Goal: Task Accomplishment & Management: Manage account settings

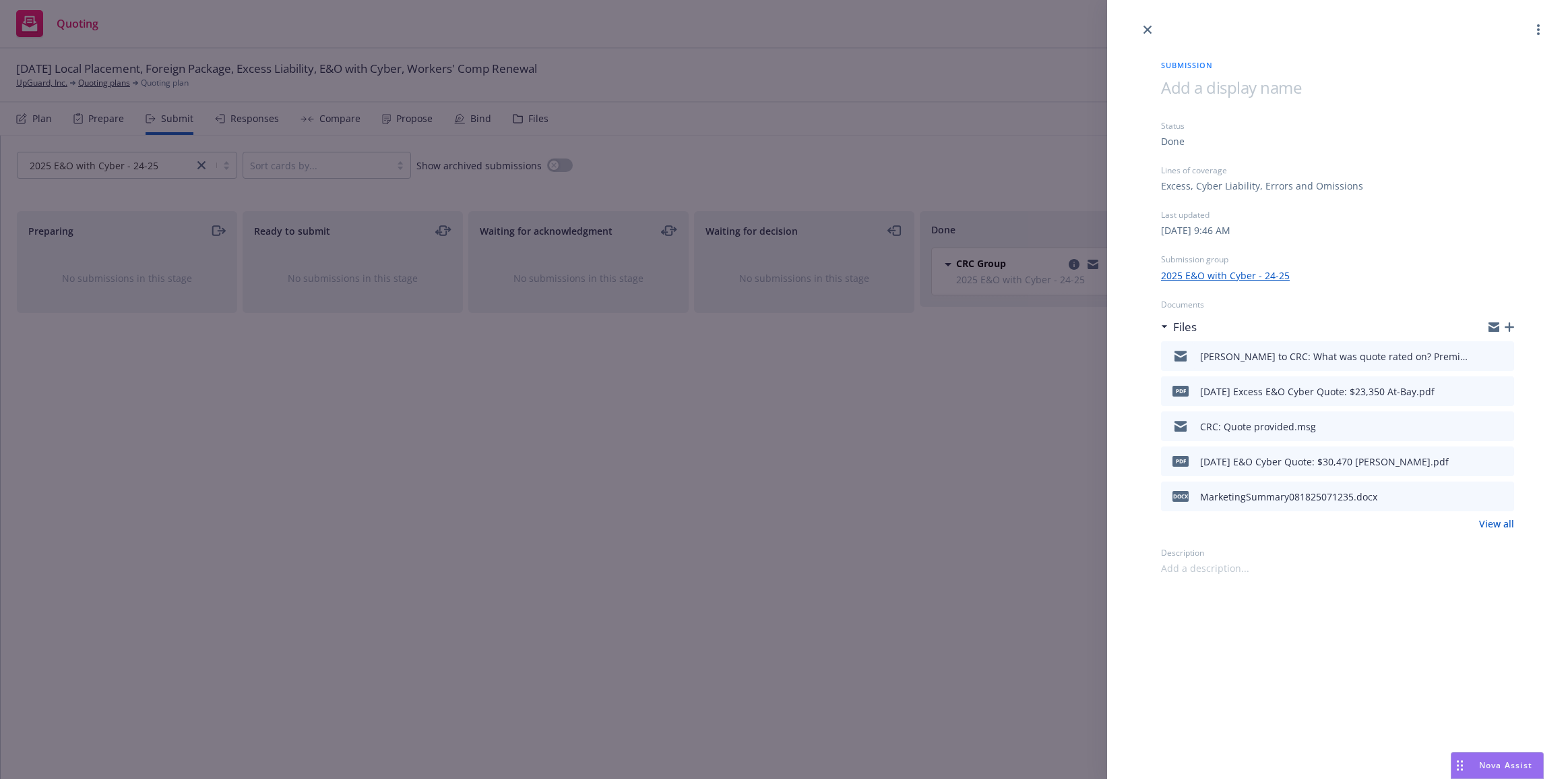
click at [420, 142] on div "Submission Status Done Lines of coverage Excess, Cyber Liability, Errors and Om…" at bounding box center [784, 389] width 1568 height 779
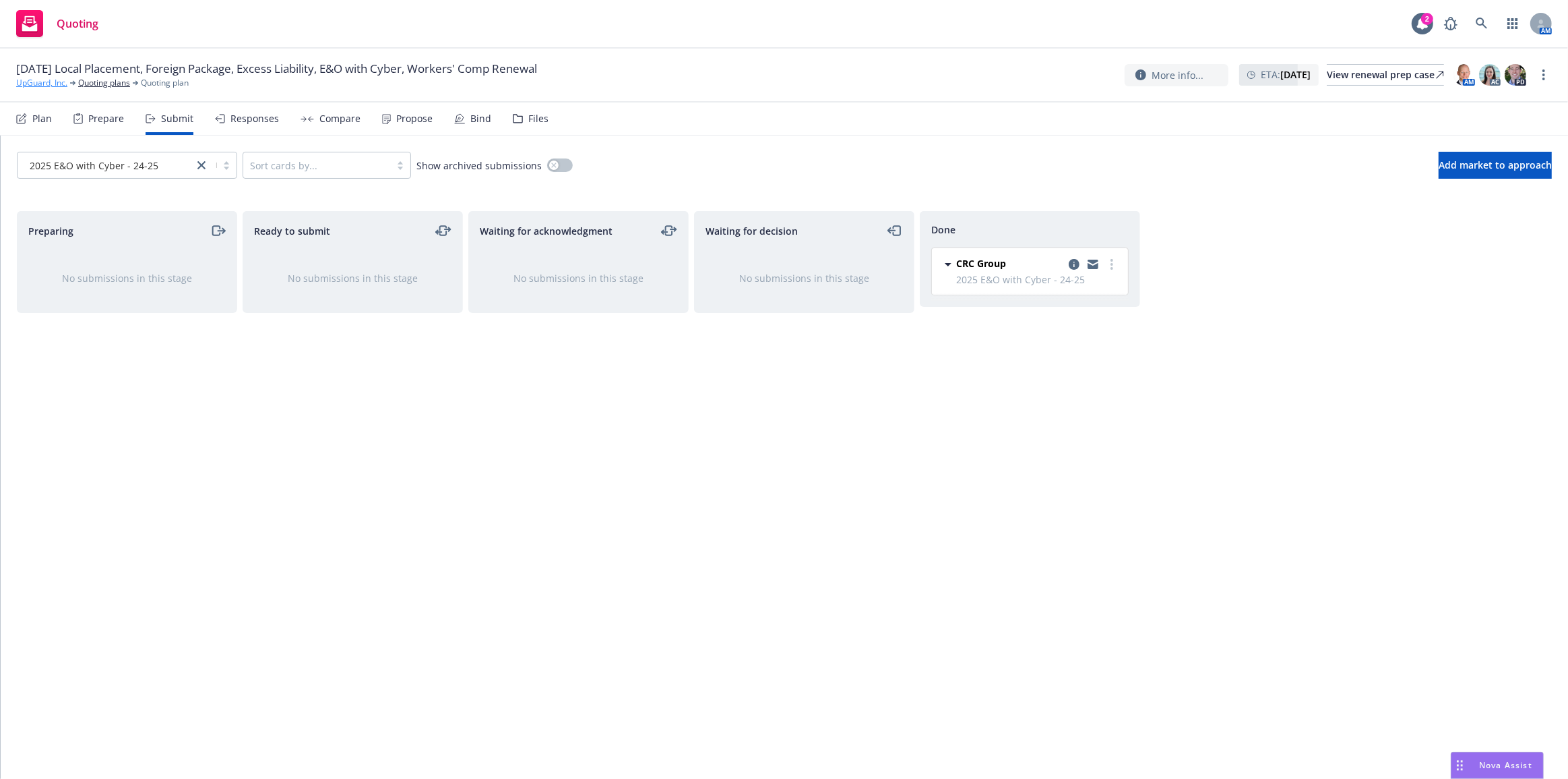
click at [67, 77] on link "UpGuard, Inc." at bounding box center [42, 83] width 51 height 12
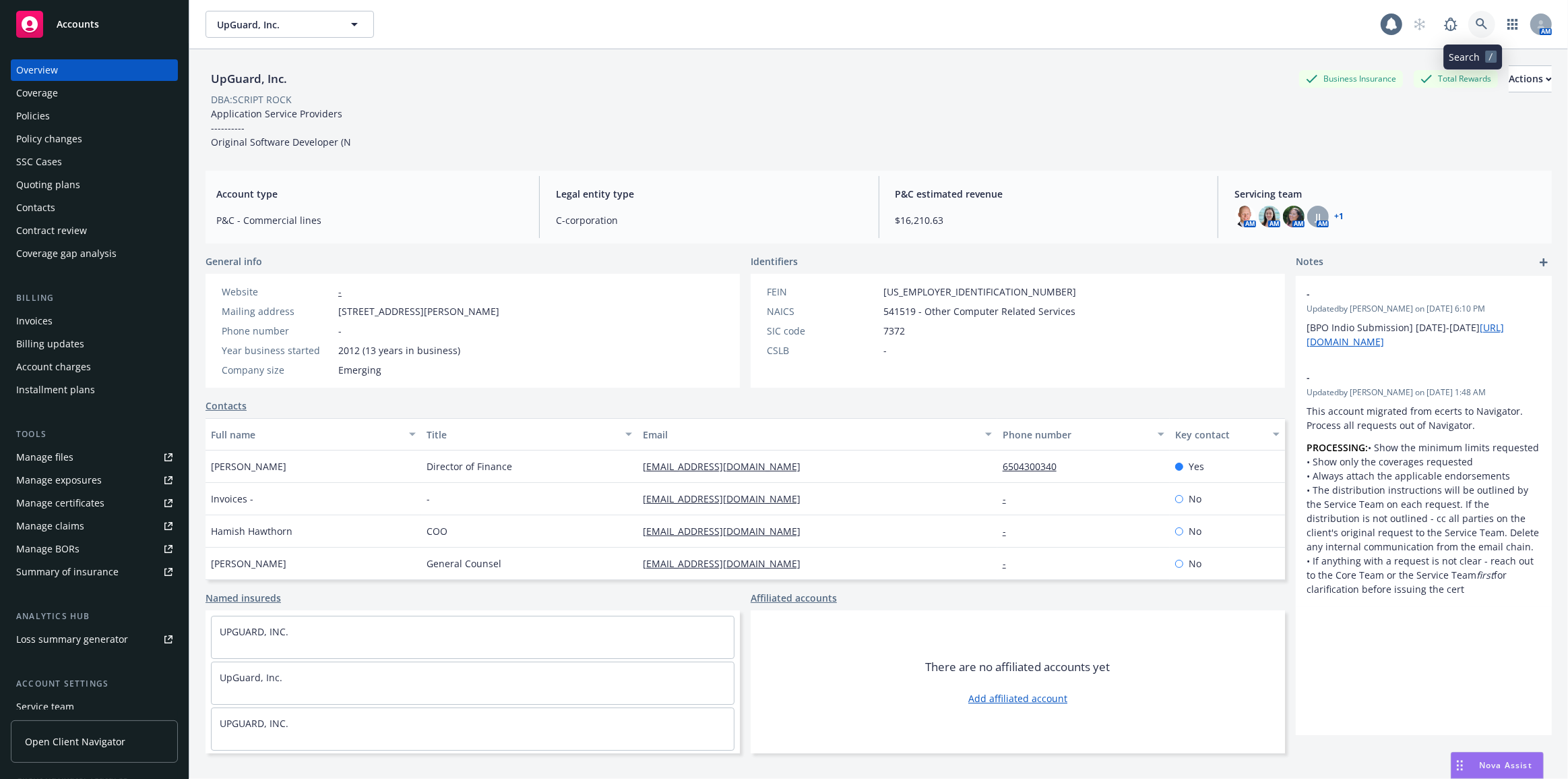
click at [1476, 23] on icon at bounding box center [1481, 24] width 12 height 12
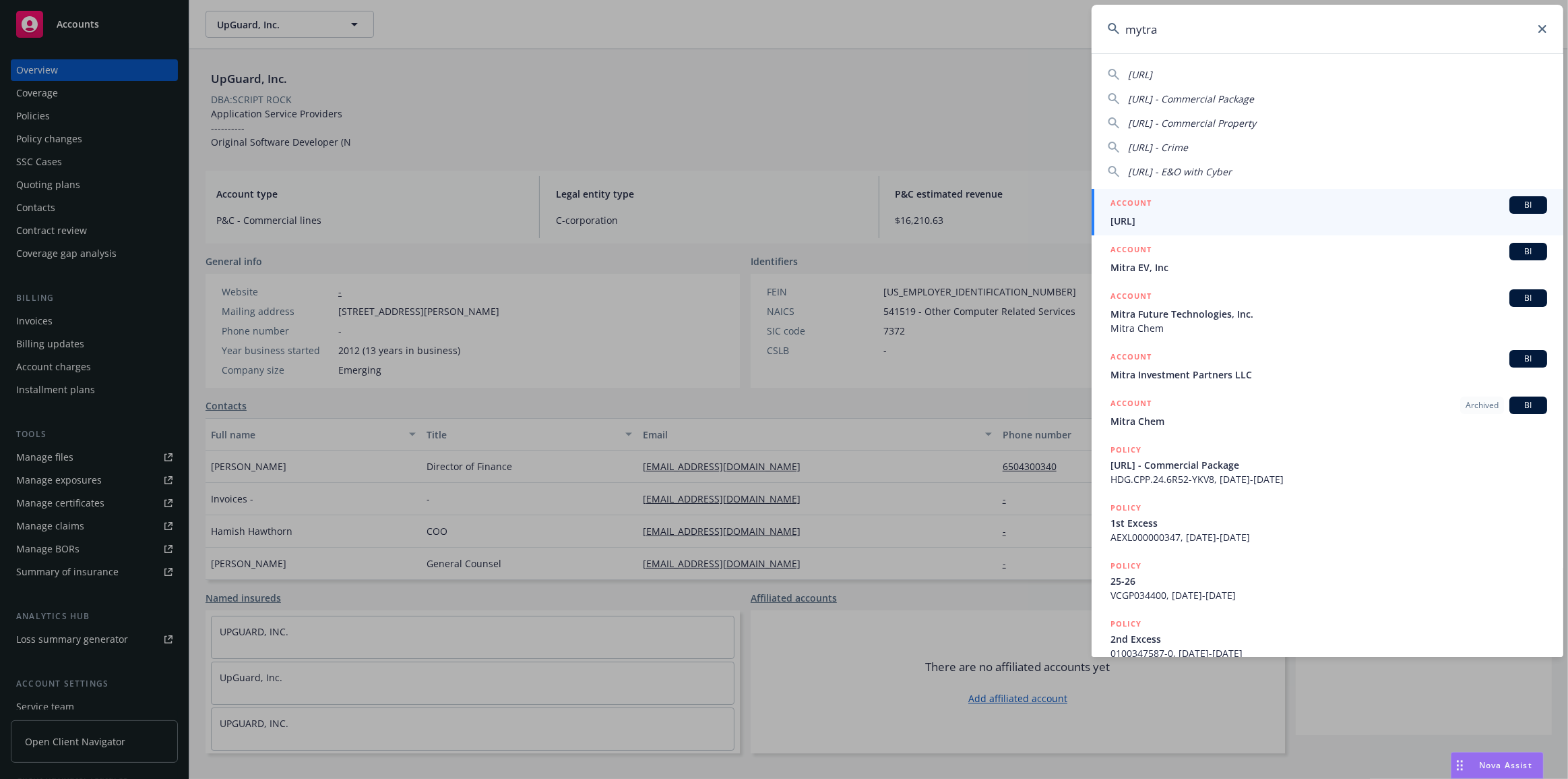
type input "mytra"
click at [1447, 203] on div "ACCOUNT BI" at bounding box center [1328, 205] width 437 height 18
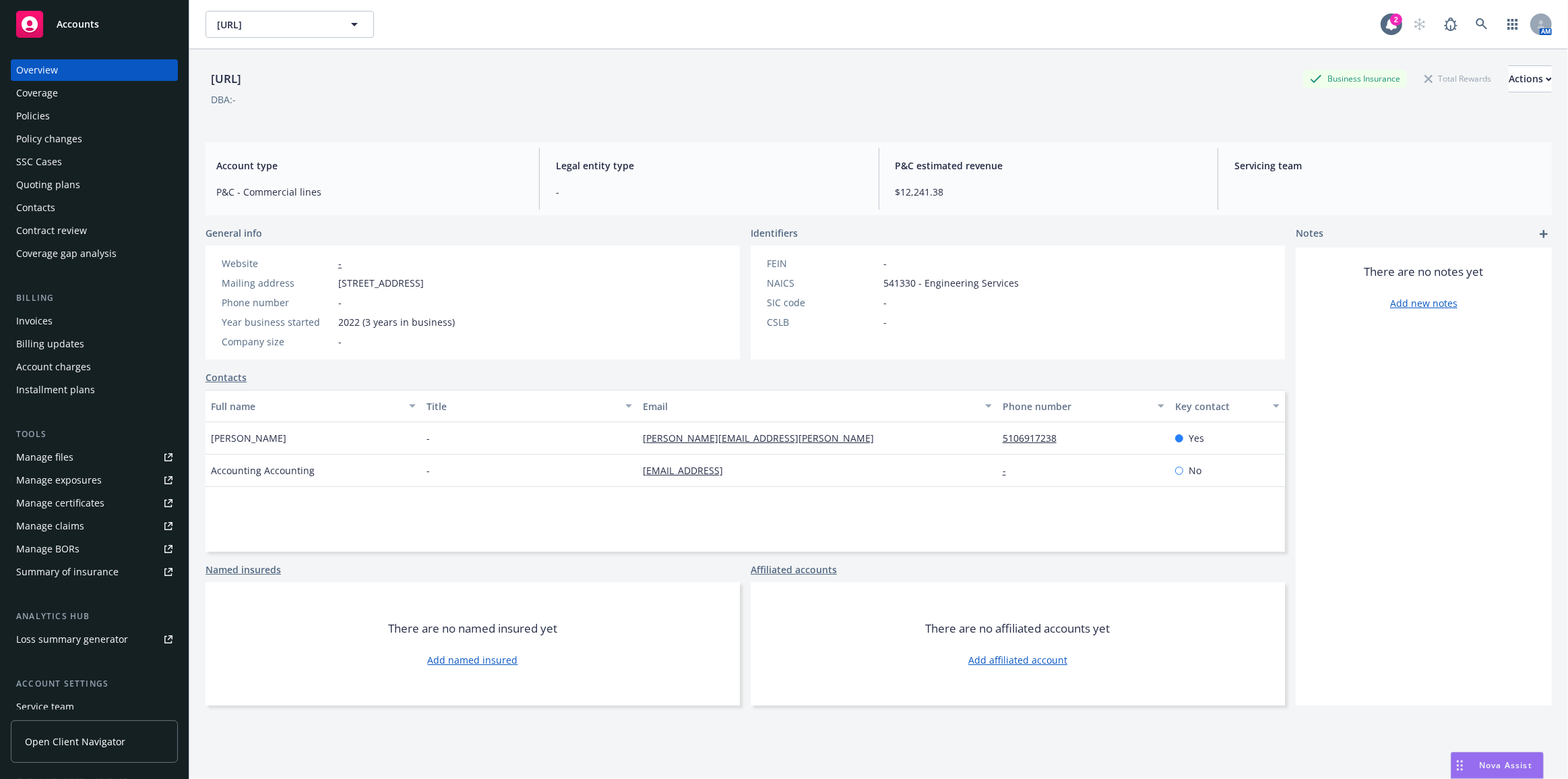
click at [107, 128] on div "Policy changes" at bounding box center [94, 139] width 157 height 22
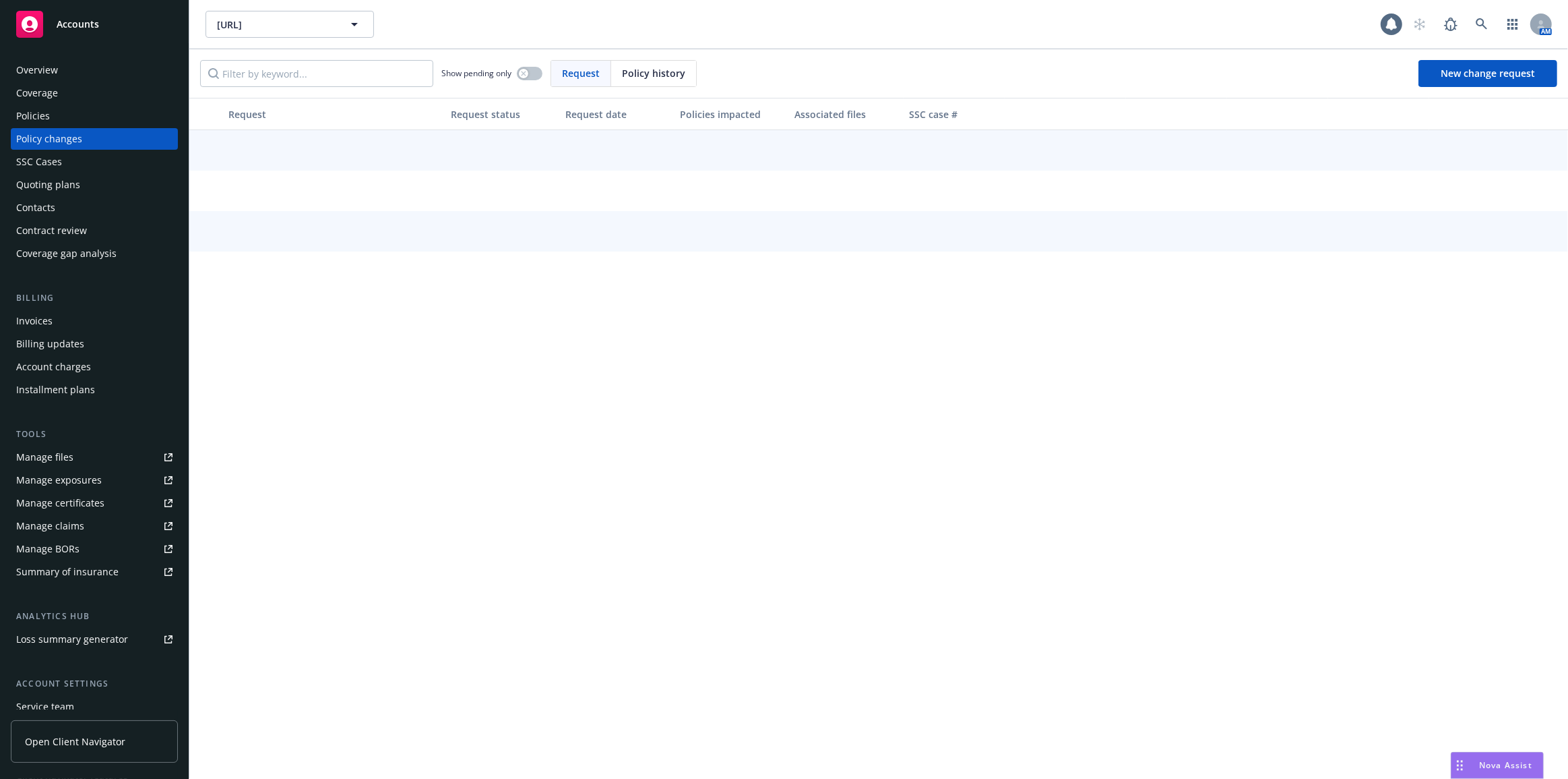
click at [104, 120] on div "Policies" at bounding box center [94, 116] width 157 height 22
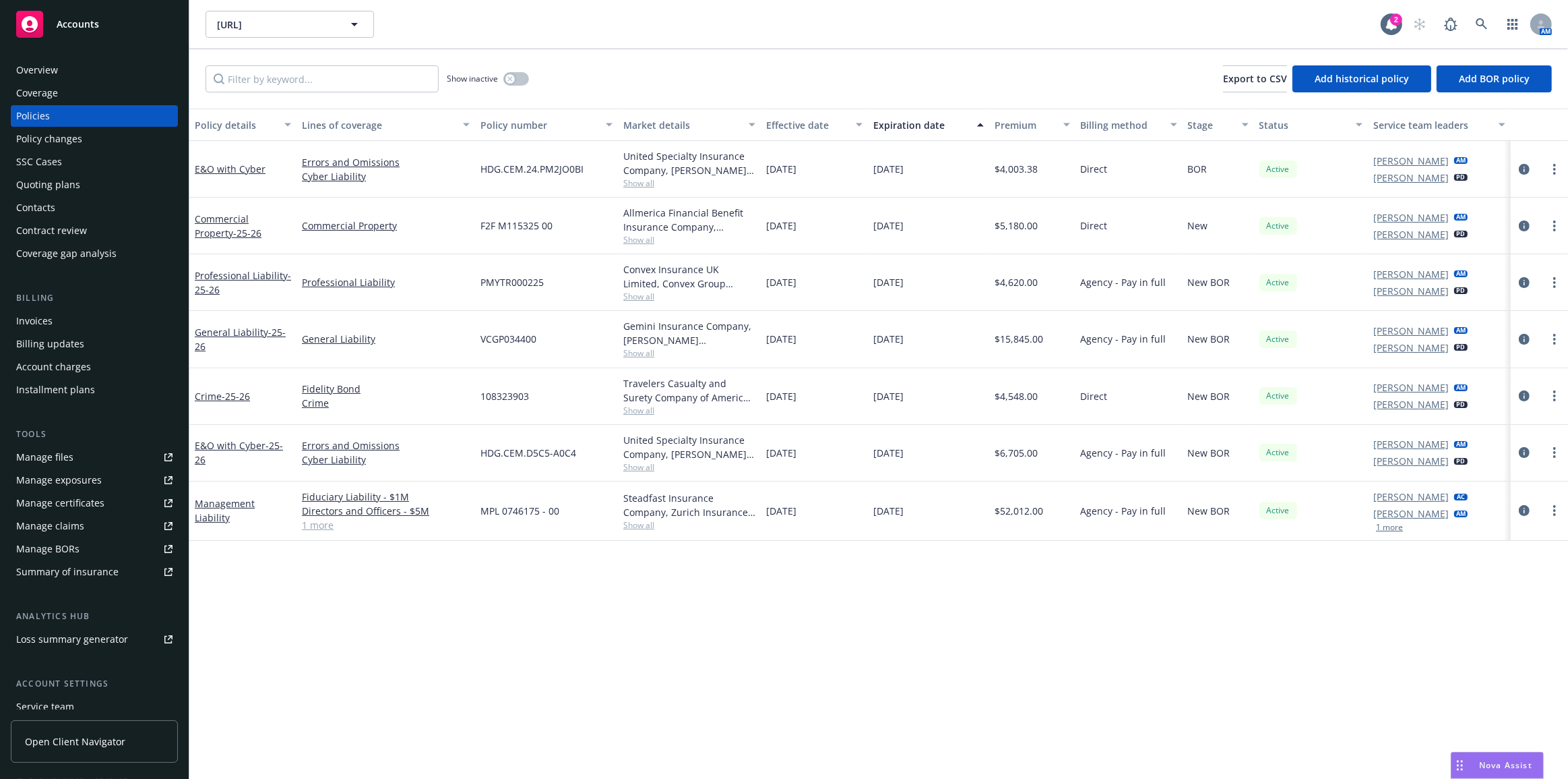
click at [98, 462] on link "Manage files" at bounding box center [94, 458] width 167 height 22
click at [931, 767] on div "Policy details Lines of coverage Policy number Market details Effective date Ex…" at bounding box center [878, 444] width 1379 height 671
click at [1489, 27] on link at bounding box center [1481, 24] width 27 height 27
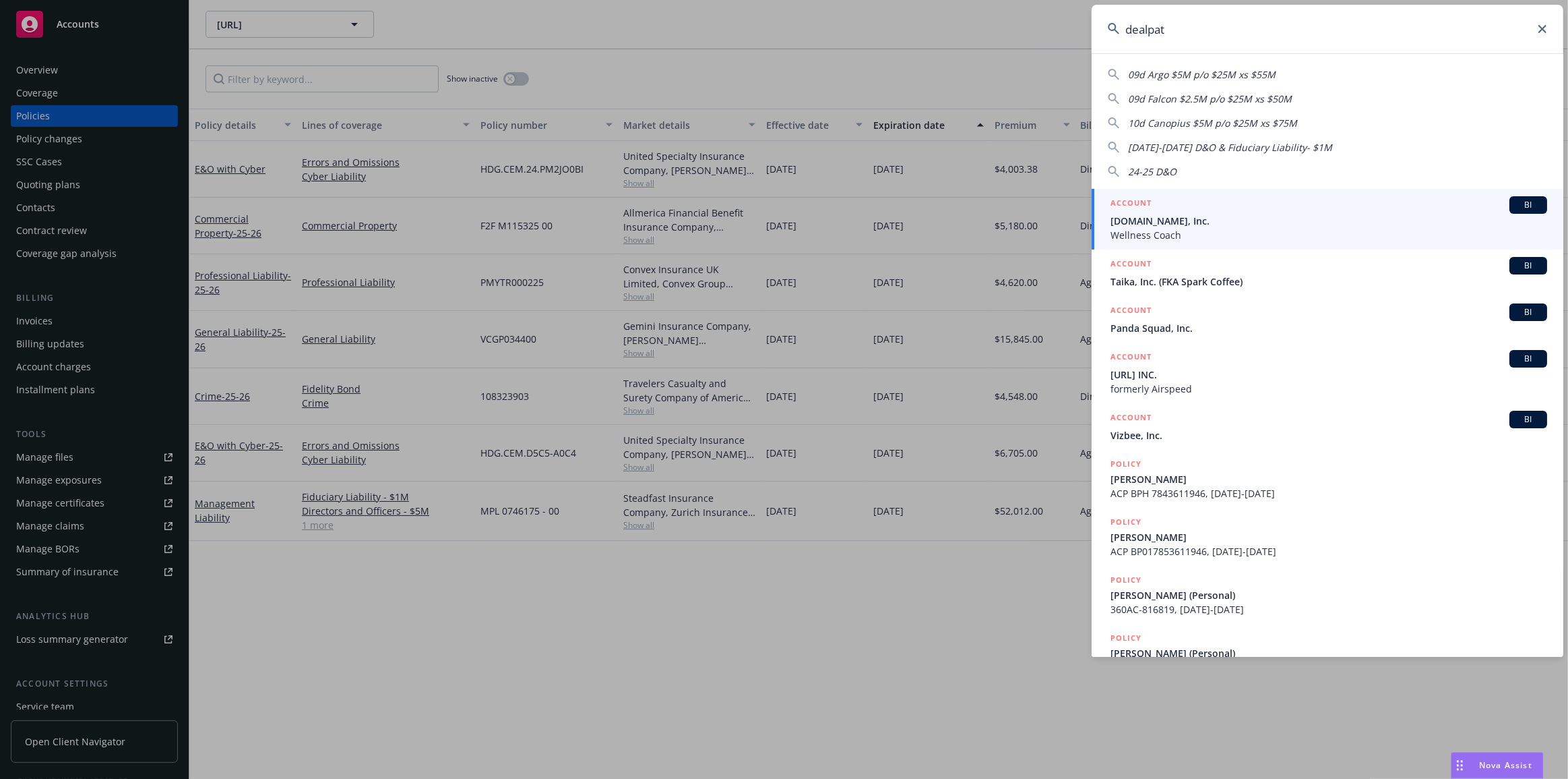
type input "dealpath"
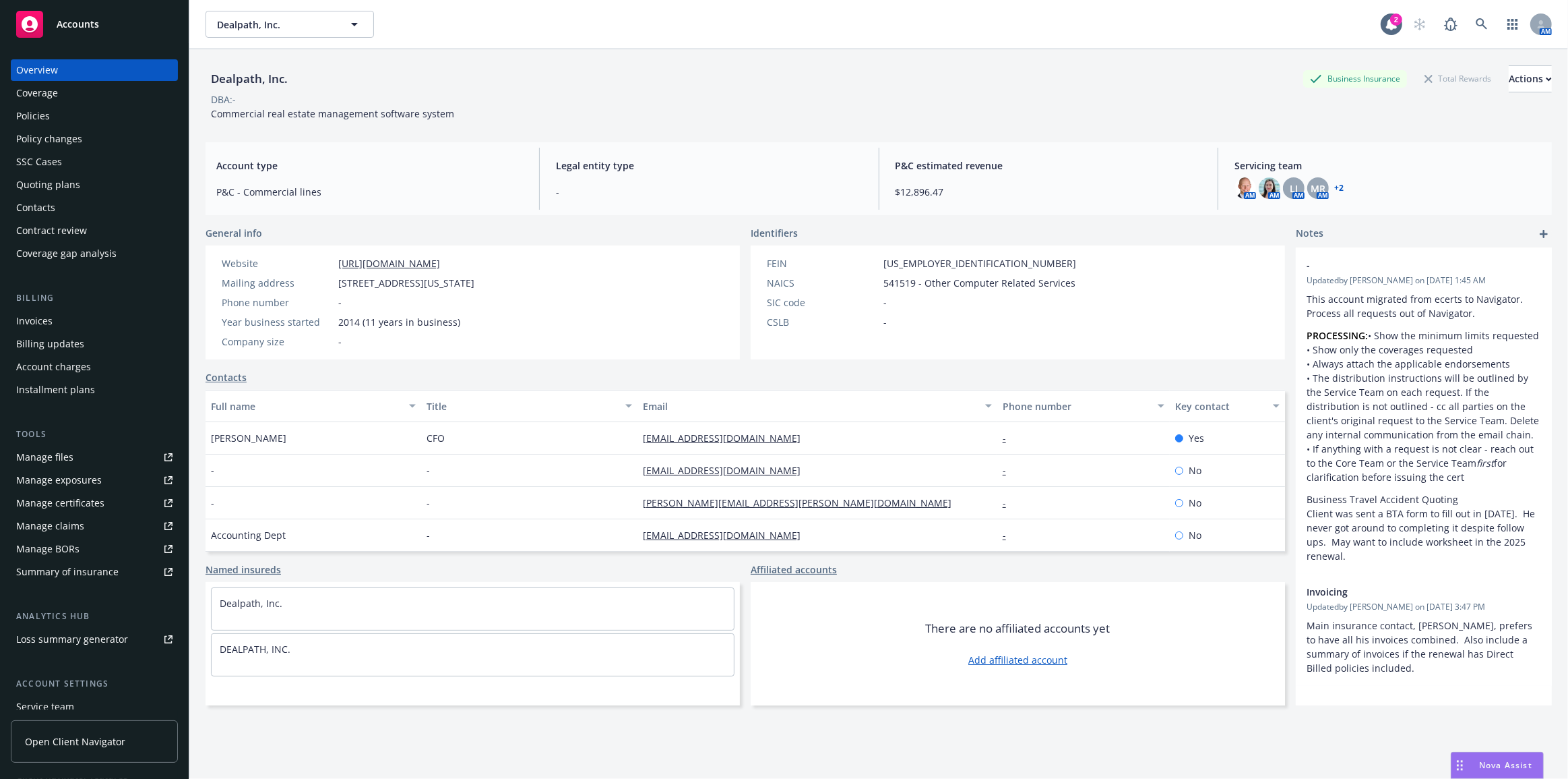
click at [1539, 234] on icon "add" at bounding box center [1543, 234] width 8 height 8
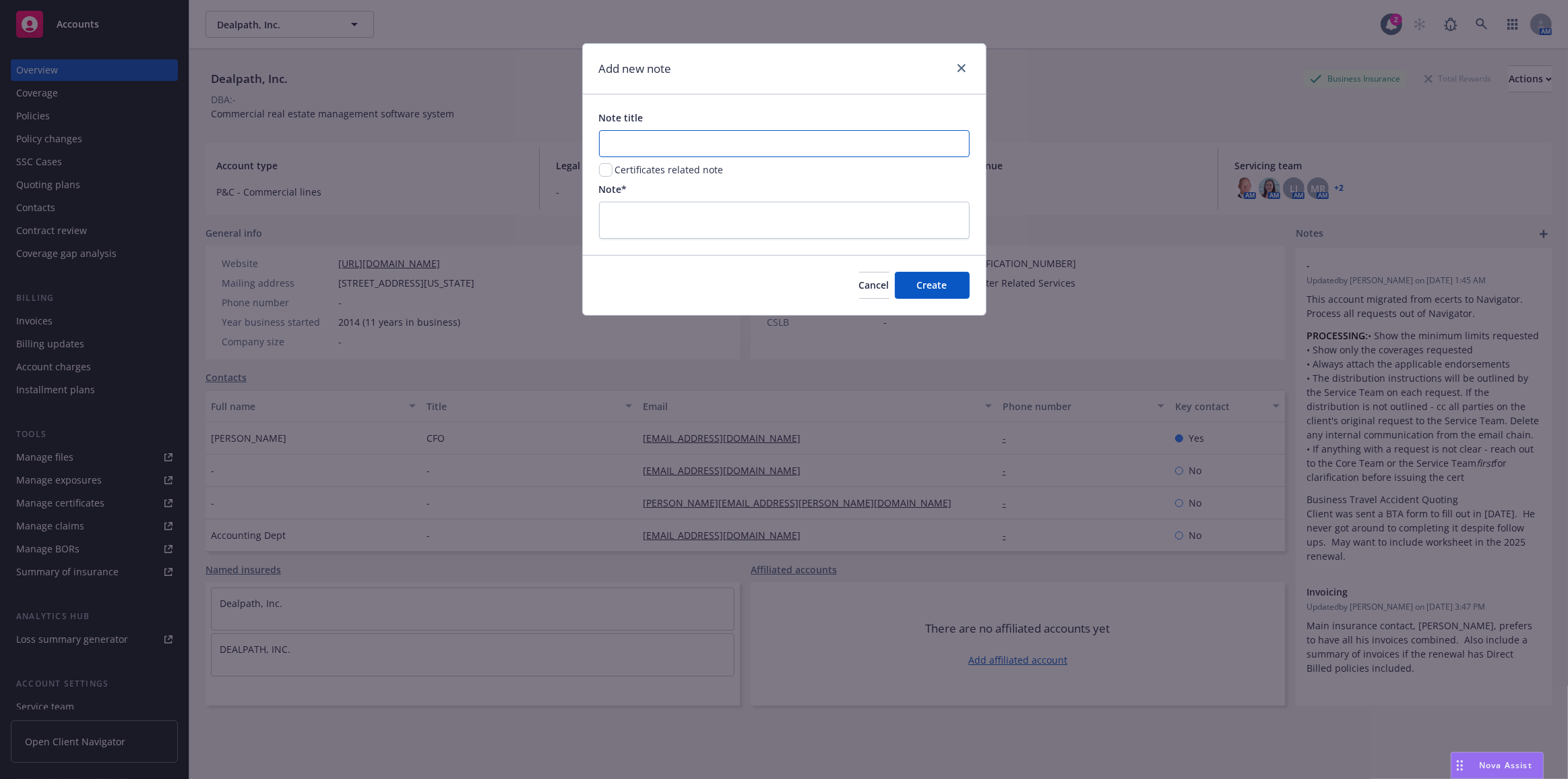
click at [775, 142] on input "Note title" at bounding box center [784, 143] width 370 height 27
type input "2026 Business Owners Remarket"
type textarea "R"
type textarea "x"
type textarea "Re"
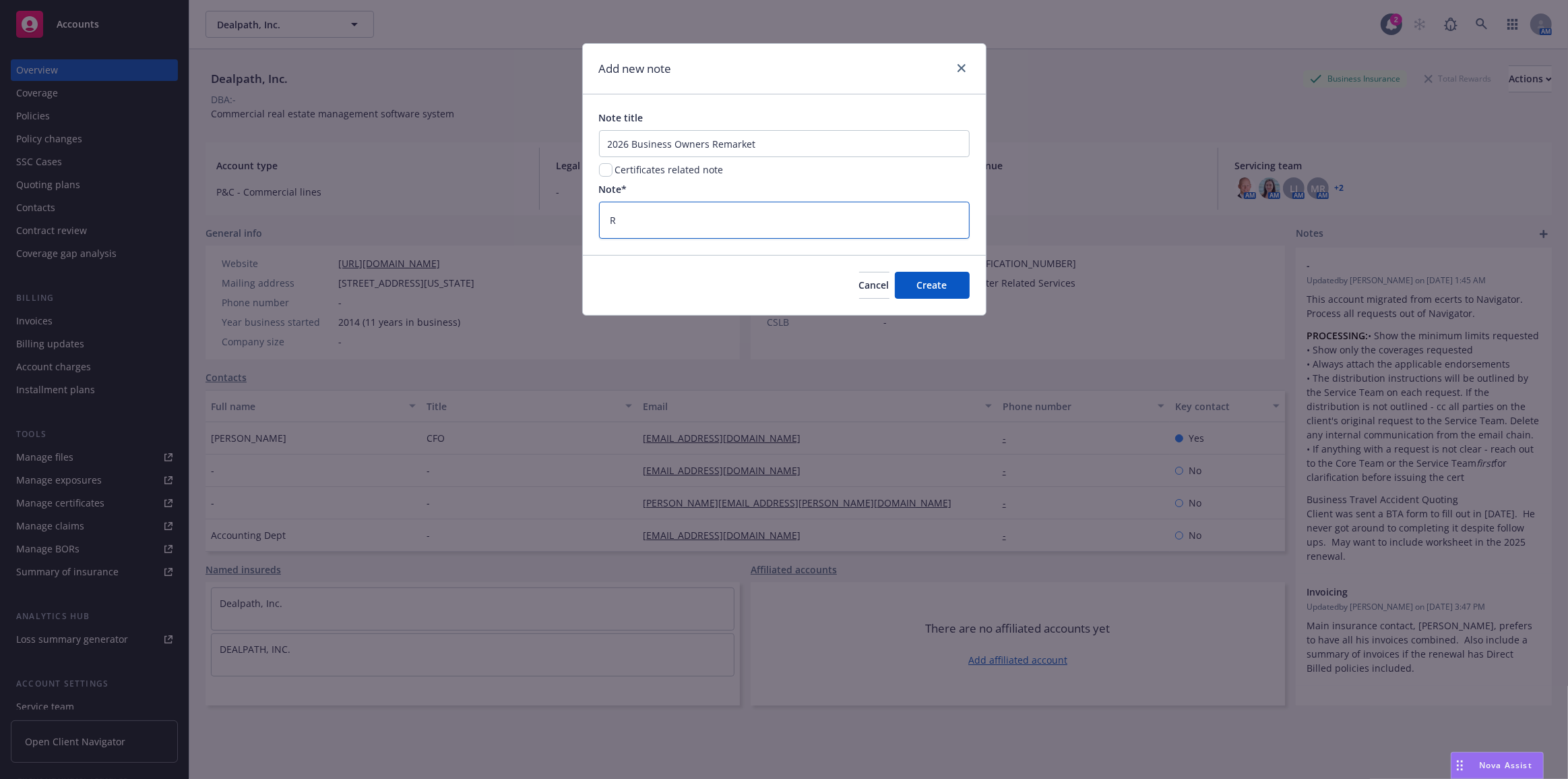
type textarea "x"
type textarea "Rem"
type textarea "x"
type textarea "Rema"
type textarea "x"
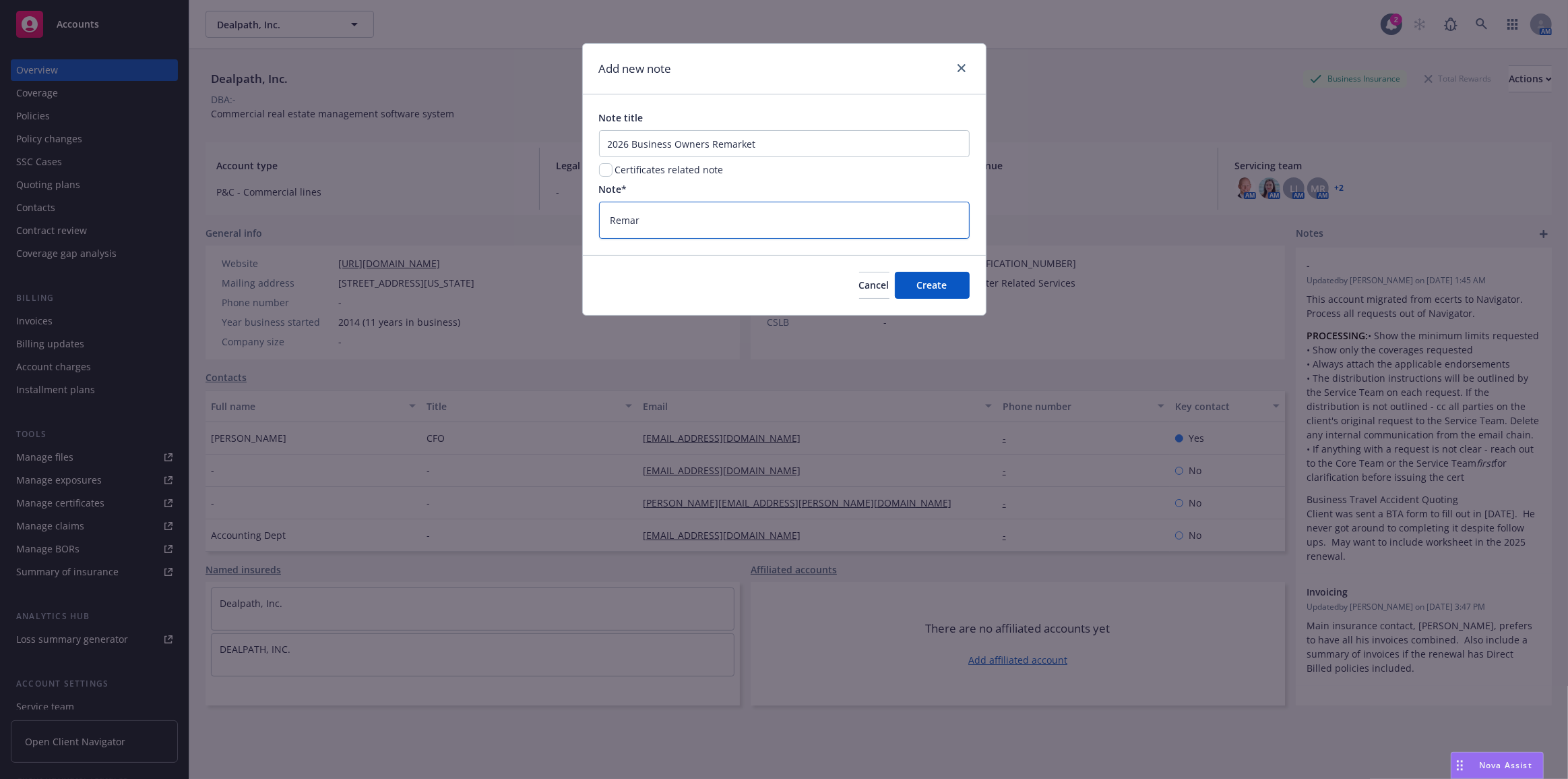
type textarea "Remark"
type textarea "x"
type textarea "Remarke"
type textarea "x"
type textarea "Remarket"
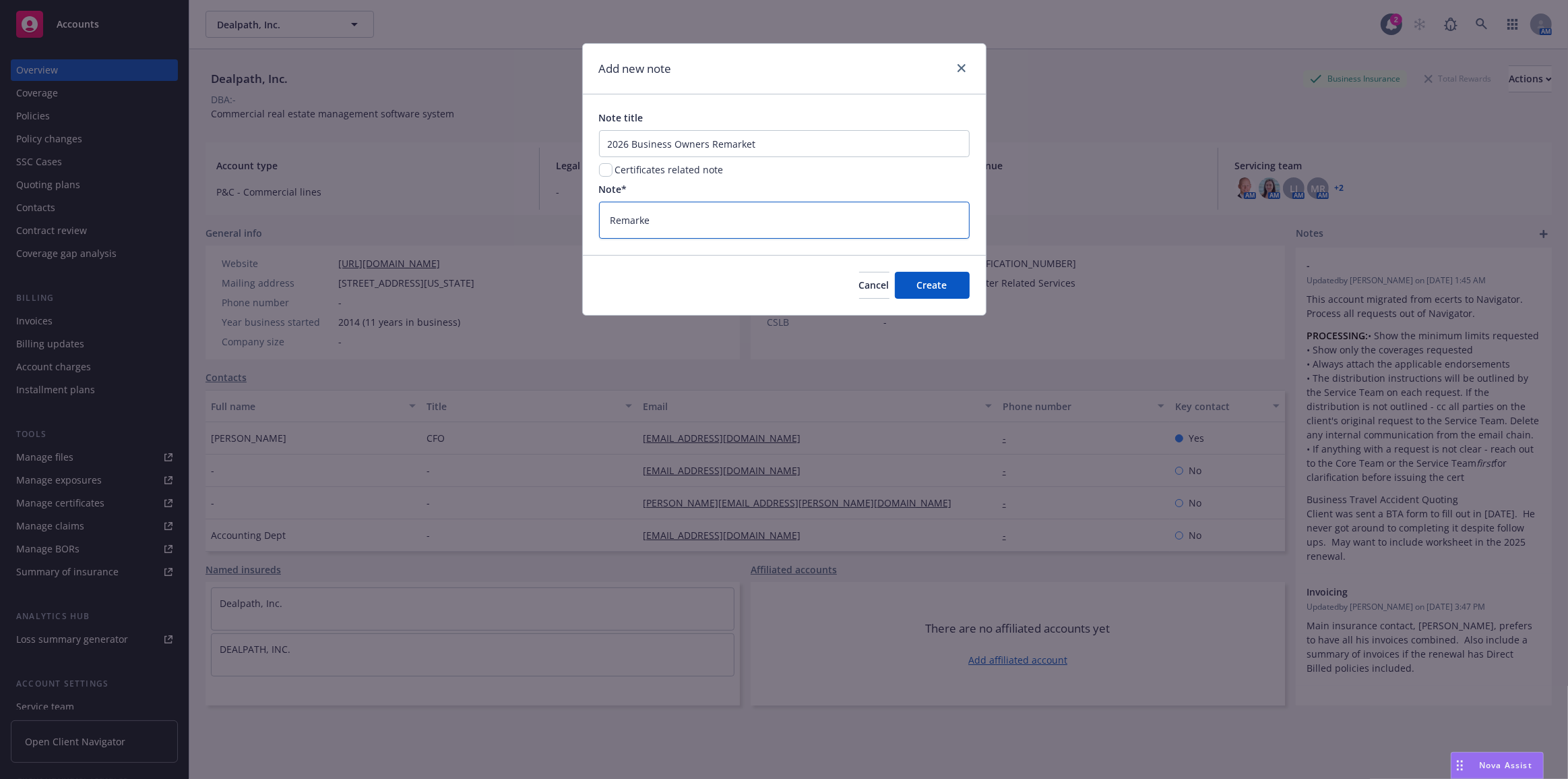
type textarea "x"
type textarea "Remarket"
type textarea "x"
type textarea "Remarket a"
type textarea "x"
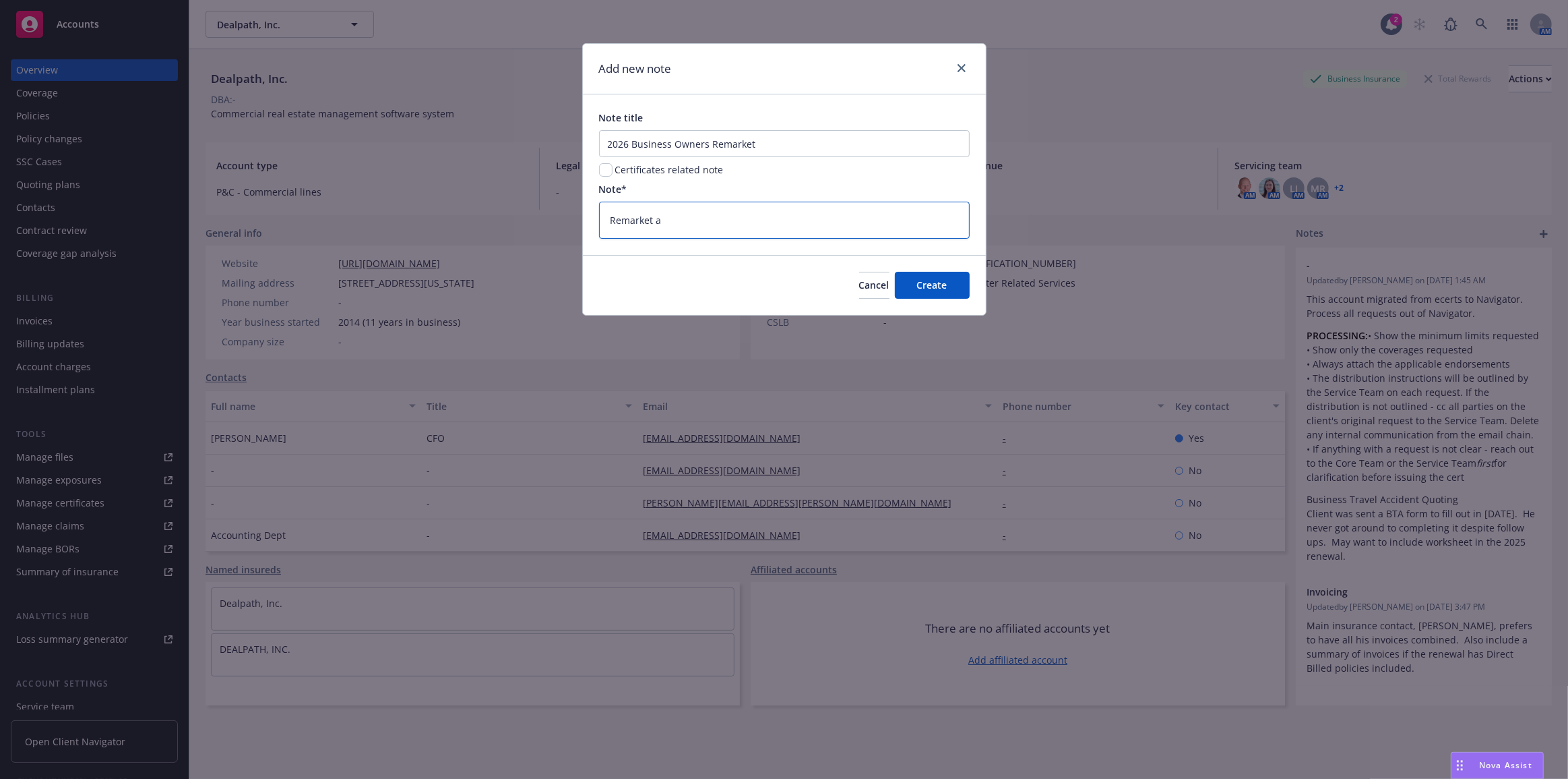
type textarea "Remarket aw"
type textarea "x"
type textarea "Remarket awa"
type textarea "x"
type textarea "Remarket away"
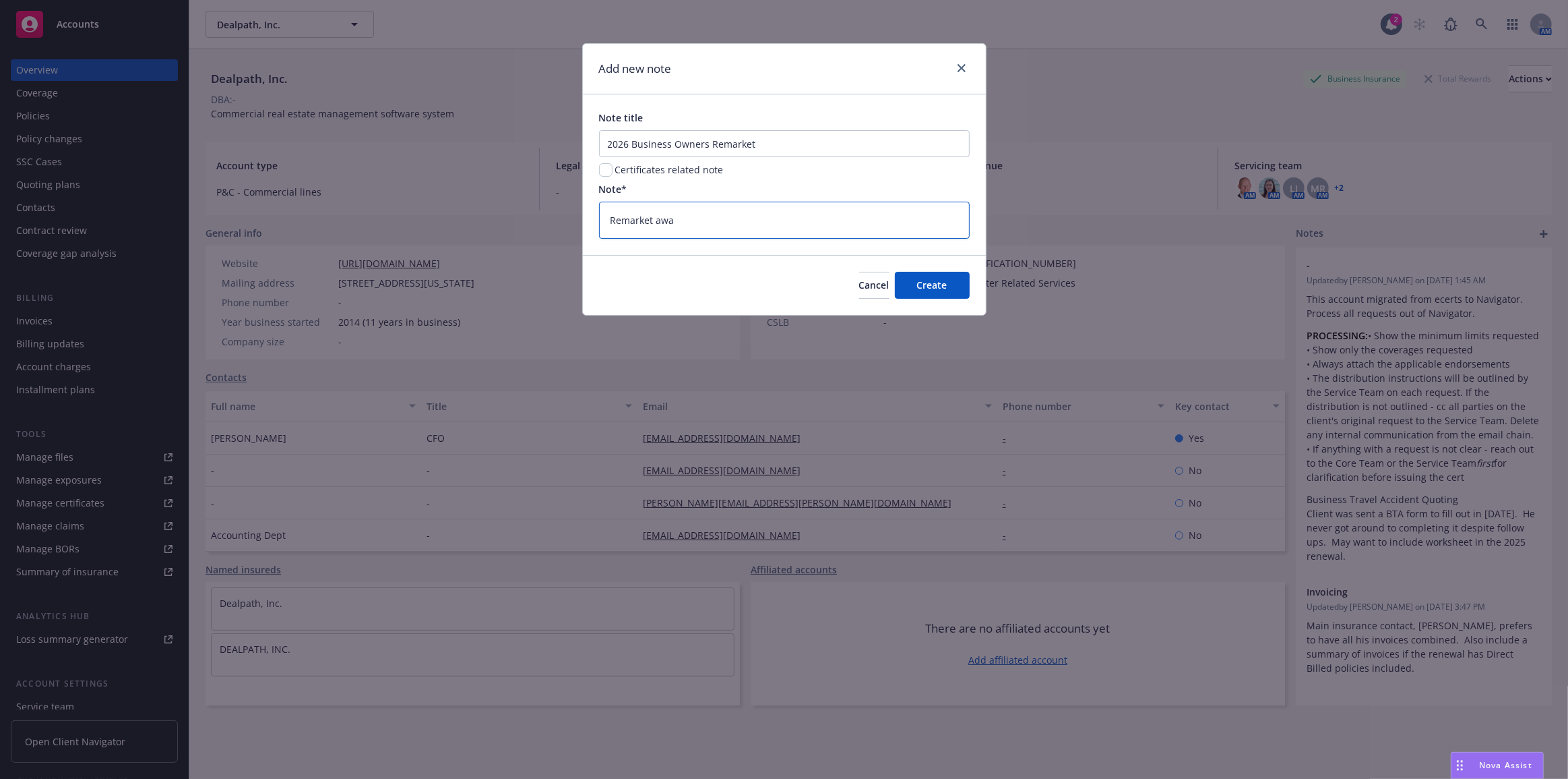
type textarea "x"
type textarea "Remarket away"
type textarea "x"
type textarea "Remarket away f"
type textarea "x"
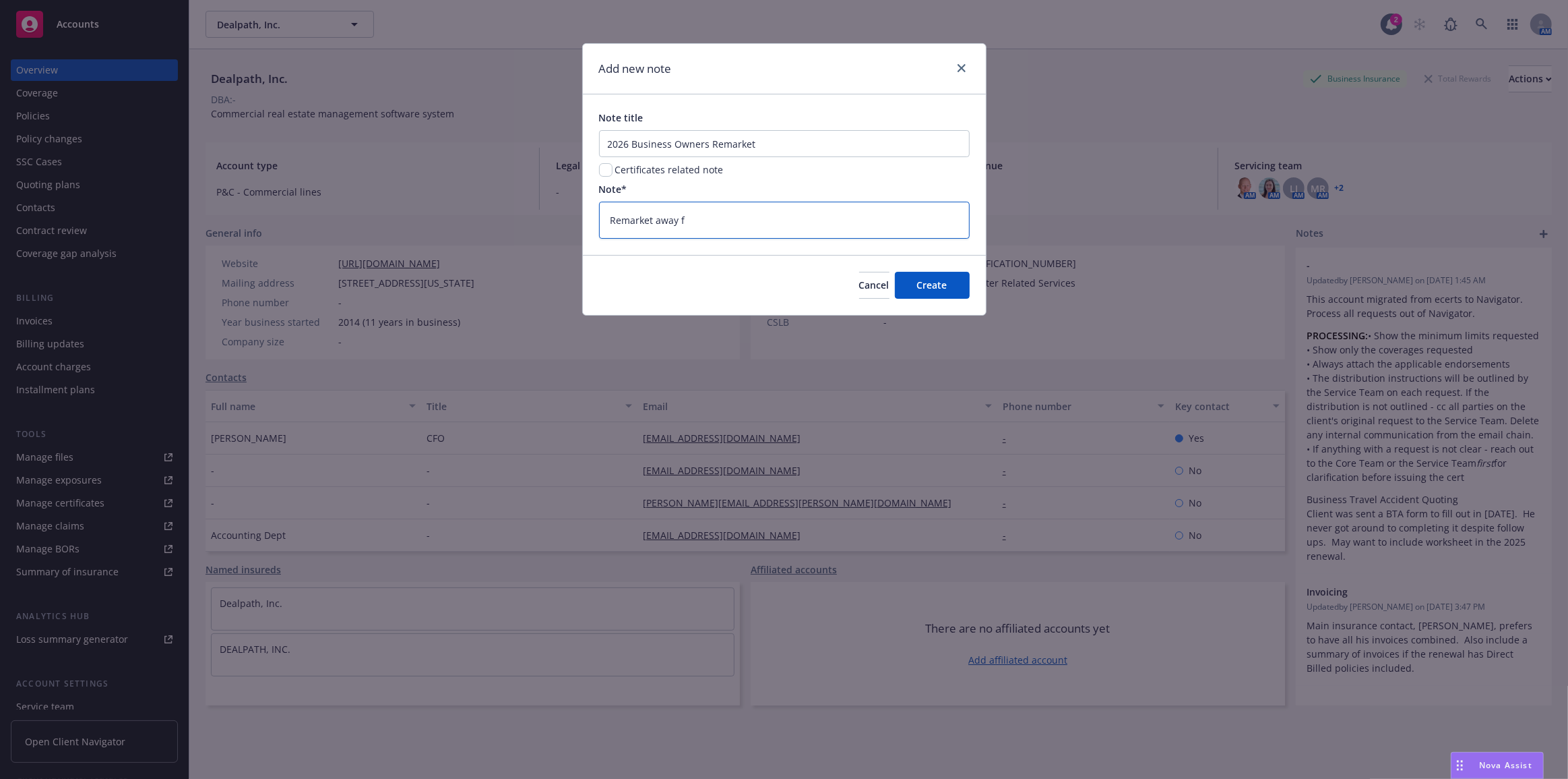
type textarea "Remarket away fr"
type textarea "x"
type textarea "Remarket away fro"
type textarea "x"
type textarea "Remarket away from"
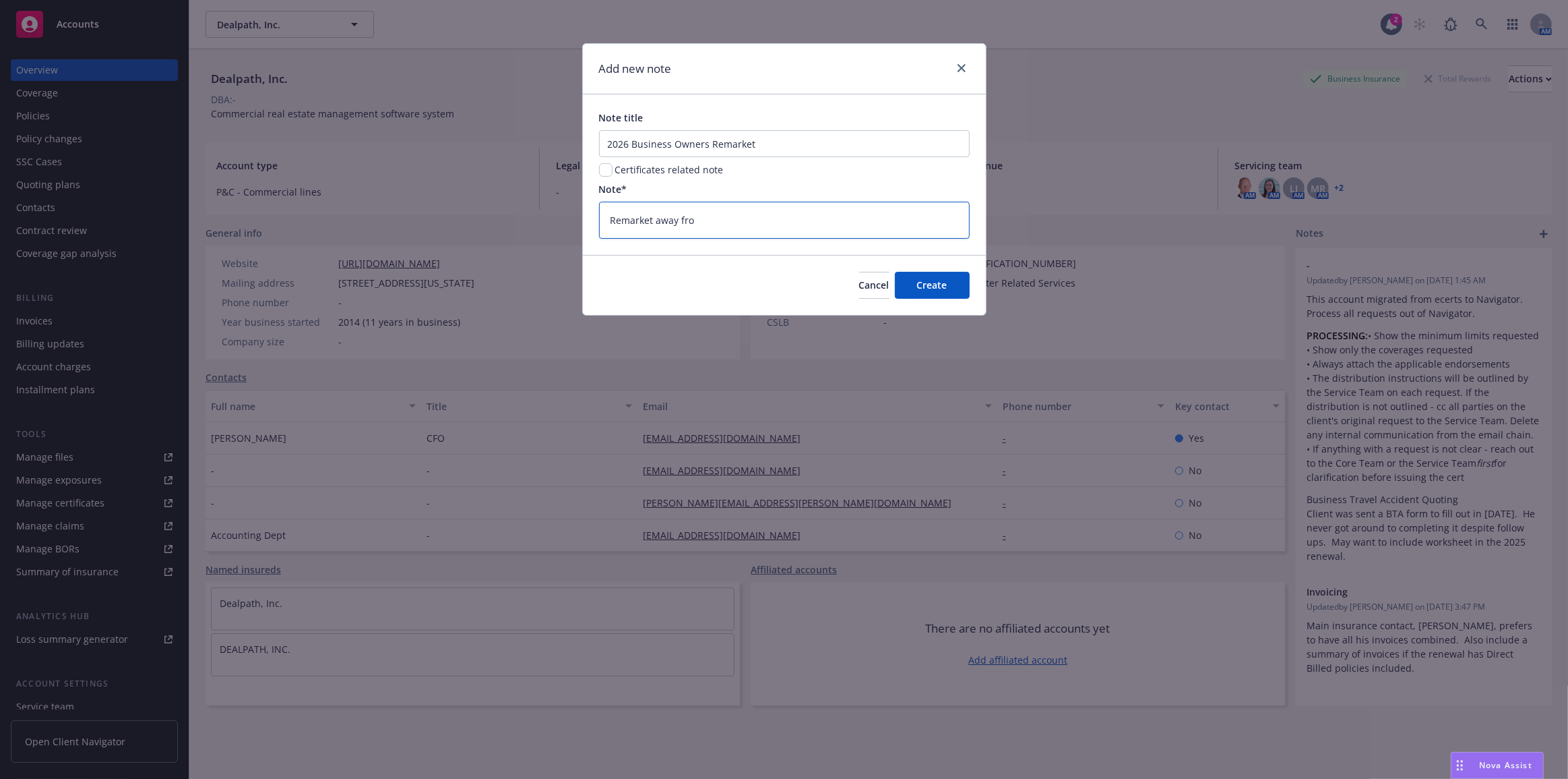
type textarea "x"
type textarea "Remarket away from"
type textarea "x"
type textarea "Remarket away from C"
type textarea "x"
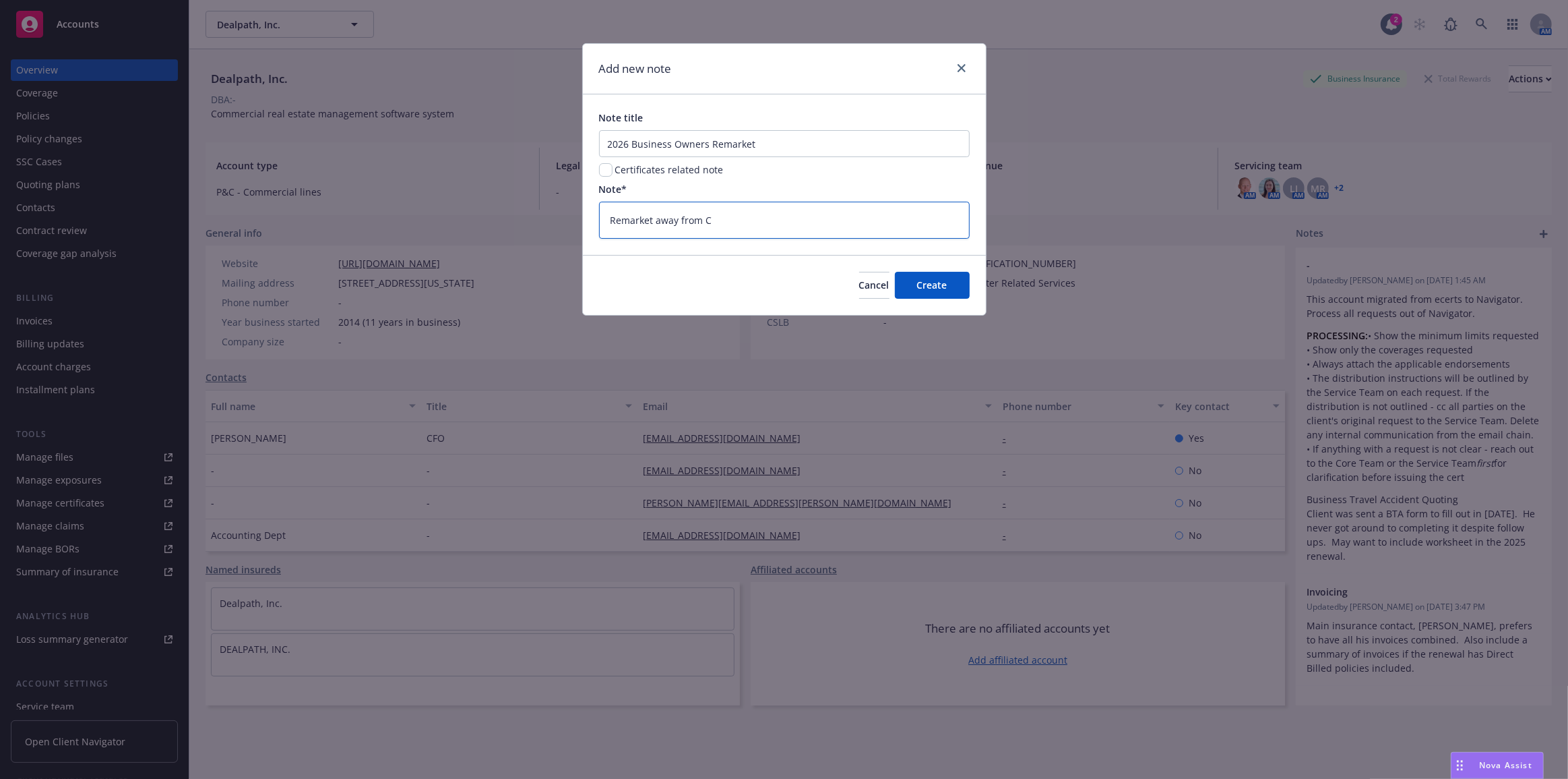
type textarea "Remarket away from C"
type textarea "x"
type textarea "Remarket away from C N"
type textarea "x"
type textarea "Remarket away from C N"
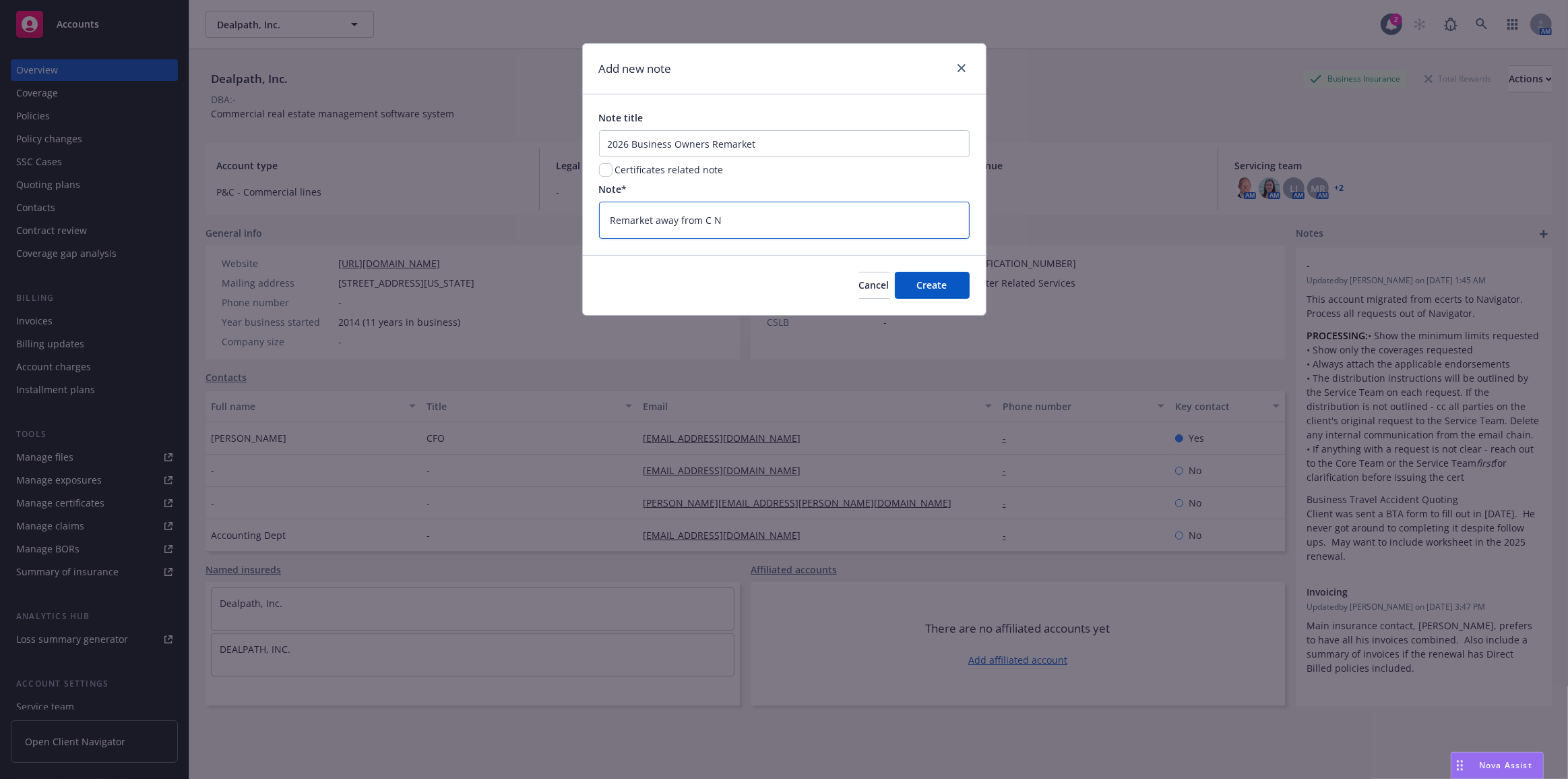
type textarea "x"
type textarea "Remarket away from C N A"
type textarea "x"
type textarea "Remarket away from C N A"
type textarea "x"
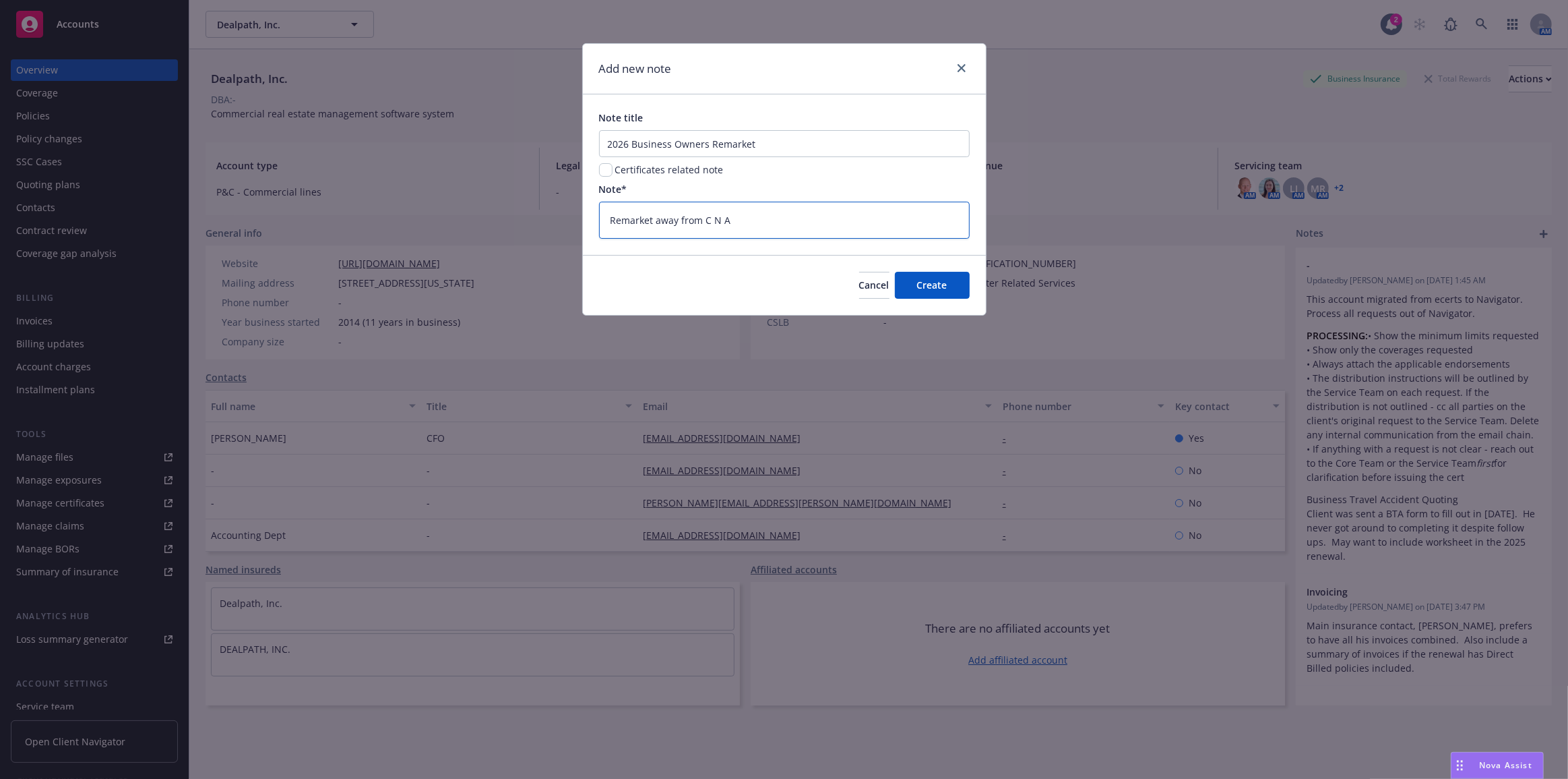
type textarea "Remarket away from C N A"
type textarea "x"
type textarea "Remarket away from C N A."
type textarea "x"
type textarea "Remarket away from C N A."
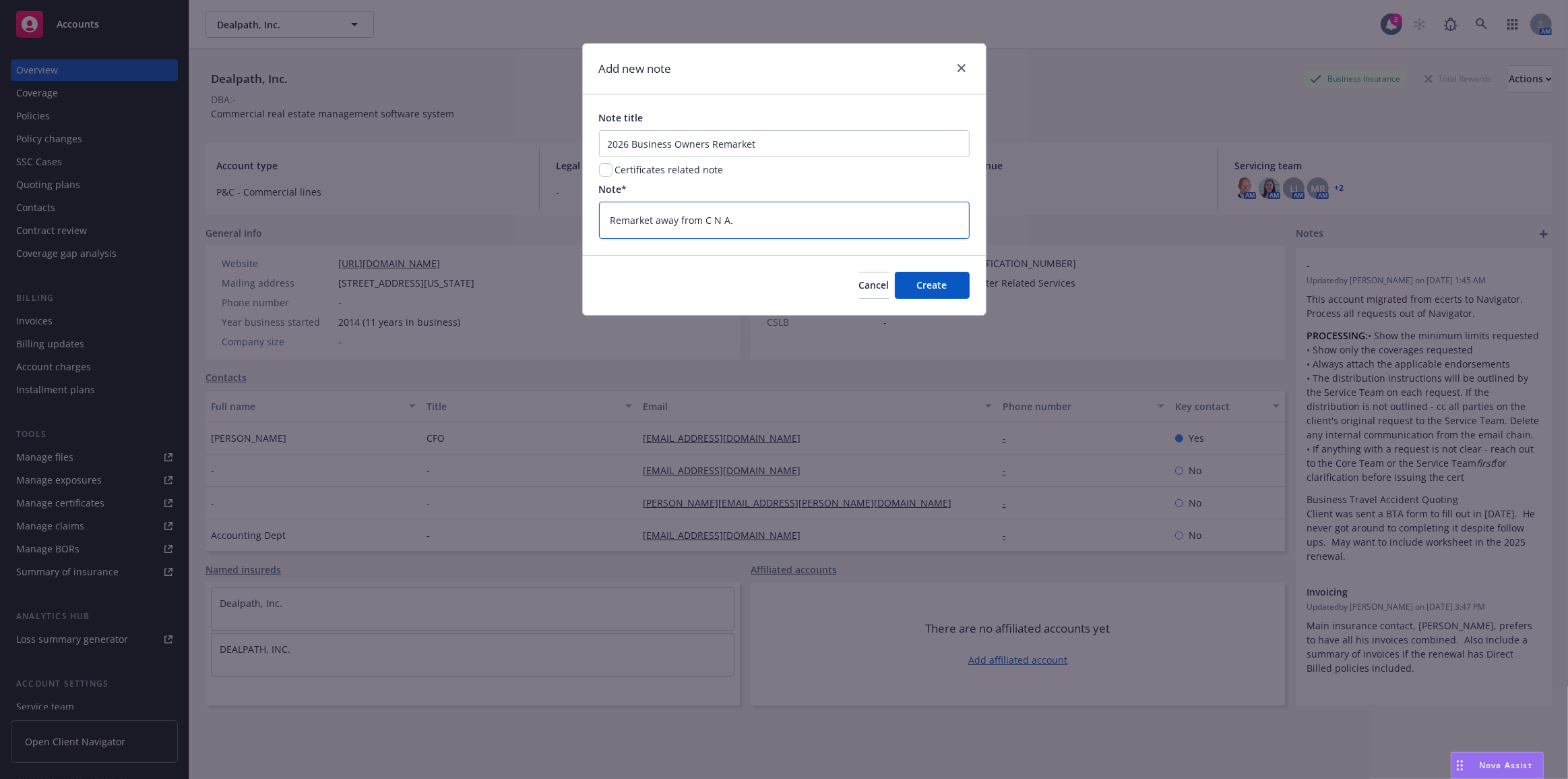
type textarea "x"
type textarea "Remarket away from C N A. C"
type textarea "x"
type textarea "Remarket away from C N A. Cl"
type textarea "x"
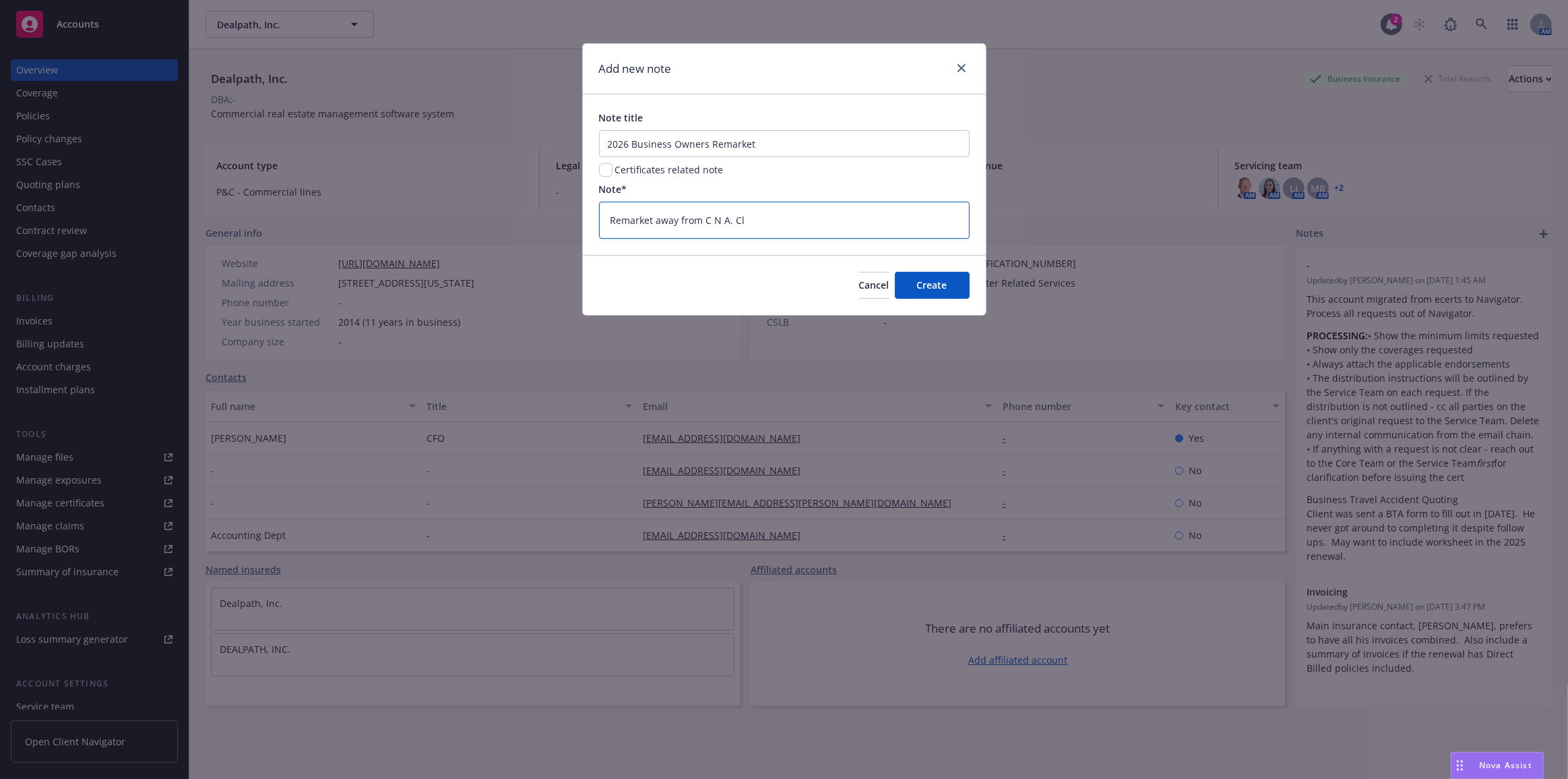
type textarea "Remarket away from C N A. Cli"
type textarea "x"
type textarea "Remarket away from C N A. Clie"
type textarea "x"
type textarea "Remarket away from C N A. Clien"
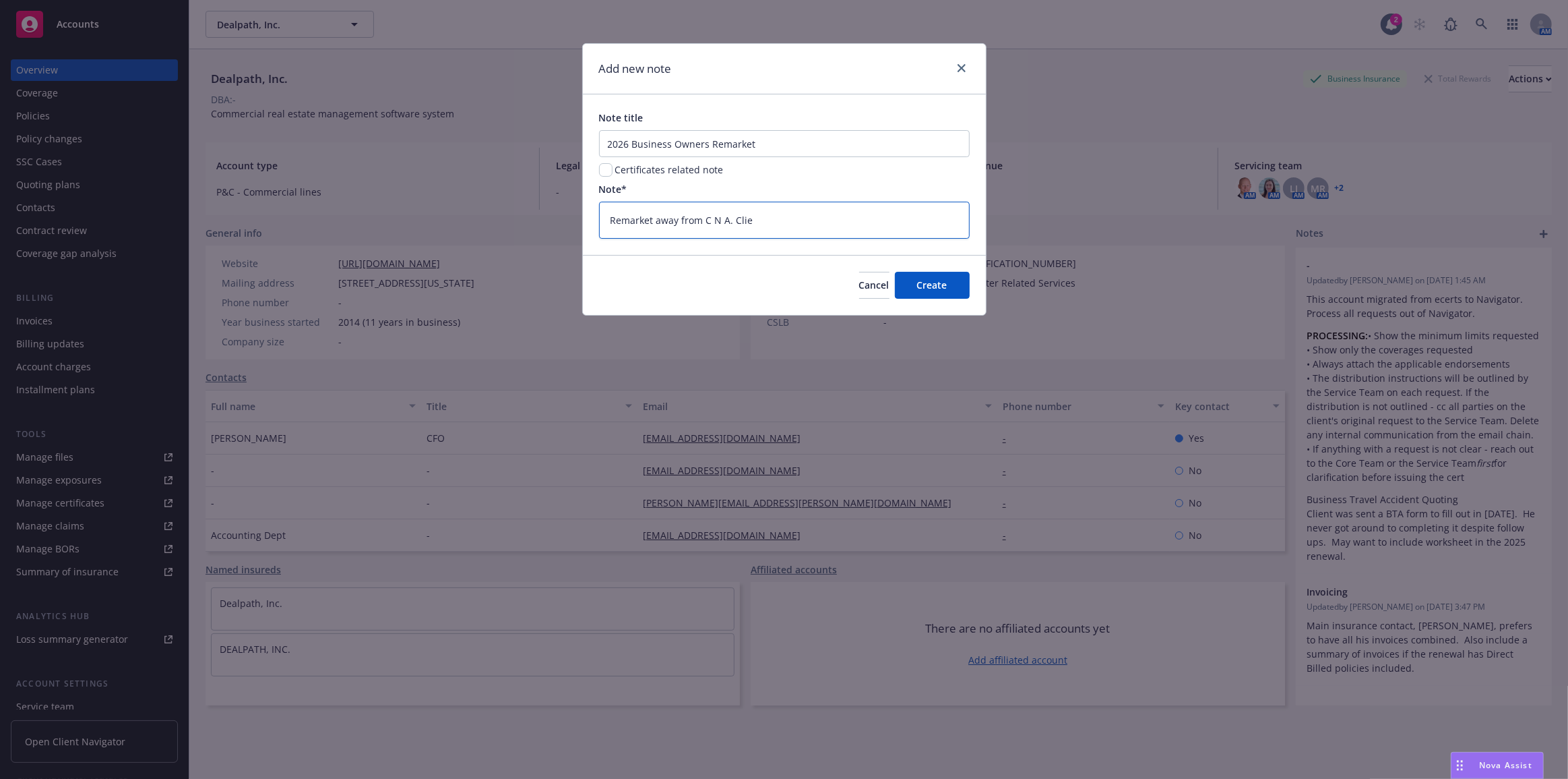
type textarea "x"
type textarea "Remarket away from C N A. Client"
type textarea "x"
type textarea "Remarket away from C N A. Client"
type textarea "x"
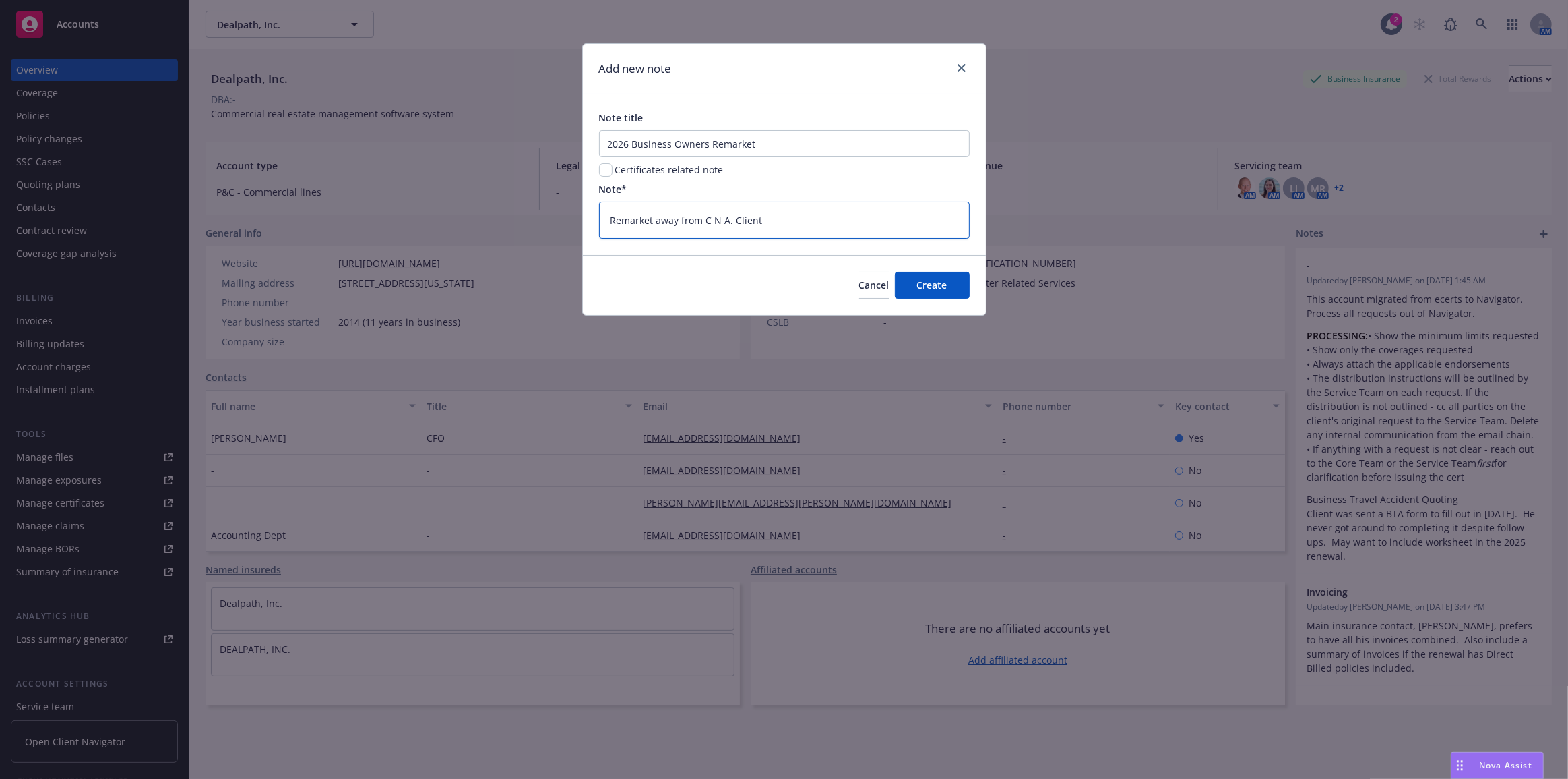
type textarea "Remarket away from C N A. Client h"
type textarea "x"
type textarea "Remarket away from C N A. Client ha"
type textarea "x"
type textarea "Remarket away from C N A. Client has"
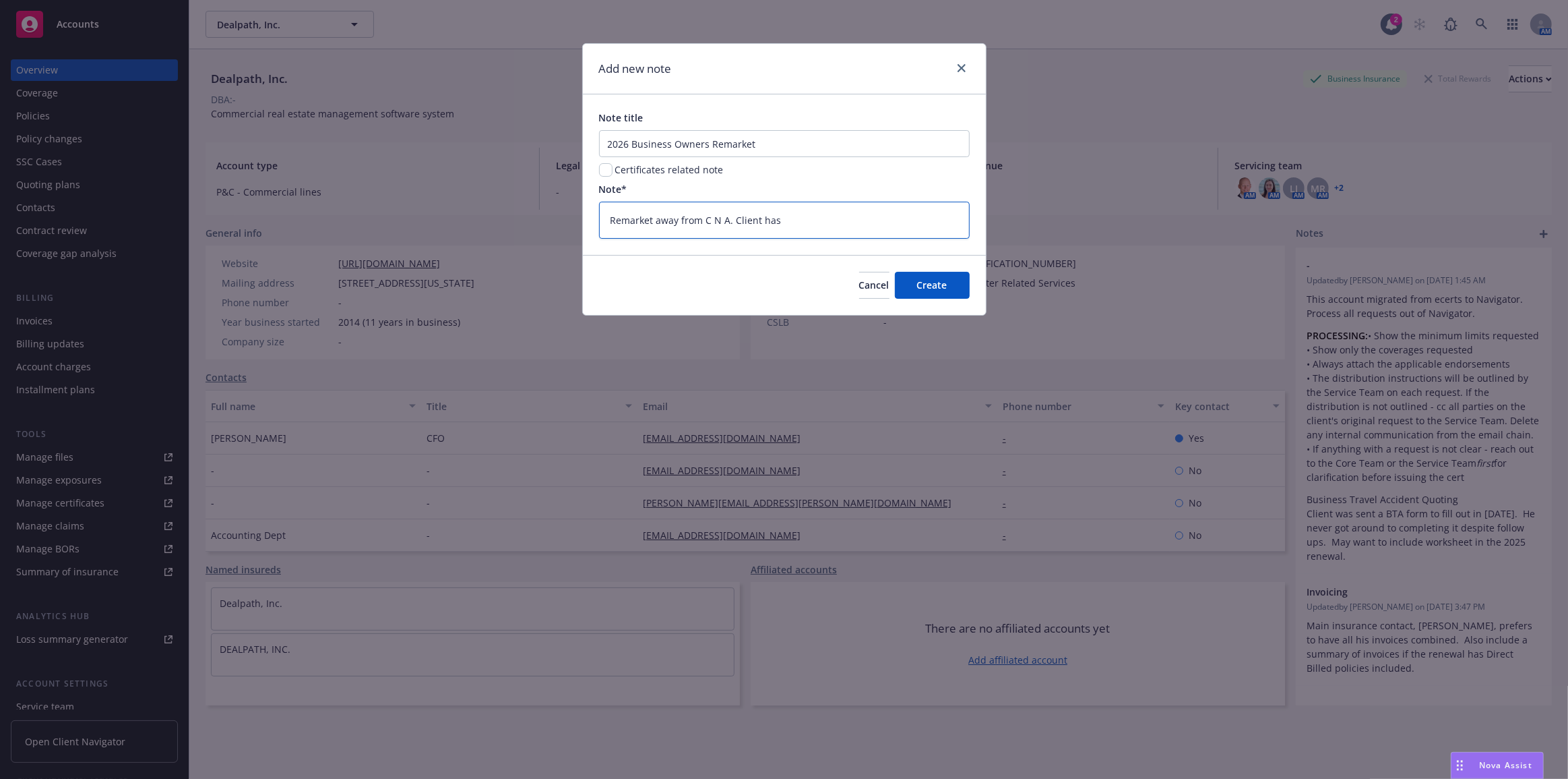
type textarea "x"
type textarea "Remarket away from C N A. Client has"
type textarea "x"
type textarea "Remarket away from C N A. Client has r"
type textarea "x"
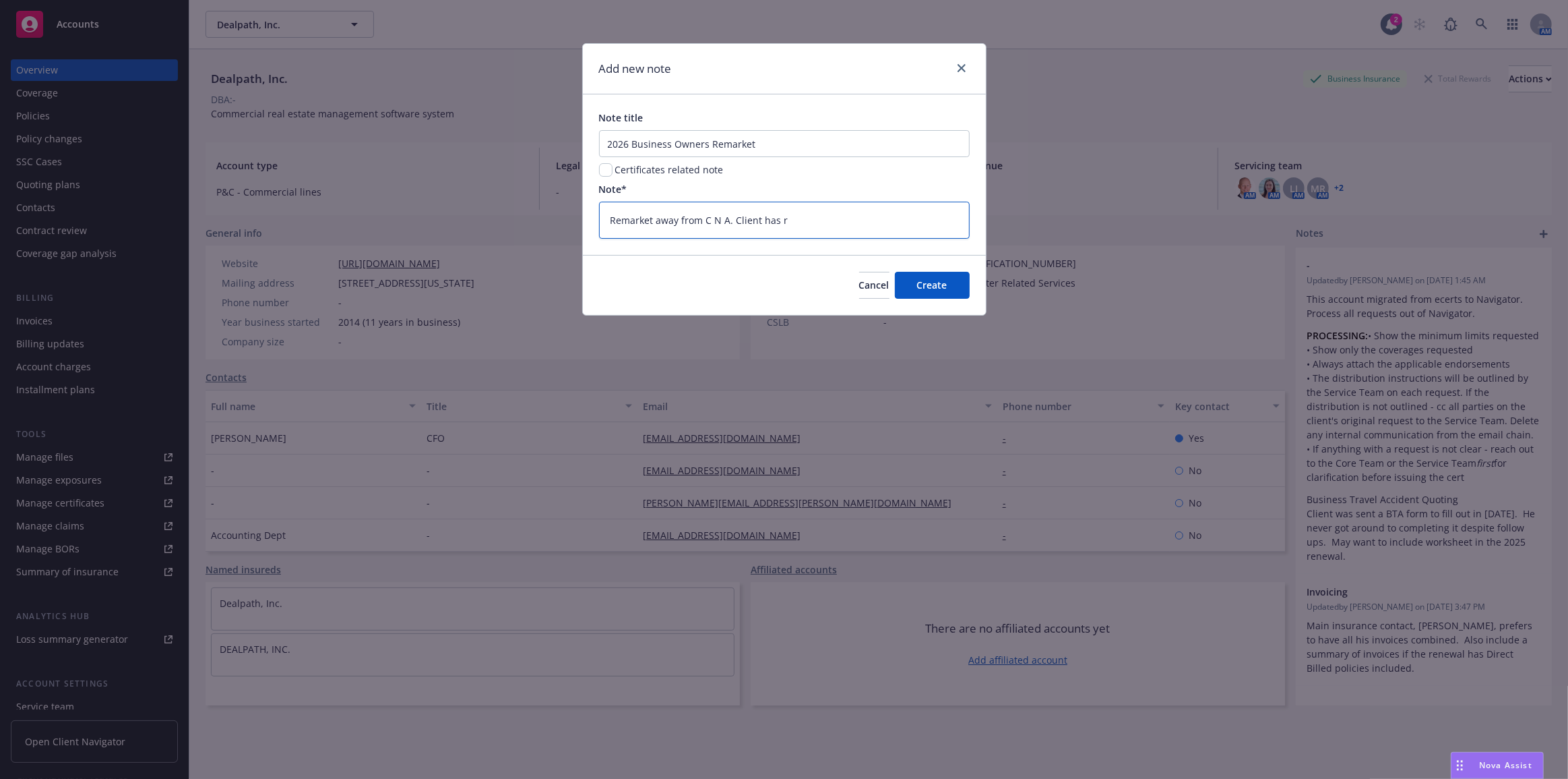
type textarea "Remarket away from C N A. Client has re"
type textarea "x"
type textarea "Remarket away from C N A. Client has rep"
type textarea "x"
type textarea "Remarket away from C N A. Client has repe"
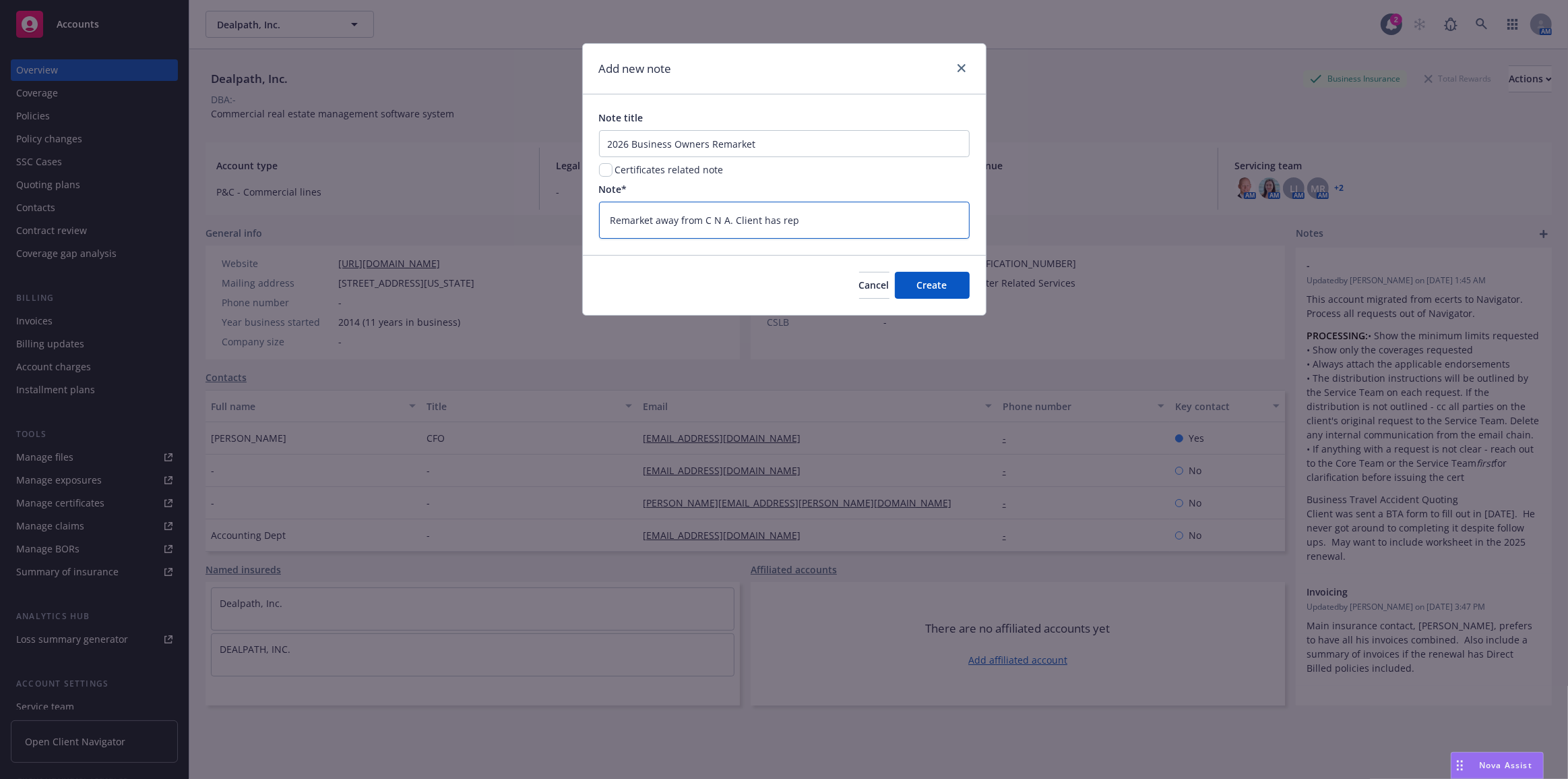
type textarea "x"
type textarea "Remarket away from C N A. Client has repea"
type textarea "x"
type textarea "Remarket away from C N A. Client has repear"
type textarea "x"
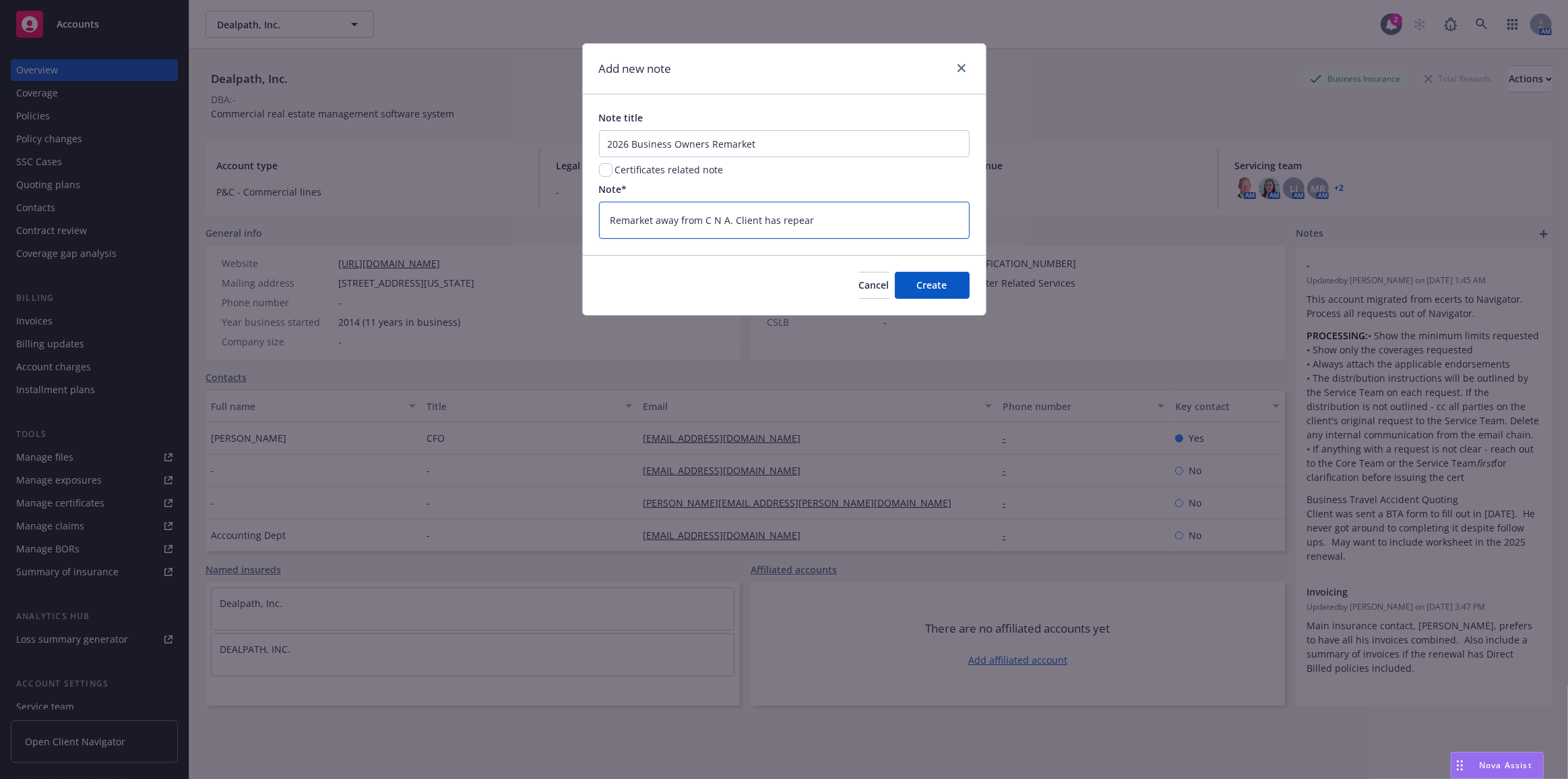
type textarea "Remarket away from C N A. Client has repea"
type textarea "x"
type textarea "Remarket away from C N A. Client has repeat"
type textarea "x"
type textarea "Remarket away from C N A. Client has repeate"
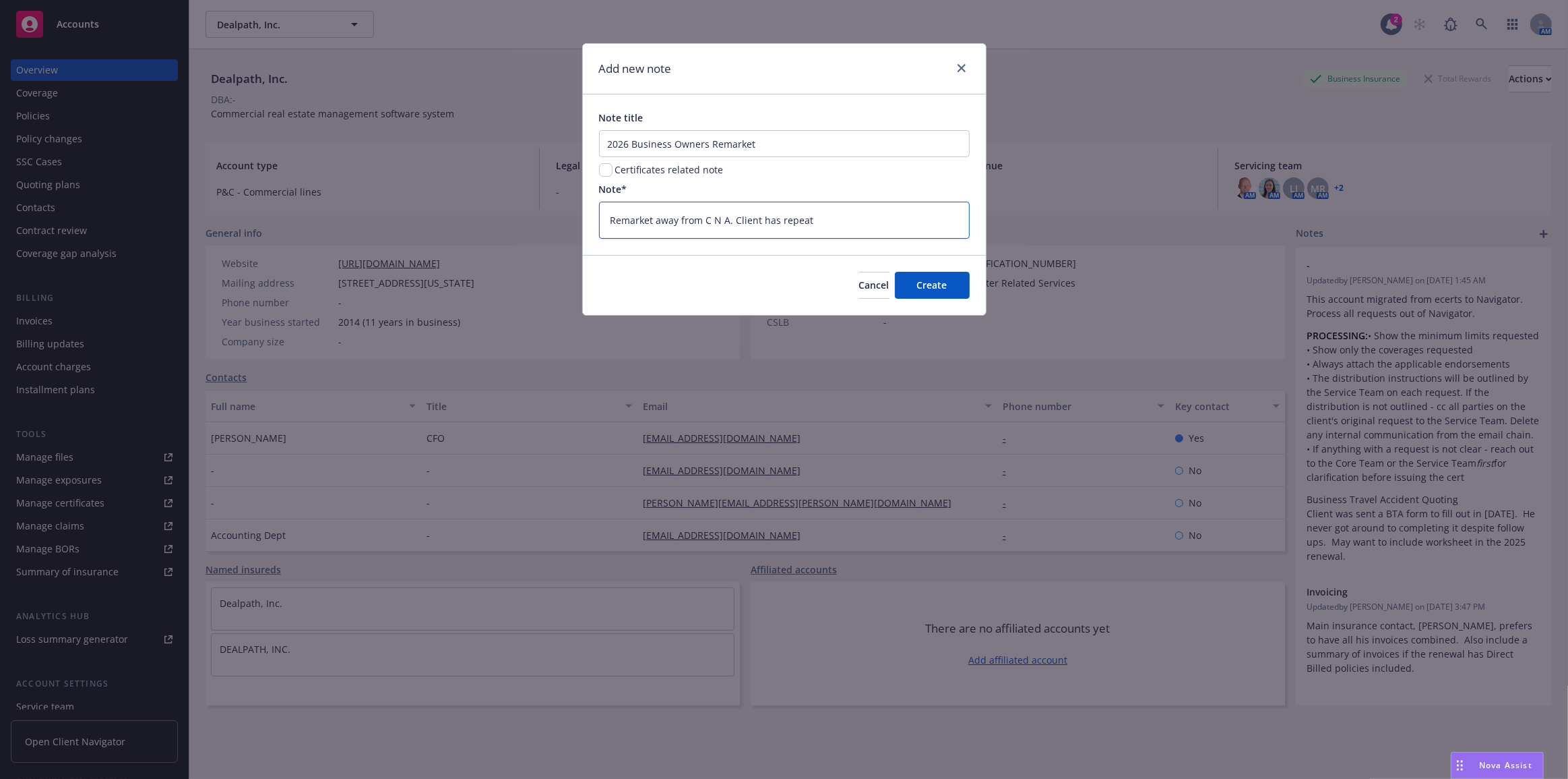
type textarea "x"
type textarea "Remarket away from C N A. Client has repeated"
type textarea "x"
type textarea "Remarket away from C N A. Client has repeatedl"
type textarea "x"
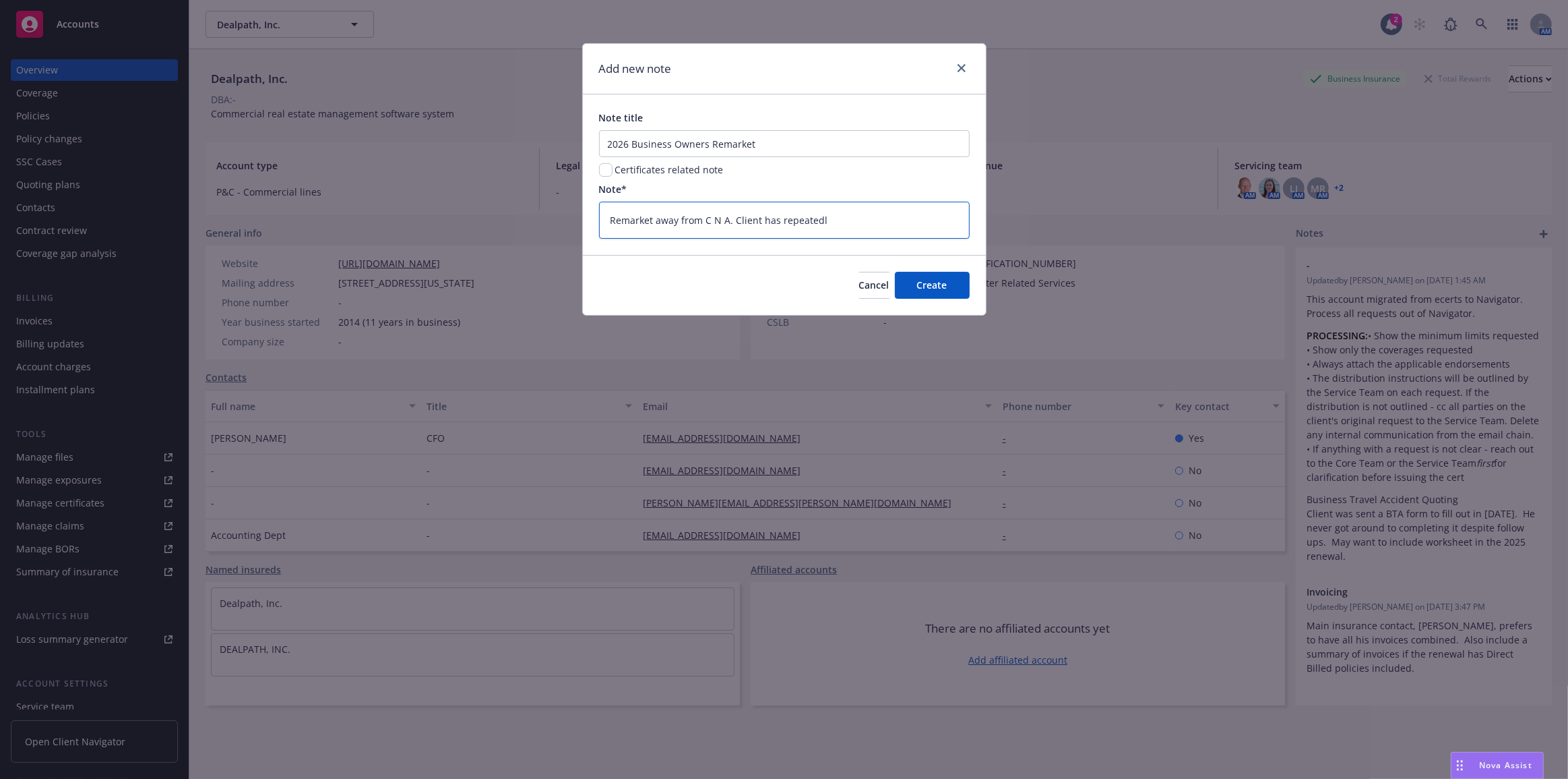
type textarea "Remarket away from C N A. Client has repeatedly"
type textarea "x"
type textarea "Remarket away from C N A. Client has repeatedly"
type textarea "x"
type textarea "Remarket away from C N A. Client has repeatedly h"
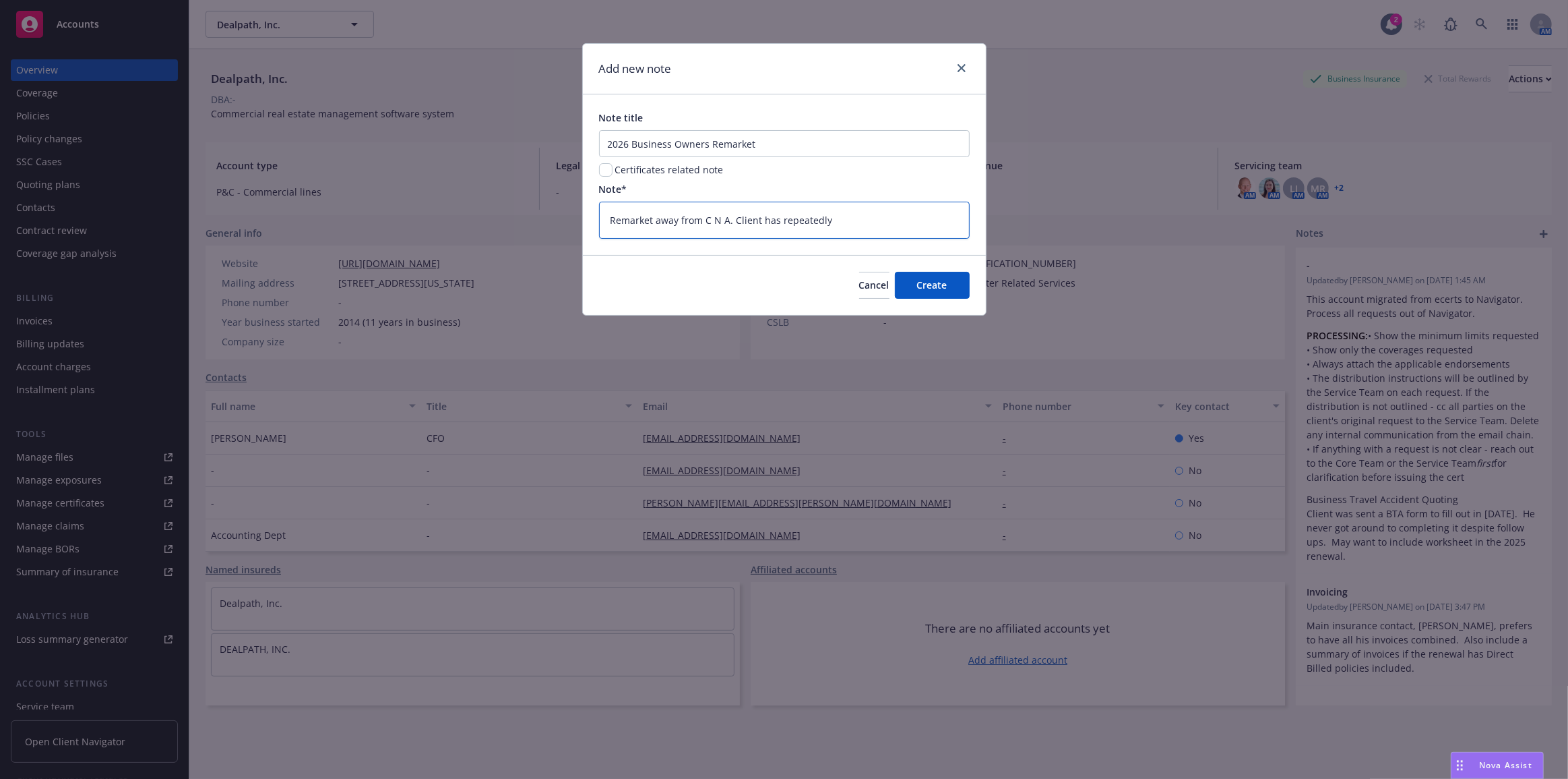
type textarea "x"
type textarea "Remarket away from C N A. Client has repeatedly ha"
type textarea "x"
type textarea "Remarket away from C N A. Client has repeatedly hav"
type textarea "x"
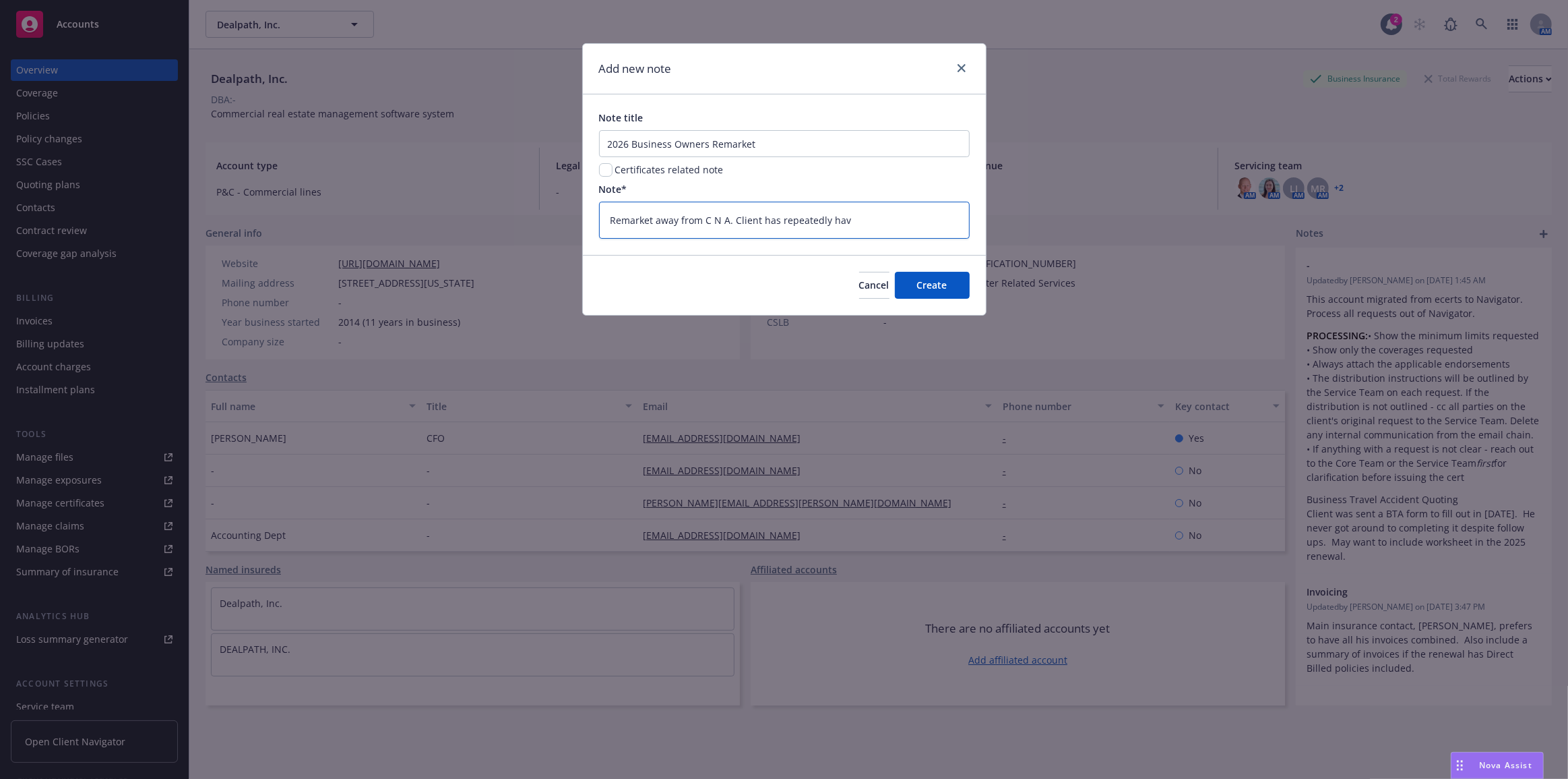
type textarea "Remarket away from C N A. Client has repeatedly havi"
type textarea "x"
type textarea "Remarket away from C N A. Client has repeatedly havin"
type textarea "x"
type textarea "Remarket away from C N A. Client has repeatedly havi"
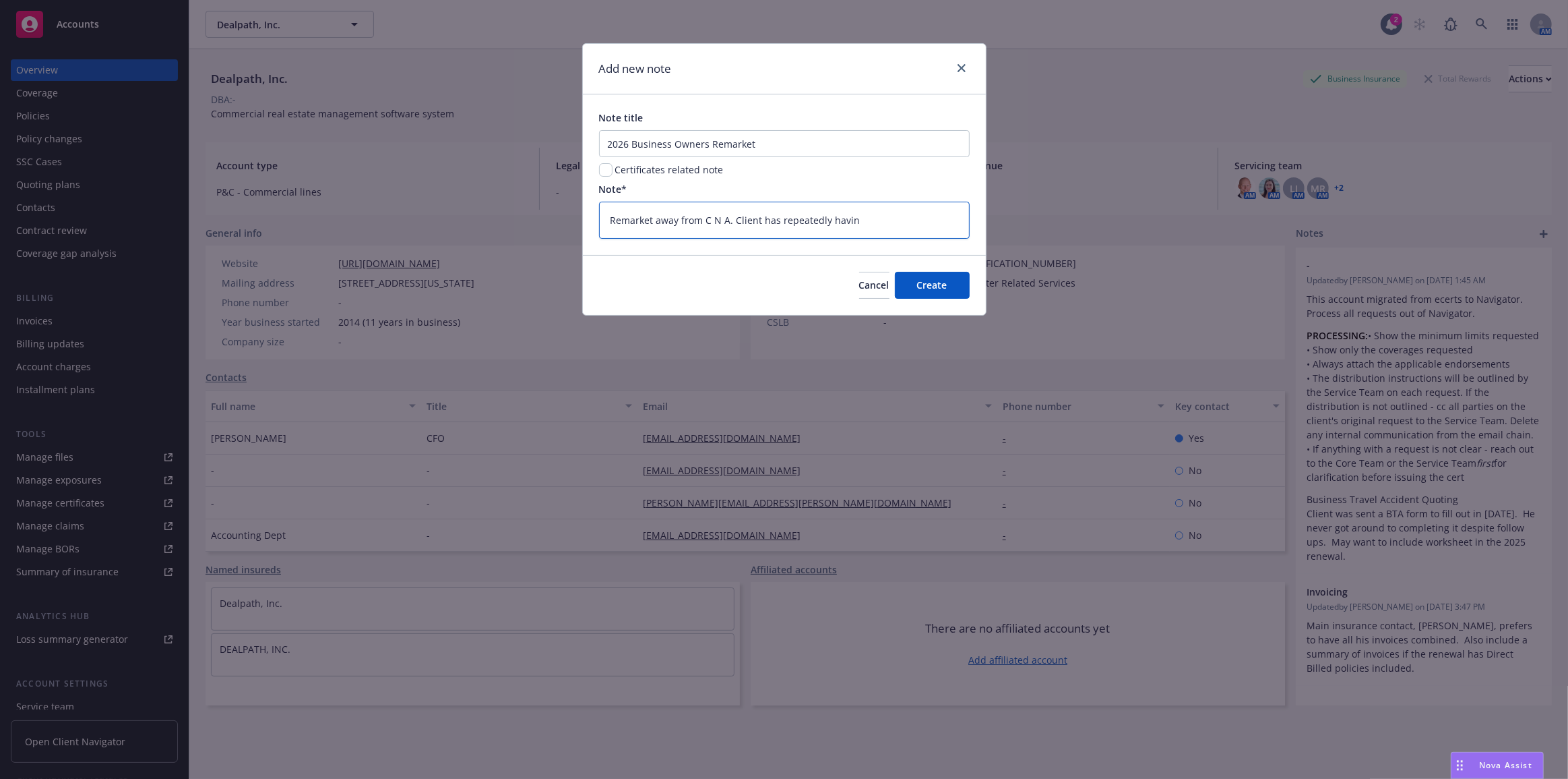
type textarea "x"
type textarea "Remarket away from C N A. Client has repeatedly hav"
type textarea "x"
type textarea "Remarket away from C N A. Client has repeatedly ha"
type textarea "x"
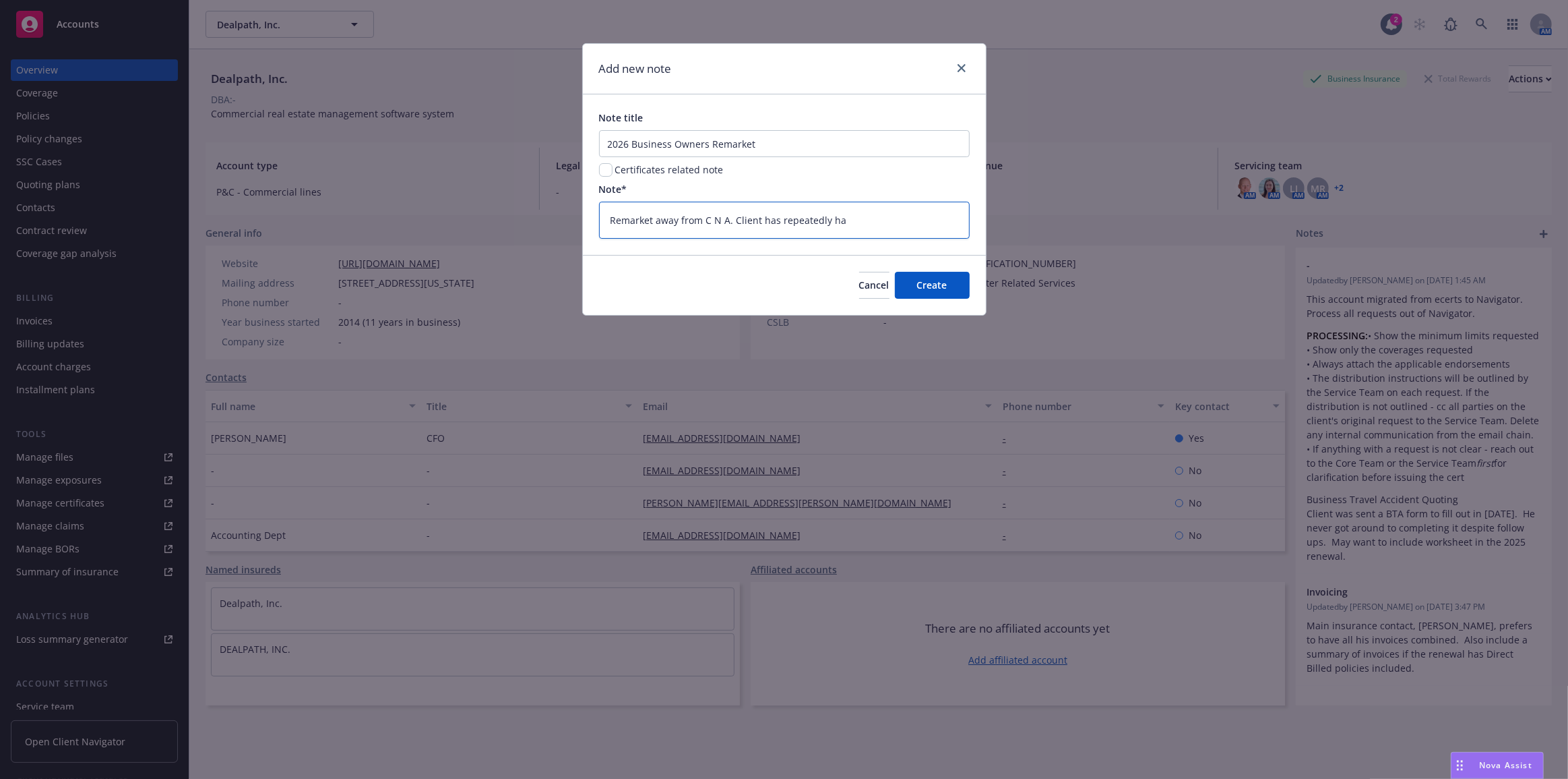
type textarea "Remarket away from C N A. Client has repeatedly had"
type textarea "x"
type textarea "Remarket away from C N A. Client has repeatedly had"
type textarea "x"
type textarea "Remarket away from C N A. Client has repeatedly had i"
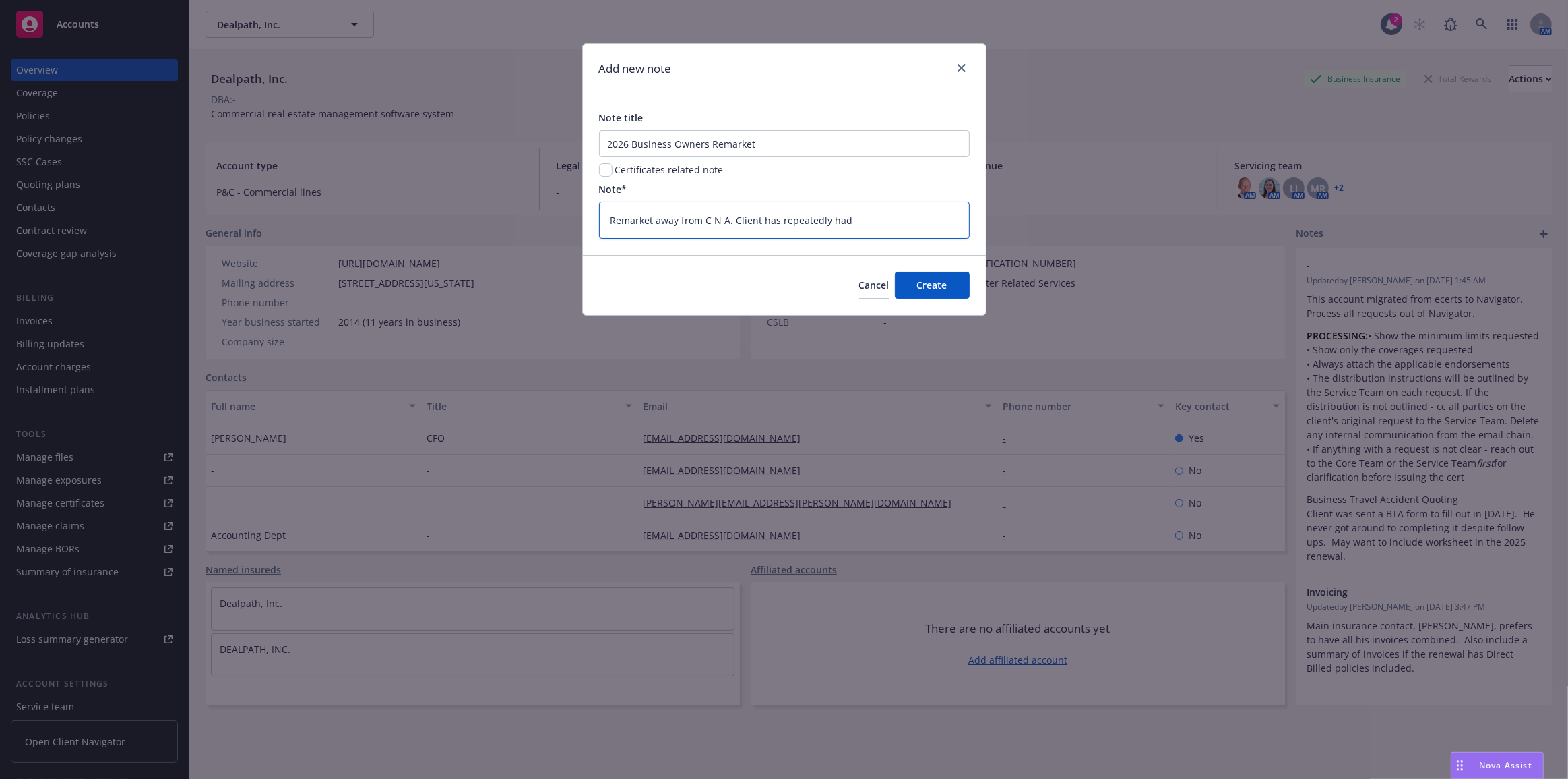
type textarea "x"
type textarea "Remarket away from C N A. Client has repeatedly had is"
type textarea "x"
type textarea "Remarket away from C N A. Client has repeatedly had iss"
type textarea "x"
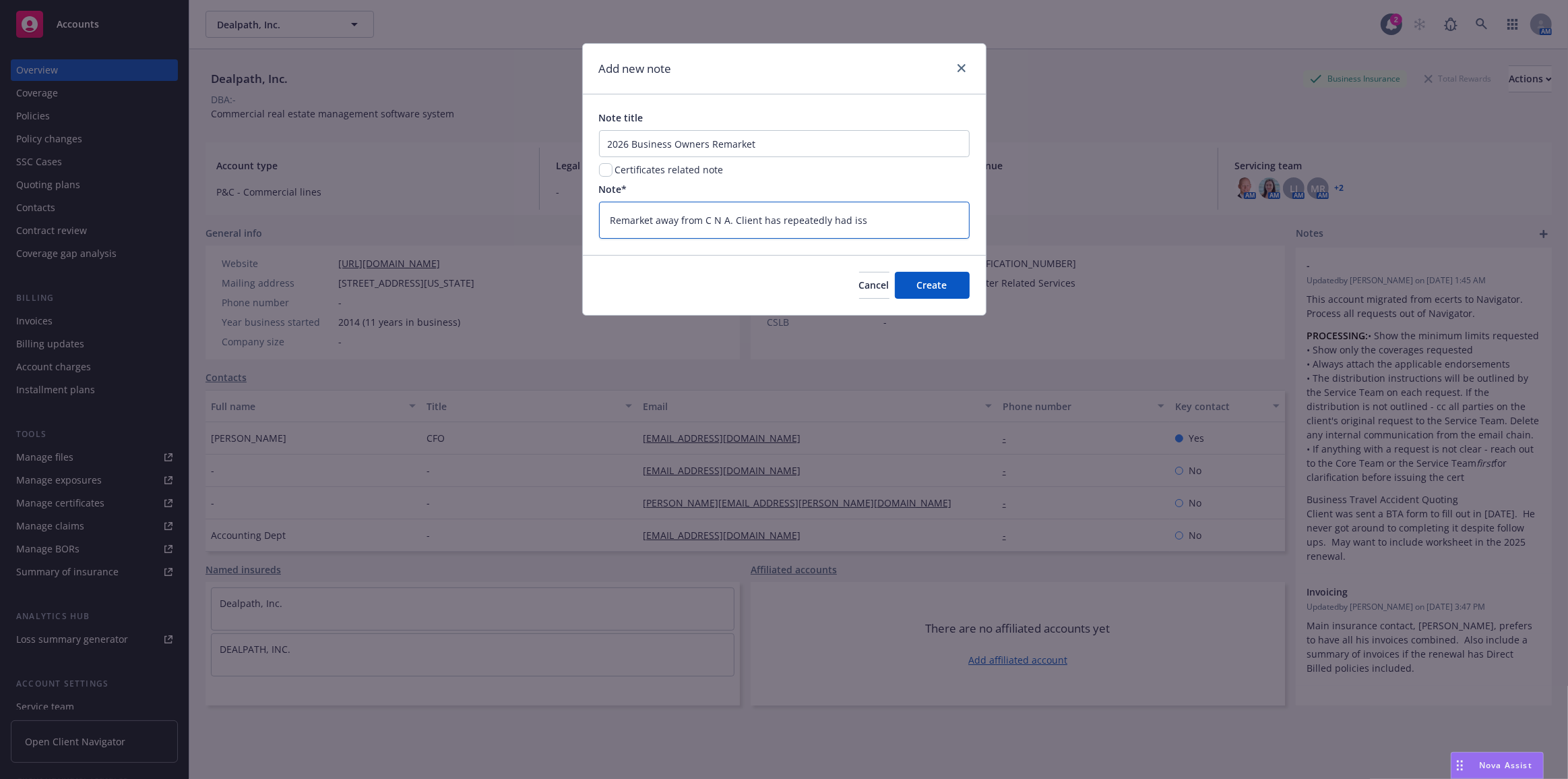
type textarea "Remarket away from C N A. Client has repeatedly had issu"
type textarea "x"
type textarea "Remarket away from C N A. Client has repeatedly had issue"
type textarea "x"
type textarea "Remarket away from C N A. Client has repeatedly had issues"
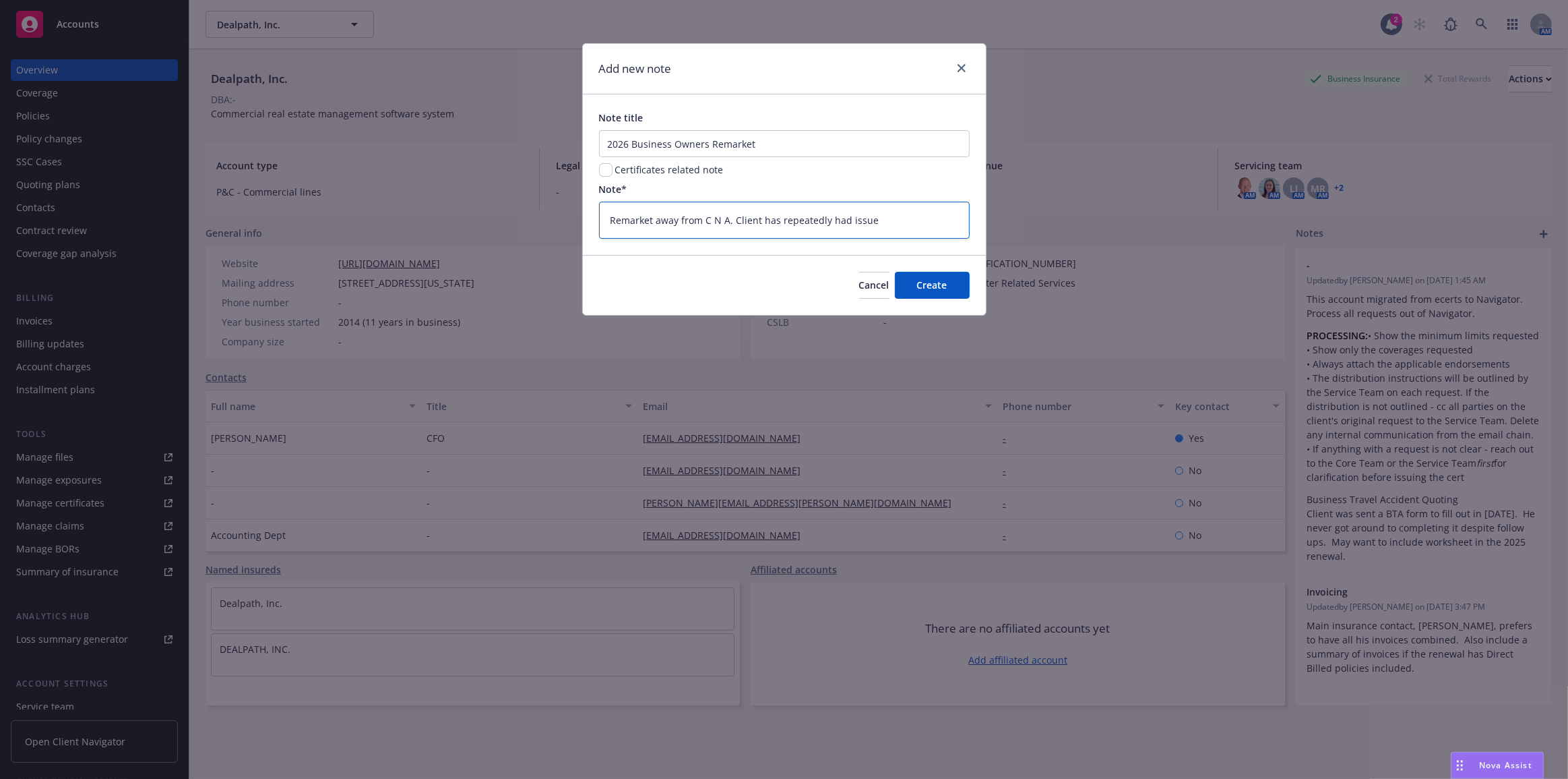
type textarea "x"
type textarea "Remarket away from C N A. Client has repeatedly had issues"
type textarea "x"
type textarea "Remarket away from C N A. Client has repeatedly had issues w"
type textarea "x"
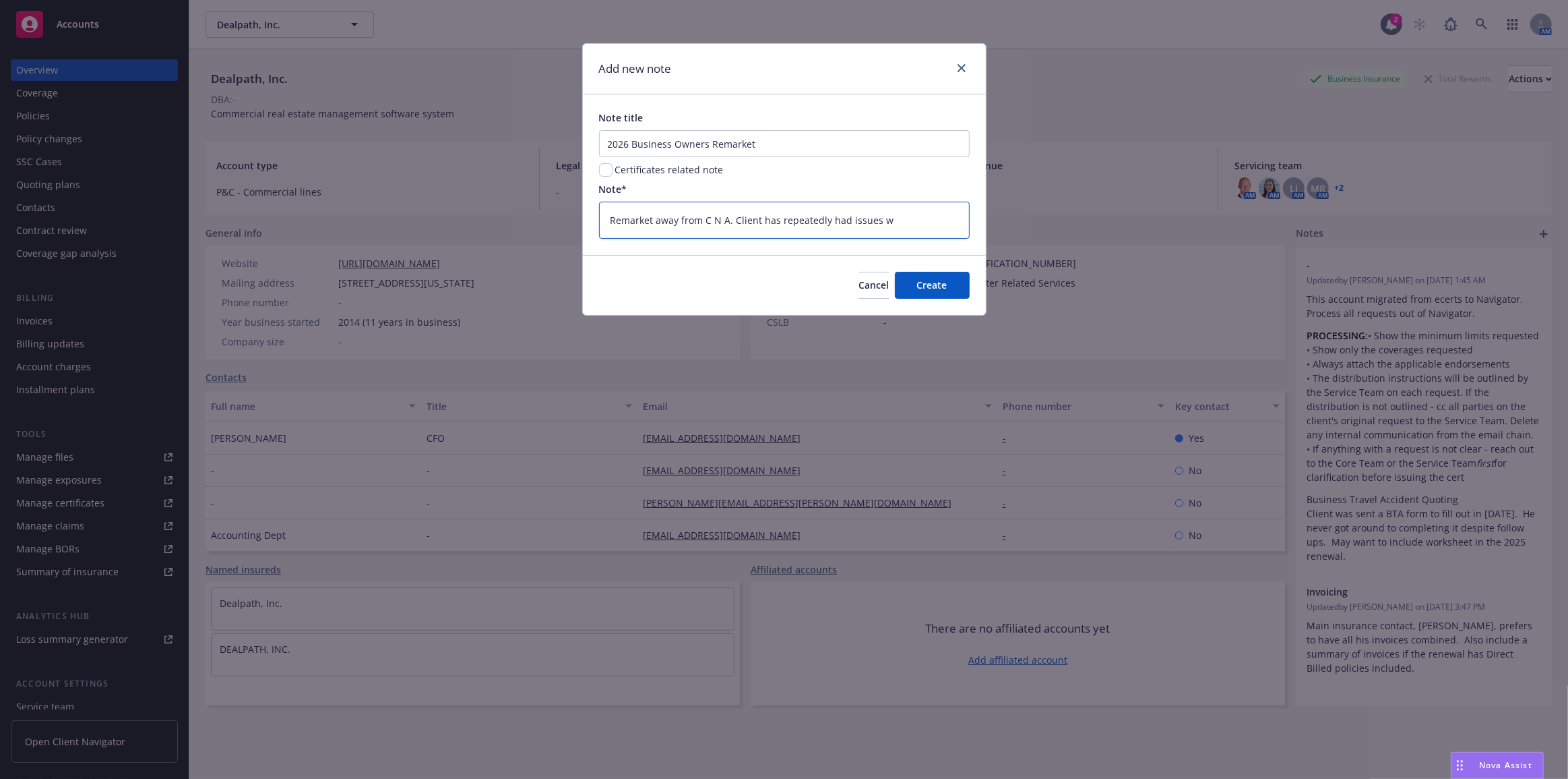
type textarea "Remarket away from C N A. Client has repeatedly had issues wi"
type textarea "x"
type textarea "Remarket away from C N A. Client has repeatedly had issues wit"
type textarea "x"
type textarea "Remarket away from C N A. Client has repeatedly had issues with"
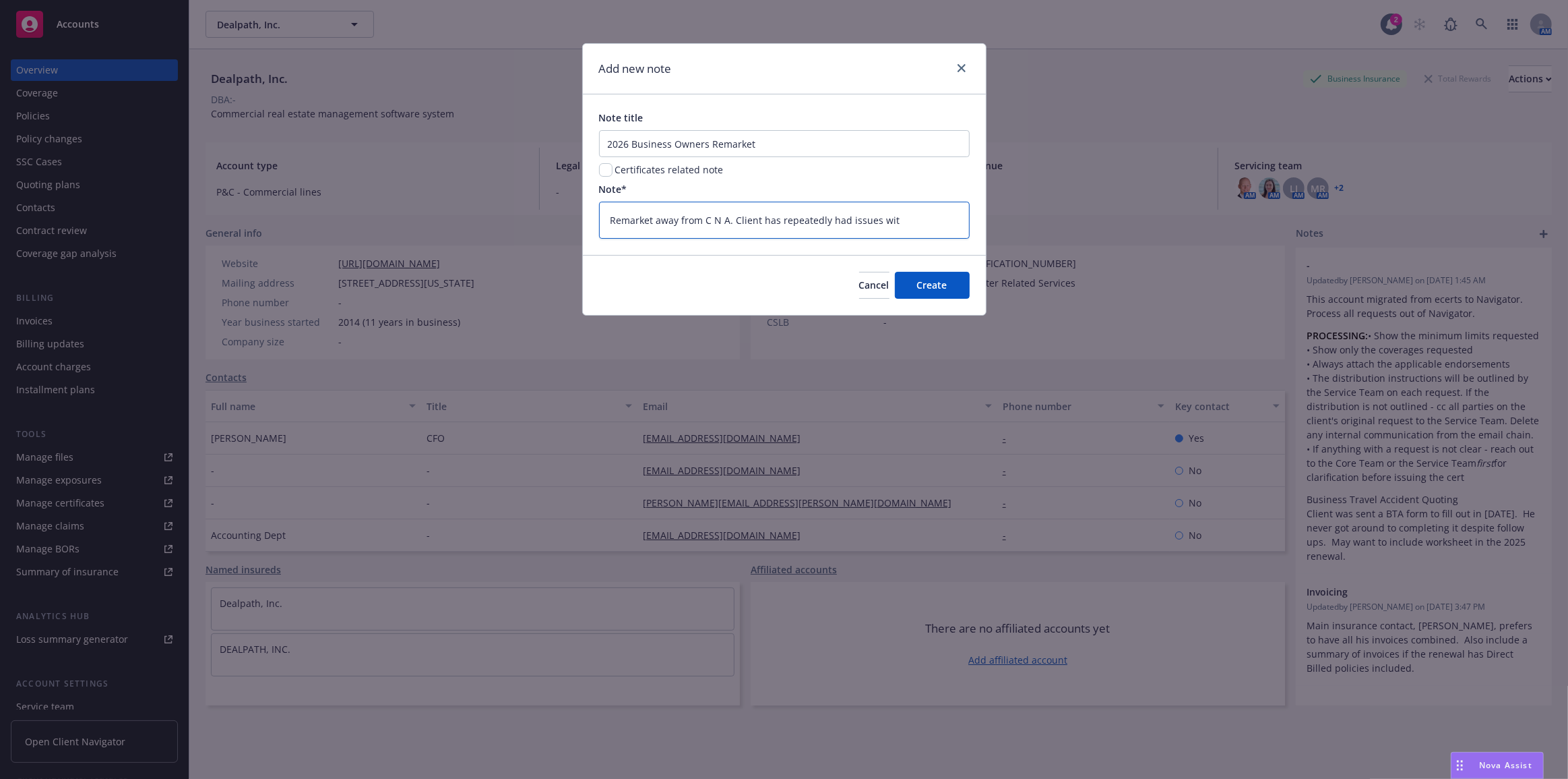
type textarea "x"
type textarea "Remarket away from C N A. Client has repeatedly had issues with"
type textarea "x"
type textarea "Remarket away from C N A. Client has repeatedly had issues with u"
type textarea "x"
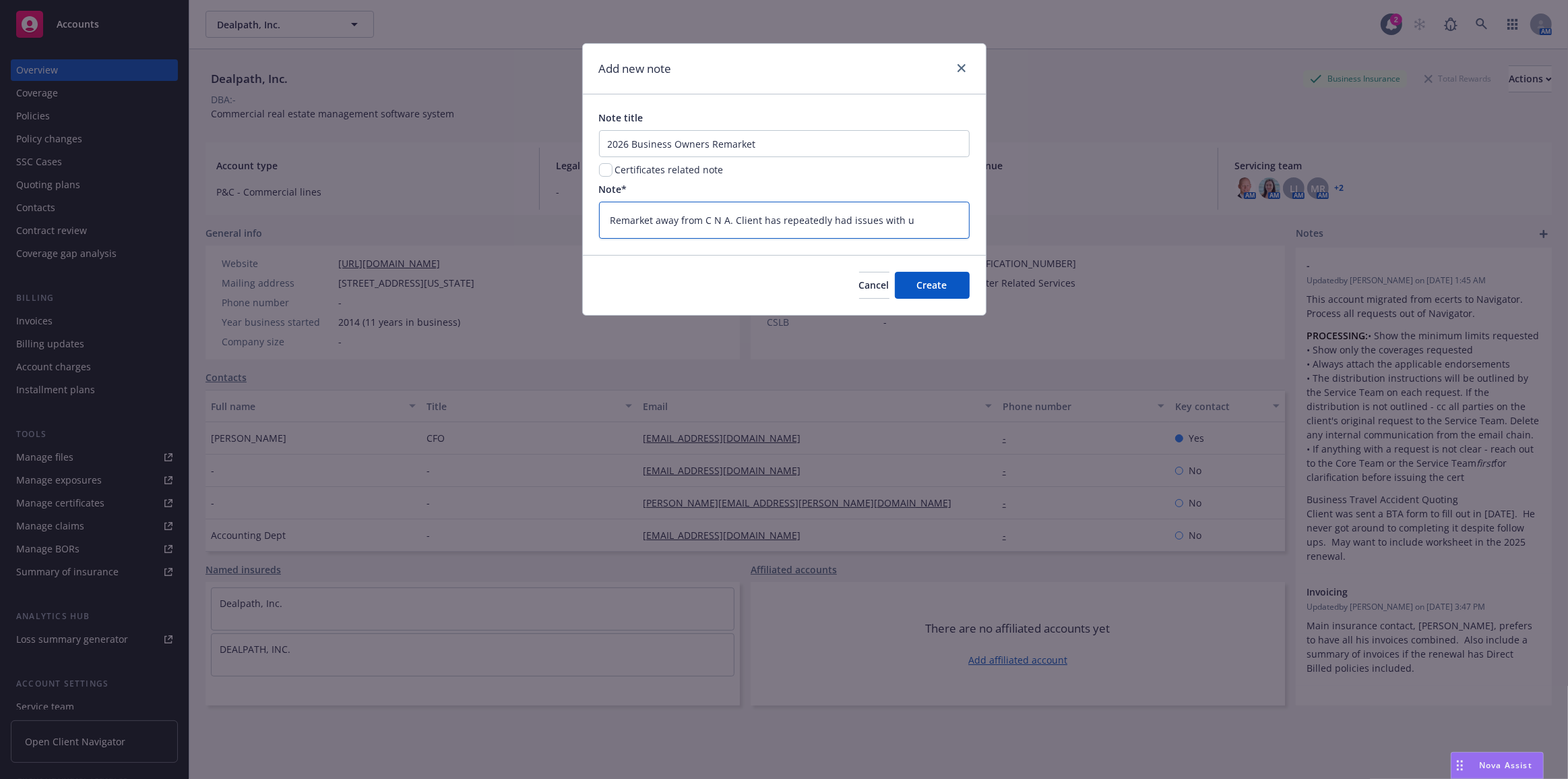
type textarea "Remarket away from C N A. Client has repeatedly had issues with un"
type textarea "x"
type textarea "Remarket away from C N A. Client has repeatedly had issues with und"
type textarea "x"
type textarea "Remarket away from C N A. Client has repeatedly had issues with unde"
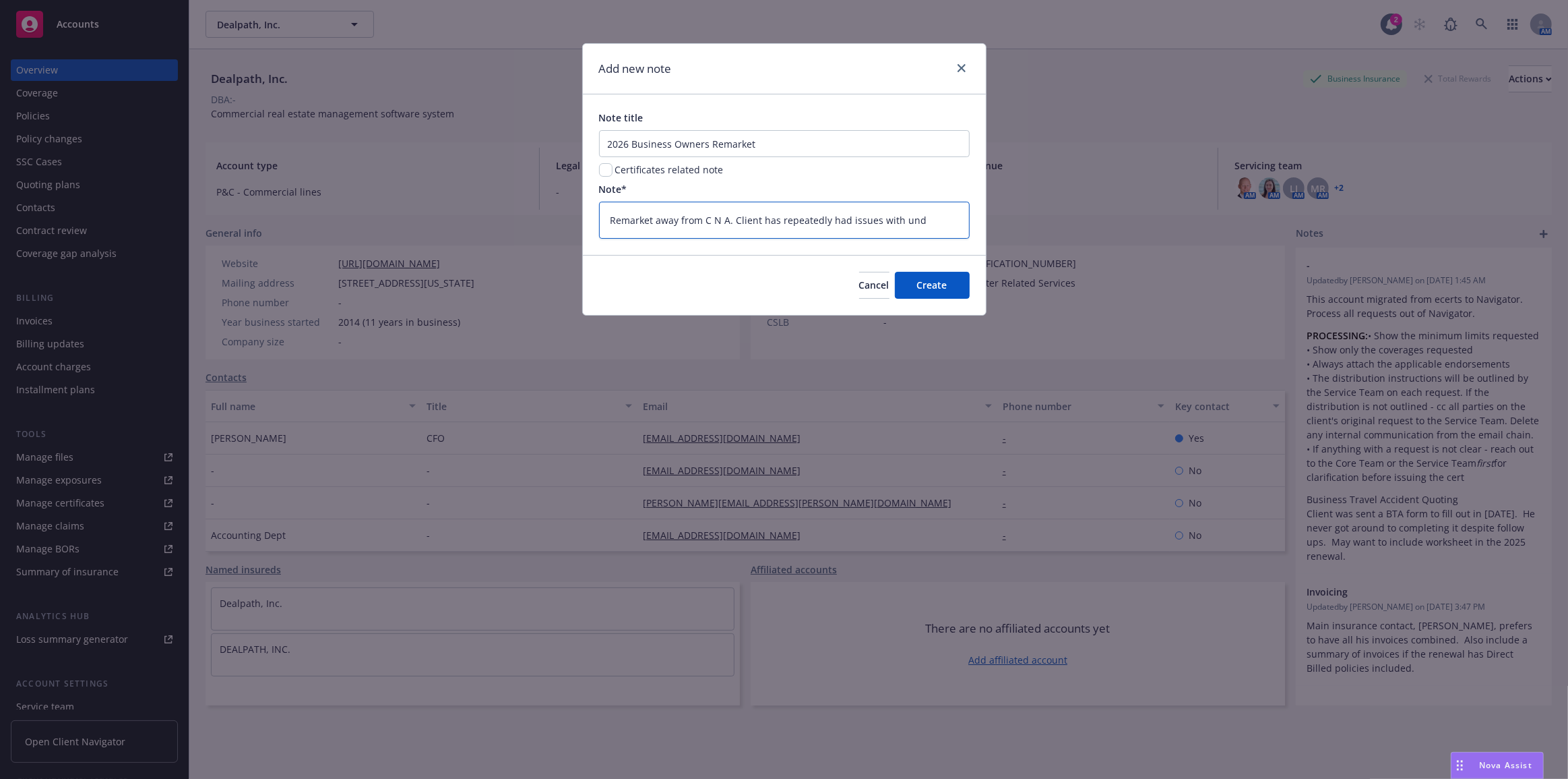
type textarea "x"
type textarea "Remarket away from C N A. Client has repeatedly had issues with under"
type textarea "x"
type textarea "Remarket away from C N A. Client has repeatedly had issues with unders"
type textarea "x"
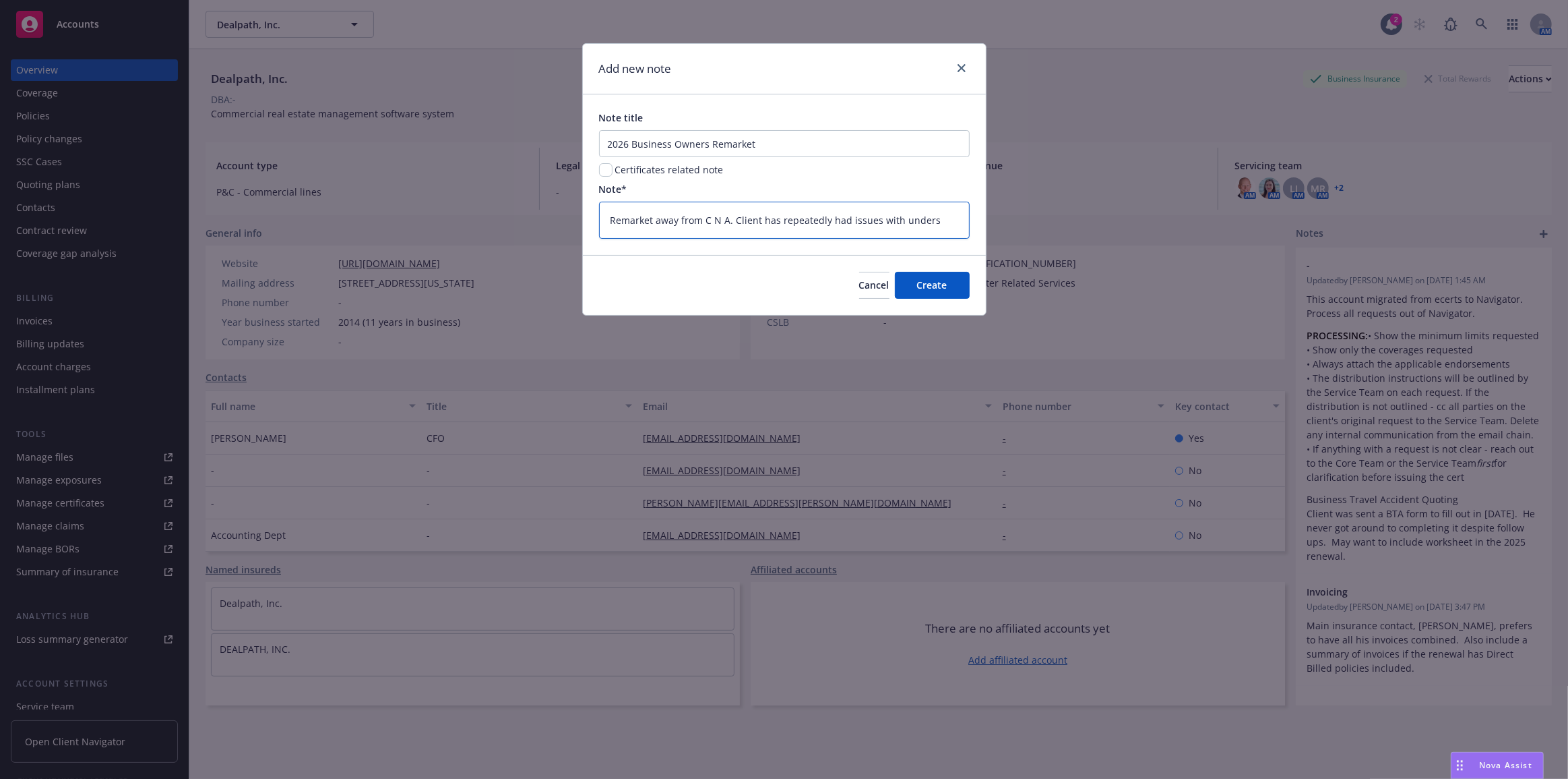
type textarea "Remarket away from C N A. Client has repeatedly had issues with underst"
type textarea "x"
type textarea "Remarket away from C N A. Client has repeatedly had issues with understa"
type textarea "x"
type textarea "Remarket away from C N A. Client has repeatedly had issues with understan"
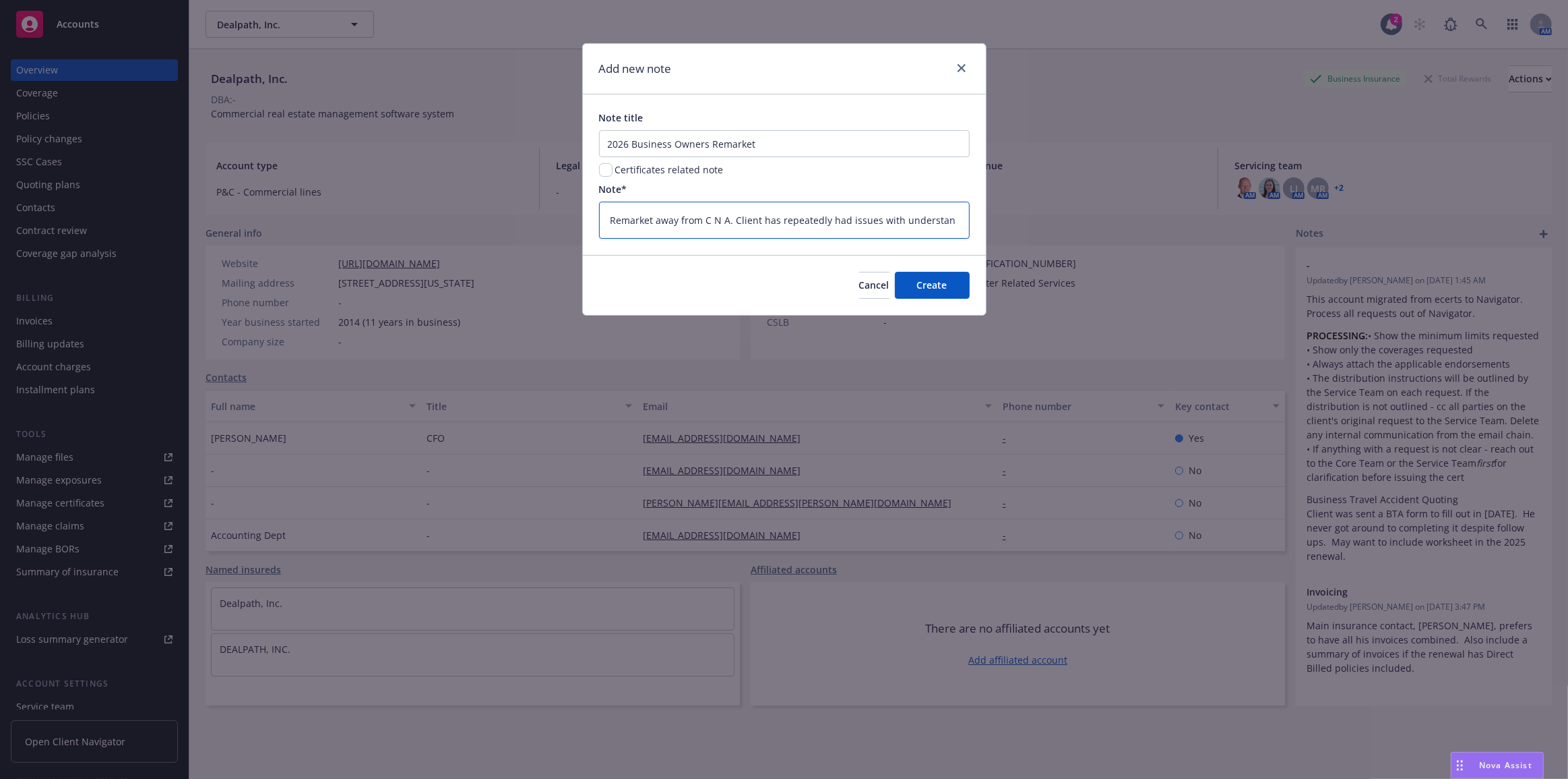
type textarea "x"
type textarea "Remarket away from C N A. Client has repeatedly had issues with understand"
type textarea "x"
type textarea "Remarket away from C N A. Client has repeatedly had issues with understandi"
type textarea "x"
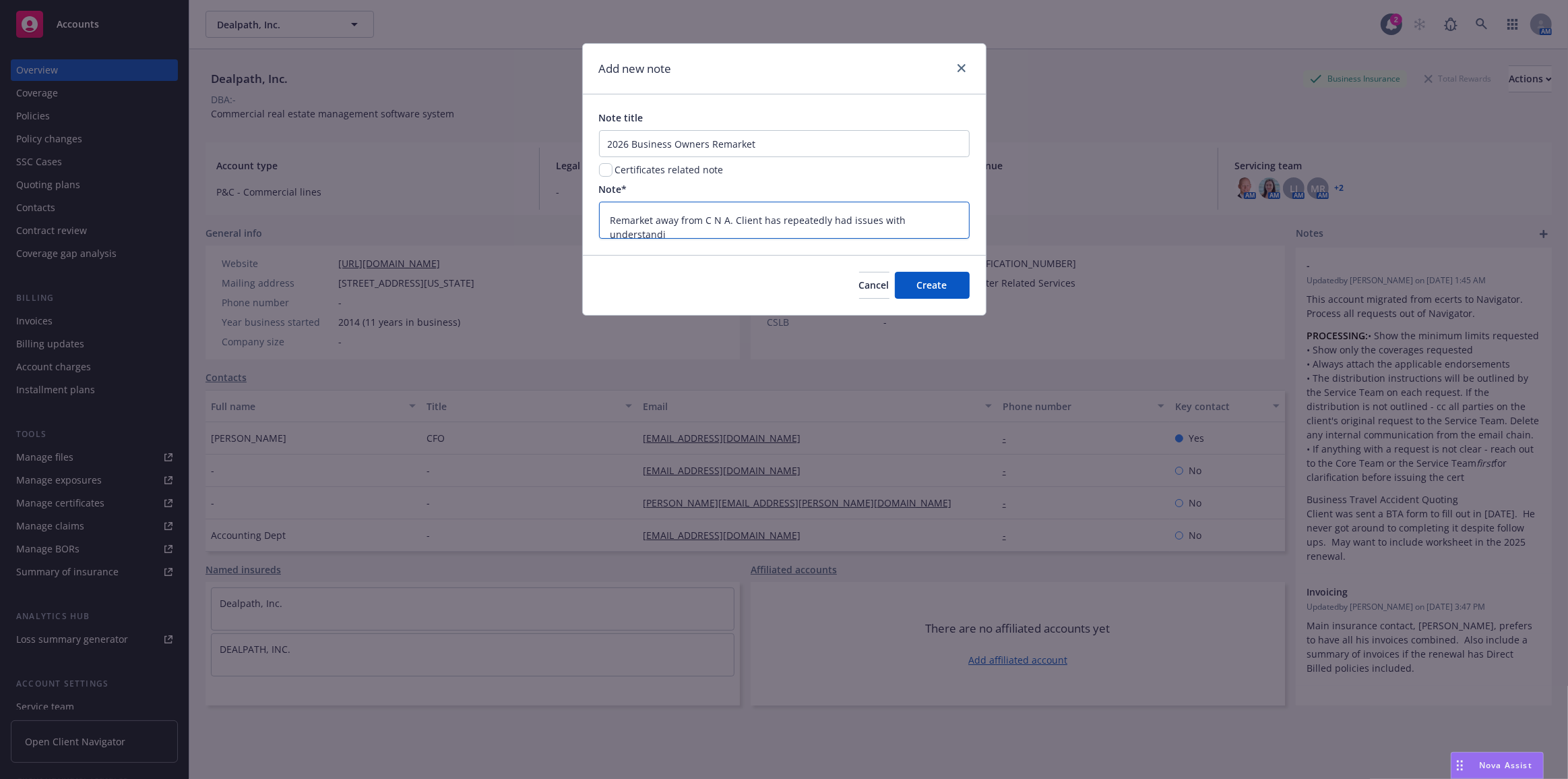
type textarea "Remarket away from C N A. Client has repeatedly had issues with understandin"
type textarea "x"
type textarea "Remarket away from C N A. Client has repeatedly had issues with understanding"
type textarea "x"
type textarea "Remarket away from C N A. Client has repeatedly had issues with understanding"
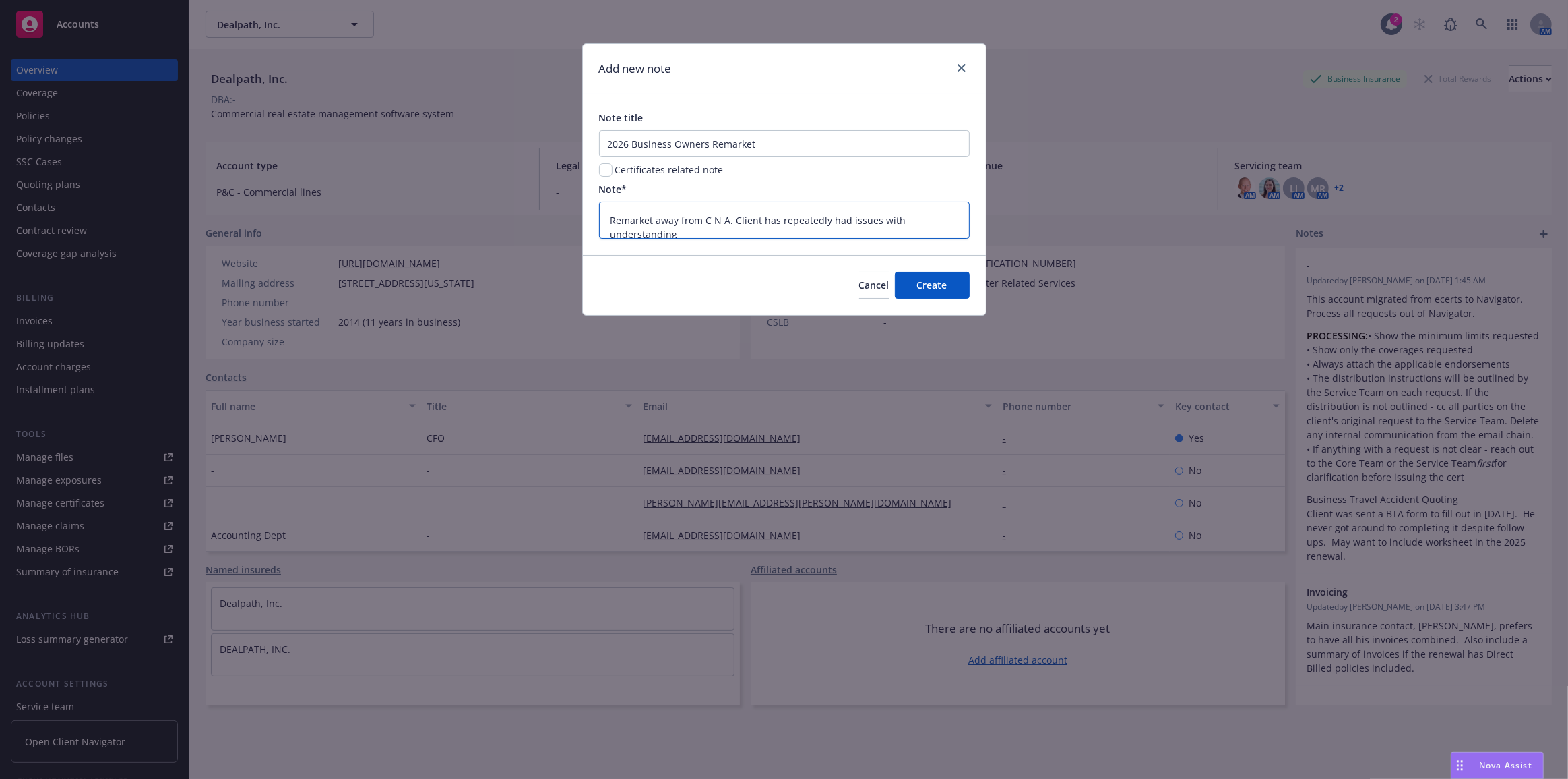
type textarea "x"
type textarea "Remarket away from C N A. Client has repeatedly had issues with understanding t"
type textarea "x"
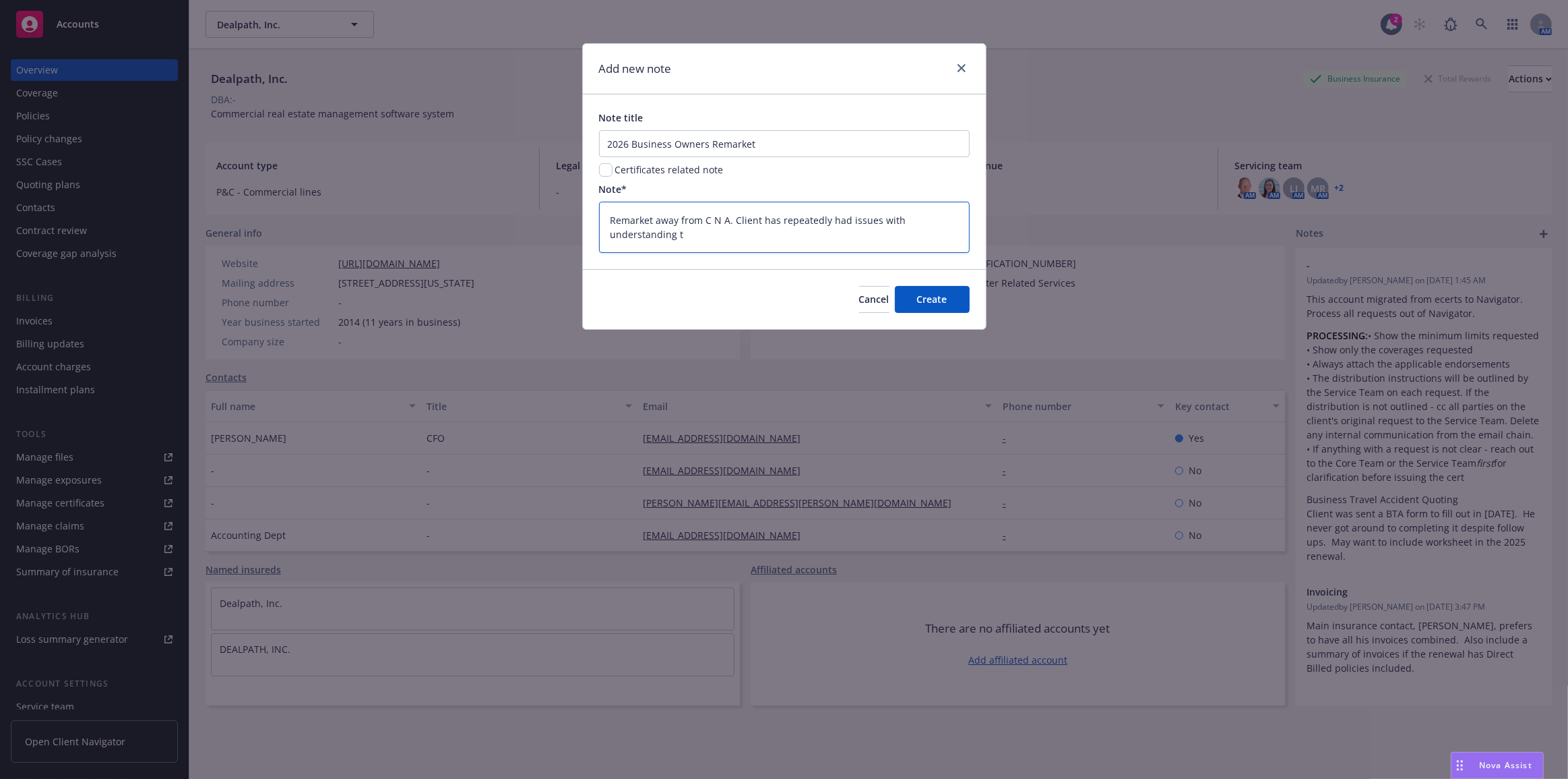
type textarea "Remarket away from C N A. Client has repeatedly had issues with understanding th"
type textarea "x"
type textarea "Remarket away from C N A. Client has repeatedly had issues with understanding t…"
type textarea "x"
type textarea "Remarket away from C N A. Client has repeatedly had issues with understanding t…"
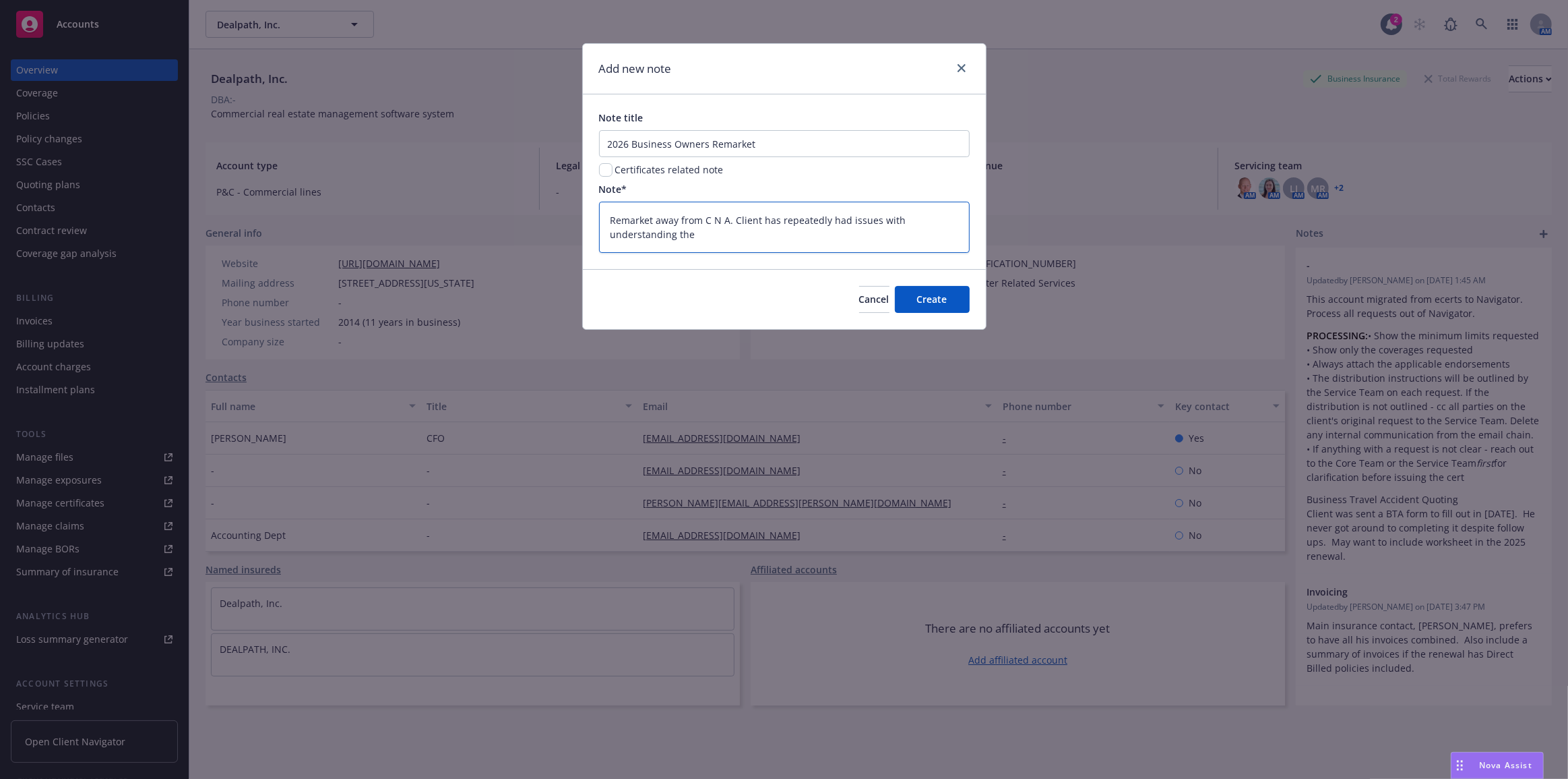
type textarea "x"
type textarea "Remarket away from C N A. Client has repeatedly had issues with understanding t…"
type textarea "x"
type textarea "Remarket away from C N A. Client has repeatedly had issues with understanding t…"
type textarea "x"
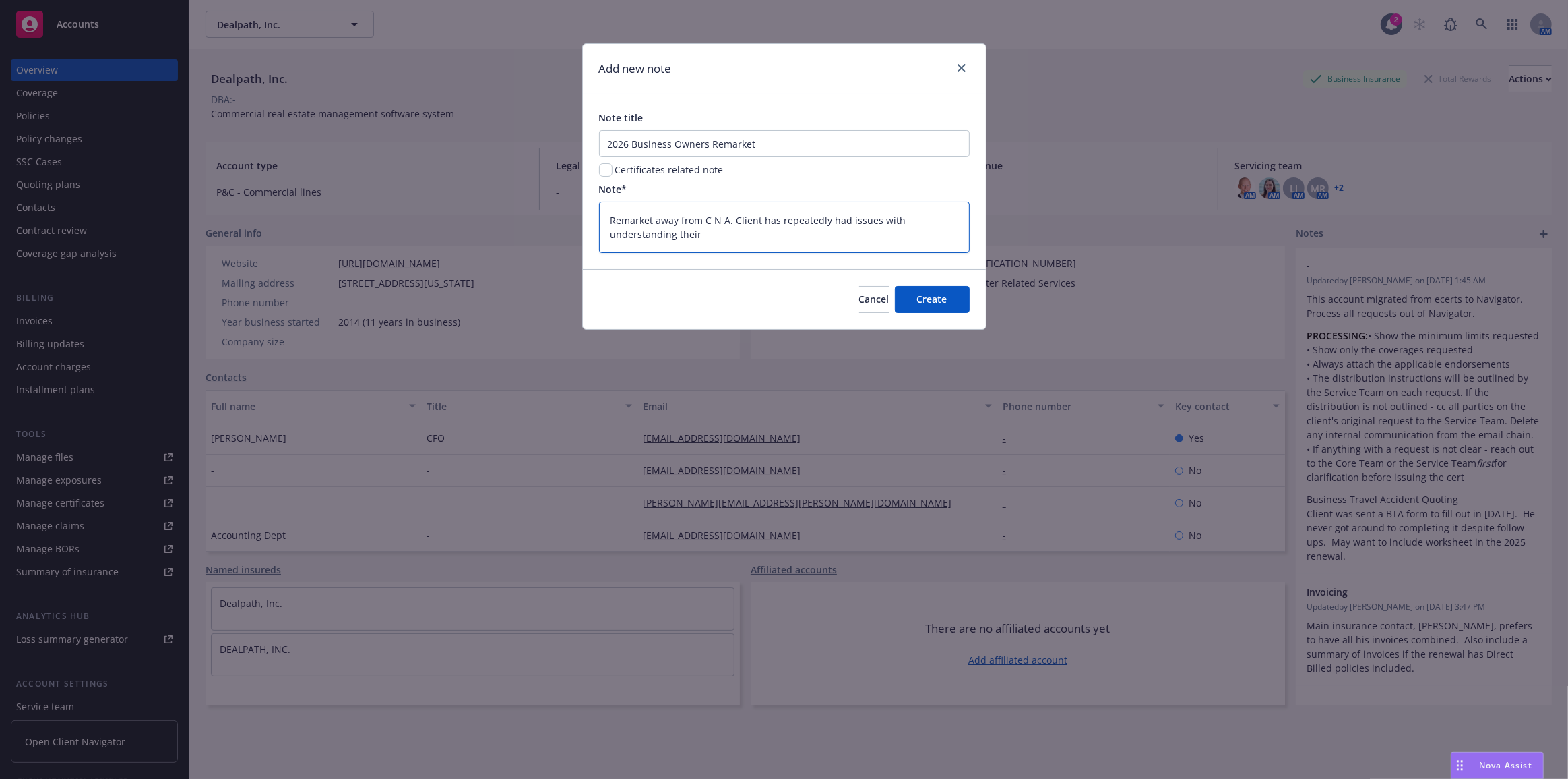
type textarea "Remarket away from C N A. Client has repeatedly had issues with understanding t…"
type textarea "x"
type textarea "Remarket away from C N A. Client has repeatedly had issues with understanding t…"
type textarea "x"
type textarea "Remarket away from C N A. Client has repeatedly had issues with understanding t…"
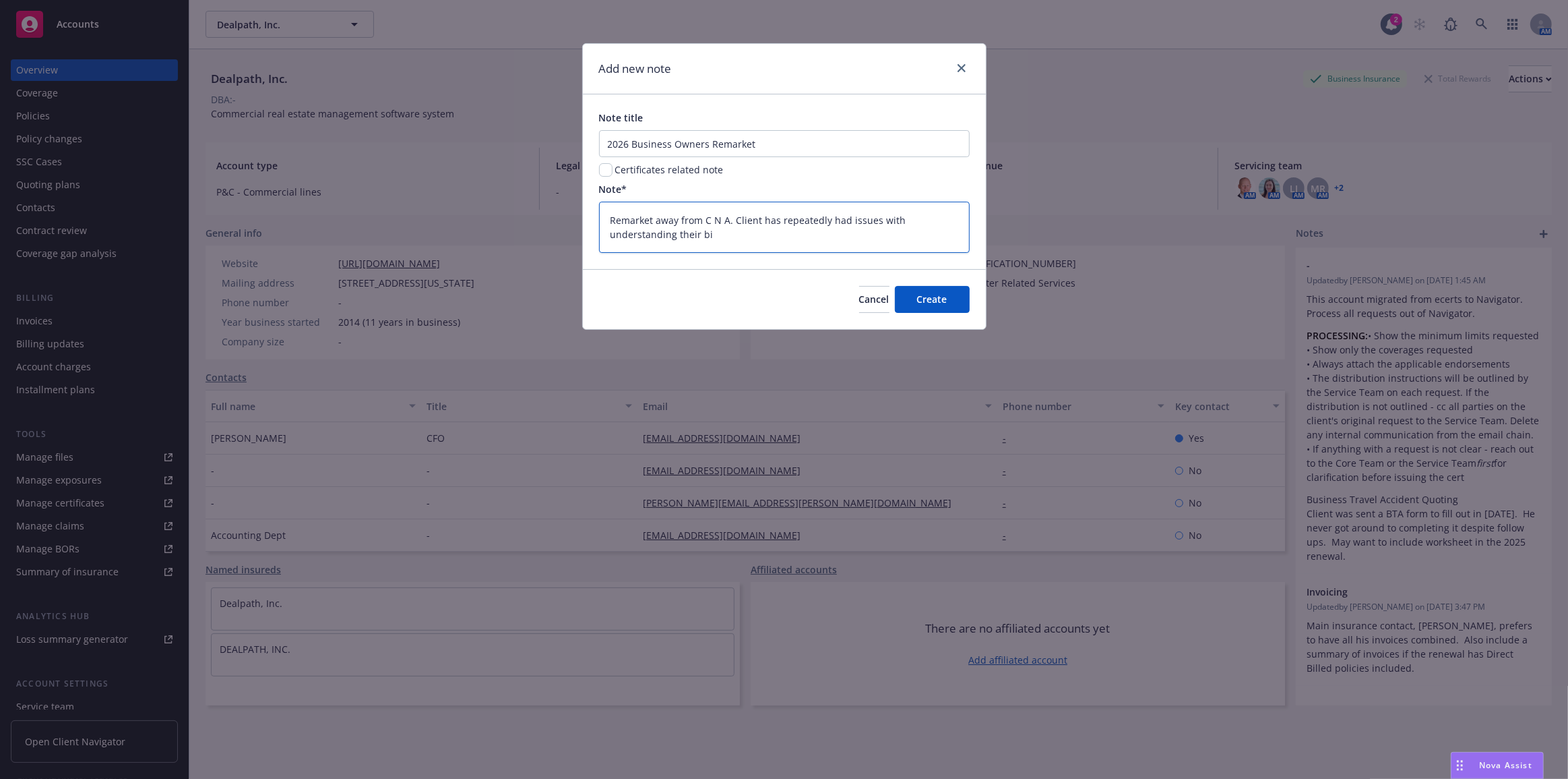
type textarea "x"
type textarea "Remarket away from C N A. Client has repeatedly had issues with understanding t…"
type textarea "x"
type textarea "Remarket away from C N A. Client has repeatedly had issues with understanding t…"
type textarea "x"
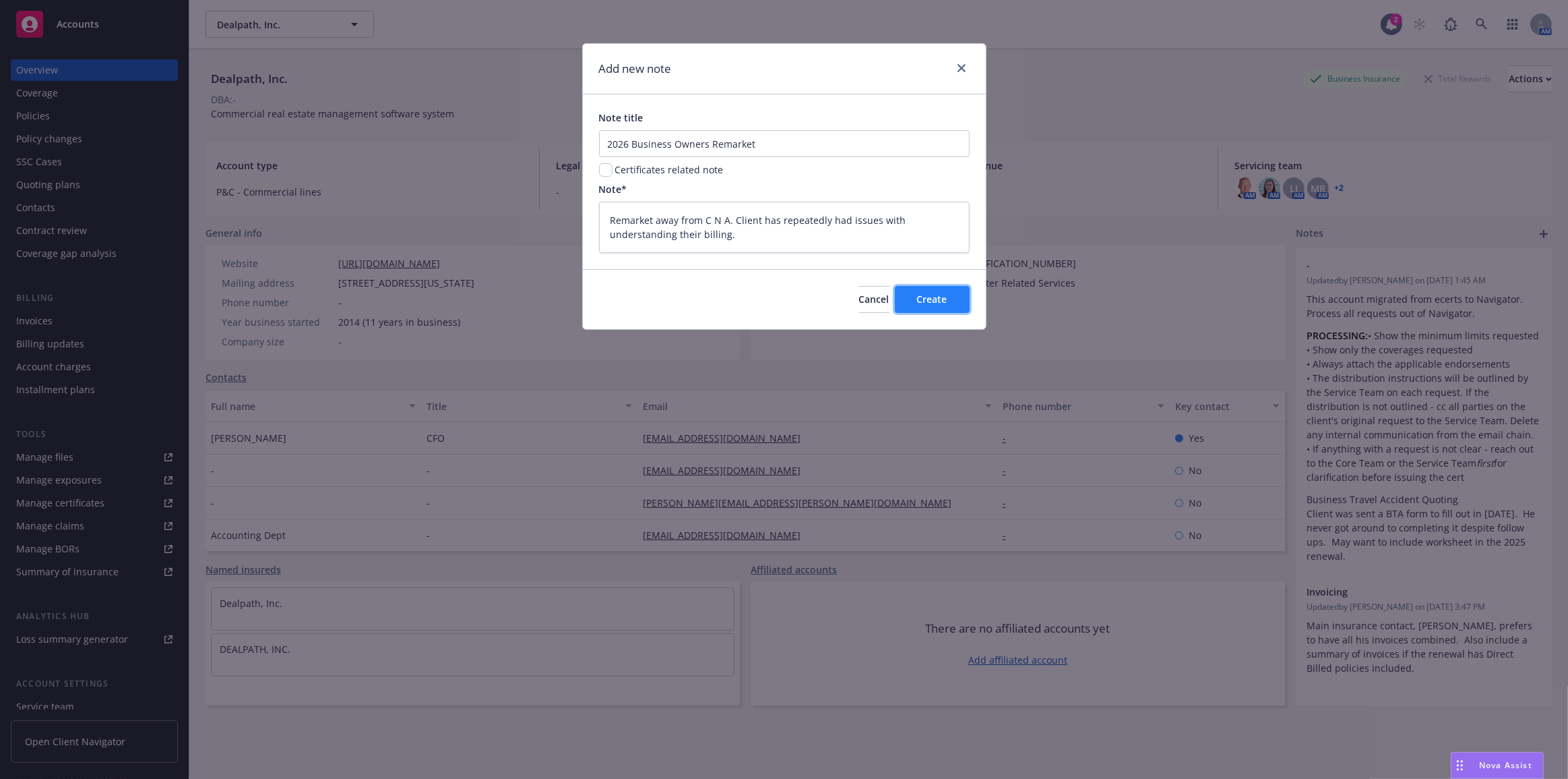
click at [945, 289] on button "Create" at bounding box center [932, 299] width 75 height 27
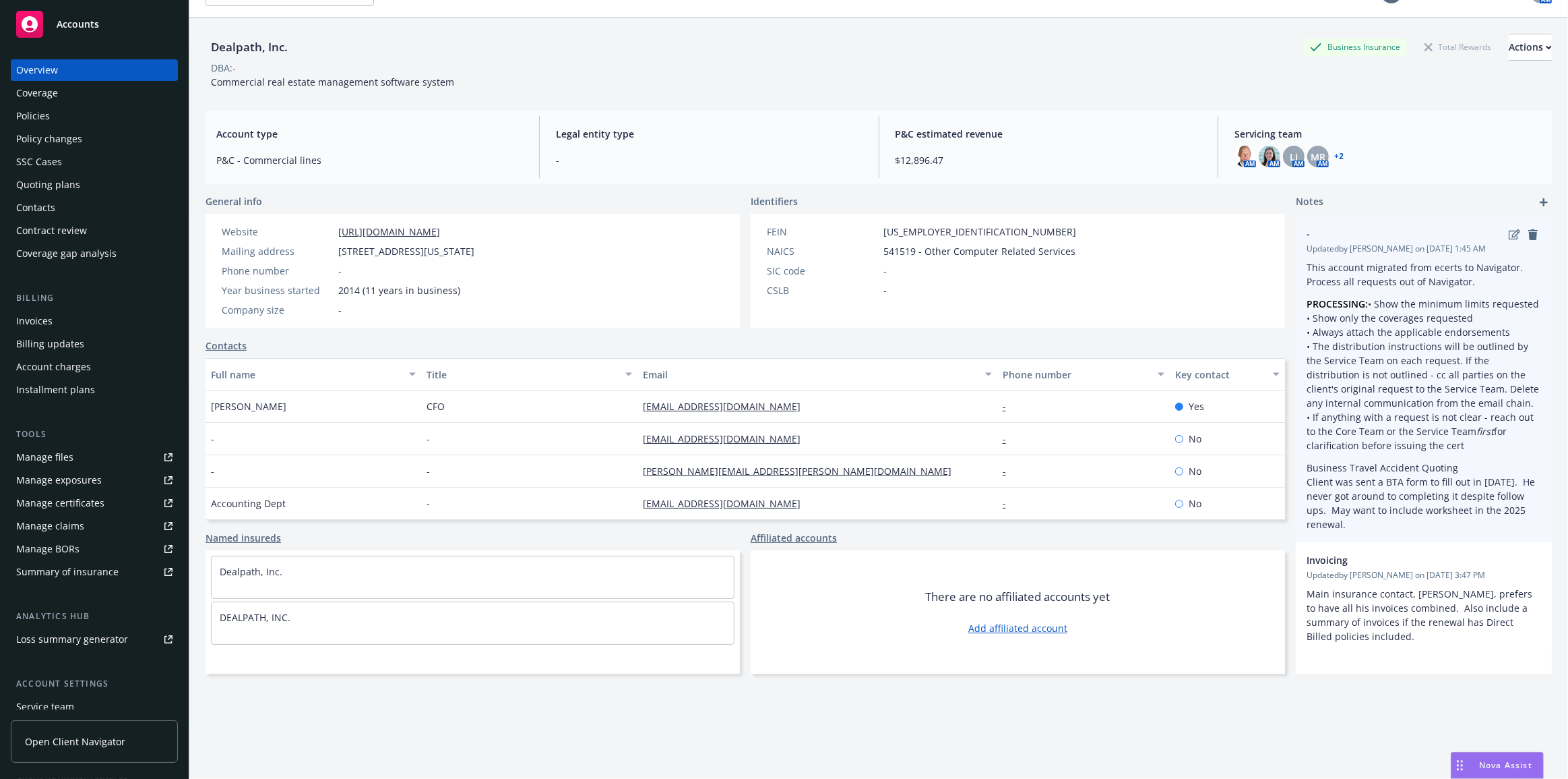
scroll to position [49, 0]
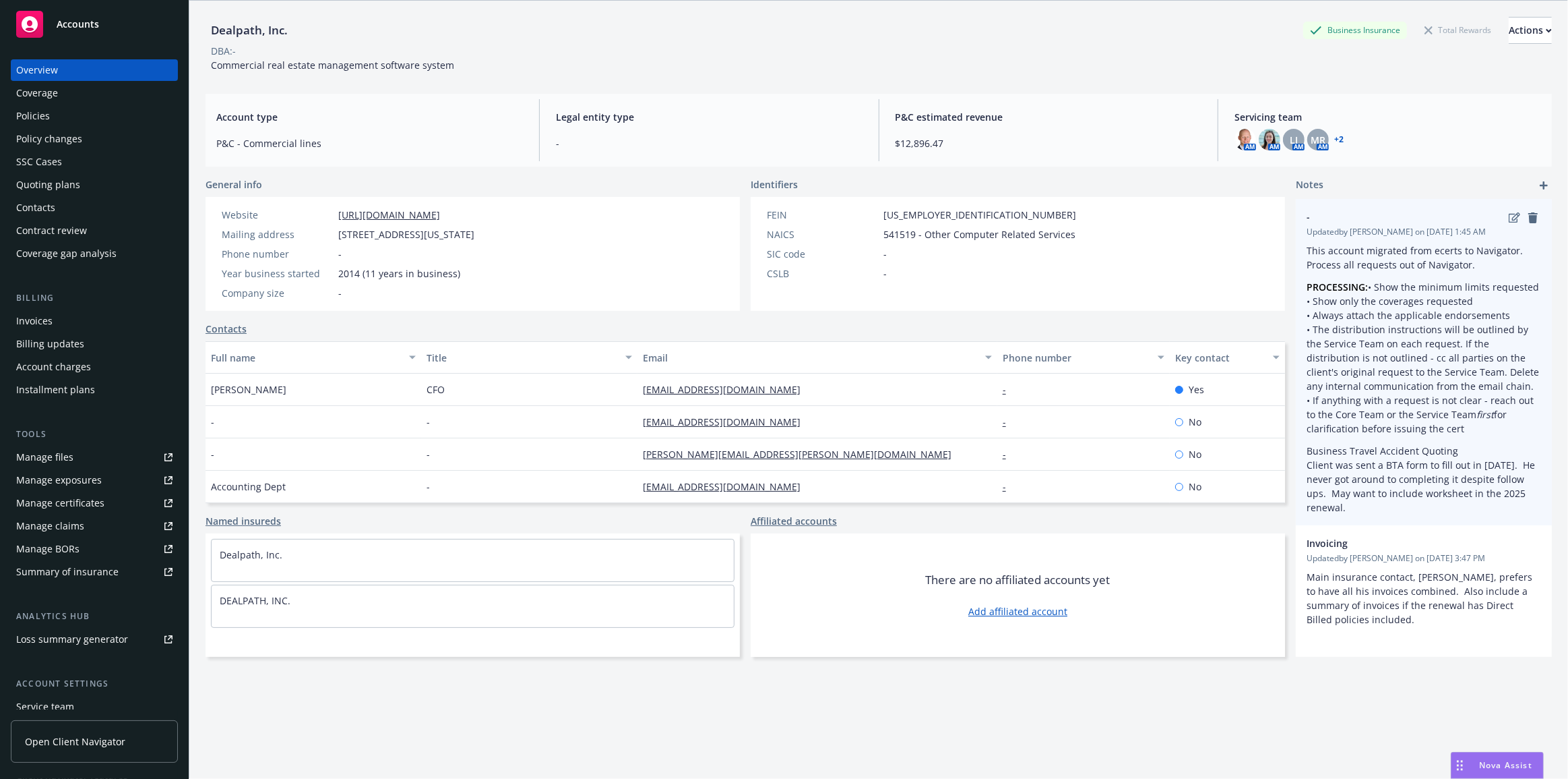
click at [1448, 432] on p "PROCESSING: • Show the minimum limits requested • Show only the coverages reque…" at bounding box center [1423, 358] width 234 height 156
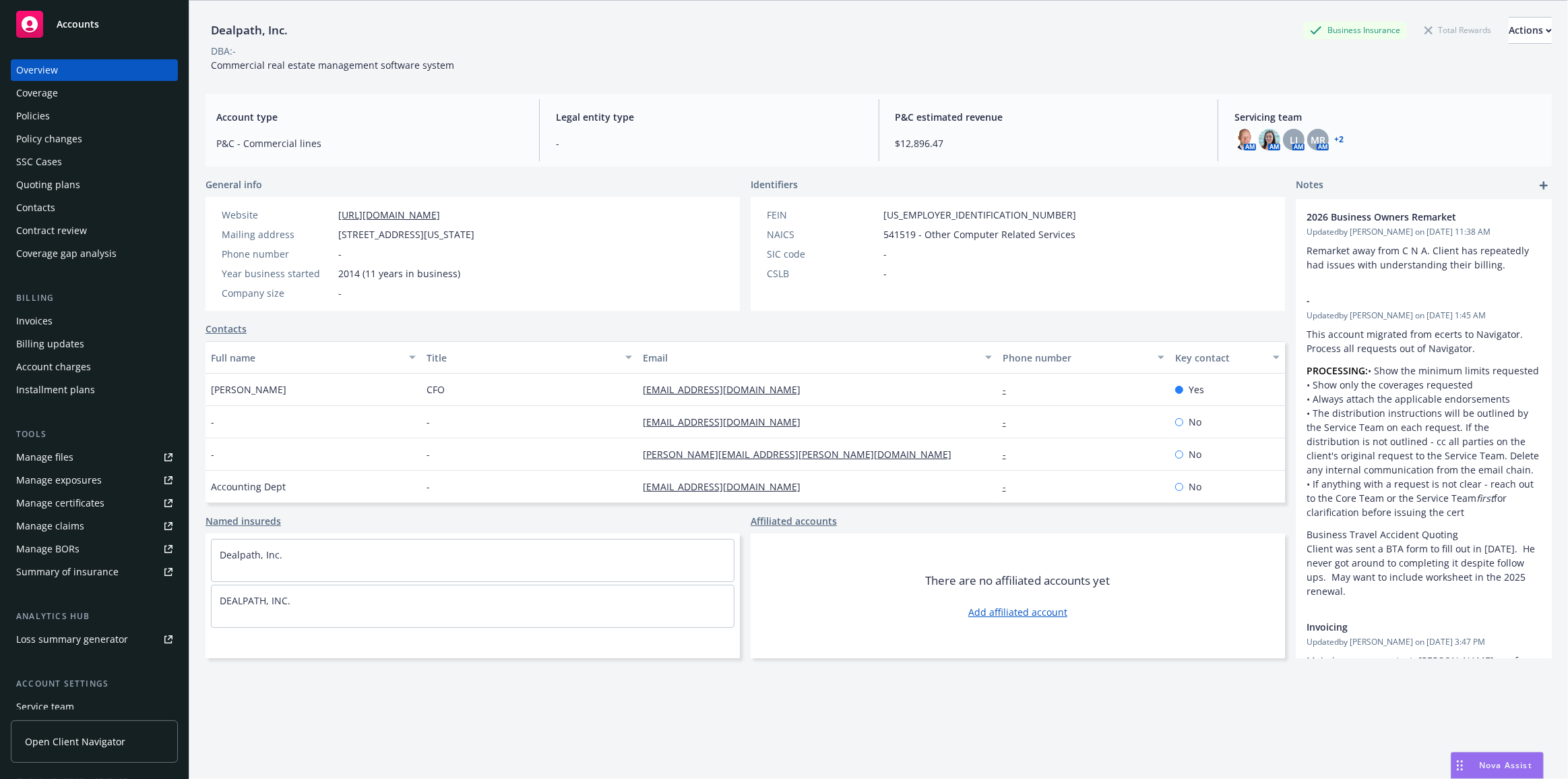
click at [144, 453] on link "Manage files" at bounding box center [94, 458] width 167 height 22
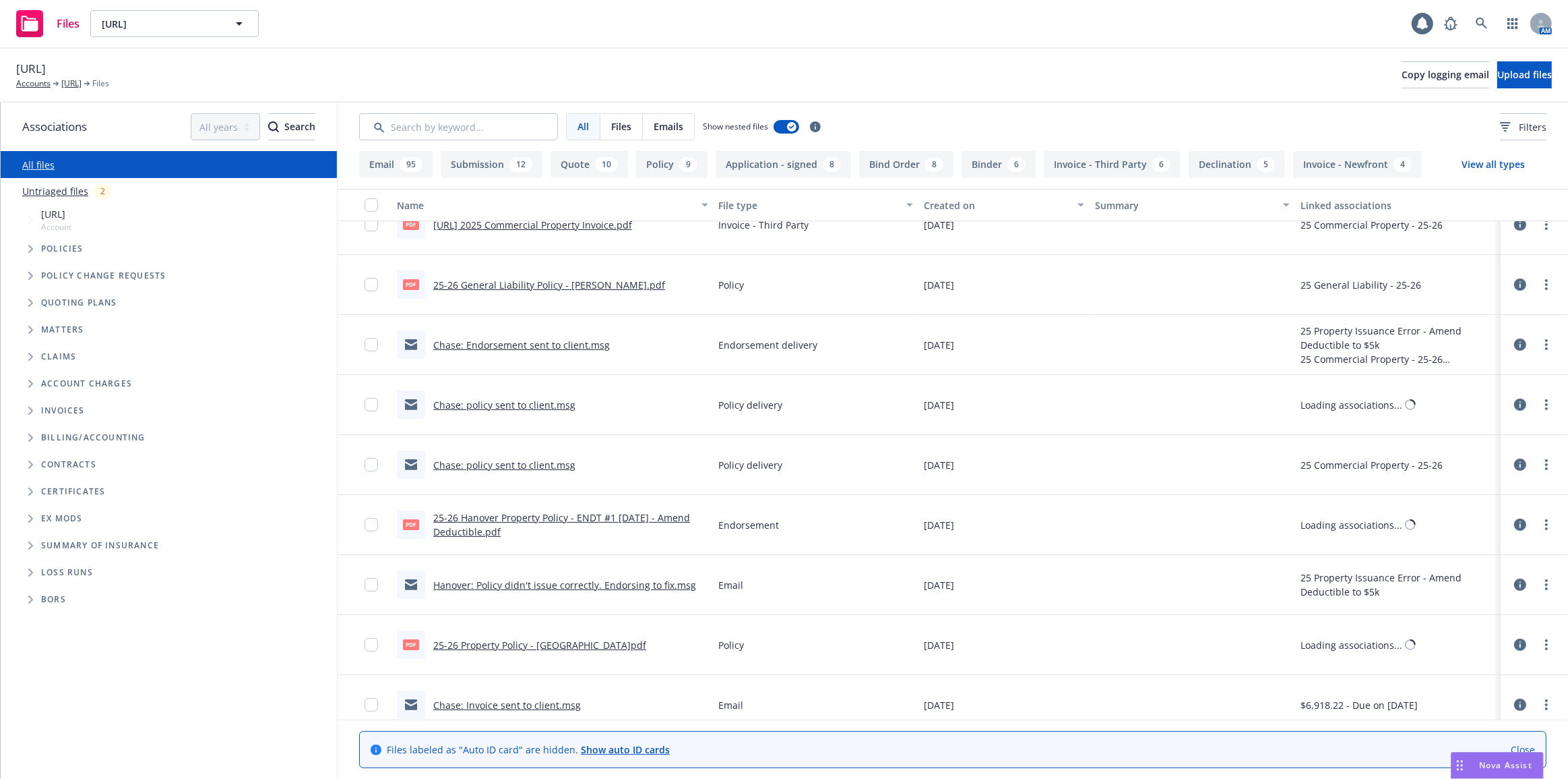
scroll to position [122, 0]
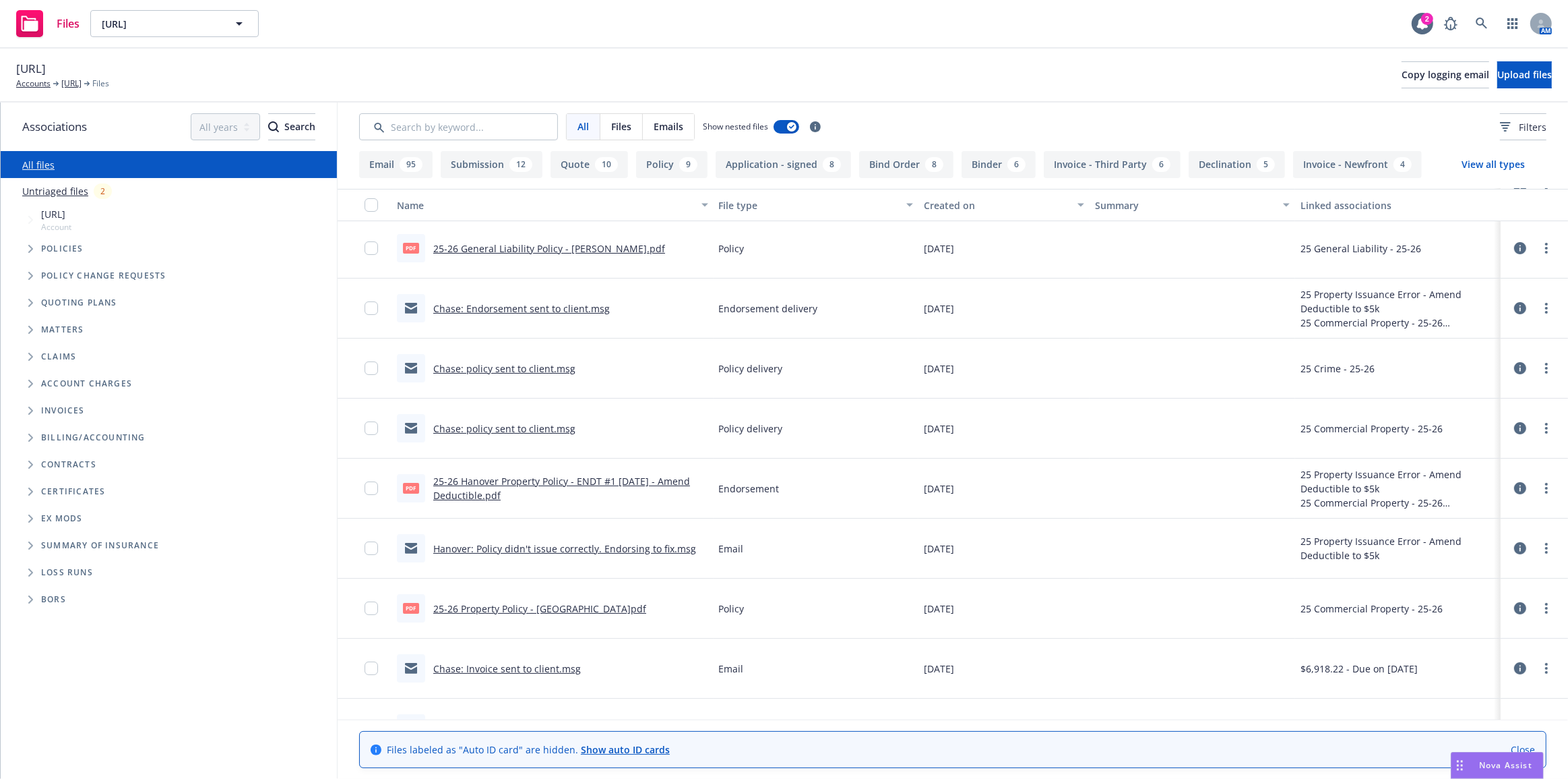
click at [823, 211] on div "File type" at bounding box center [809, 205] width 180 height 14
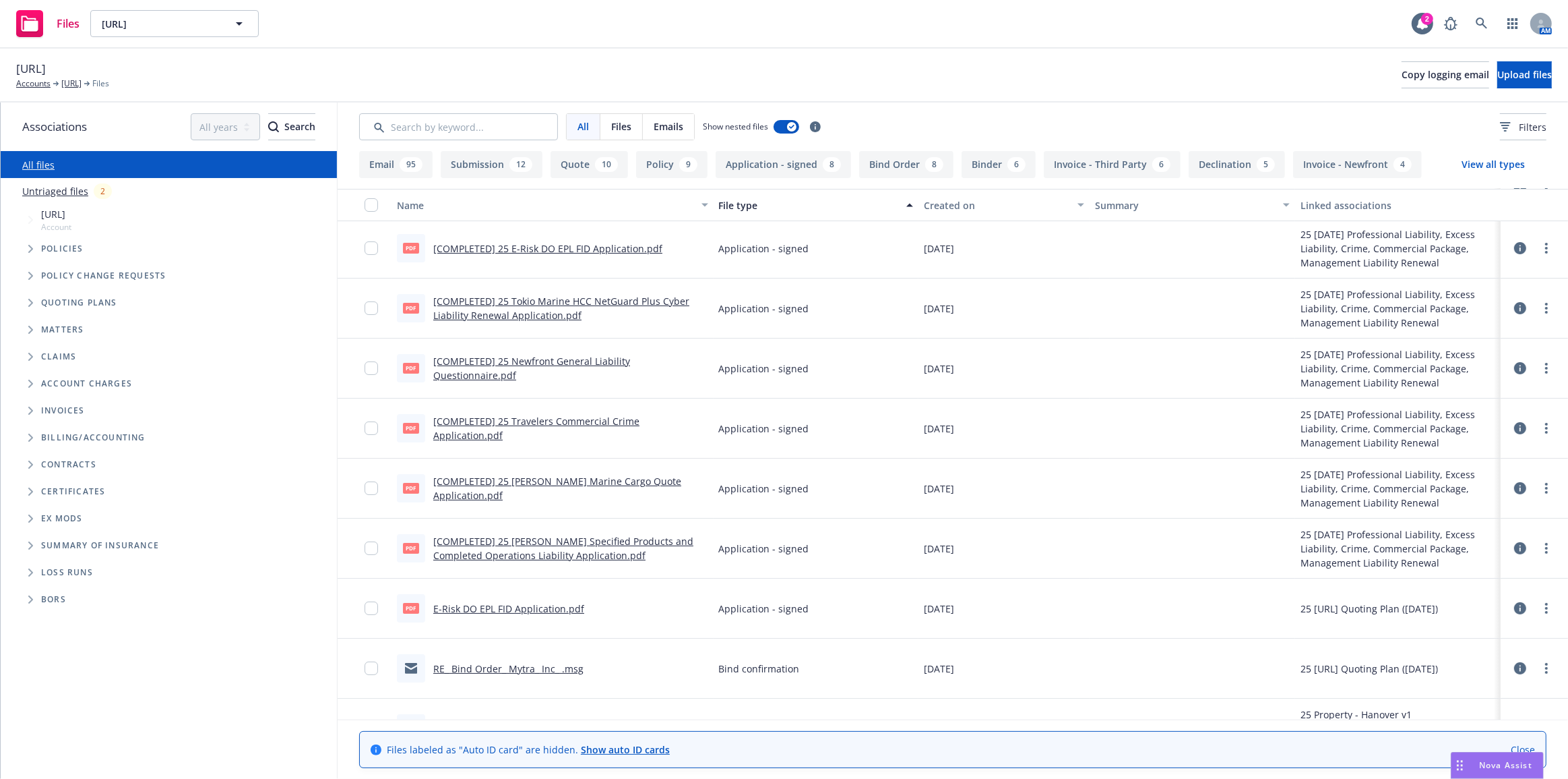
click at [823, 211] on div "File type" at bounding box center [809, 205] width 180 height 14
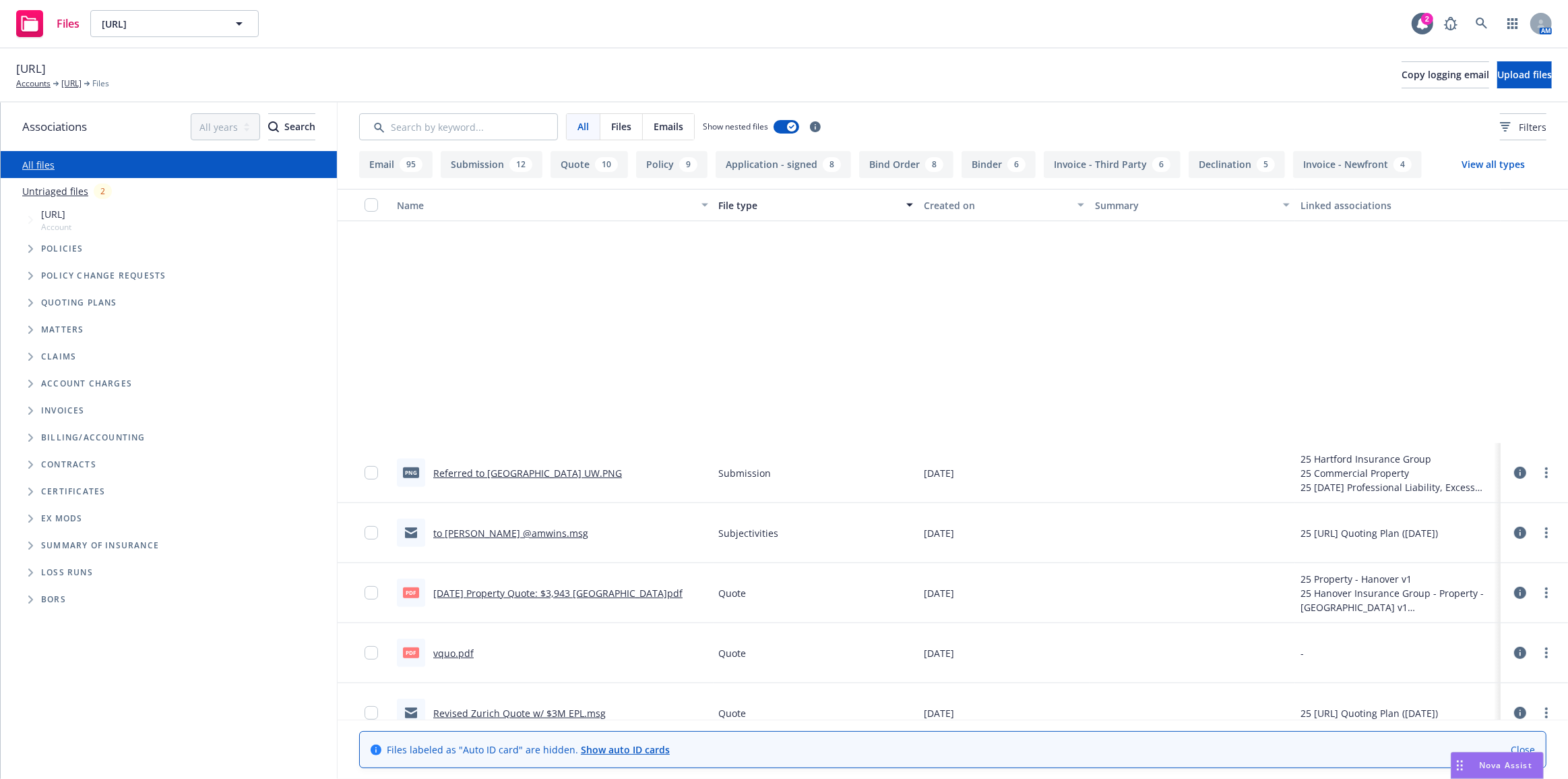
scroll to position [919, 0]
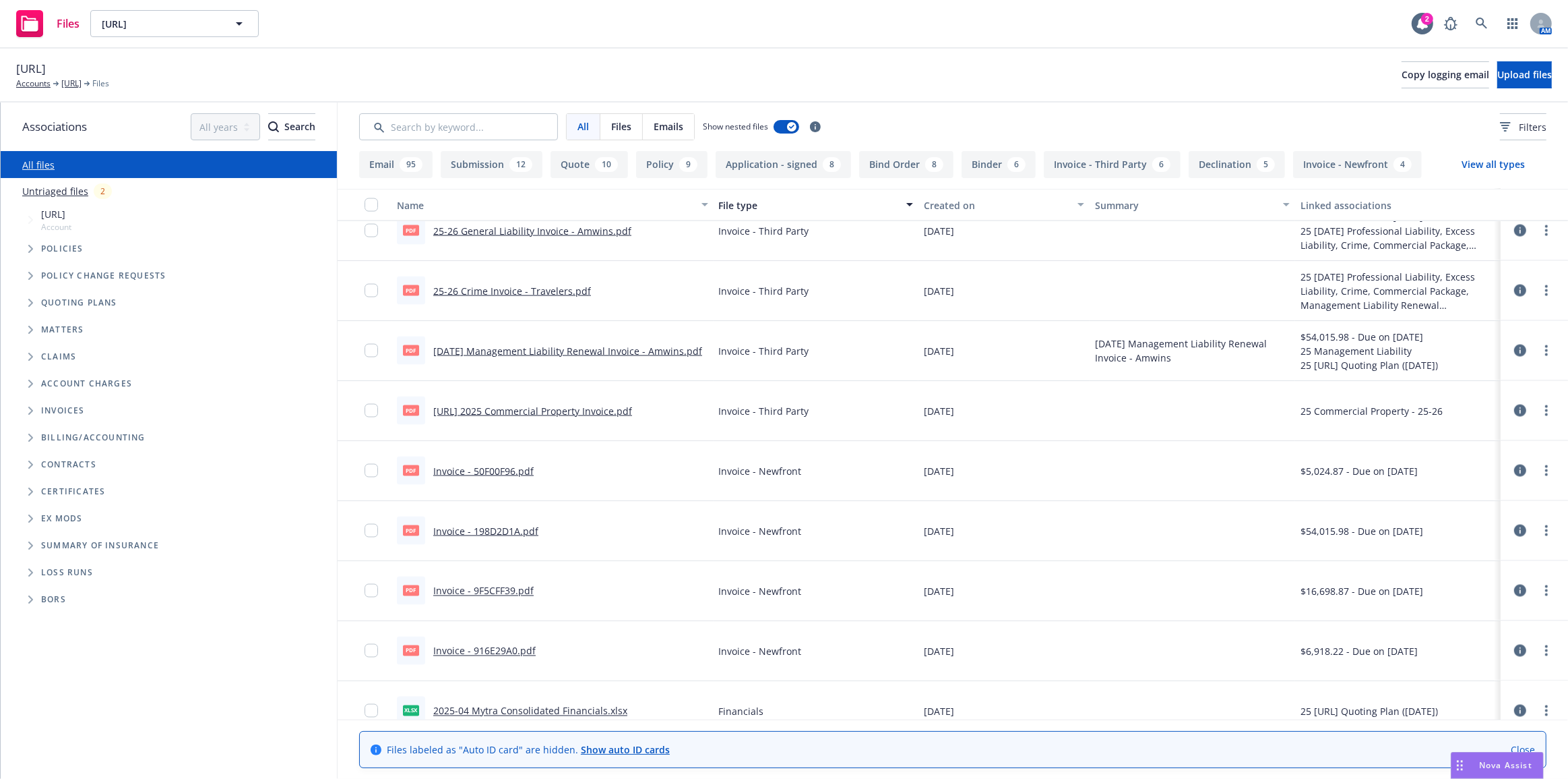
click at [781, 205] on div "File type" at bounding box center [809, 205] width 180 height 14
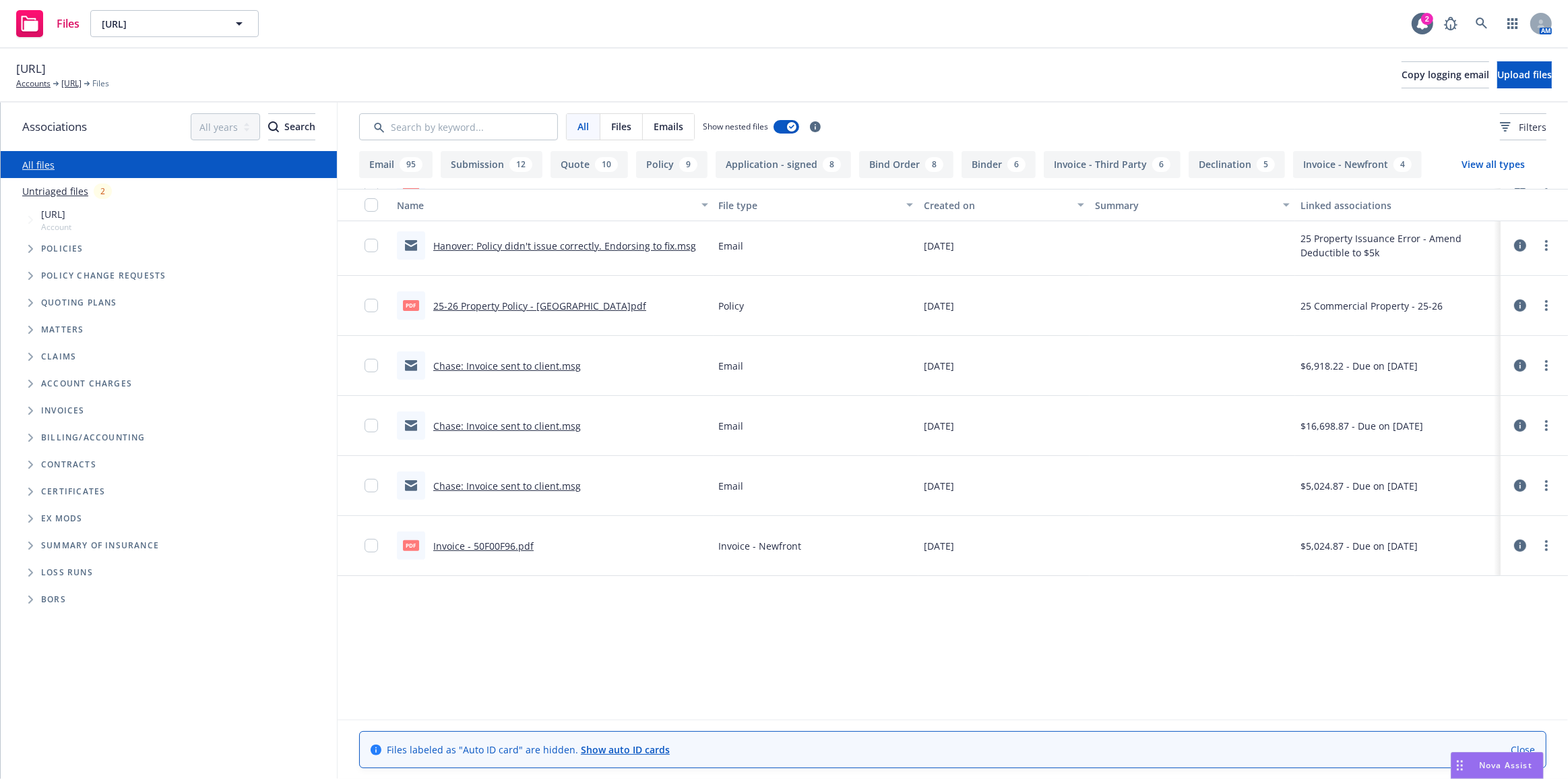
scroll to position [0, 0]
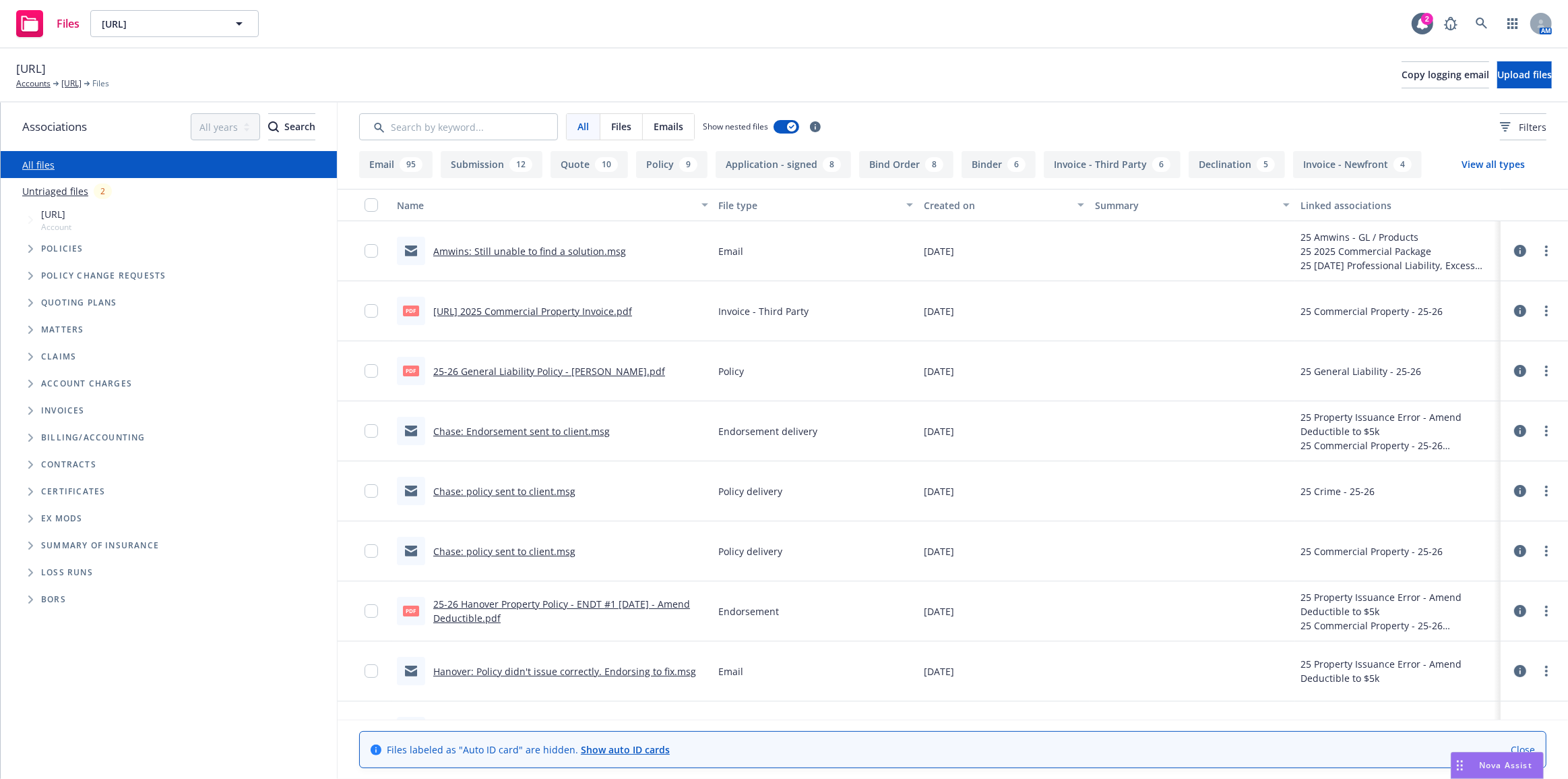
click at [755, 190] on button "File type" at bounding box center [816, 204] width 206 height 32
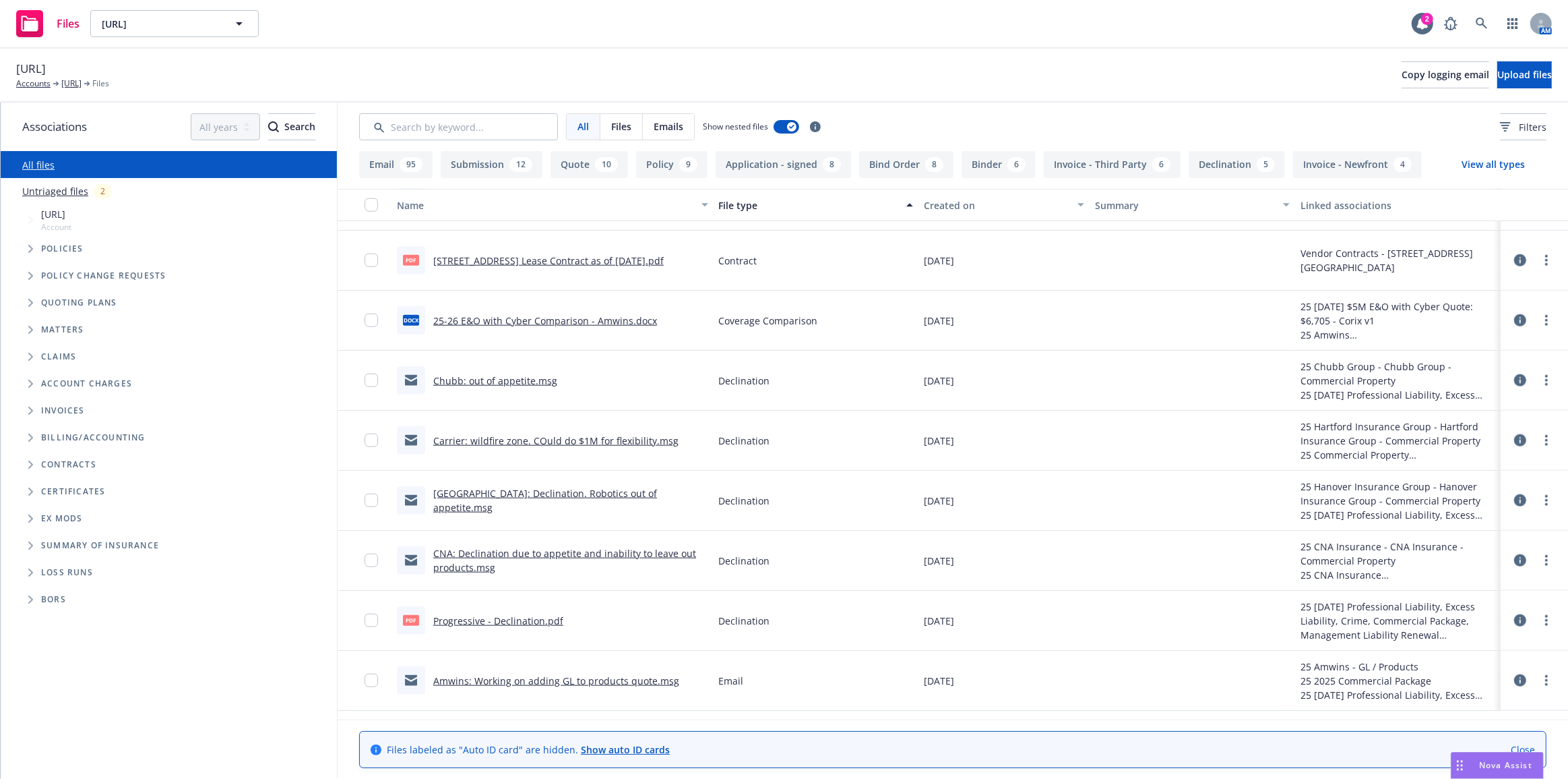
scroll to position [1348, 0]
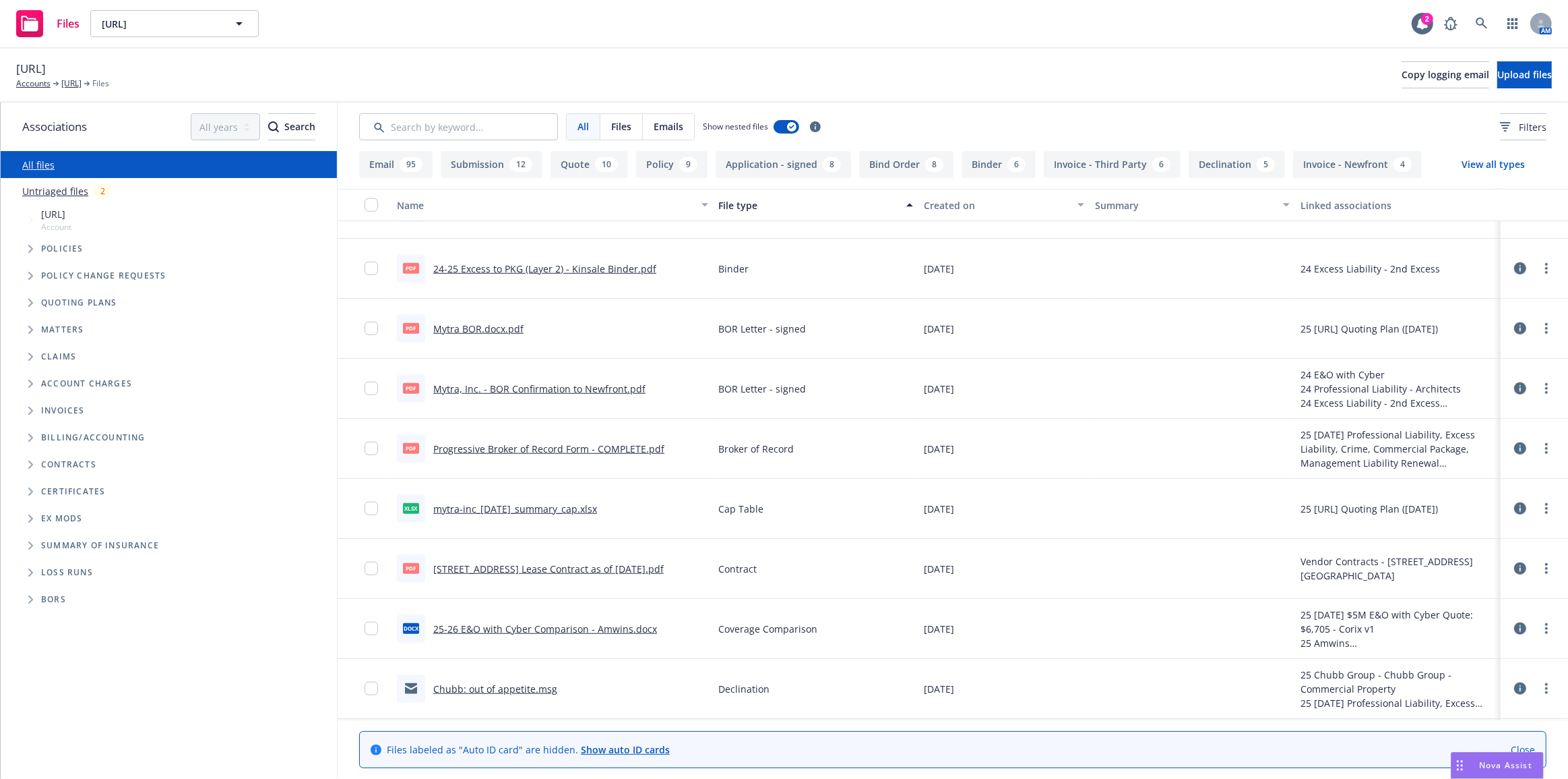
click at [638, 445] on link "Progressive Broker of Record Form - COMPLETE.pdf" at bounding box center [549, 449] width 231 height 13
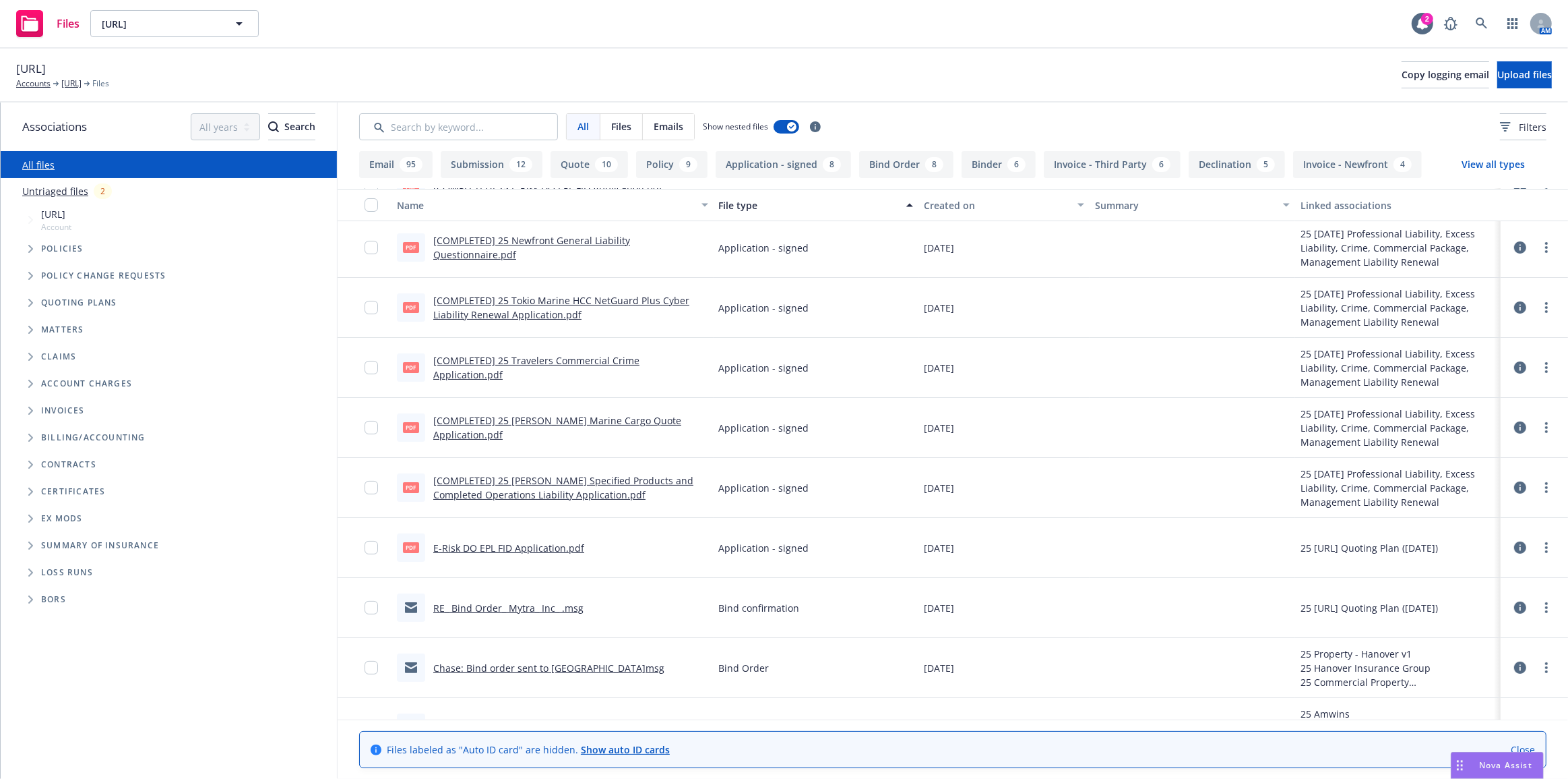
scroll to position [0, 0]
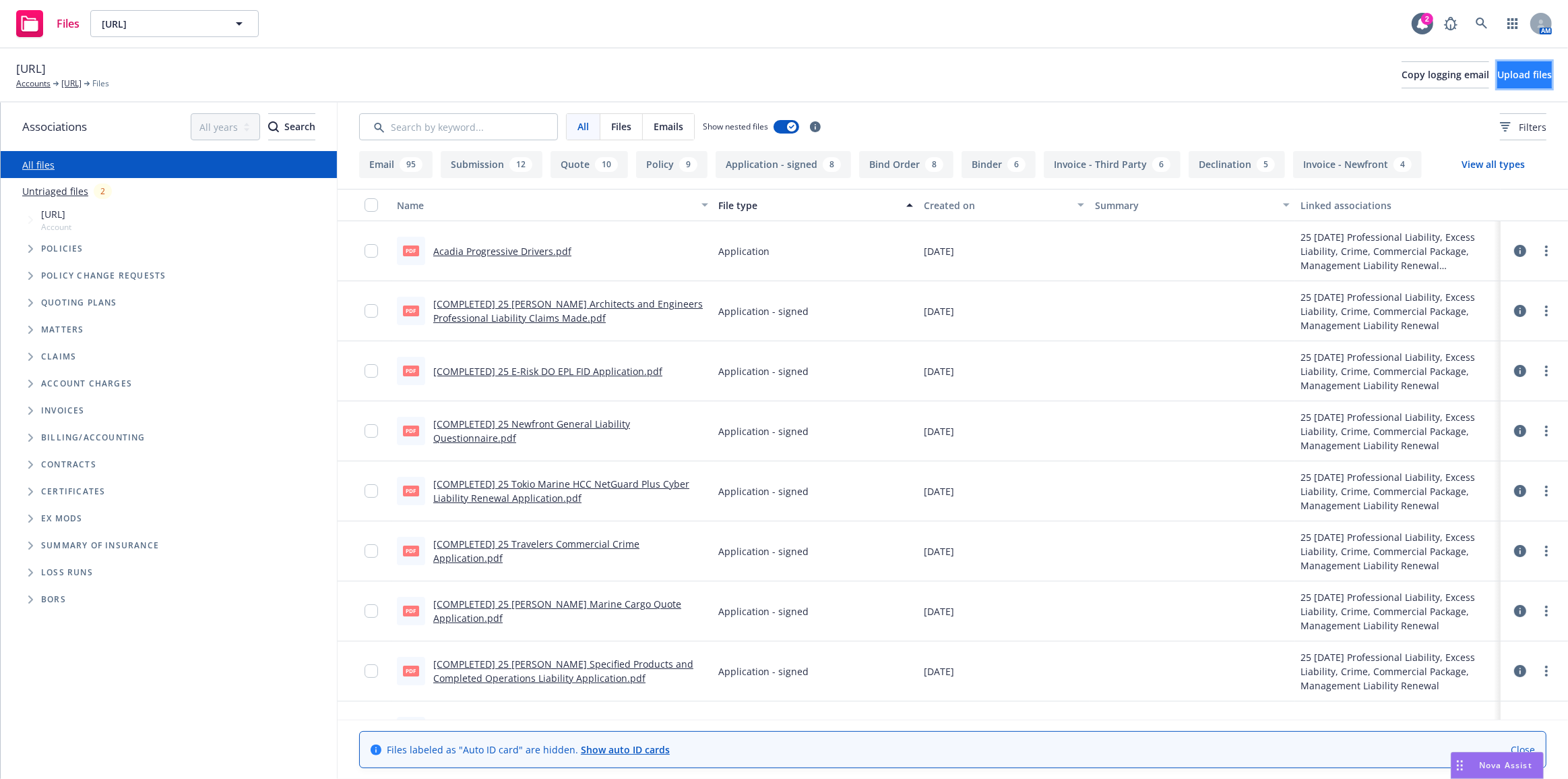
click at [1532, 71] on button "Upload files" at bounding box center [1524, 75] width 55 height 27
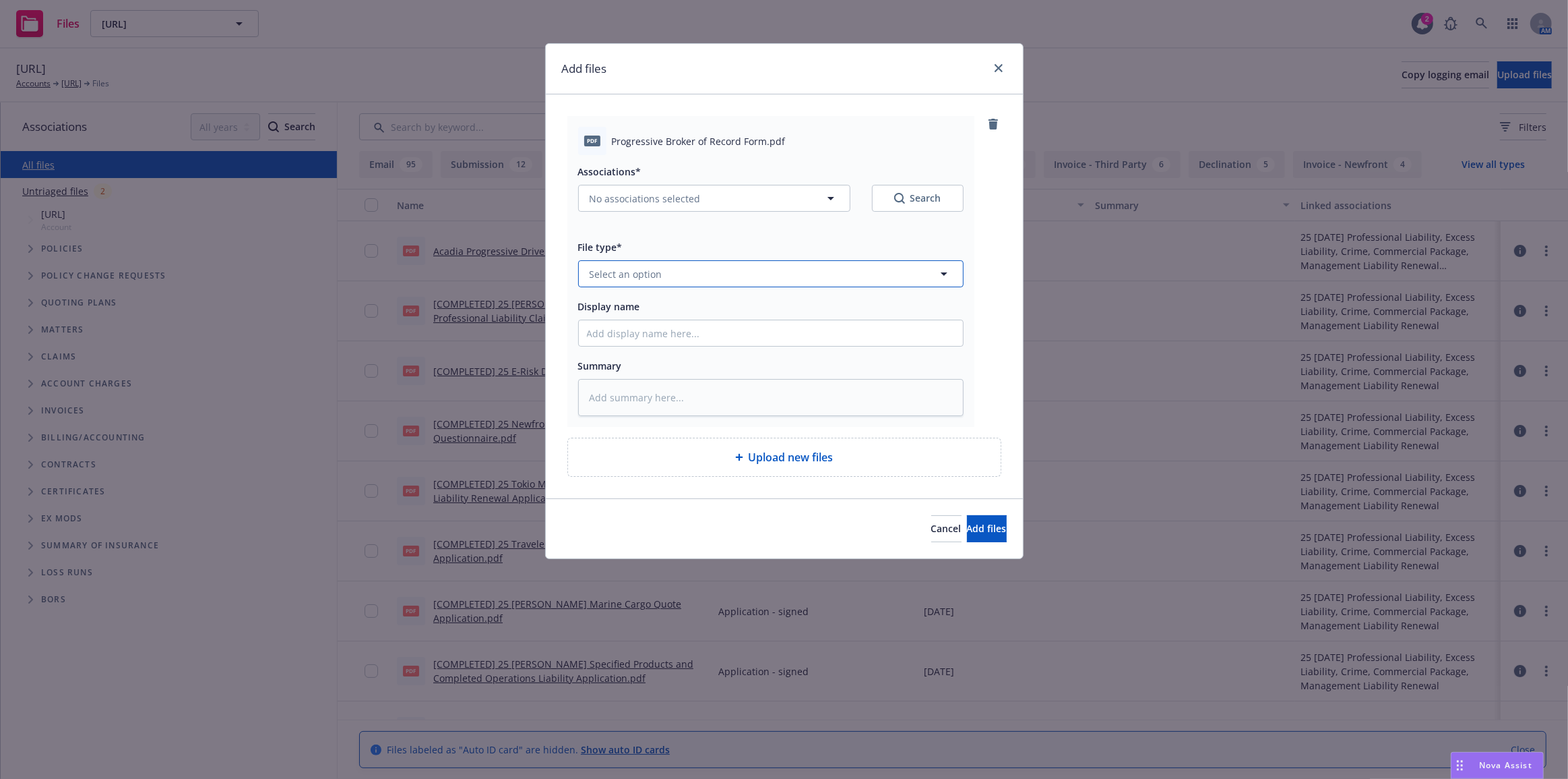
click at [671, 261] on button "Select an option" at bounding box center [771, 273] width 386 height 27
type input "broker"
click at [913, 310] on div "Broker of Record" at bounding box center [771, 312] width 368 height 20
click at [893, 330] on input "Display name" at bounding box center [771, 332] width 384 height 25
click at [696, 148] on span "Progressive Broker of Record Form.pdf" at bounding box center [699, 141] width 174 height 14
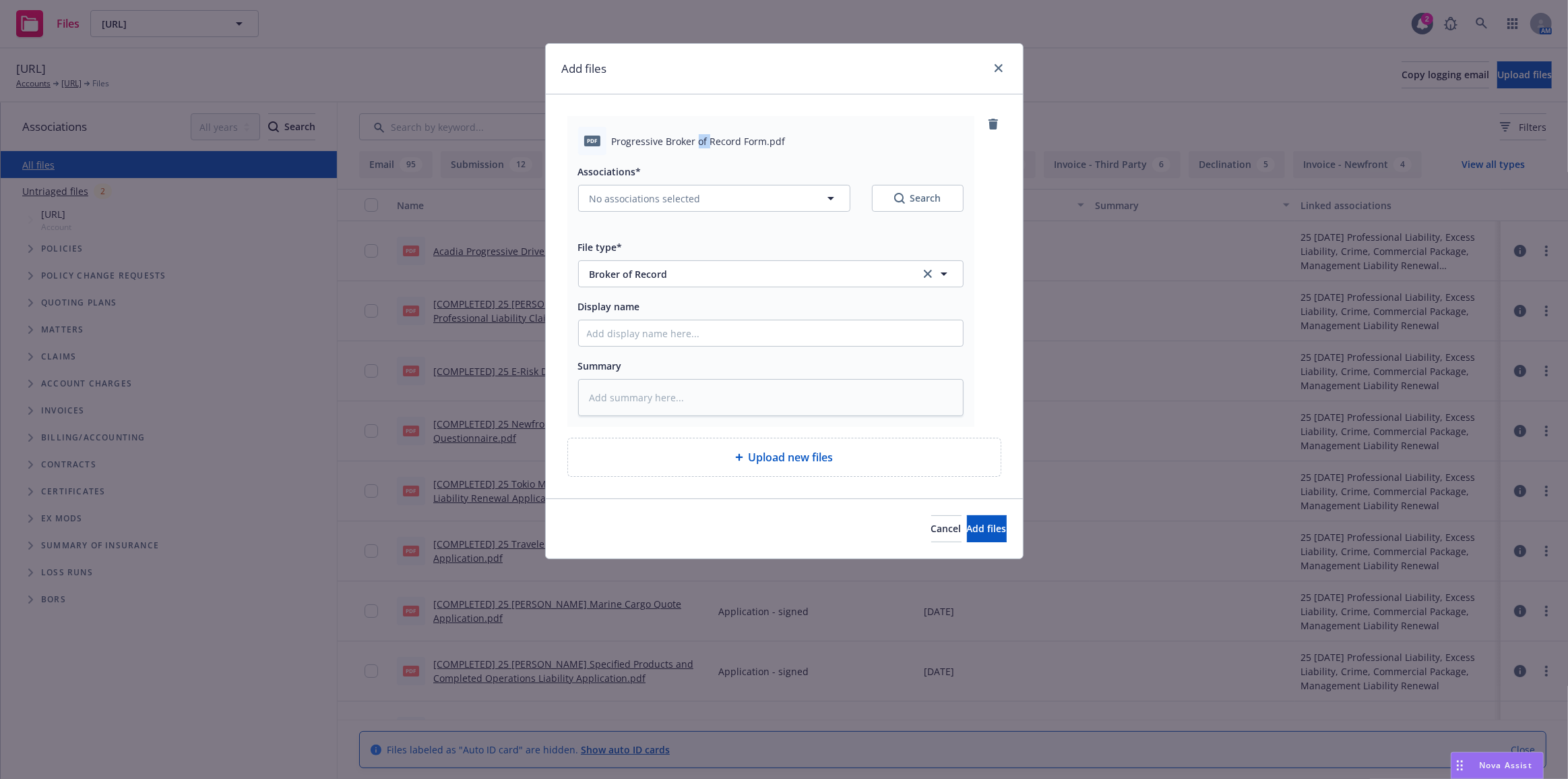
drag, startPoint x: 696, startPoint y: 147, endPoint x: 704, endPoint y: 146, distance: 8.1
click at [697, 147] on span "Progressive Broker of Record Form.pdf" at bounding box center [699, 141] width 174 height 14
drag, startPoint x: 761, startPoint y: 143, endPoint x: 612, endPoint y: 133, distance: 149.3
click at [612, 133] on div "pdf Progressive Broker of Record Form.pdf" at bounding box center [771, 140] width 386 height 28
copy span "Progressive Broker of Record Form"
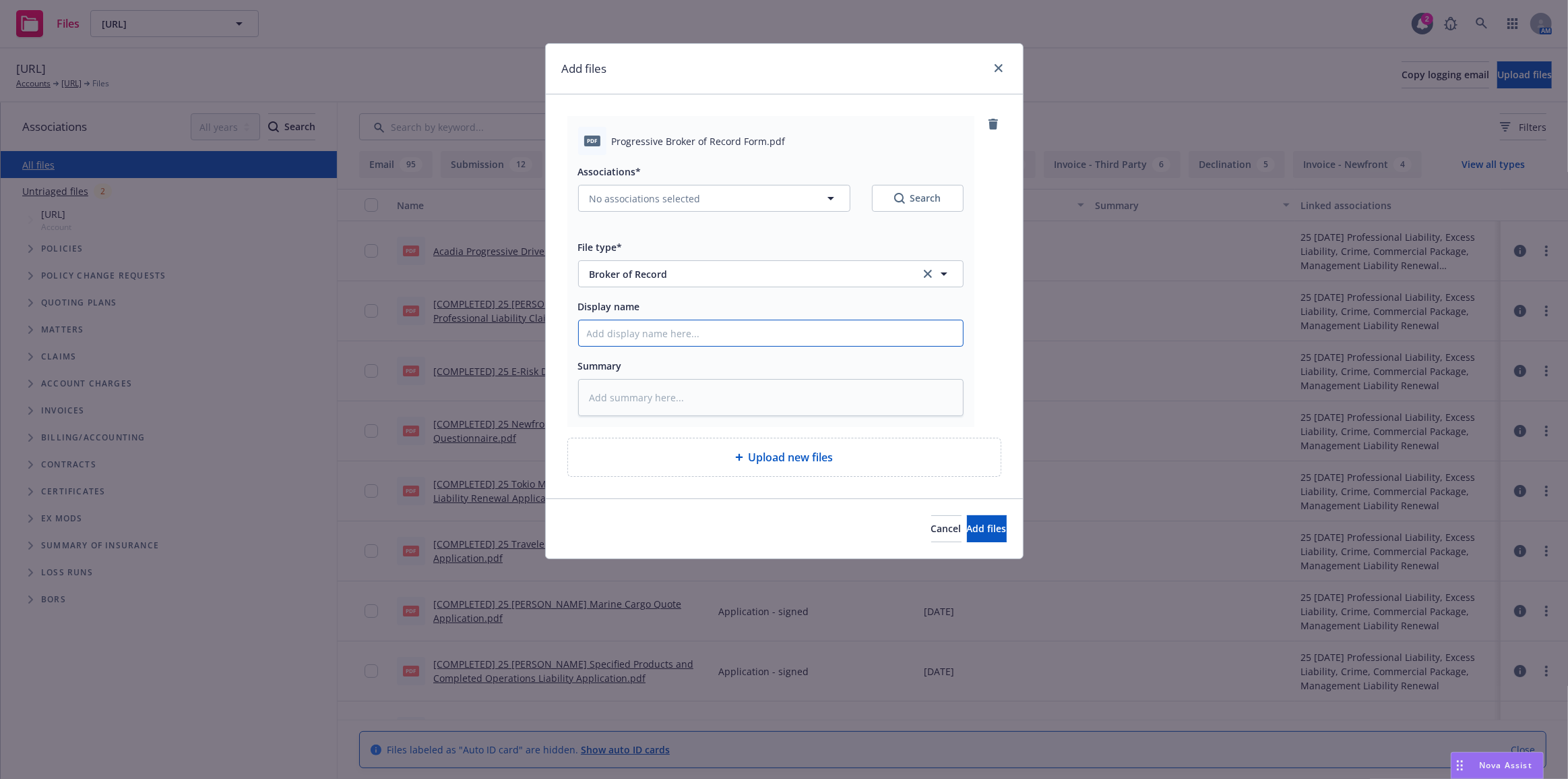
drag, startPoint x: 664, startPoint y: 326, endPoint x: 693, endPoint y: 332, distance: 29.6
click at [664, 326] on input "Display name" at bounding box center [771, 332] width 384 height 25
paste input "Progressive Broker of Record Form"
type textarea "x"
type input "Progressive Broker of Record Form"
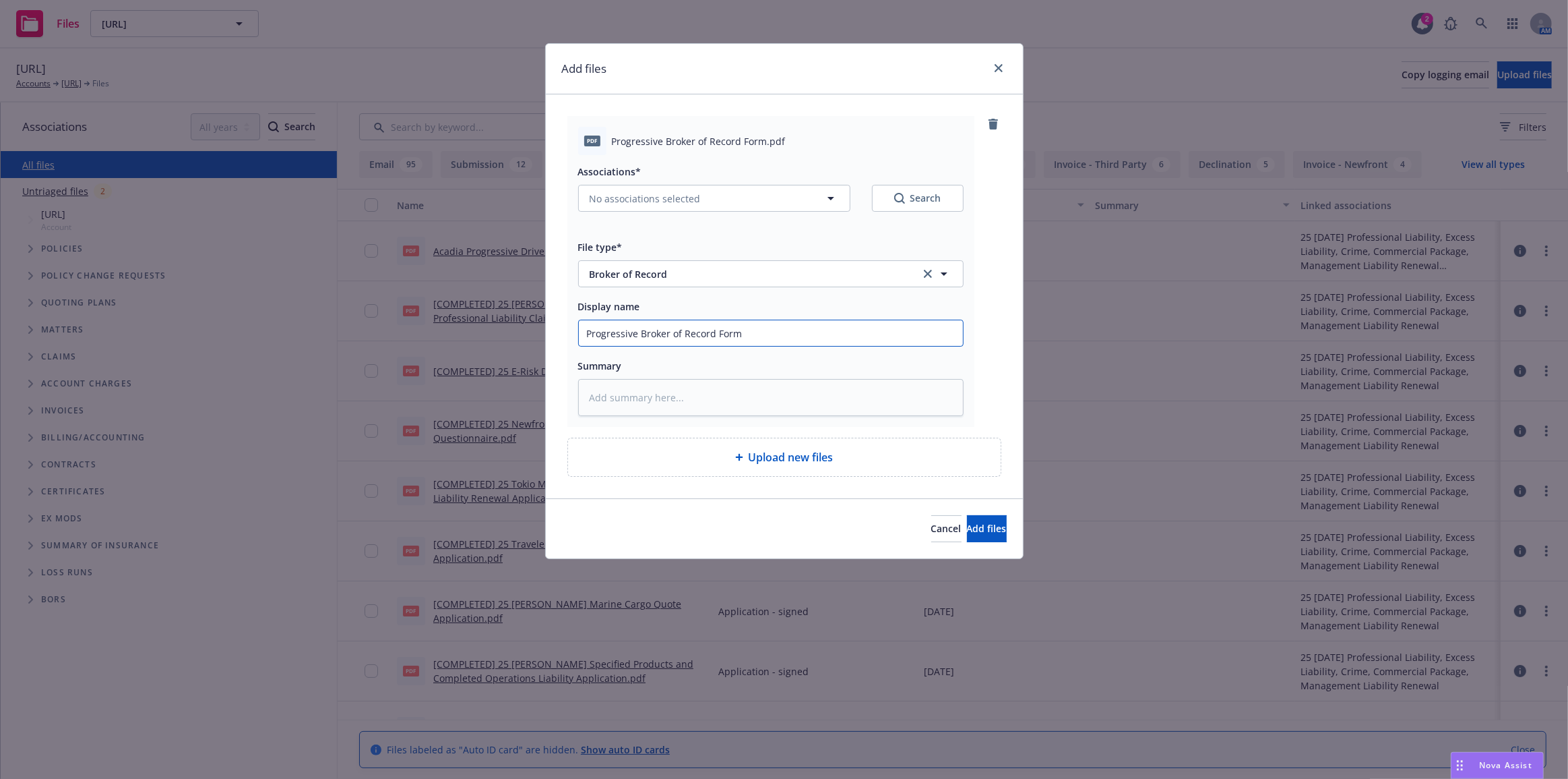
type textarea "x"
type input "Progressive Broker of Record Form"
type textarea "x"
type input "Progressive Broker of Record Form v"
type textarea "x"
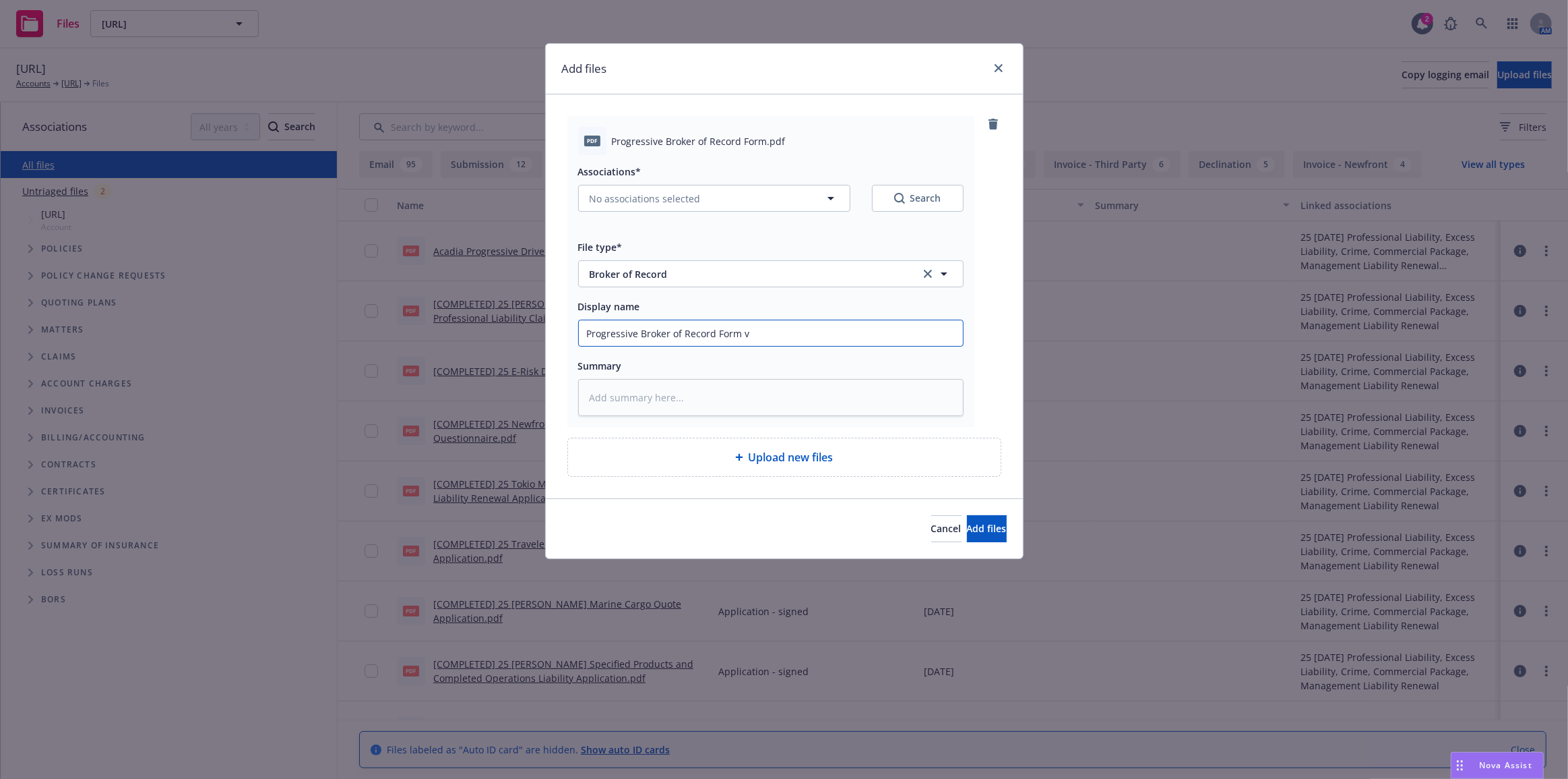
type input "Progressive Broker of Record Form v2"
type textarea "x"
type input "Progressive Broker of Record Form v2"
type textarea "x"
type input "Progressive Broker of Record Form v2 8"
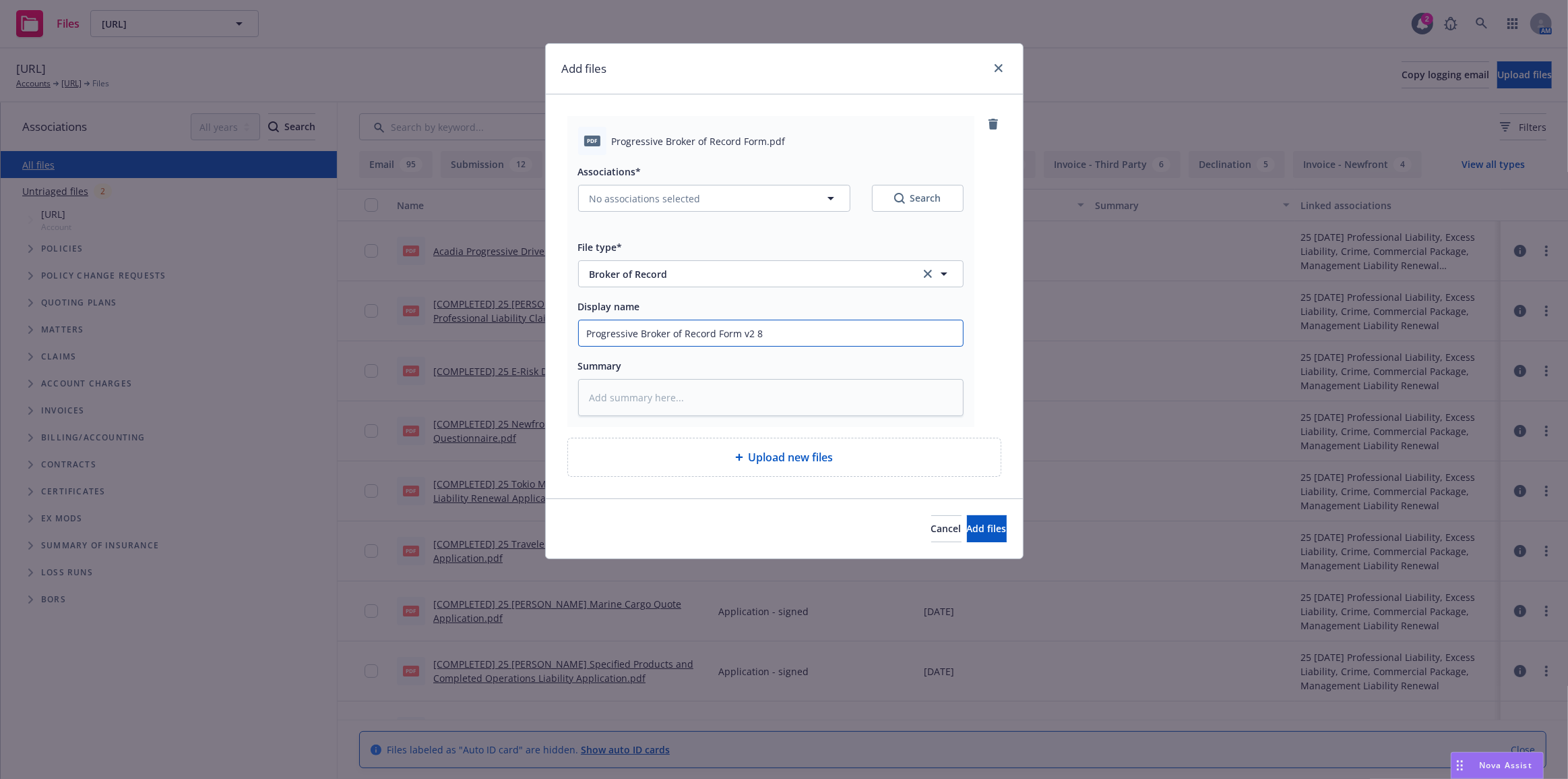
type textarea "x"
type input "Progressive Broker of Record Form v2 8-"
type textarea "x"
type input "Progressive Broker of Record Form v2 8-1"
type textarea "x"
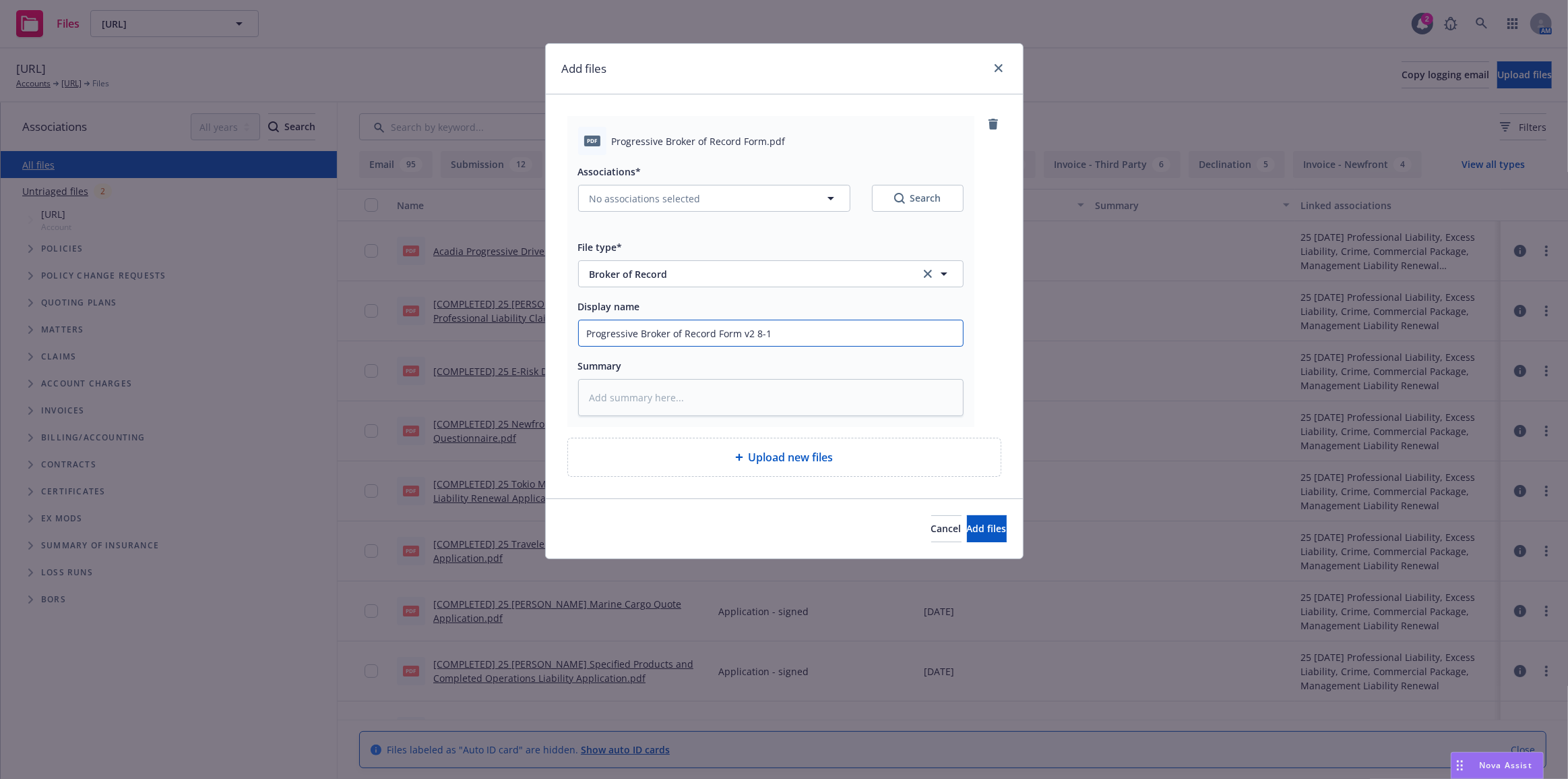
type input "Progressive Broker of Record Form v2 8-19"
type textarea "x"
type input "Progressive Broker of Record Form v2 8-192"
type textarea "x"
type input "Progressive Broker of Record Form v2 8-19"
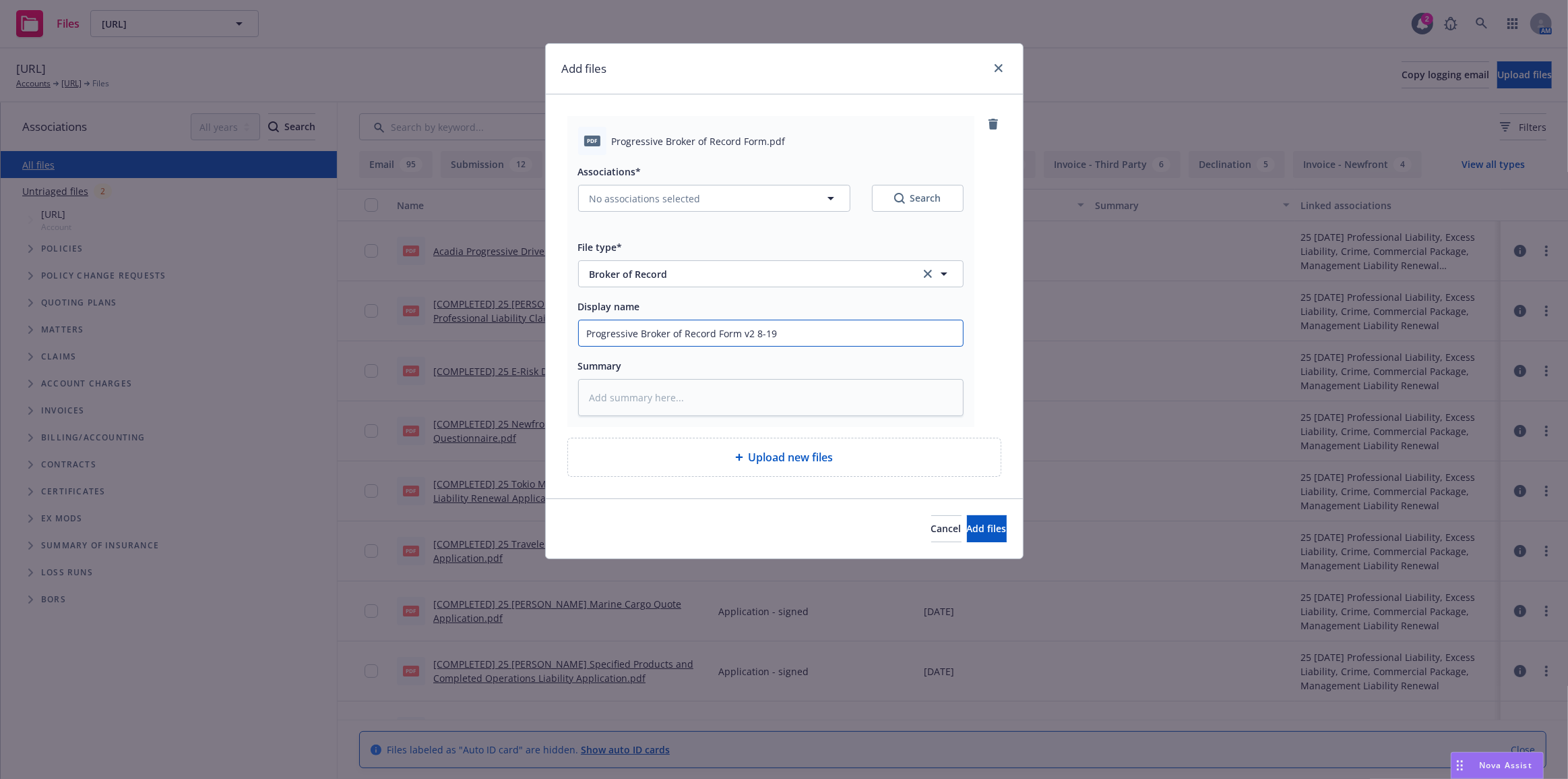
type textarea "x"
type input "Progressive Broker of Record Form v2 8-19-"
type textarea "x"
type input "Progressive Broker of Record Form v2 8-19-2"
type textarea "x"
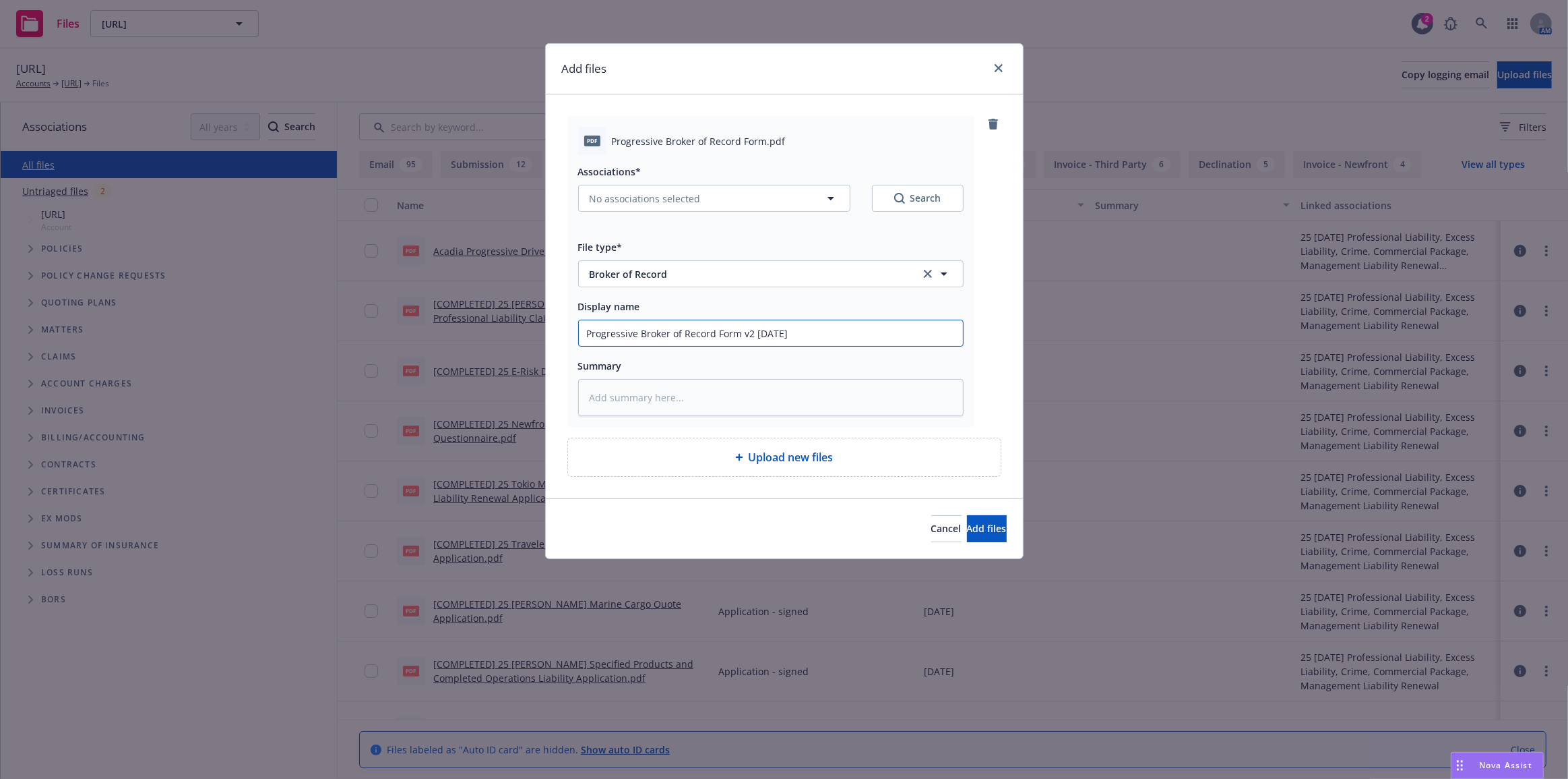
type input "Progressive Broker of Record Form v2 8-19-25"
click at [967, 515] on button "Add files" at bounding box center [987, 528] width 40 height 27
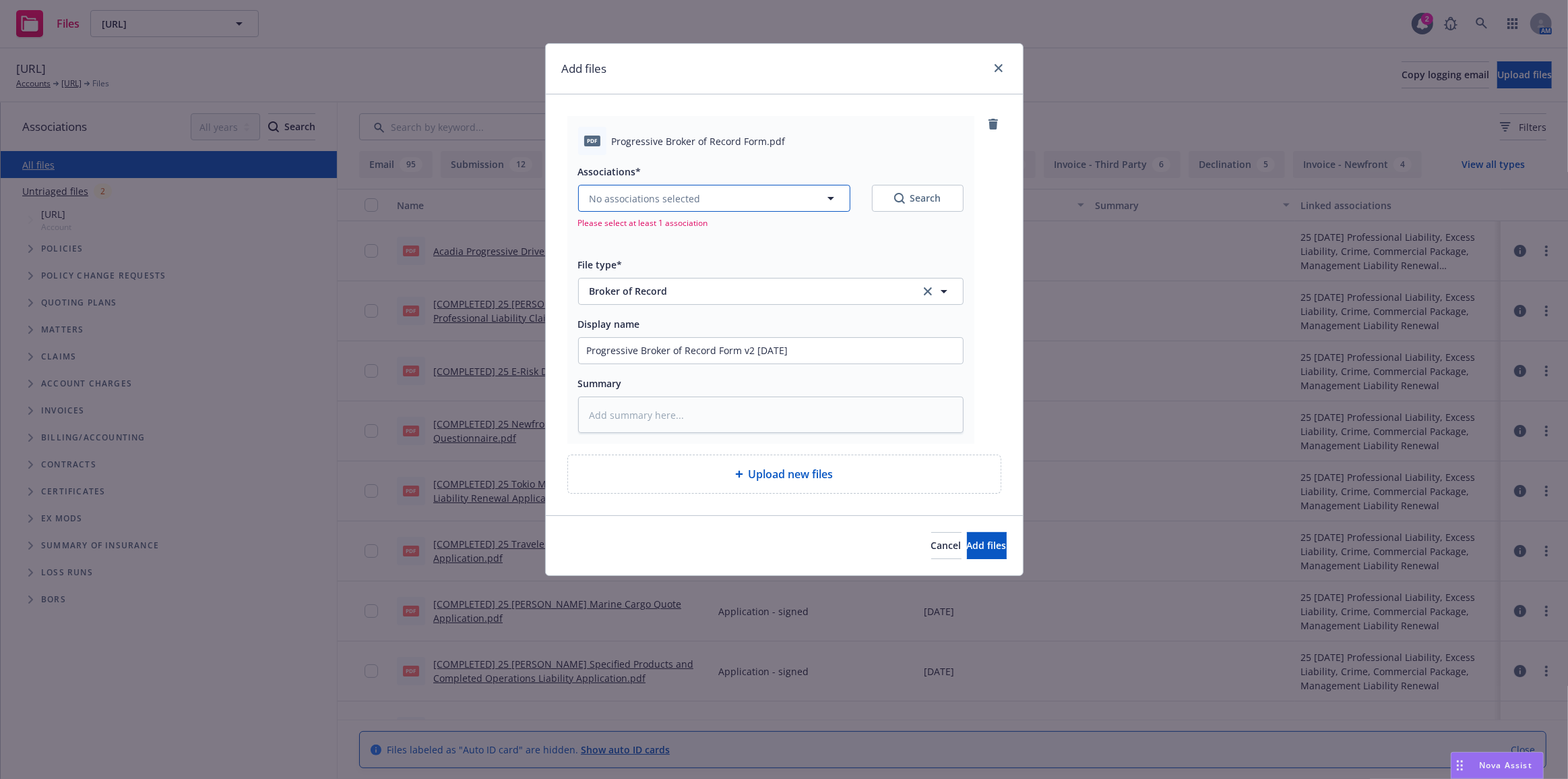
click at [790, 202] on button "No associations selected" at bounding box center [714, 198] width 272 height 27
type textarea "x"
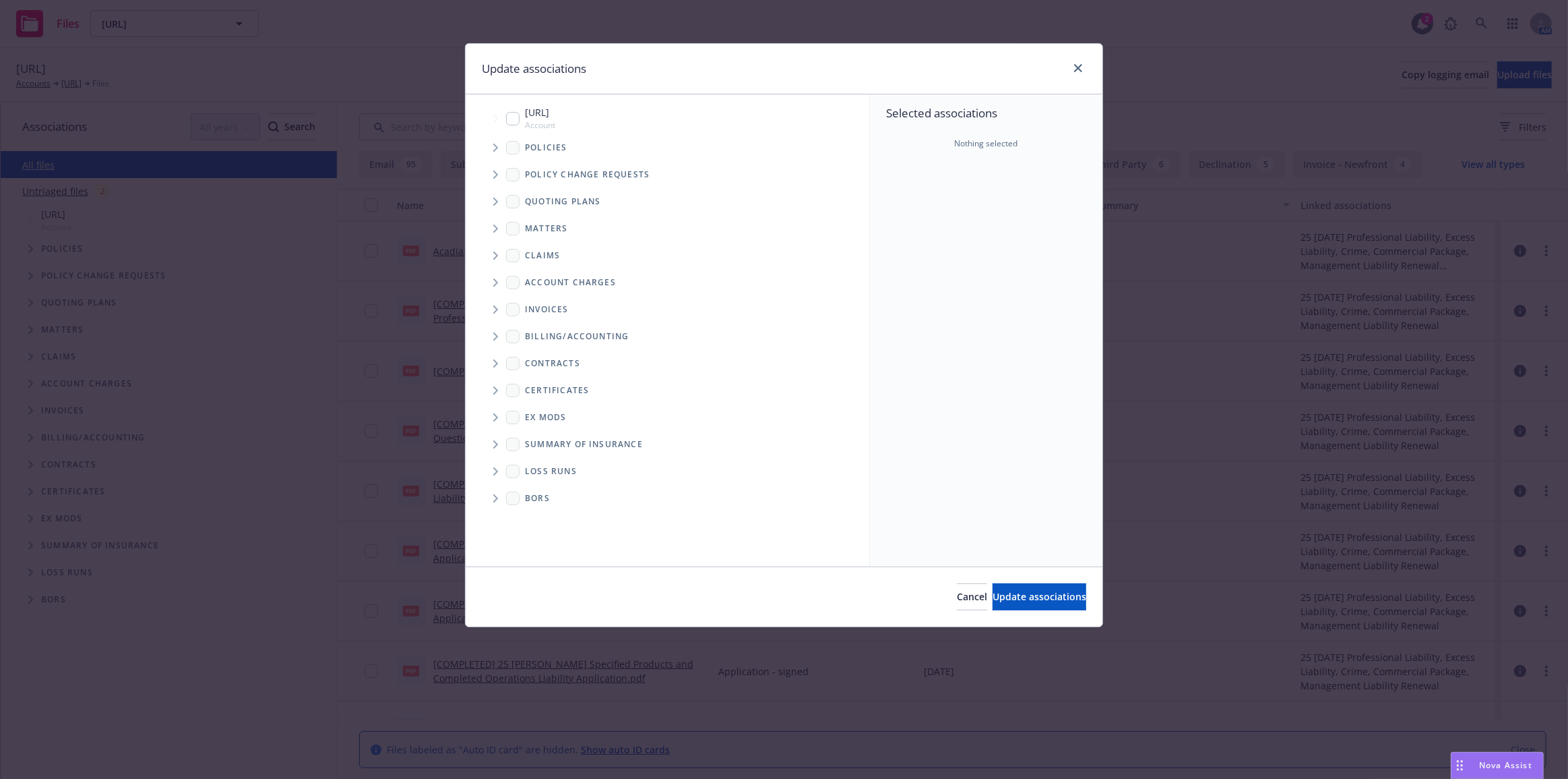
click at [518, 118] on input "Tree Example" at bounding box center [513, 119] width 14 height 14
checkbox input "true"
drag, startPoint x: 492, startPoint y: 146, endPoint x: 502, endPoint y: 148, distance: 10.2
click at [493, 146] on span "Tree Example" at bounding box center [496, 148] width 22 height 22
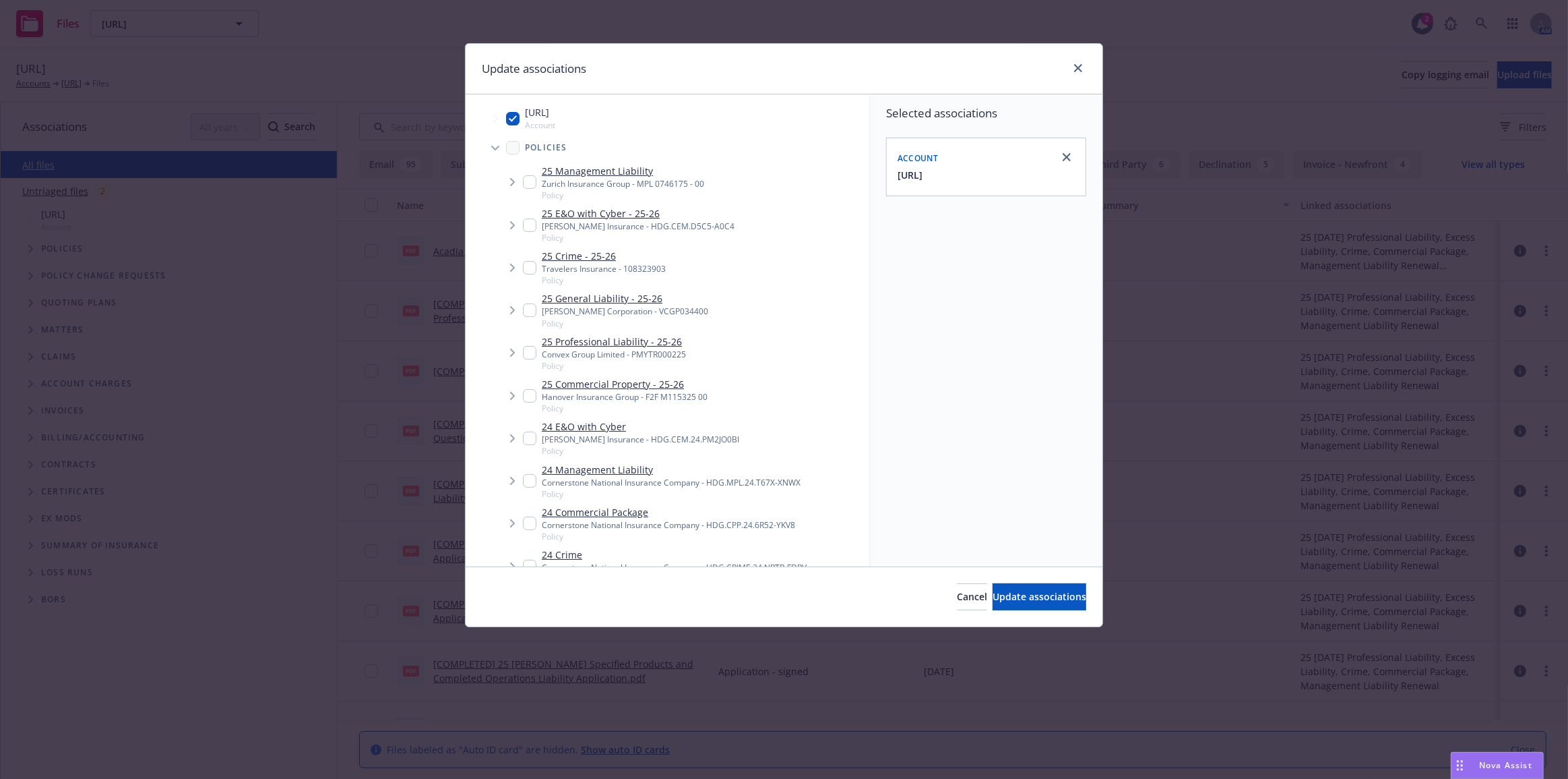
click at [494, 146] on icon "Tree Example" at bounding box center [496, 148] width 8 height 5
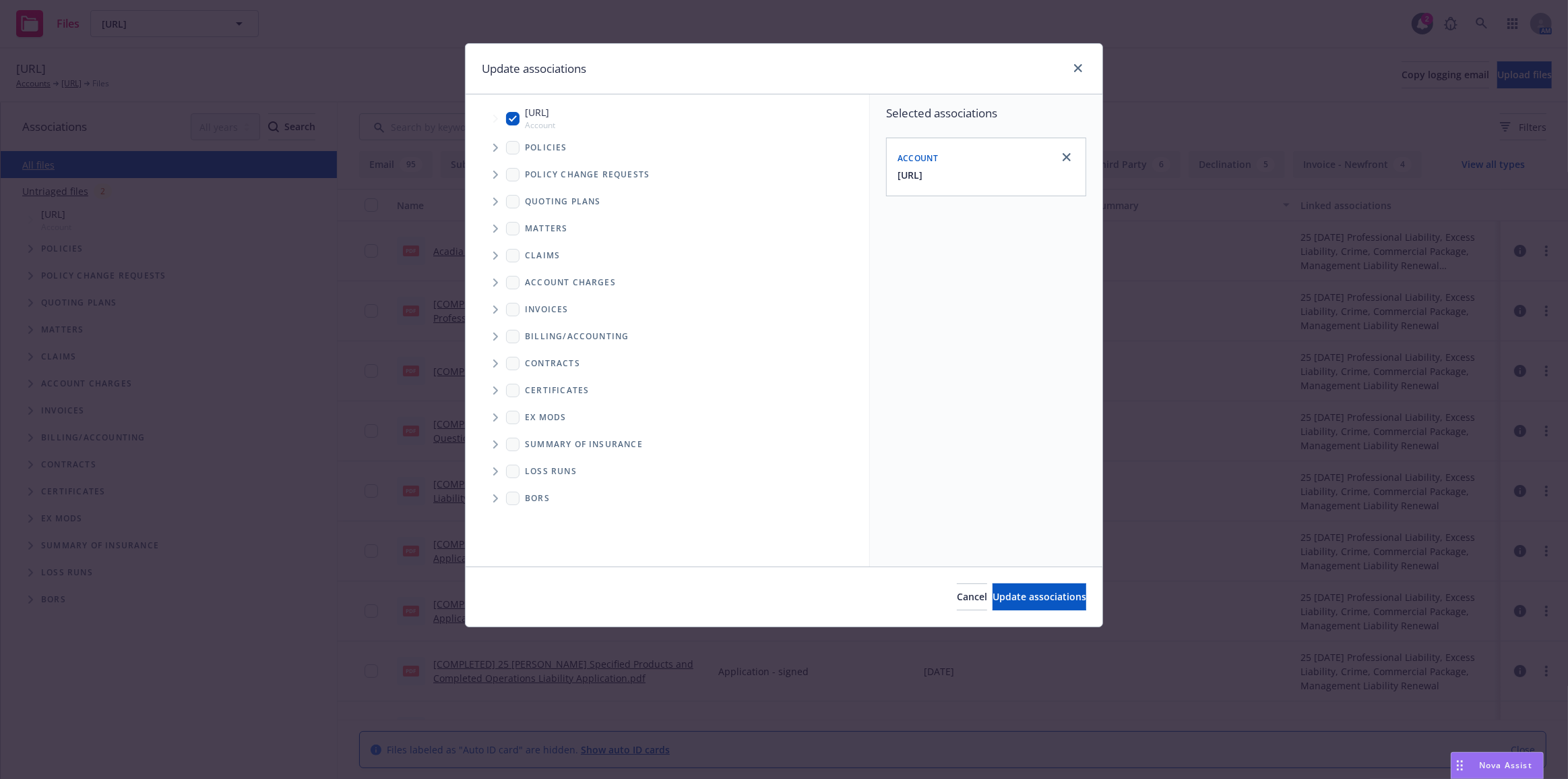
click at [492, 144] on span "Tree Example" at bounding box center [496, 148] width 22 height 22
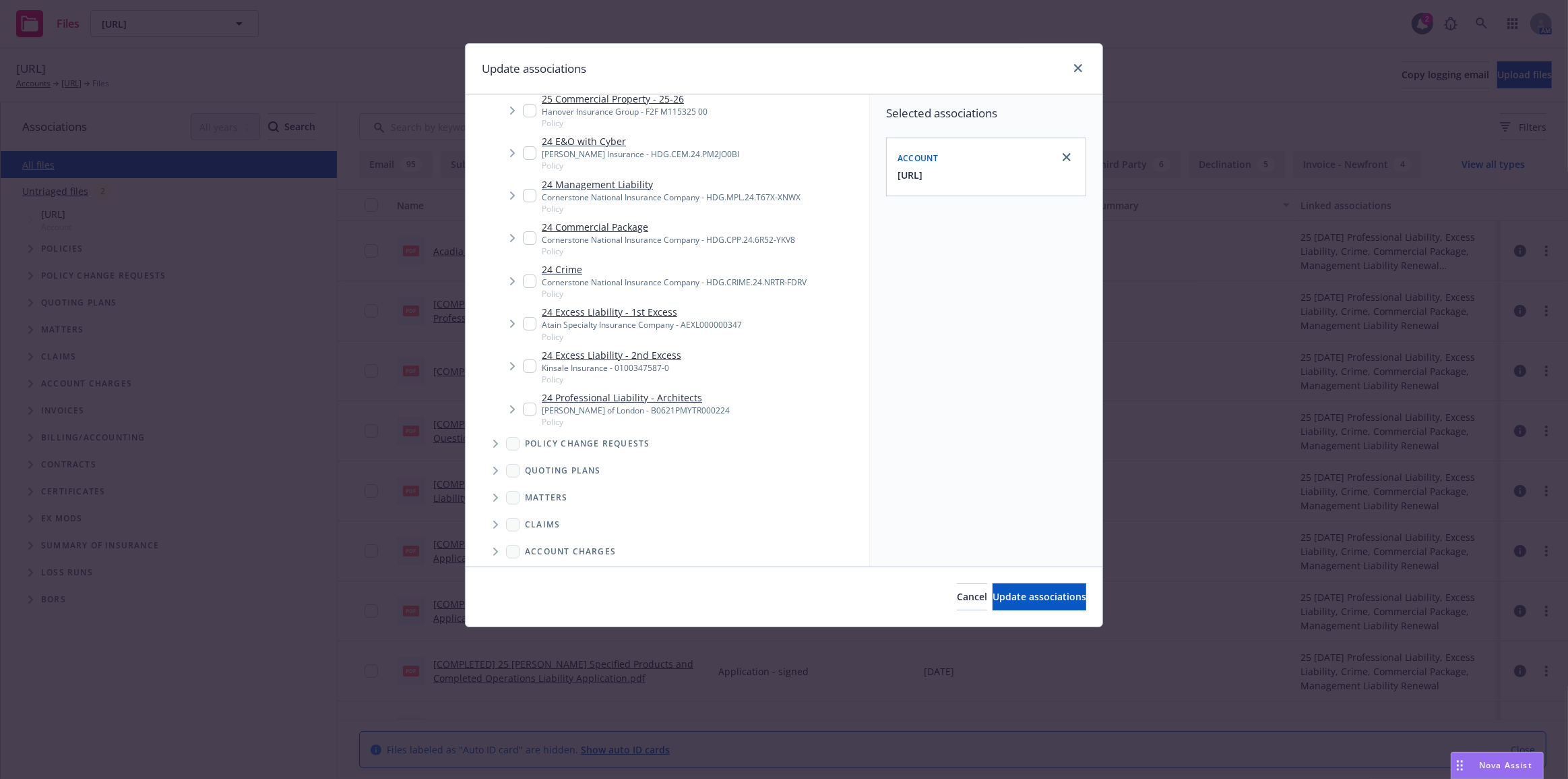
scroll to position [306, 0]
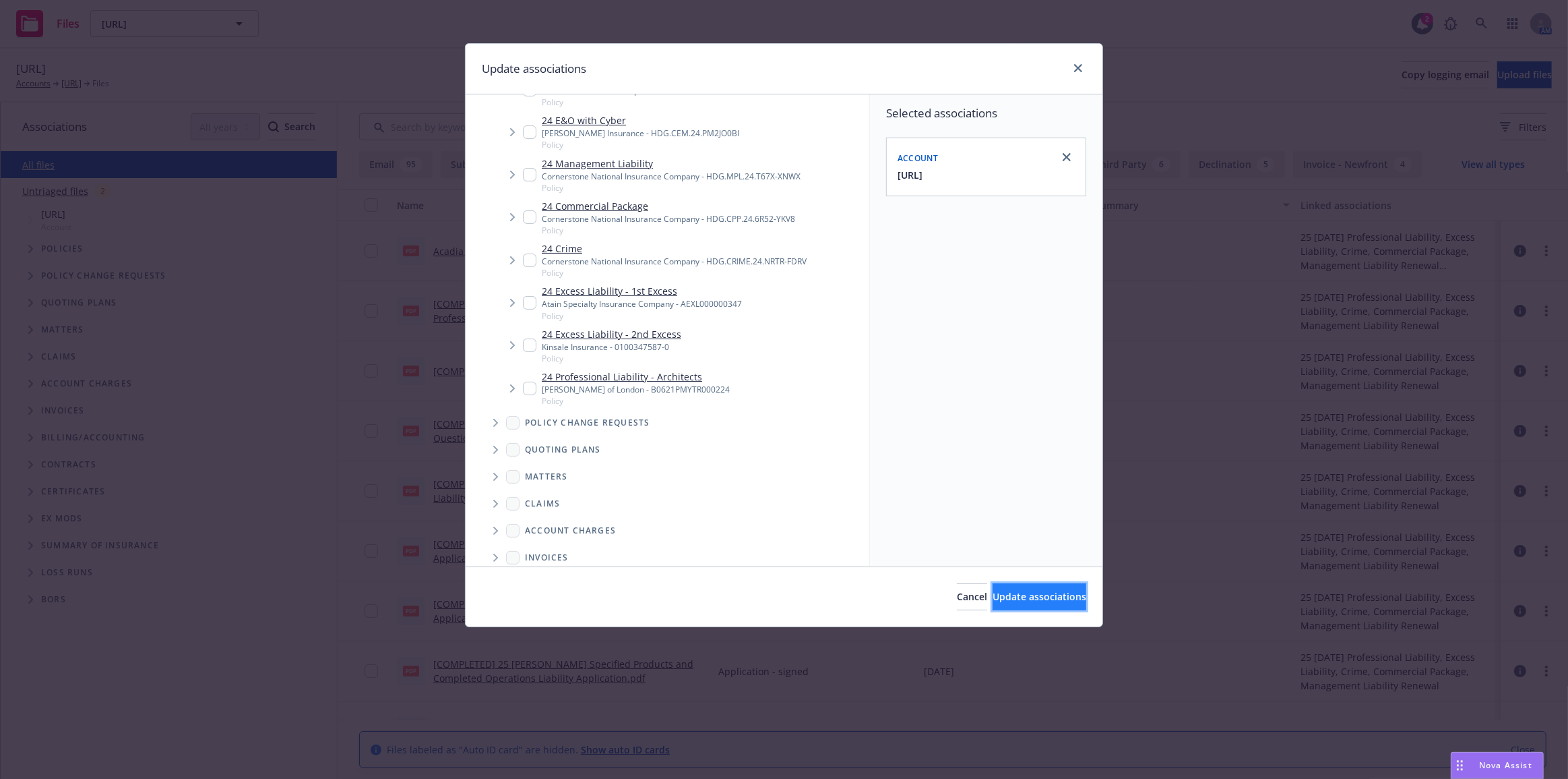
click at [1008, 601] on span "Update associations" at bounding box center [1039, 596] width 94 height 13
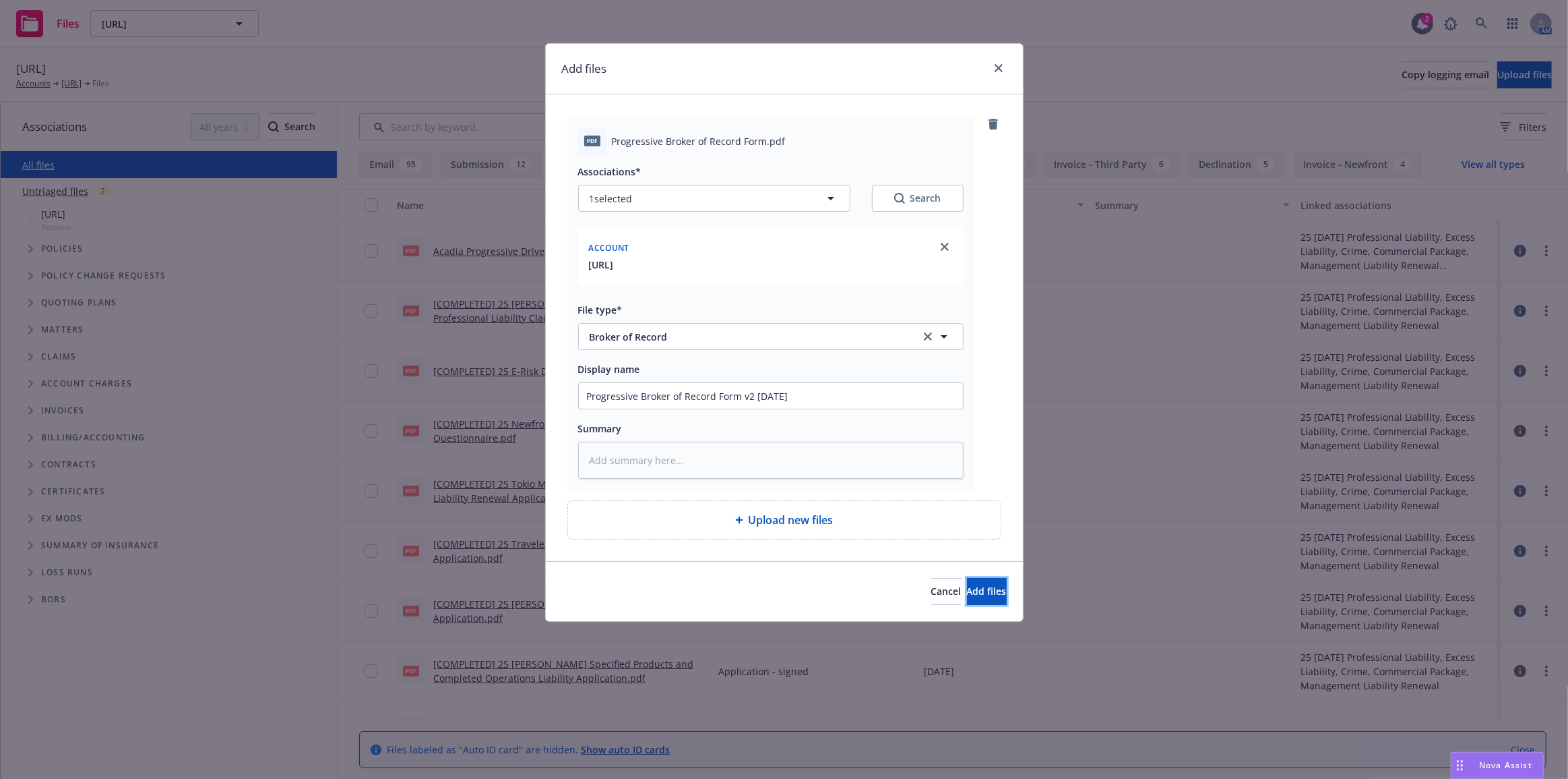
drag, startPoint x: 998, startPoint y: 596, endPoint x: 992, endPoint y: 590, distance: 8.5
click at [995, 592] on button "Add files" at bounding box center [987, 591] width 40 height 27
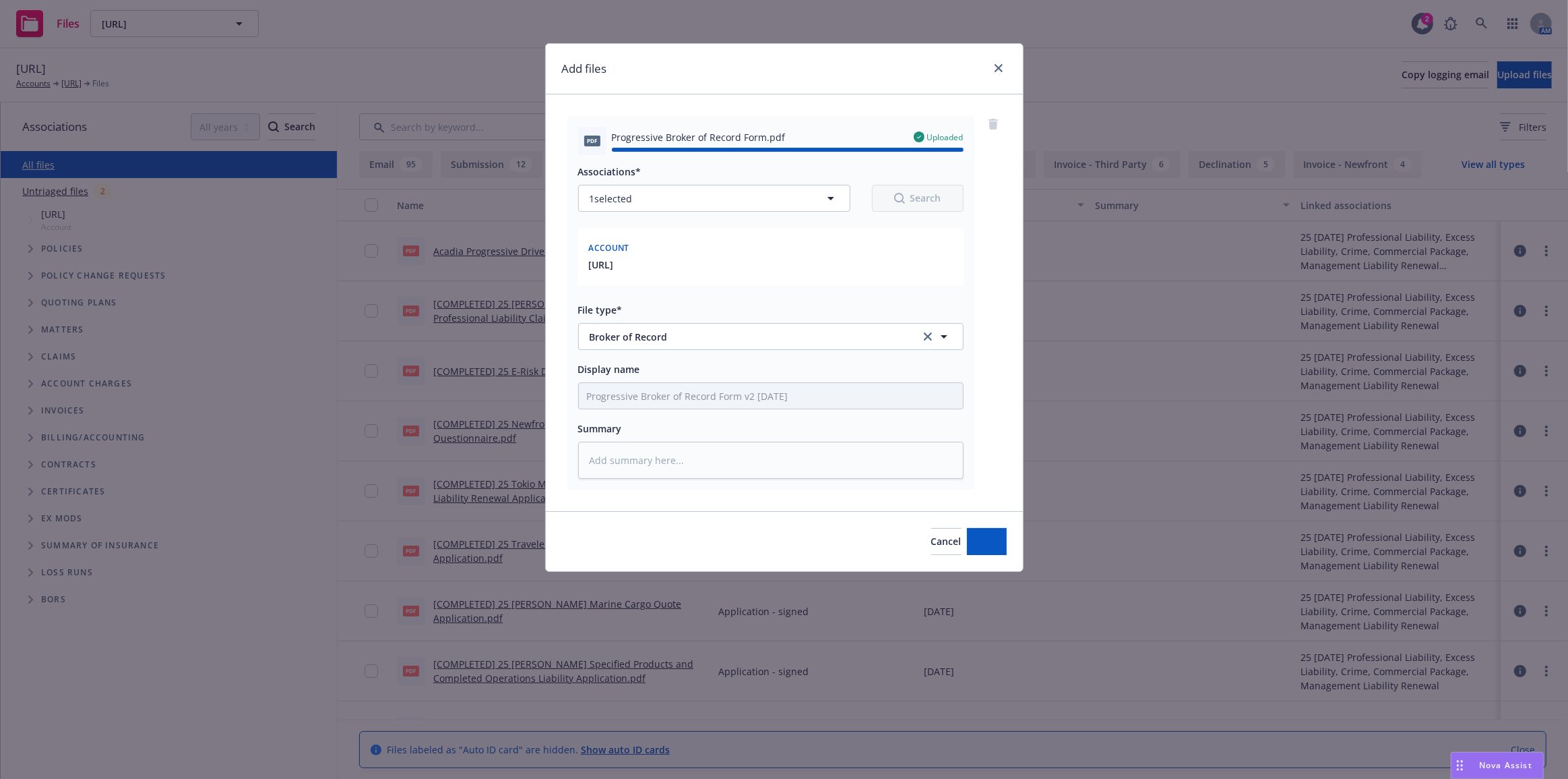
type textarea "x"
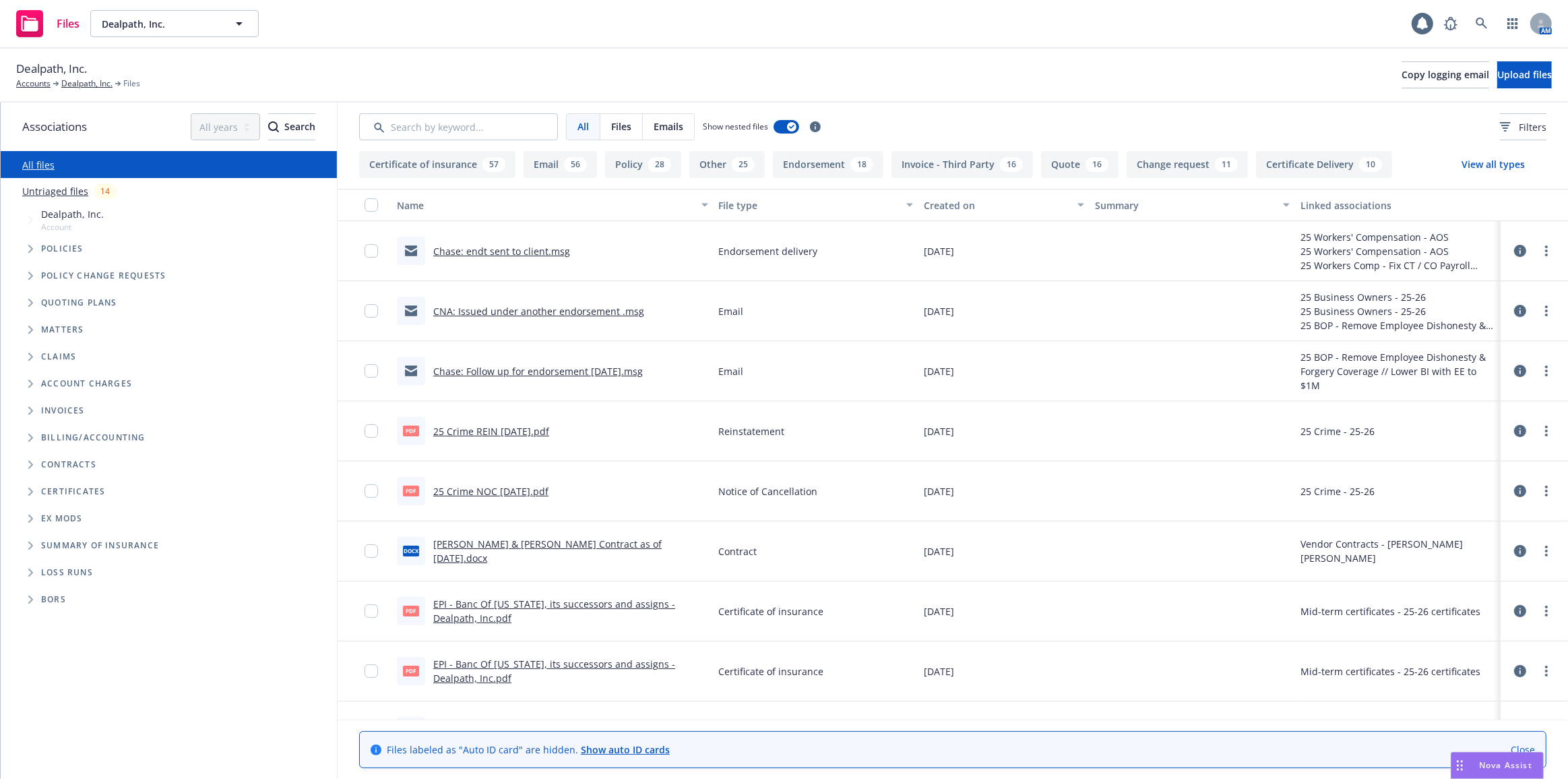
click at [30, 465] on icon "Folder Tree Example" at bounding box center [30, 464] width 5 height 8
click at [42, 517] on icon "Folder Tree Example" at bounding box center [41, 516] width 5 height 8
click at [42, 518] on icon "Folder Tree Example" at bounding box center [41, 516] width 8 height 5
click at [167, 22] on div "Dealpath, Inc." at bounding box center [174, 23] width 168 height 27
click at [214, 17] on span "Dealpath, Inc." at bounding box center [160, 24] width 117 height 14
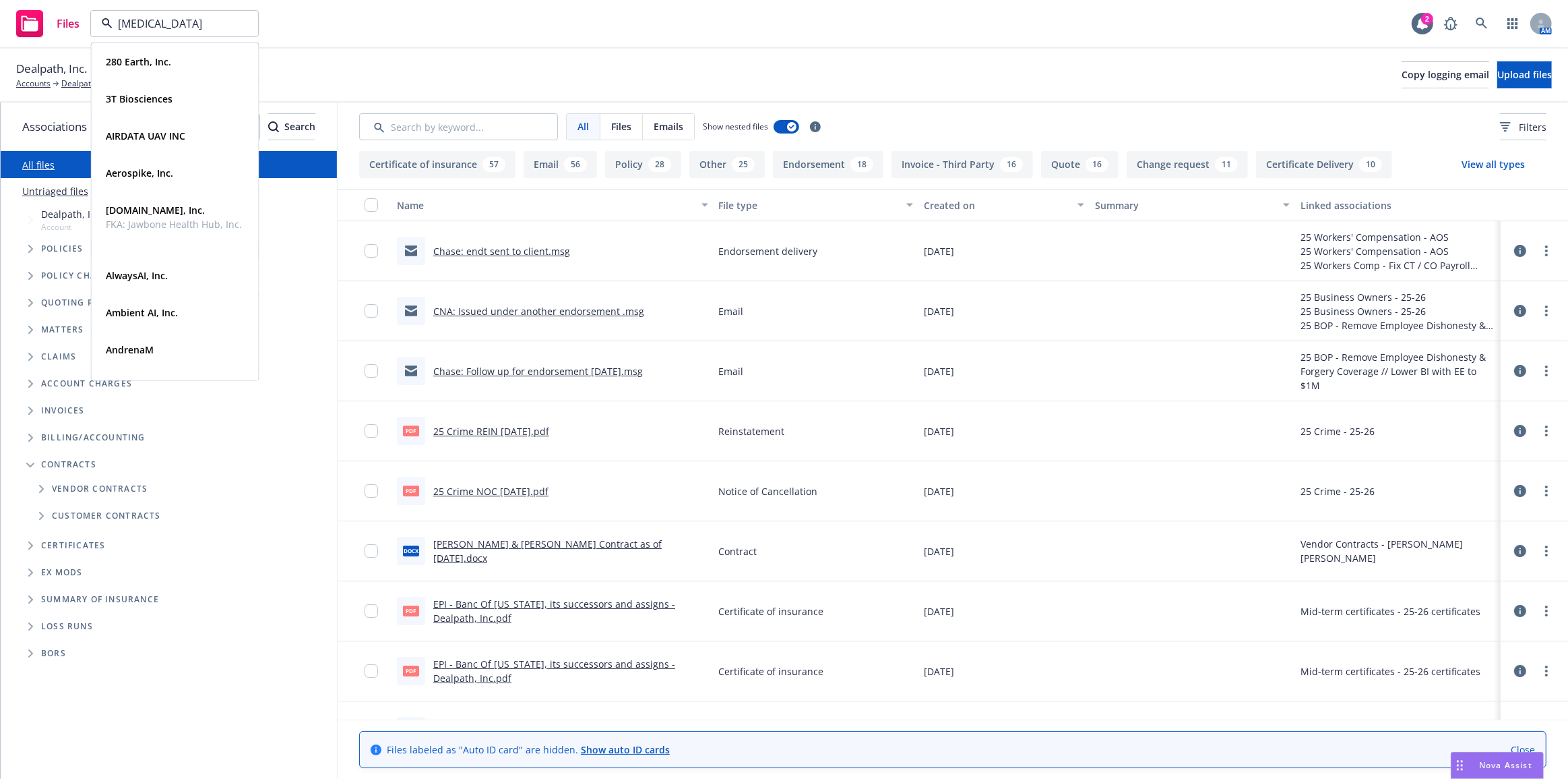
type input "ambient"
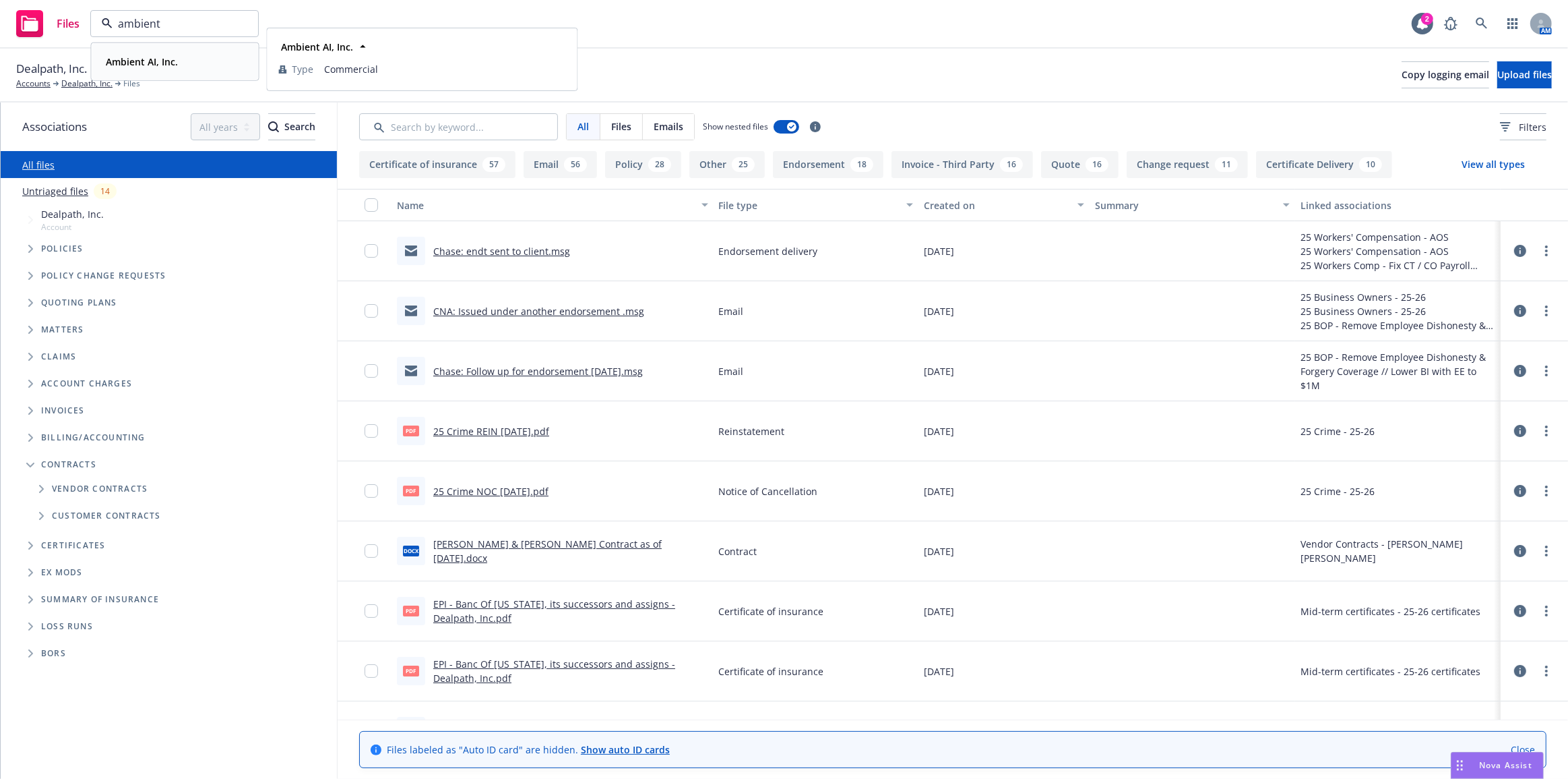
click at [213, 66] on div "Ambient AI, Inc." at bounding box center [175, 62] width 150 height 20
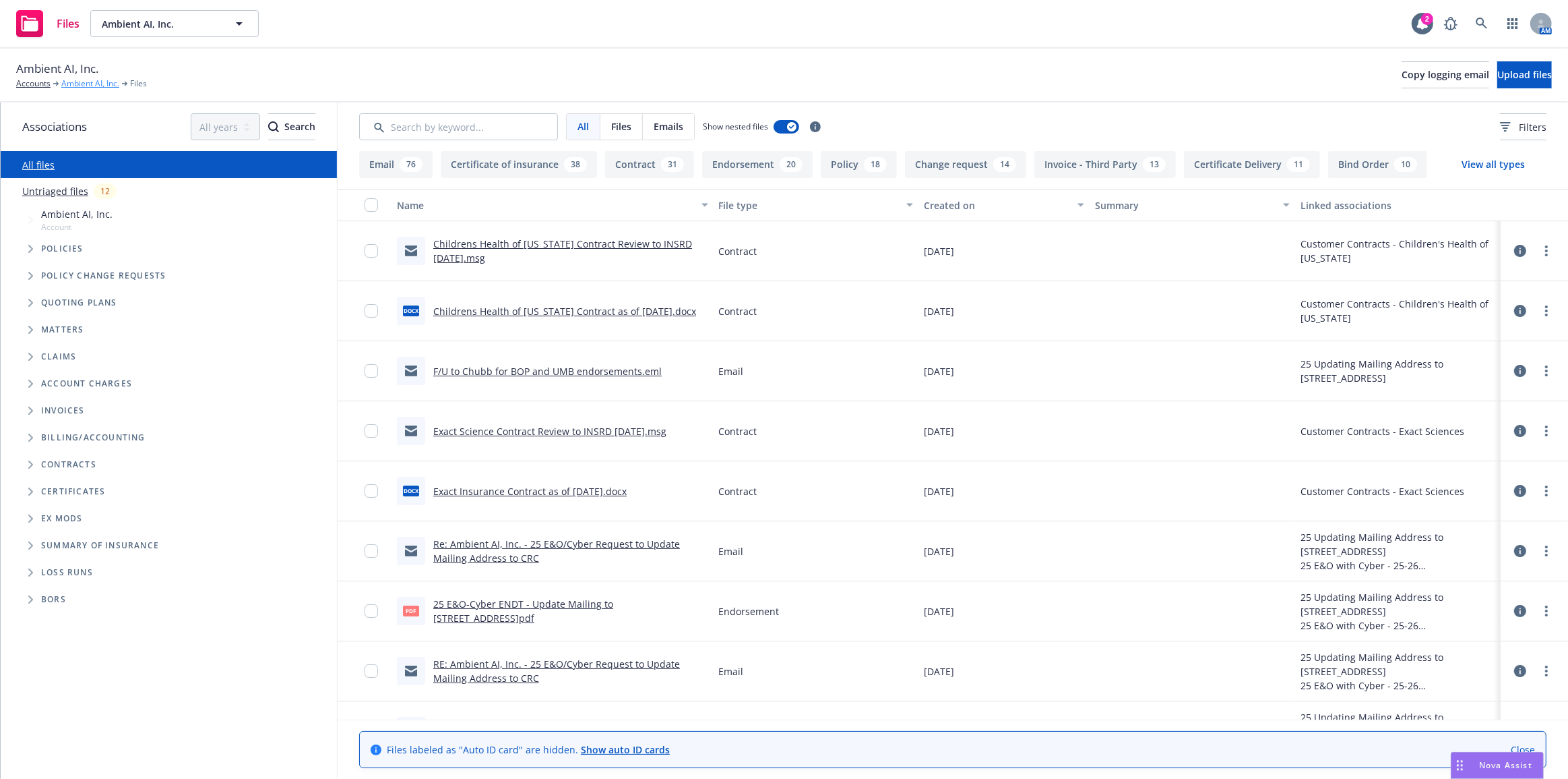
click at [68, 82] on link "Ambient AI, Inc." at bounding box center [90, 83] width 58 height 12
click at [28, 463] on icon "Folder Tree Example" at bounding box center [31, 464] width 5 height 8
click at [40, 513] on icon "Folder Tree Example" at bounding box center [41, 516] width 5 height 8
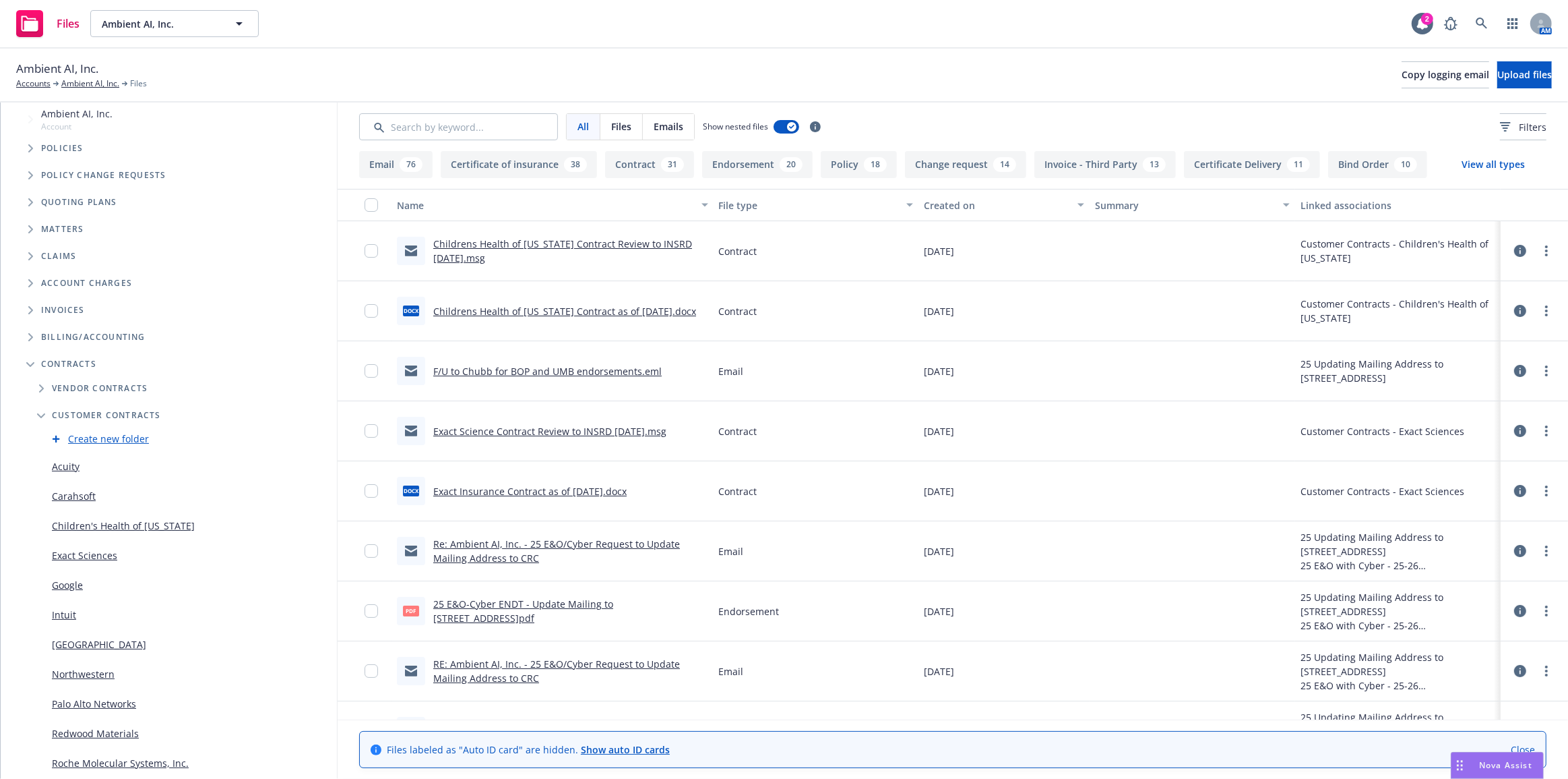
scroll to position [122, 0]
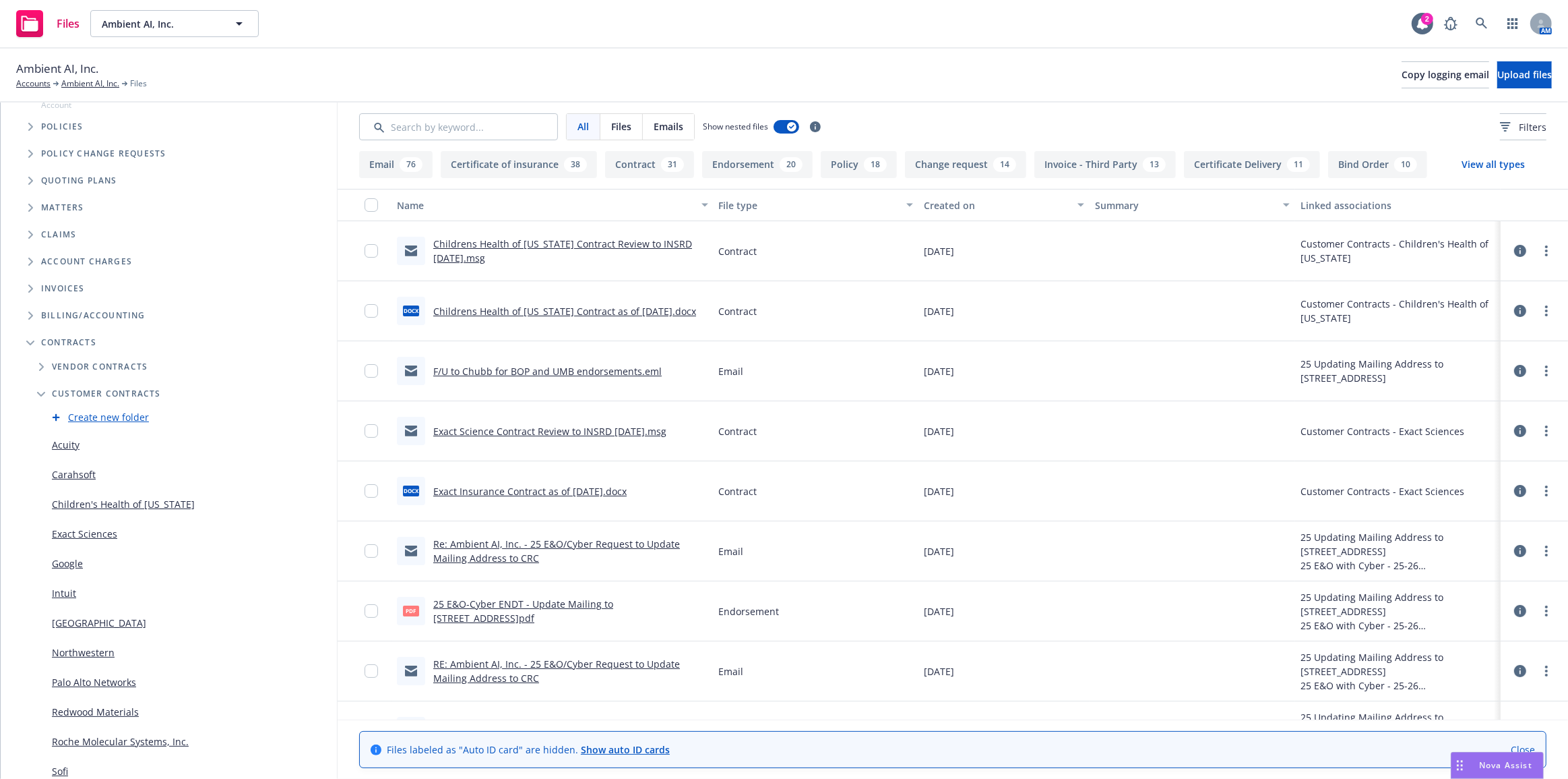
click at [99, 418] on link "Create new folder" at bounding box center [109, 417] width 81 height 14
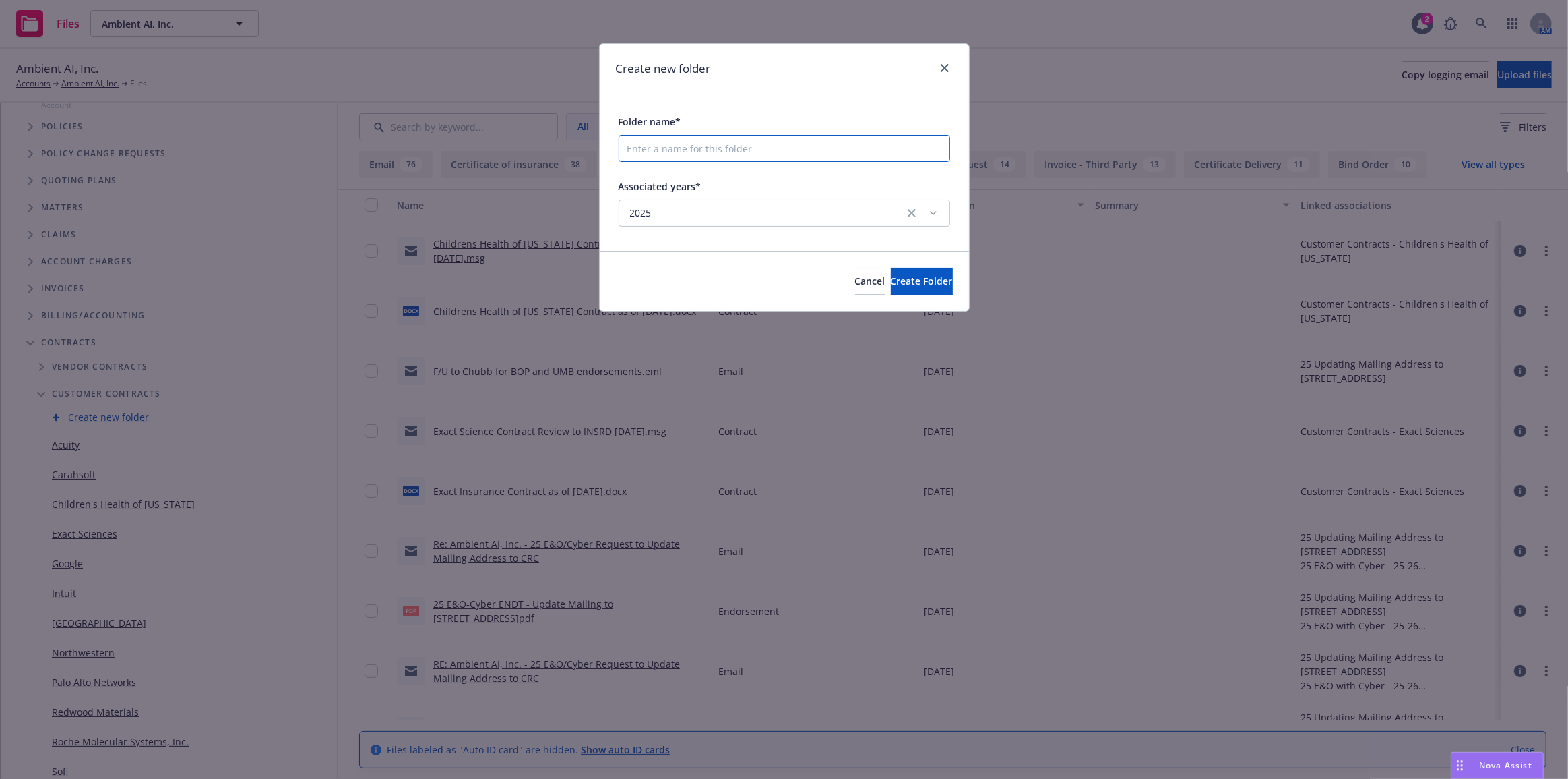
drag, startPoint x: 727, startPoint y: 145, endPoint x: 745, endPoint y: 146, distance: 18.0
click at [728, 145] on input "Folder name*" at bounding box center [784, 148] width 332 height 27
type input "News Corp."
click at [891, 282] on span "Create Folder" at bounding box center [921, 280] width 62 height 13
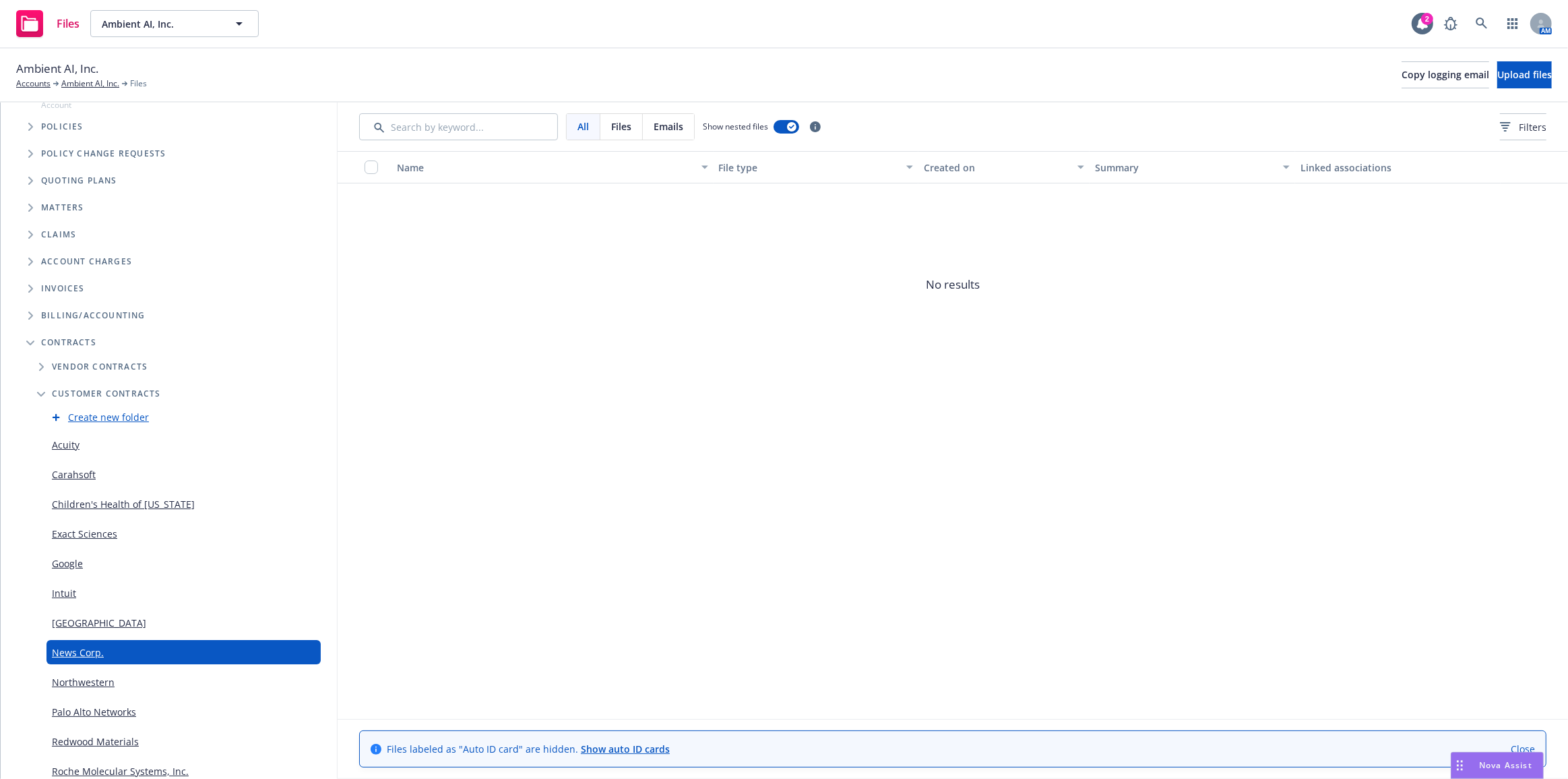
click at [761, 309] on span "No results" at bounding box center [953, 285] width 1230 height 202
click at [1497, 71] on span "Upload files" at bounding box center [1524, 75] width 55 height 13
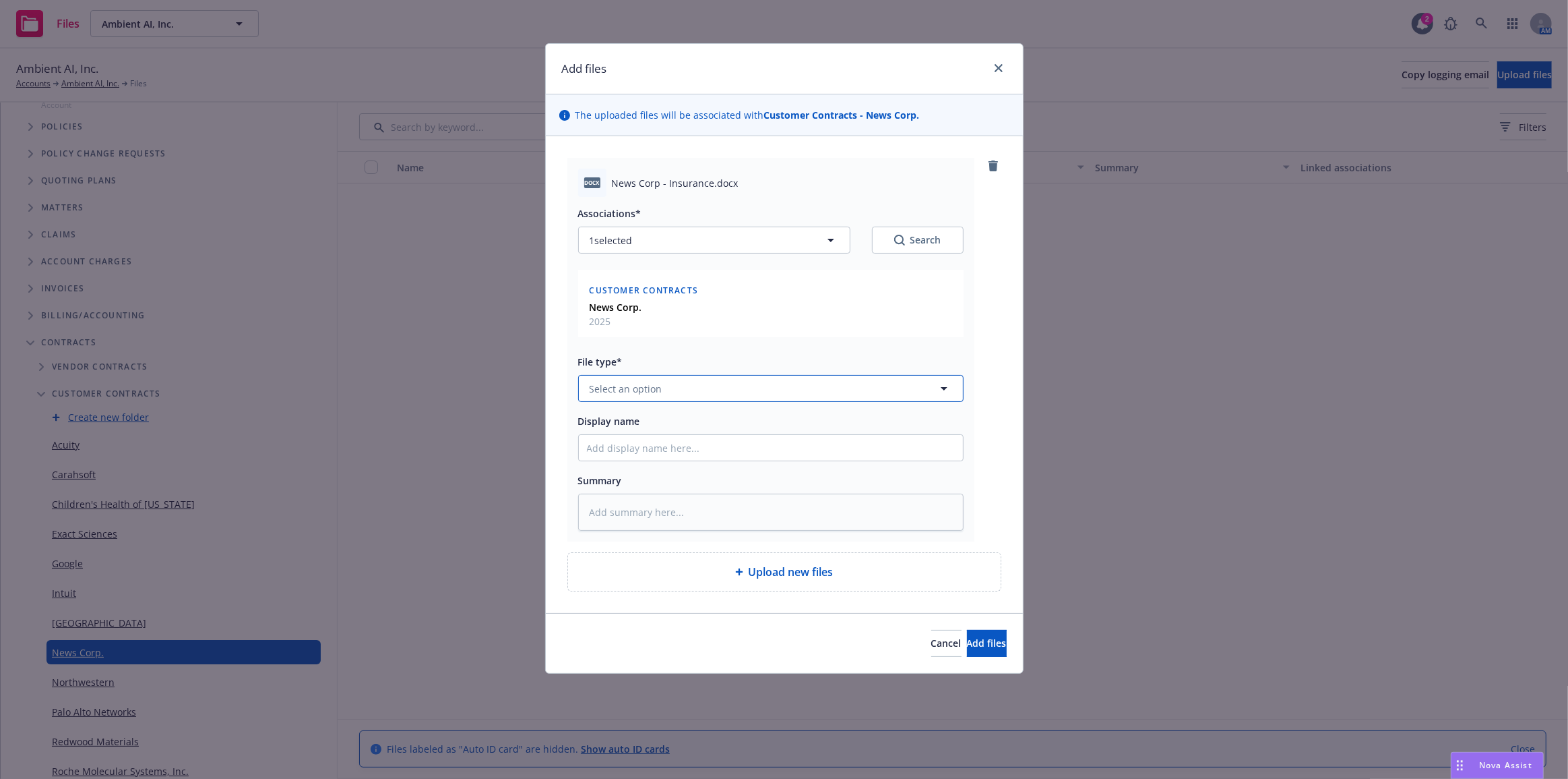
click at [838, 386] on button "Select an option" at bounding box center [771, 388] width 386 height 27
type input "contract"
click at [831, 419] on div "Contract" at bounding box center [771, 426] width 368 height 20
click at [828, 458] on input "Display name" at bounding box center [771, 447] width 384 height 25
type textarea "x"
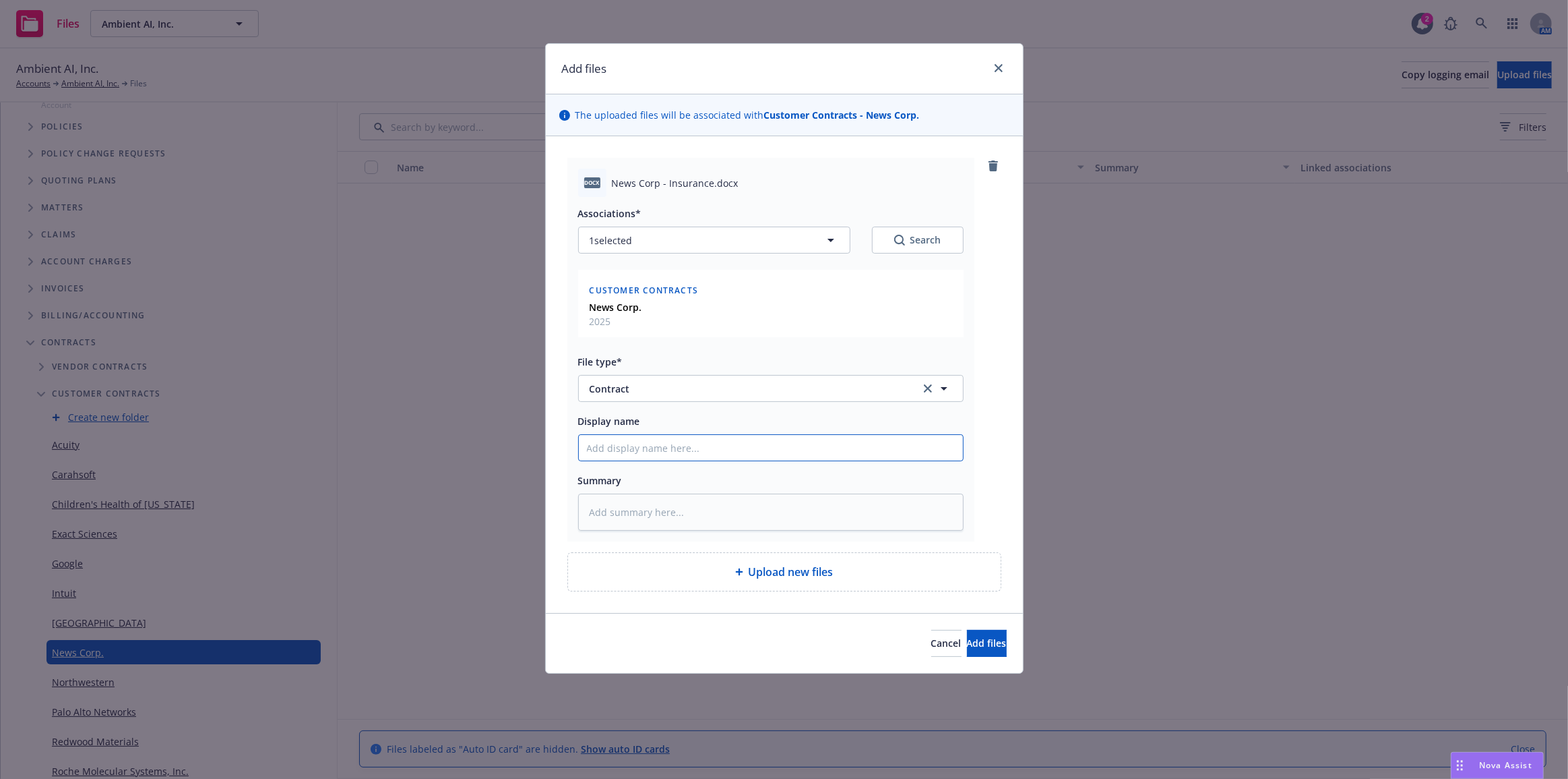
type input "N"
type textarea "x"
type input "Ne"
type textarea "x"
type input "New"
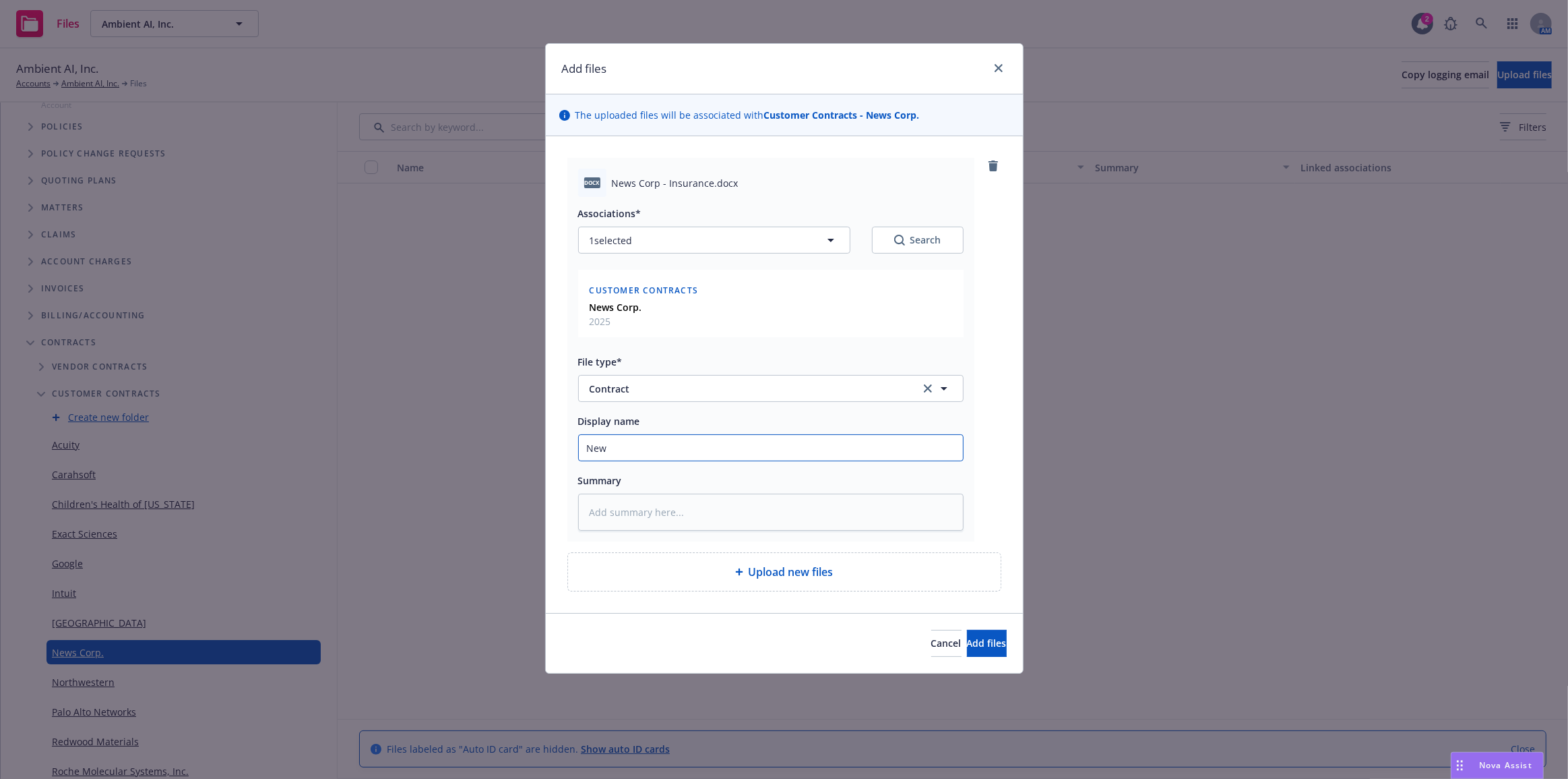
type textarea "x"
type input "News"
type textarea "x"
type input "News"
type textarea "x"
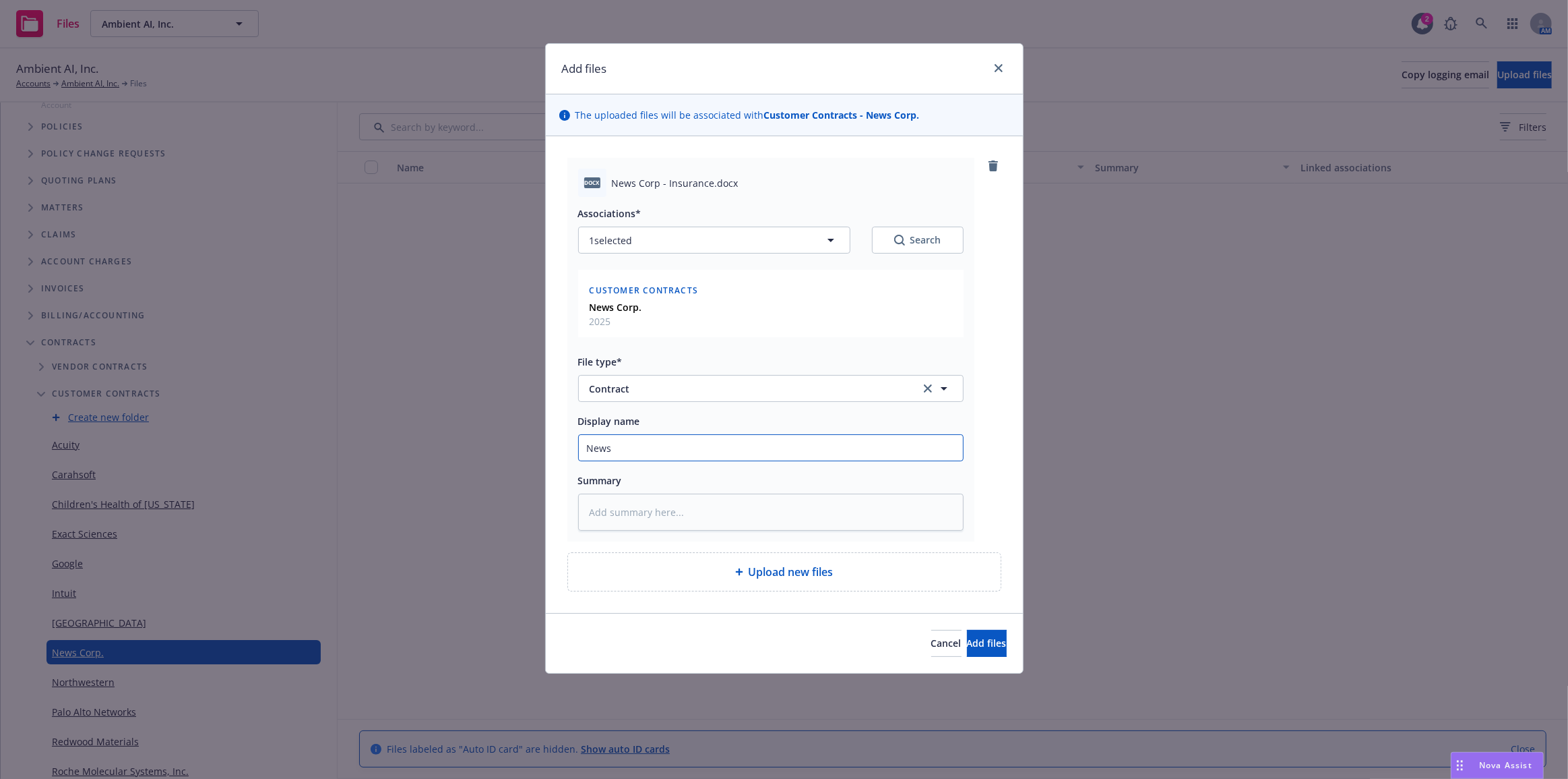
type input "News C"
type textarea "x"
type input "News Co"
type textarea "x"
type input "News Cor"
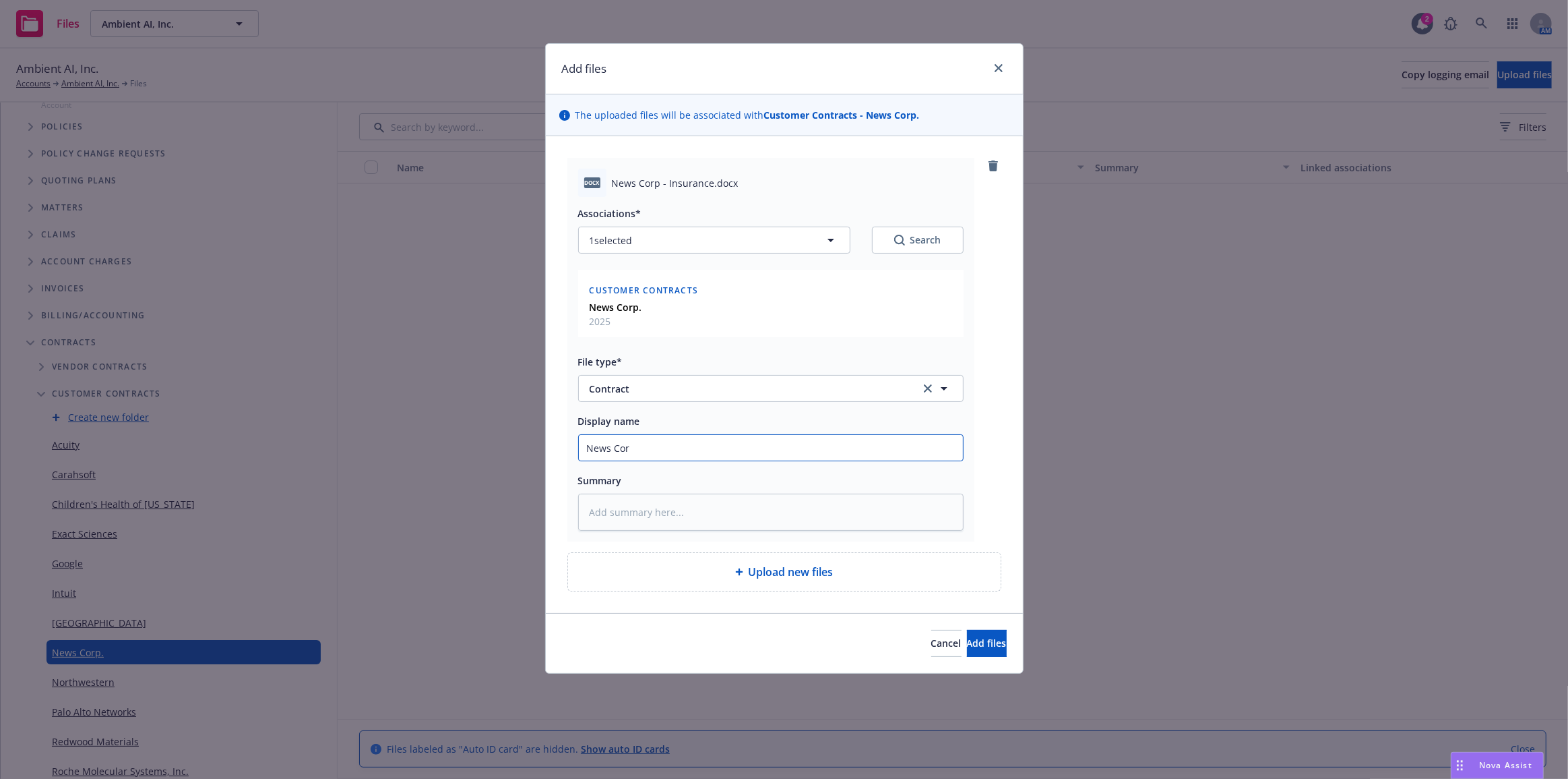
type textarea "x"
type input "News Corp"
type textarea "x"
type input "News Corp"
type textarea "x"
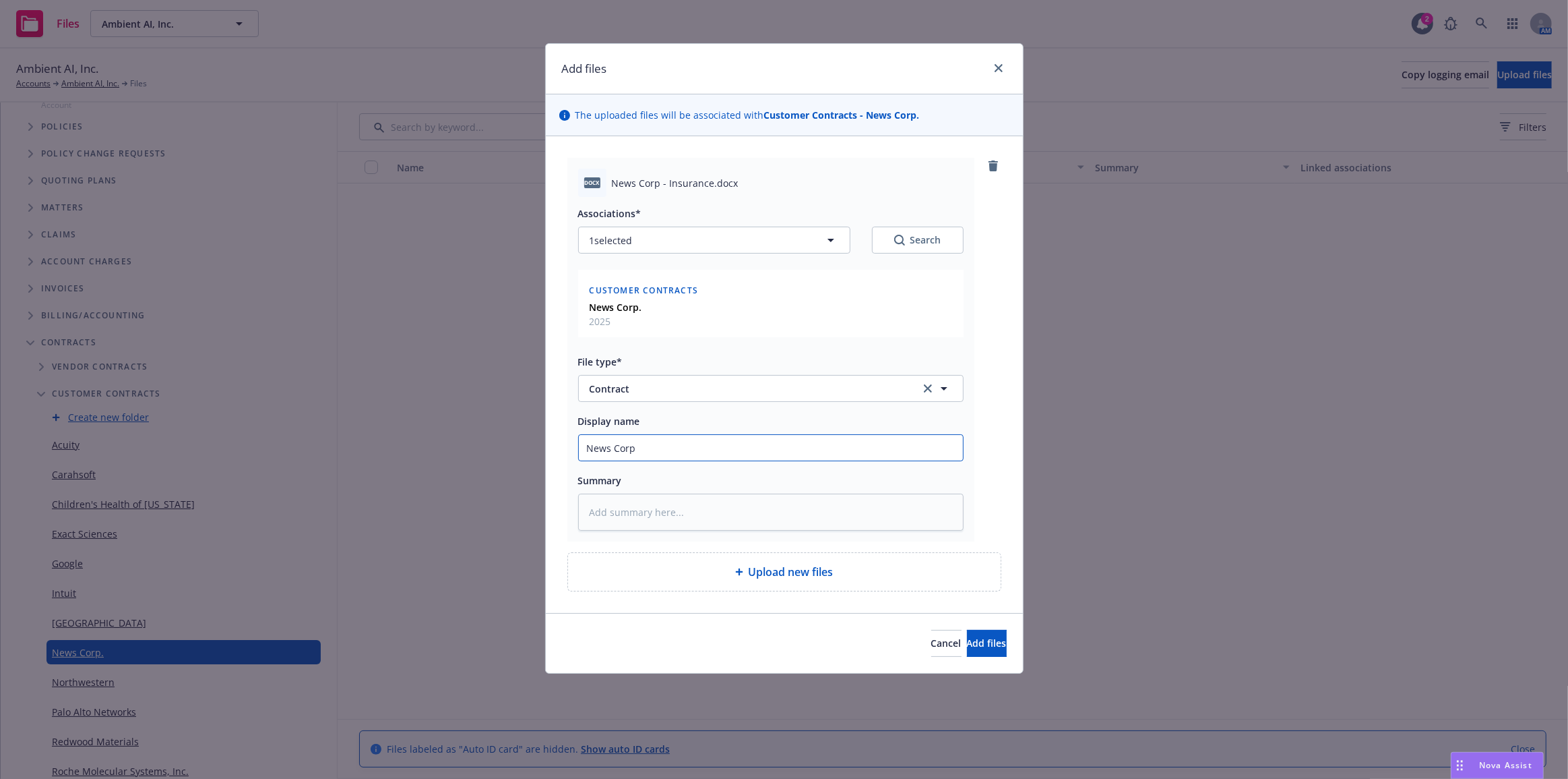
type input "News Corp C"
type textarea "x"
type input "News Corp Co"
type textarea "x"
type input "News Corp Con"
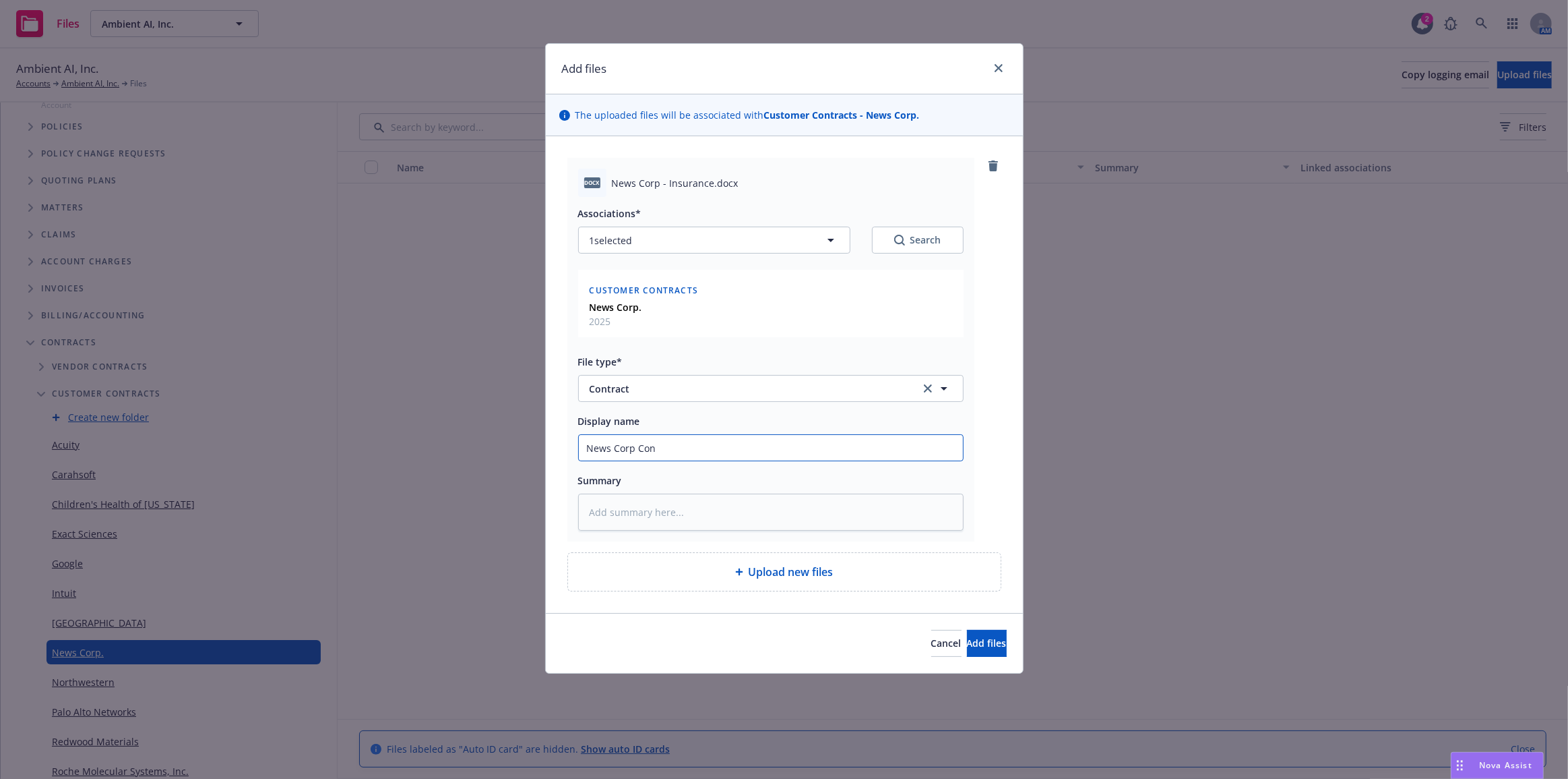
type textarea "x"
type input "News Corp Cont"
type textarea "x"
type input "News Corp Contr"
type textarea "x"
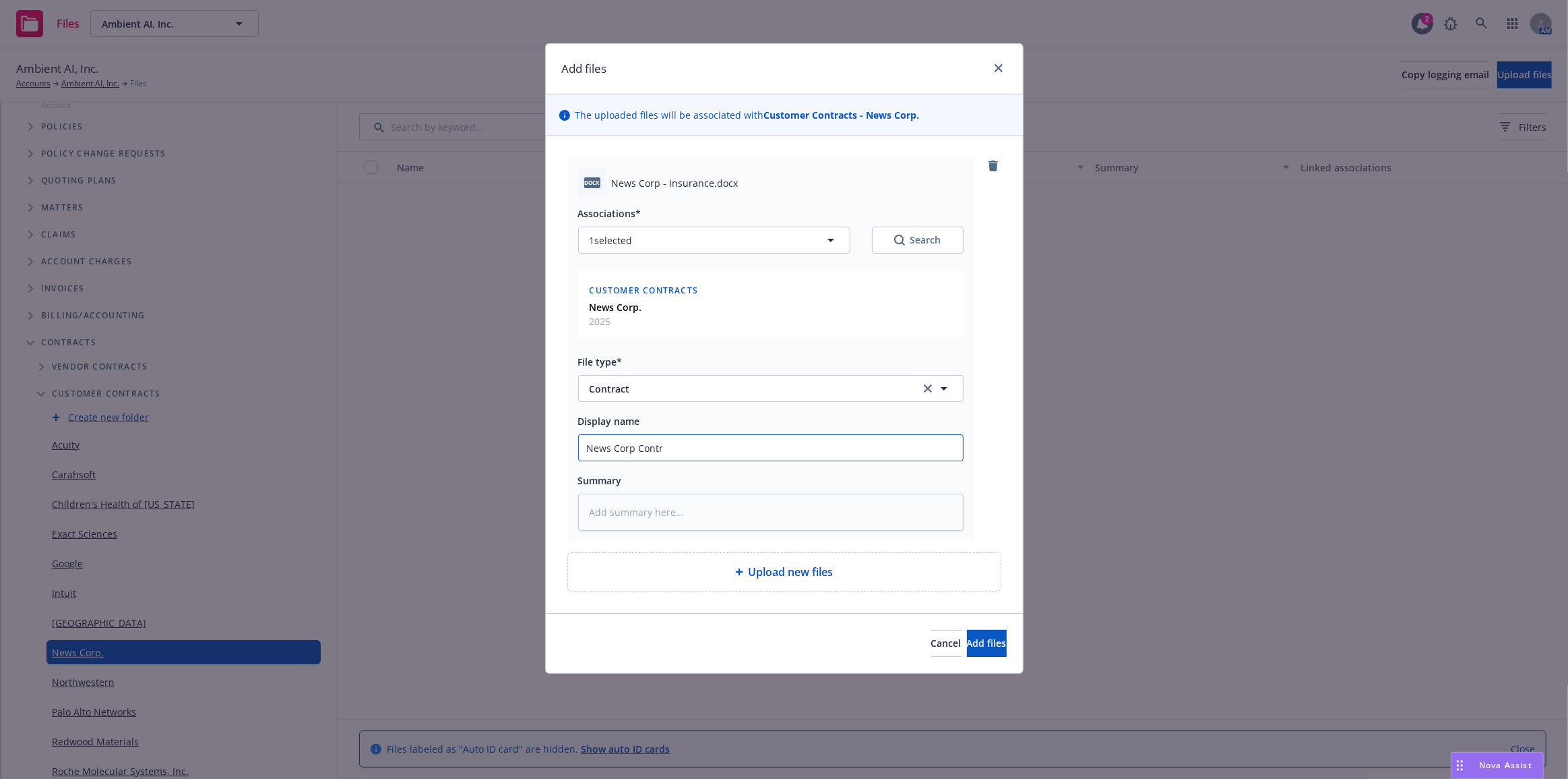
type input "News Corp Contra"
type textarea "x"
type input "News Corp Contrac"
type textarea "x"
type input "News Corp Contract"
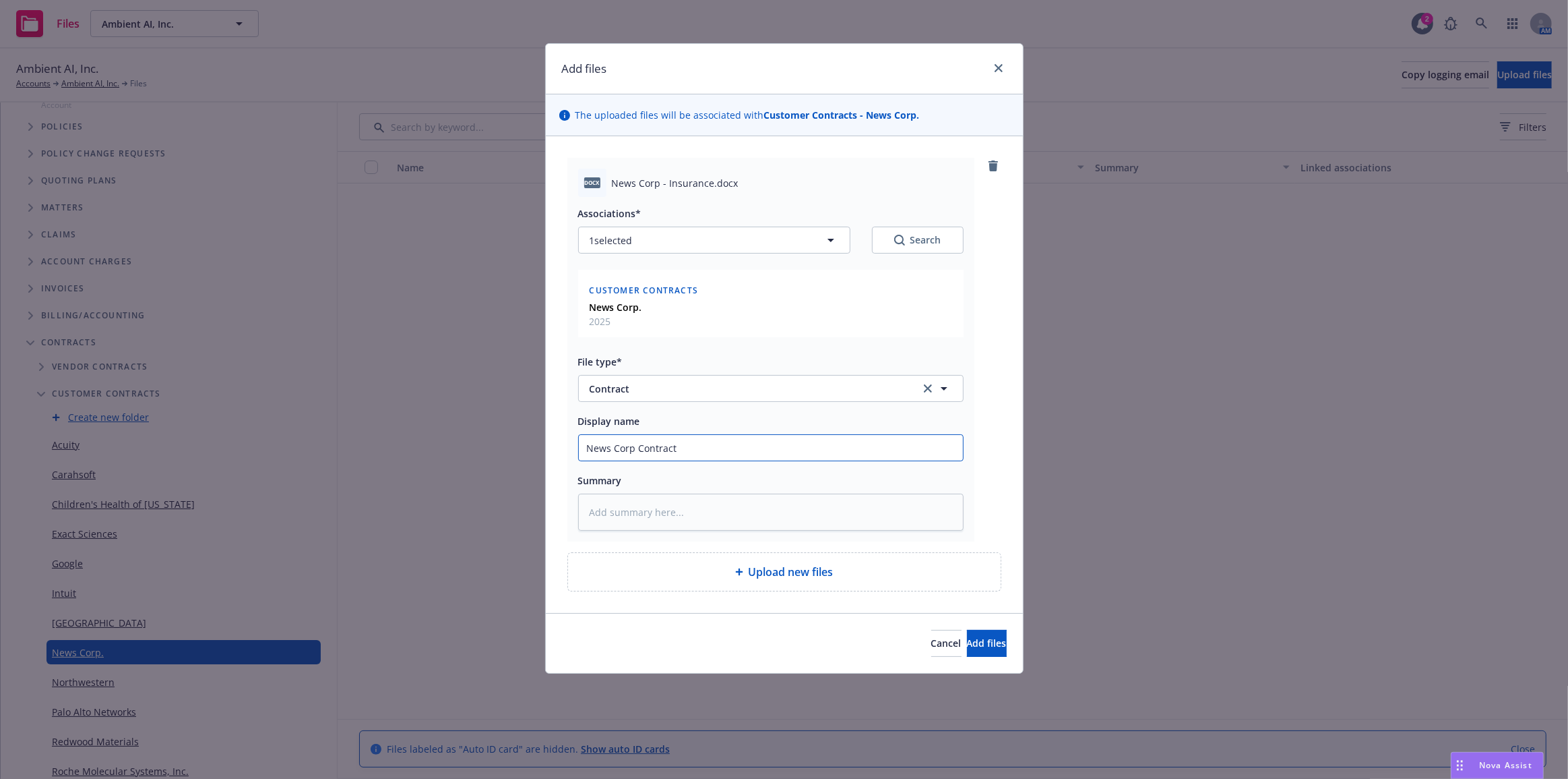
type textarea "x"
type input "News Corp Contract"
type textarea "x"
type input "News Corp Contract a"
type textarea "x"
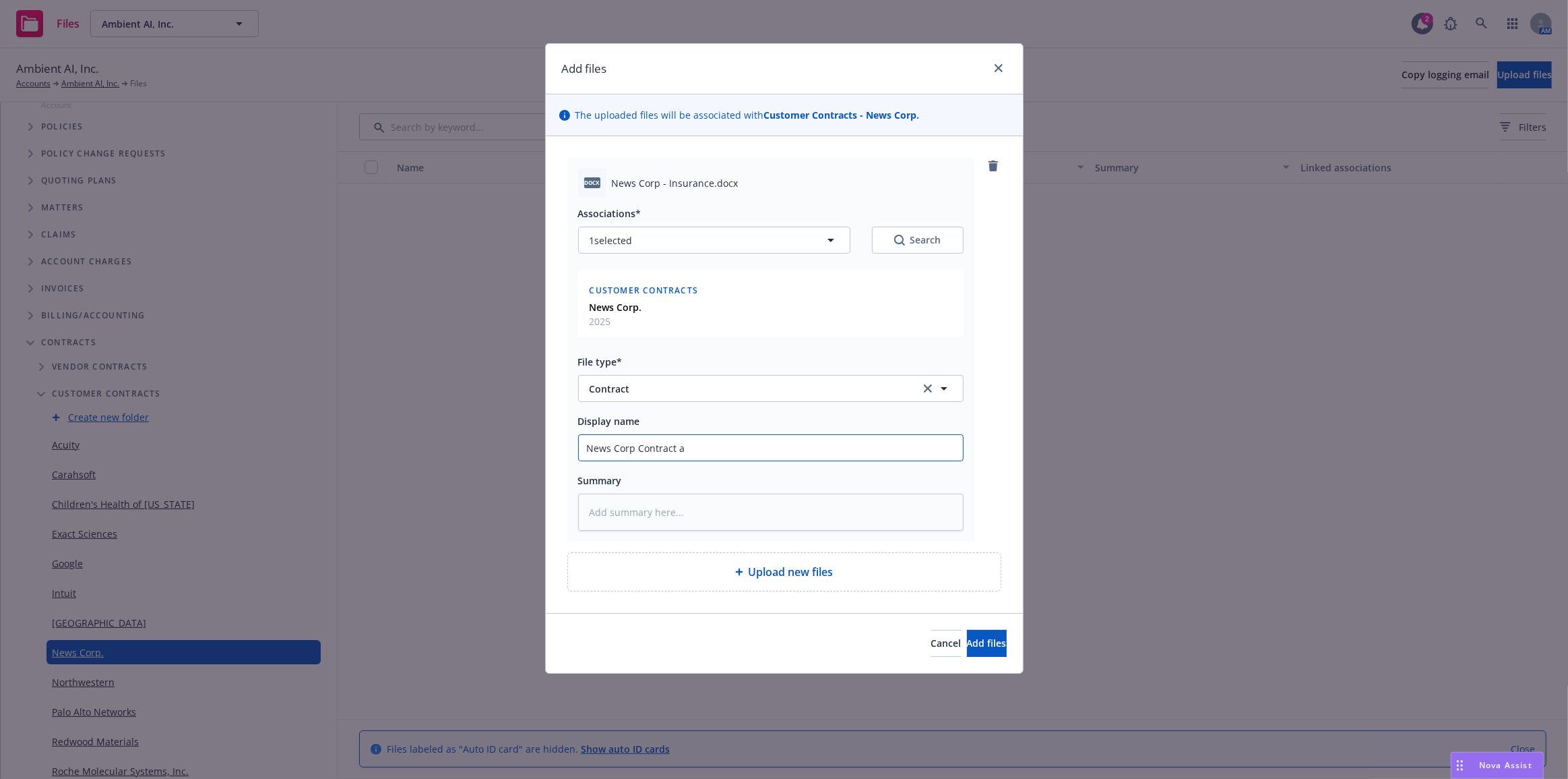
type input "News Corp Contract as"
type textarea "x"
type input "News Corp Contract as"
type textarea "x"
type input "News Corp Contract as o"
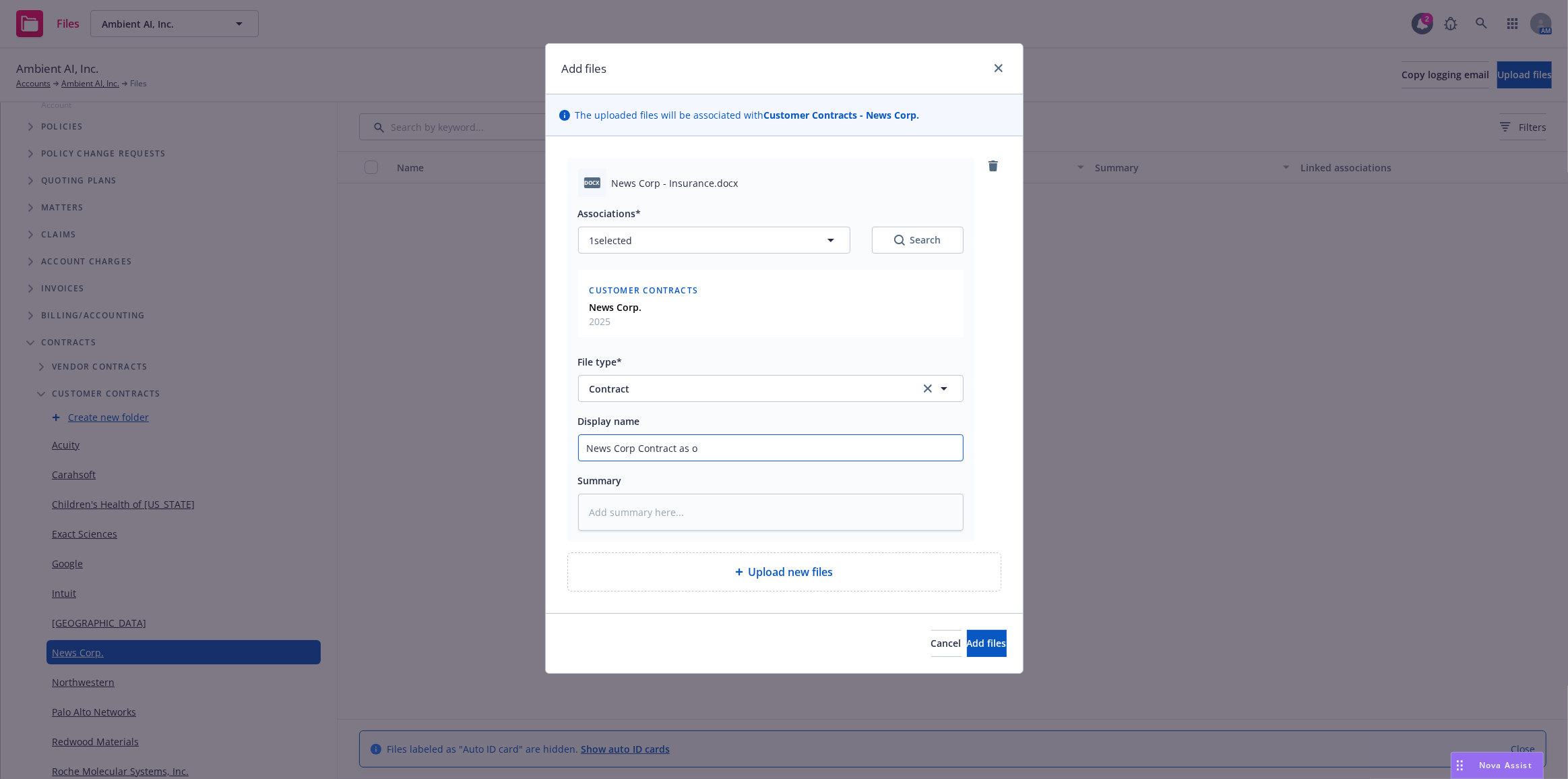
type textarea "x"
type input "News Corp Contract as of"
type textarea "x"
type input "News Corp Contract as of"
type textarea "x"
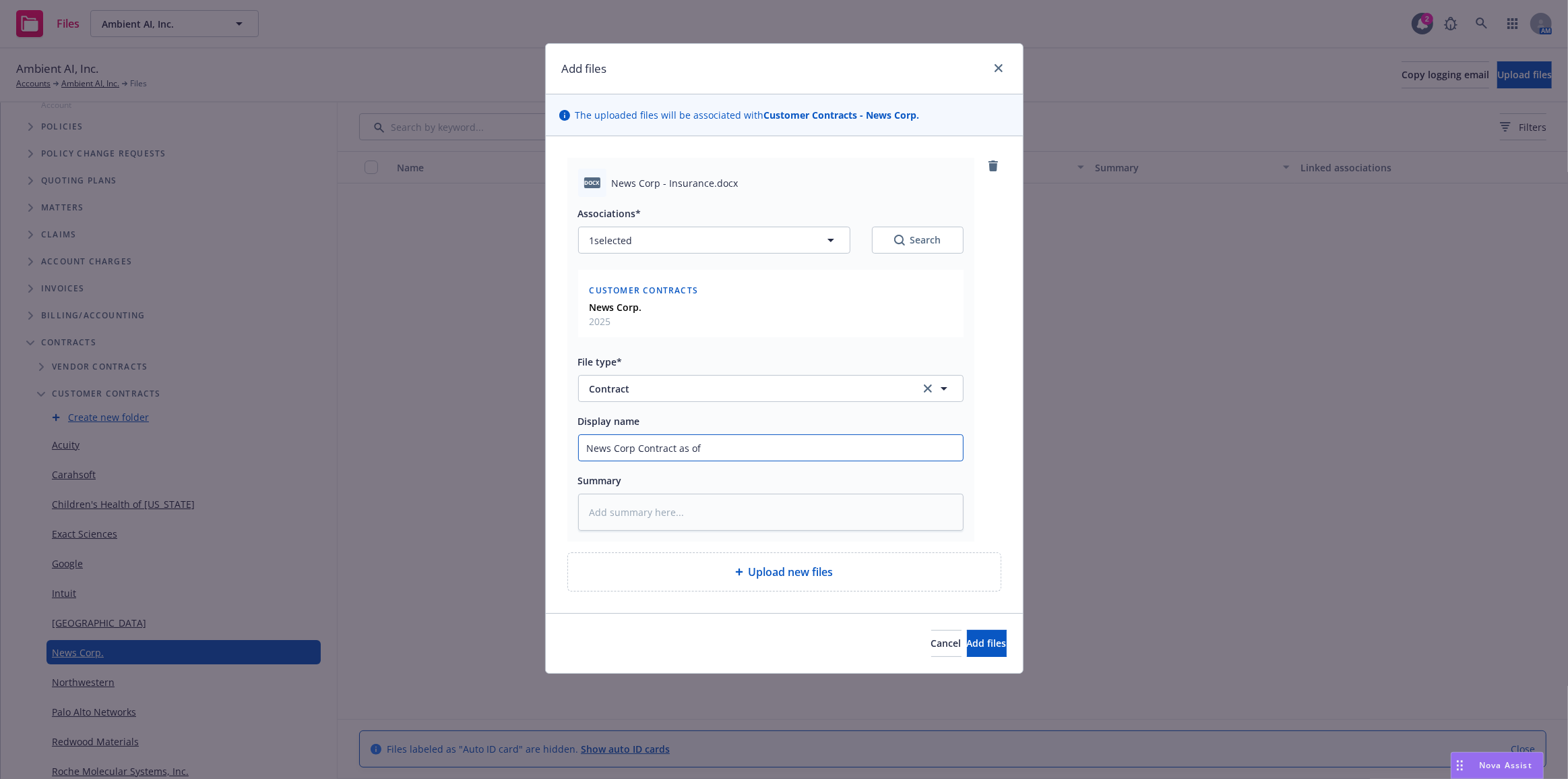
type input "News Corp Contract as of 8"
type textarea "x"
type input "News Corp Contract as of 8-"
type textarea "x"
type input "News Corp Contract as of 8-1"
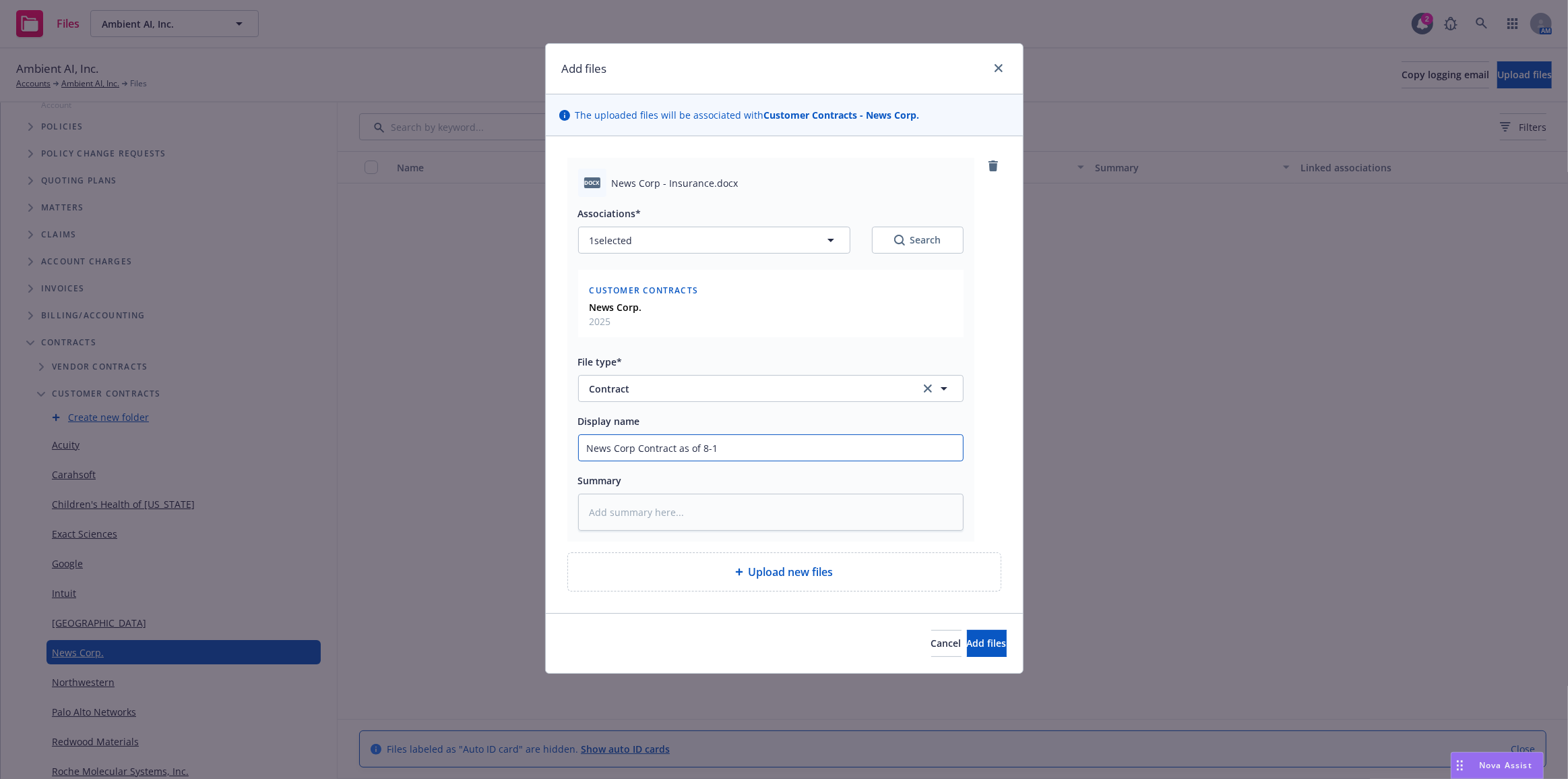
type textarea "x"
type input "News Corp Contract as of 8-18"
type textarea "x"
type input "News Corp Contract as of 8-18-"
type textarea "x"
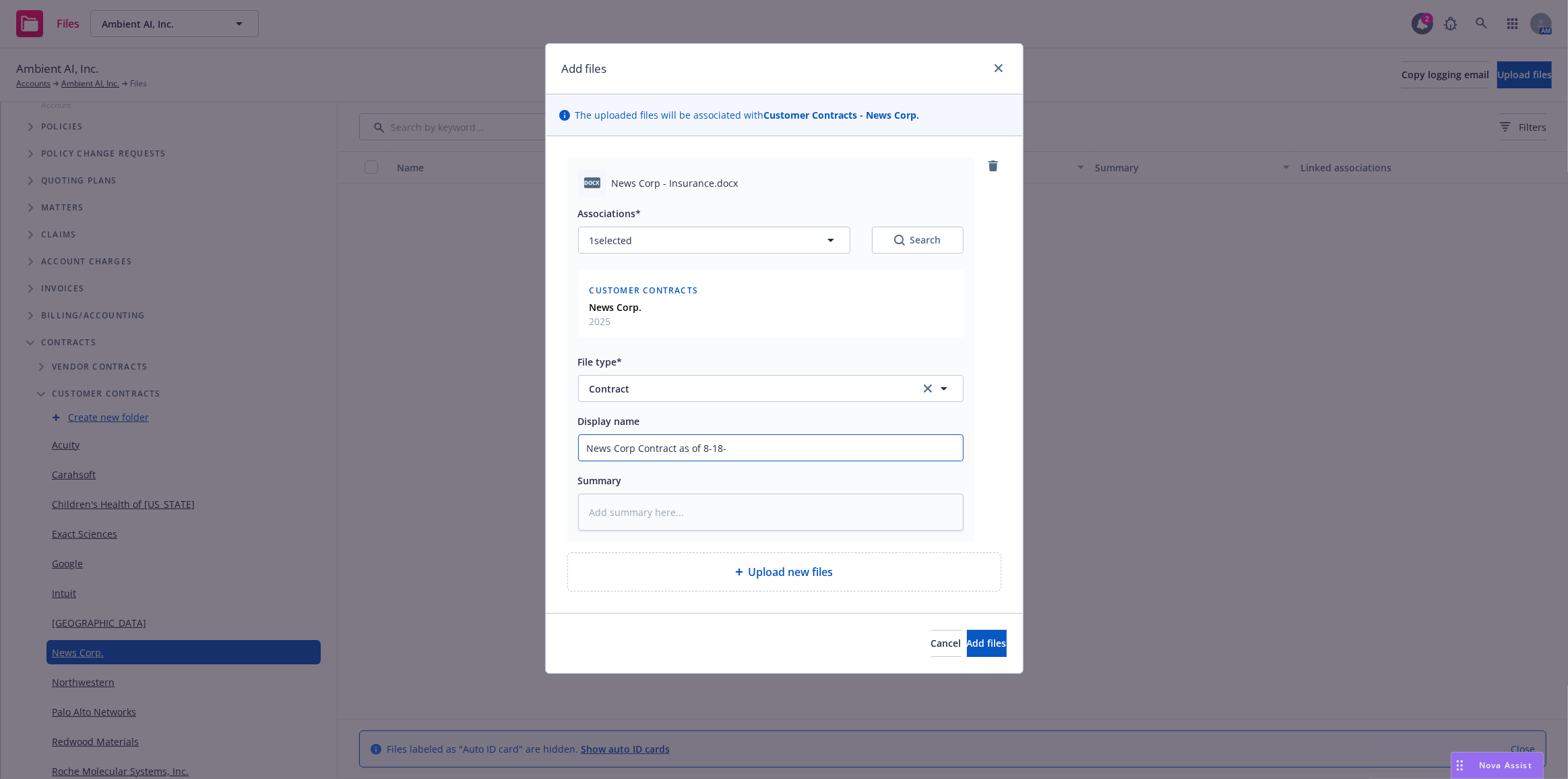
type input "News Corp Contract as of 8-18-2"
type textarea "x"
type input "News Corp Contract as of 8-18-25"
click at [967, 630] on button "Add files" at bounding box center [987, 643] width 40 height 27
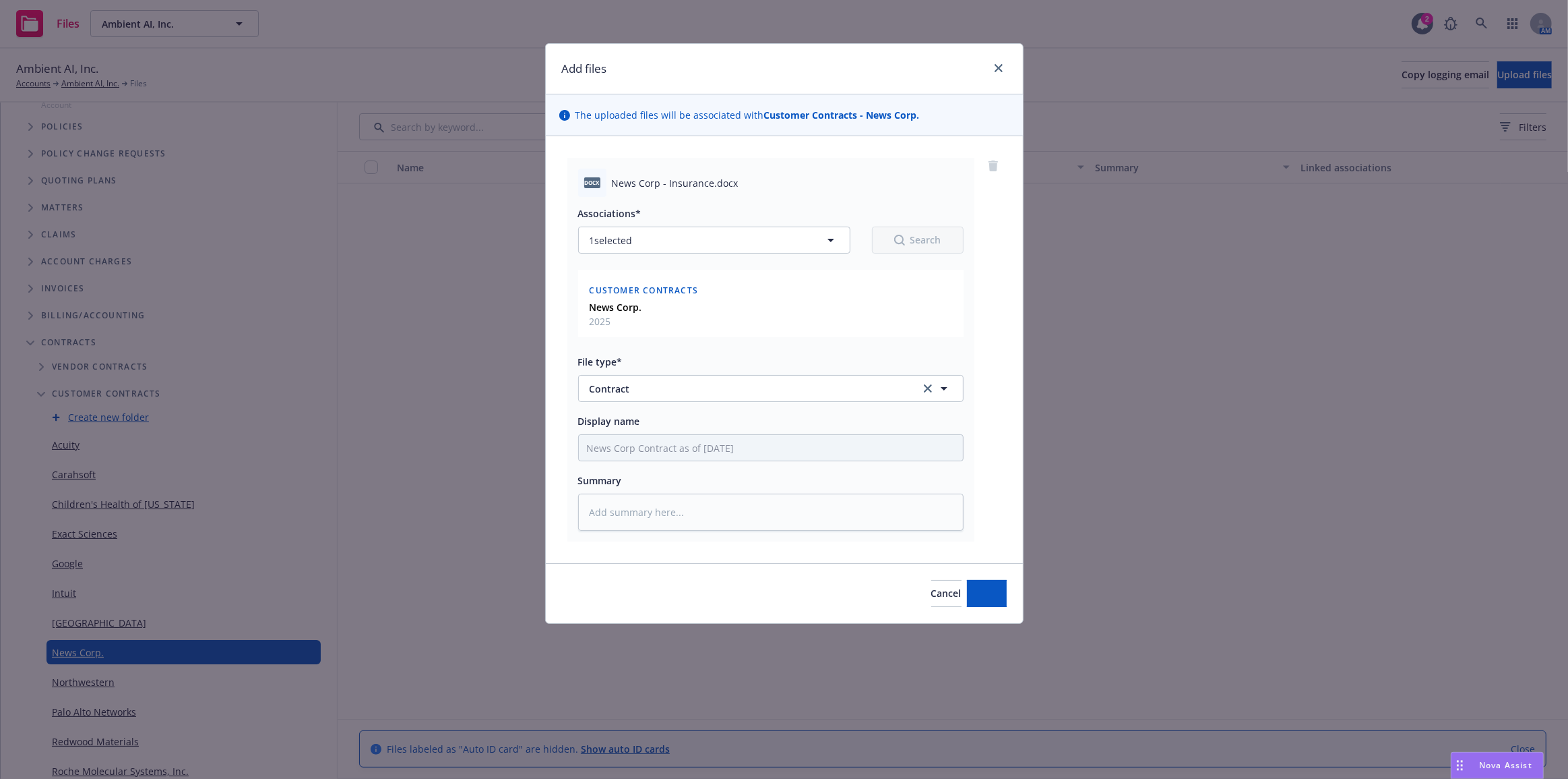
type textarea "x"
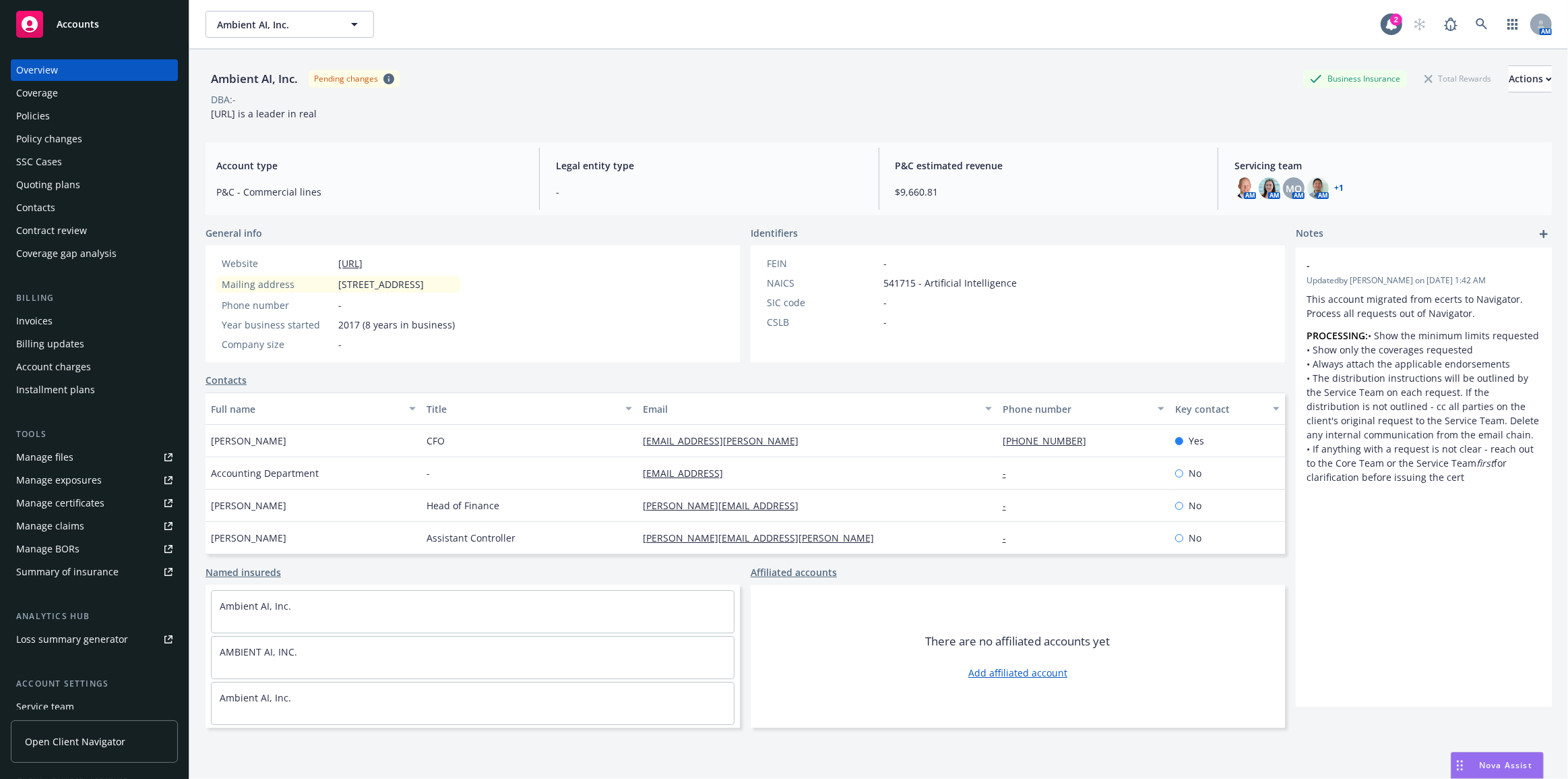
click at [155, 112] on div "Policies" at bounding box center [94, 116] width 157 height 22
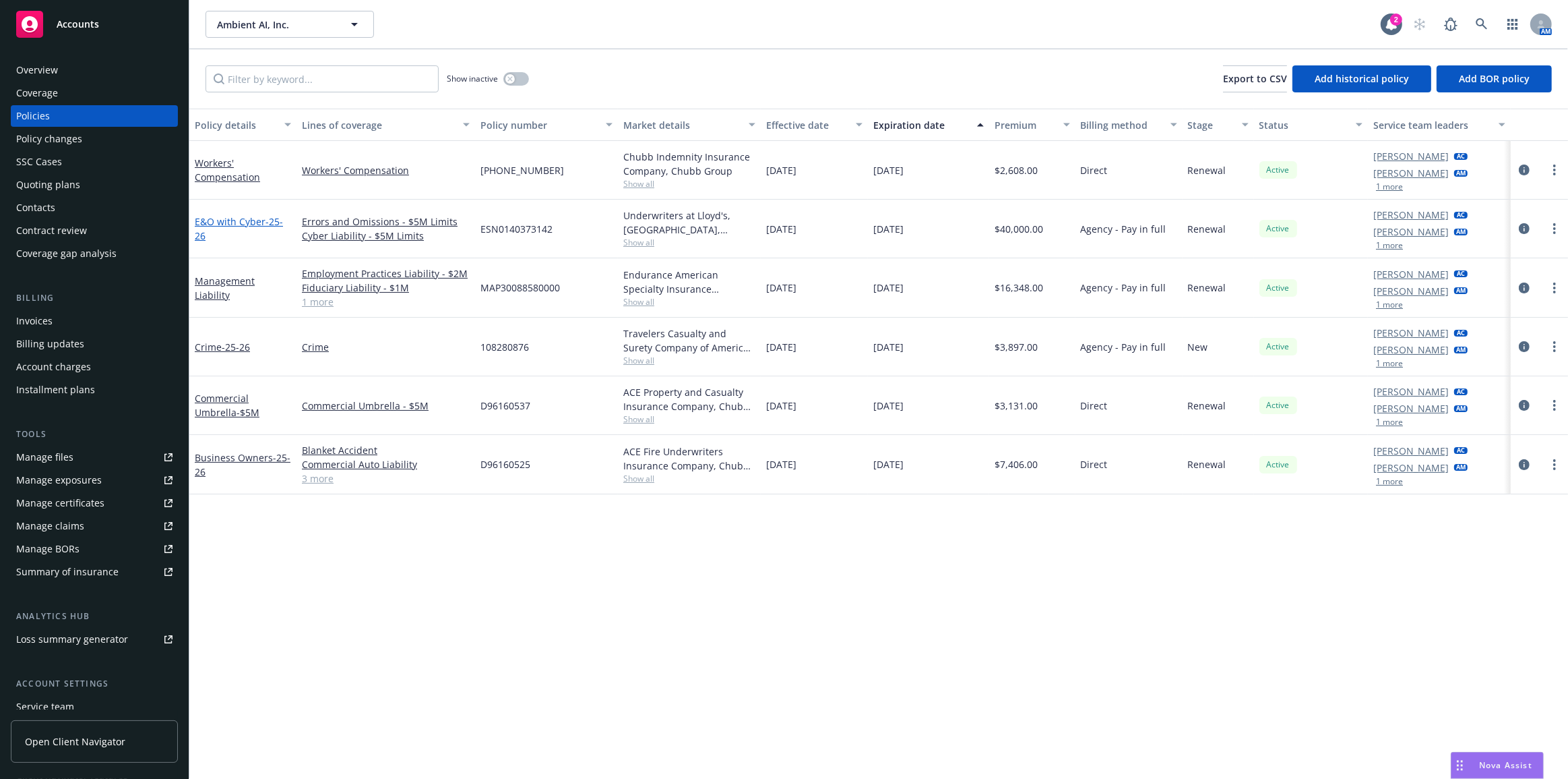
click at [236, 219] on link "E&O with Cyber - 25-26" at bounding box center [239, 228] width 88 height 27
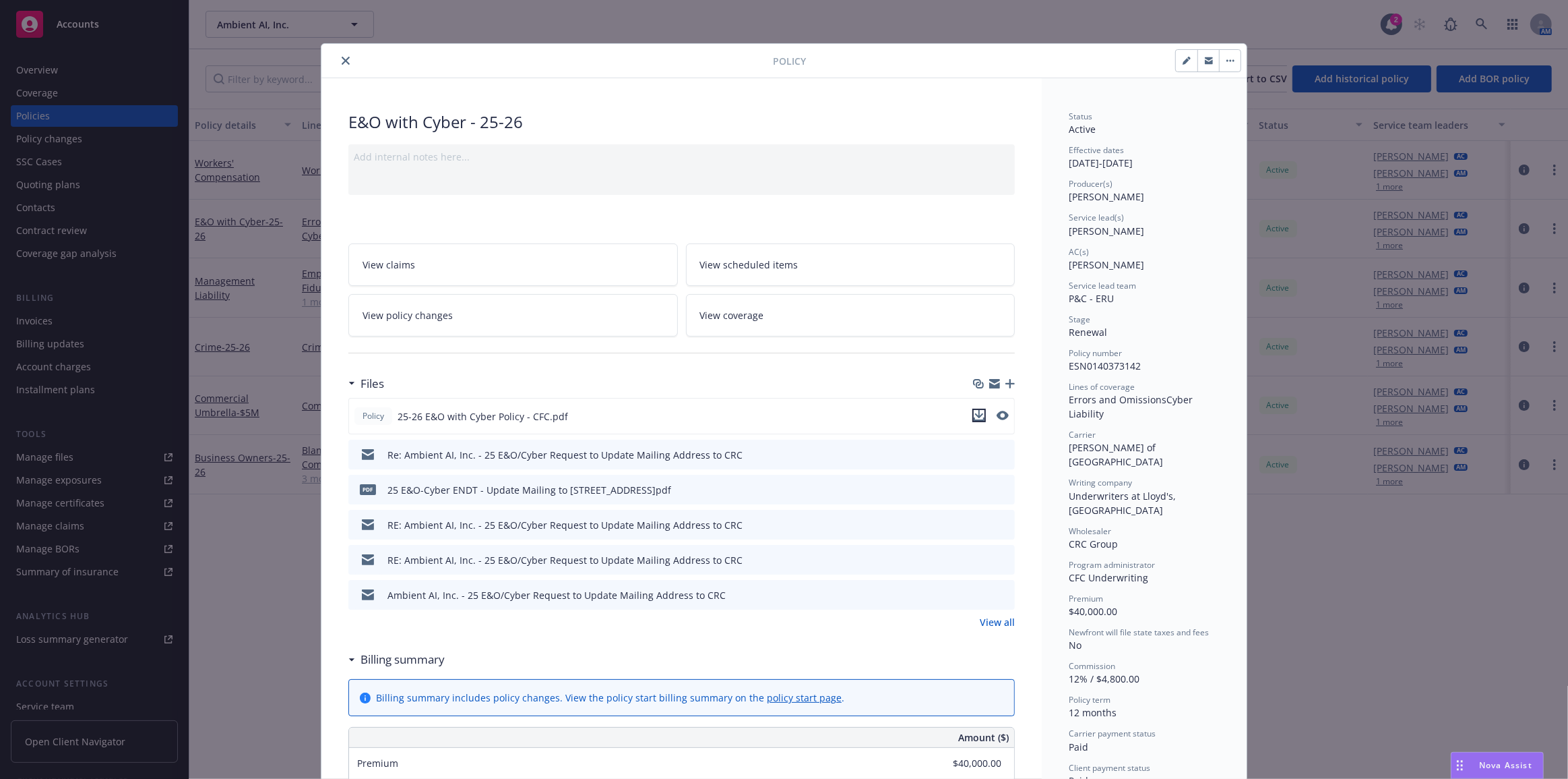
click at [976, 410] on icon "download file" at bounding box center [979, 415] width 11 height 11
click at [342, 63] on icon "close" at bounding box center [346, 61] width 8 height 8
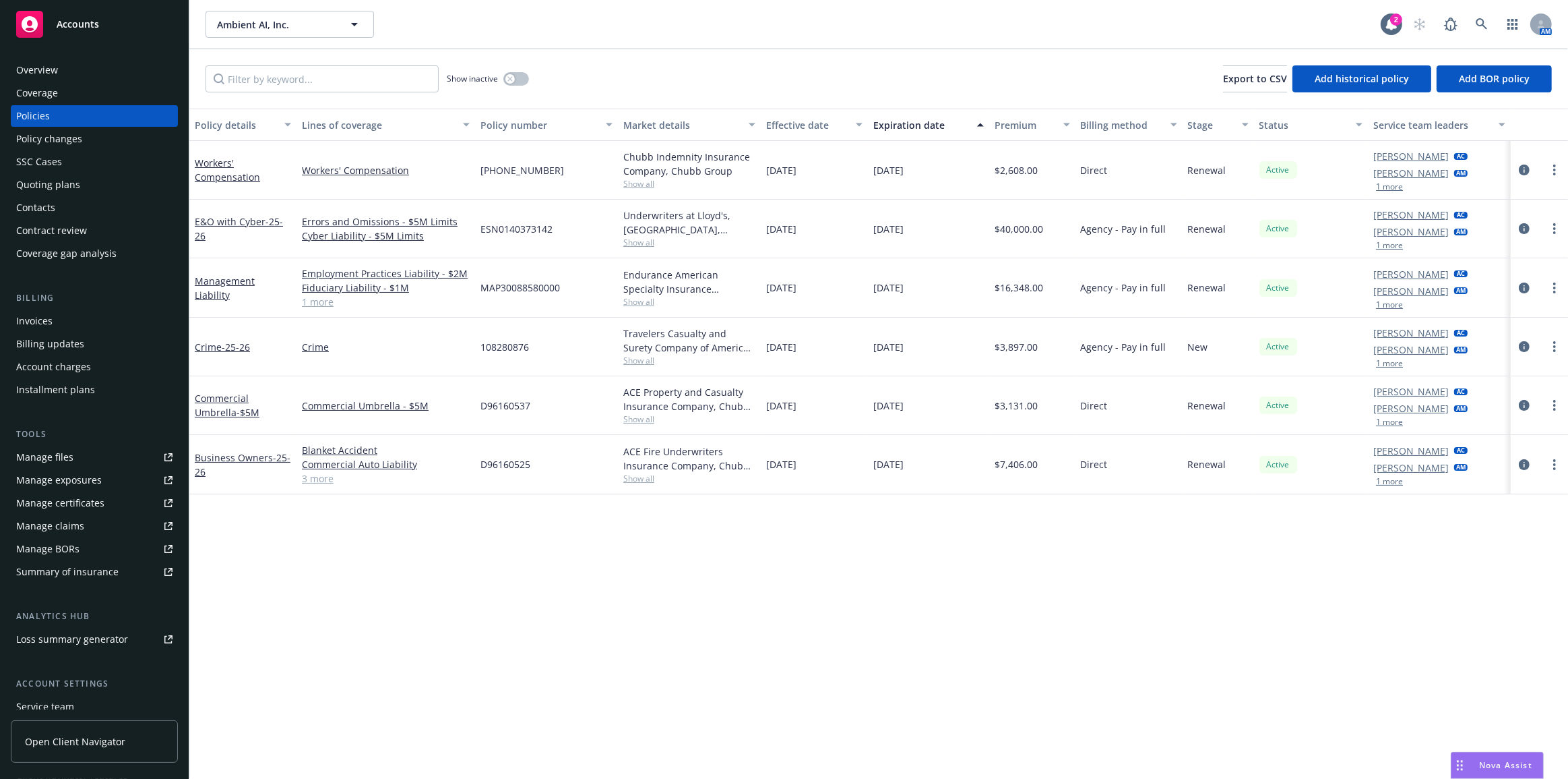
click at [141, 455] on link "Manage files" at bounding box center [94, 458] width 167 height 22
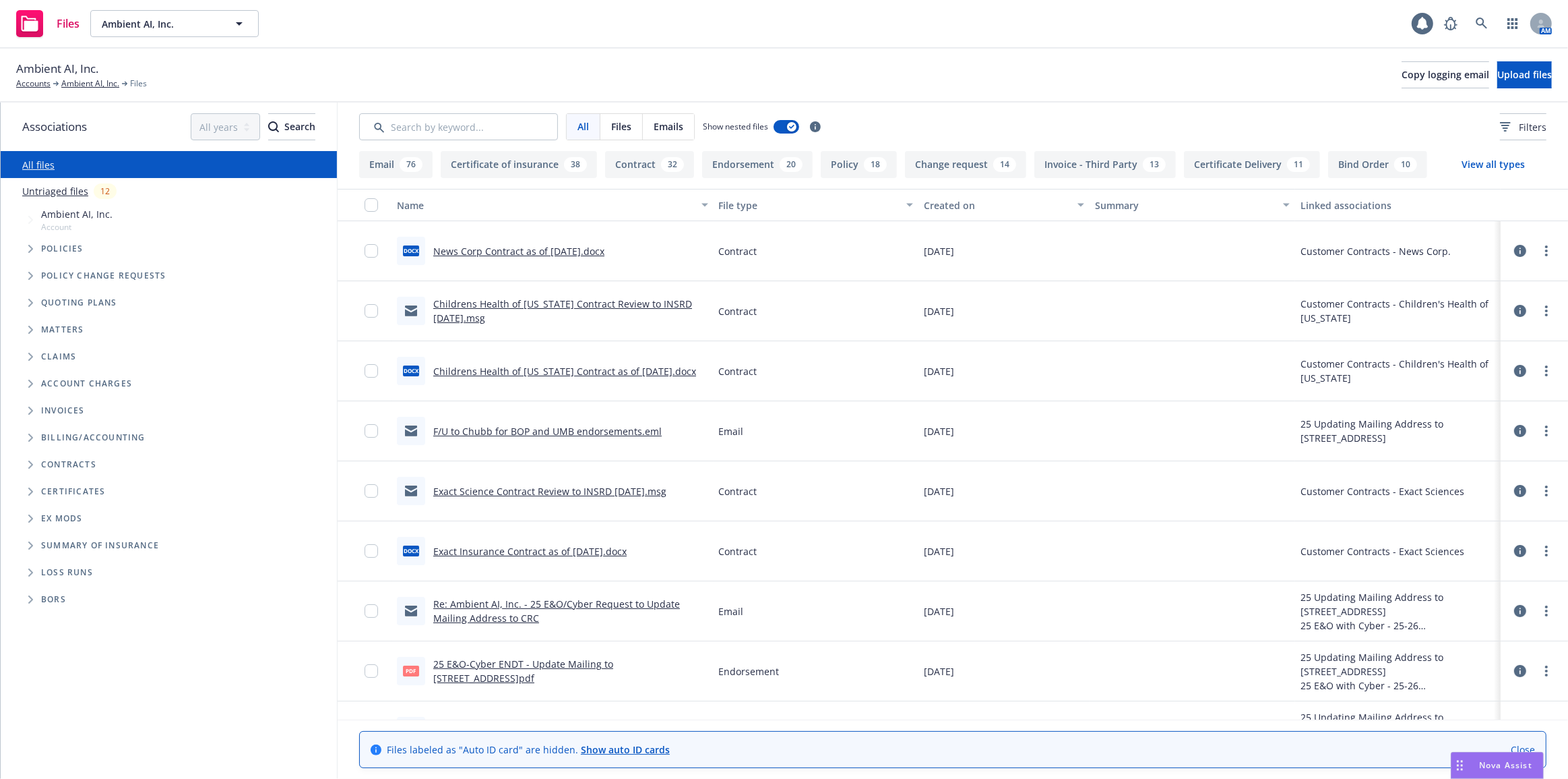
click at [31, 460] on icon "Folder Tree Example" at bounding box center [31, 464] width 5 height 8
click at [36, 512] on span "Folder Tree Example" at bounding box center [41, 516] width 22 height 22
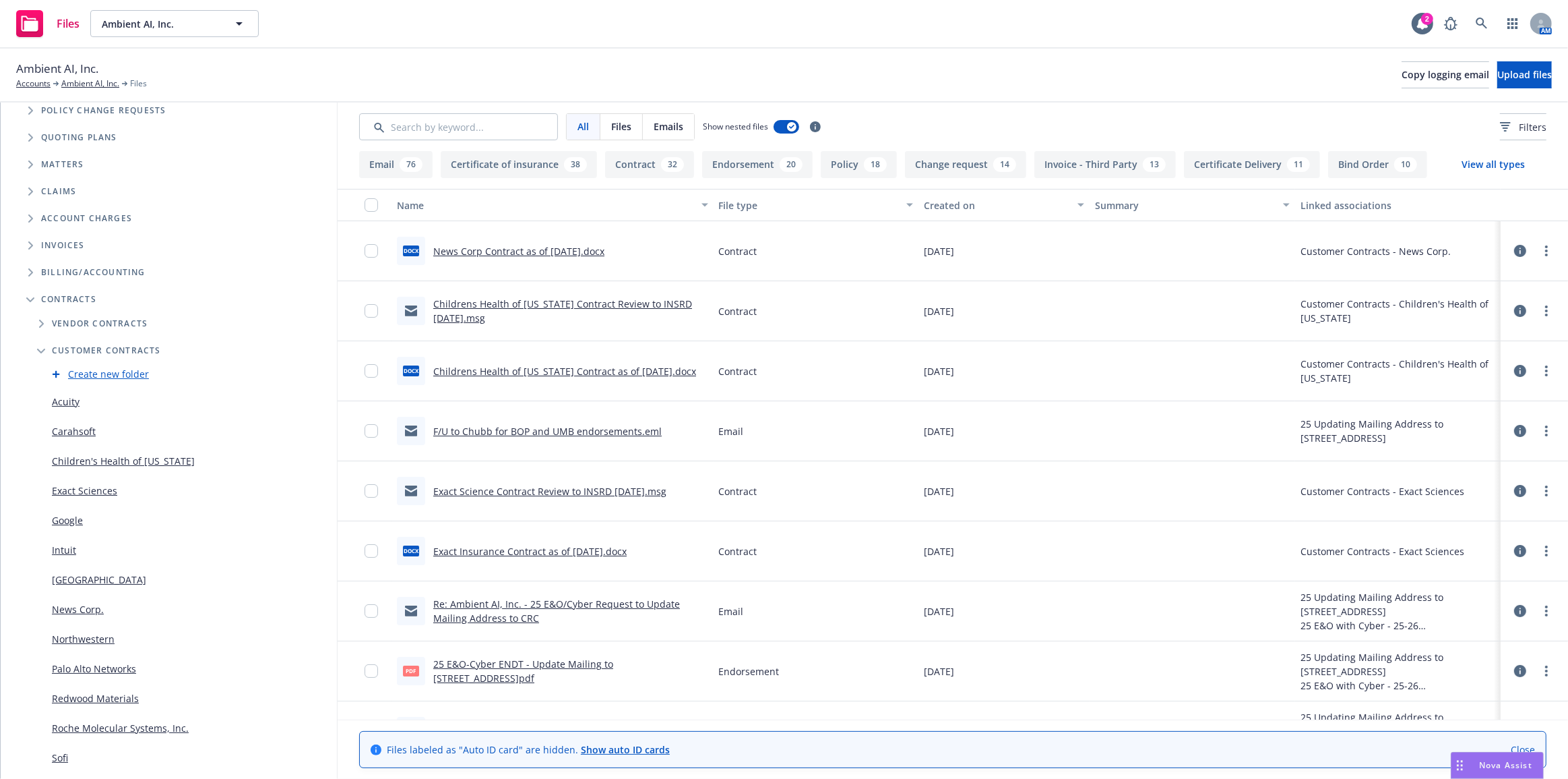
scroll to position [245, 0]
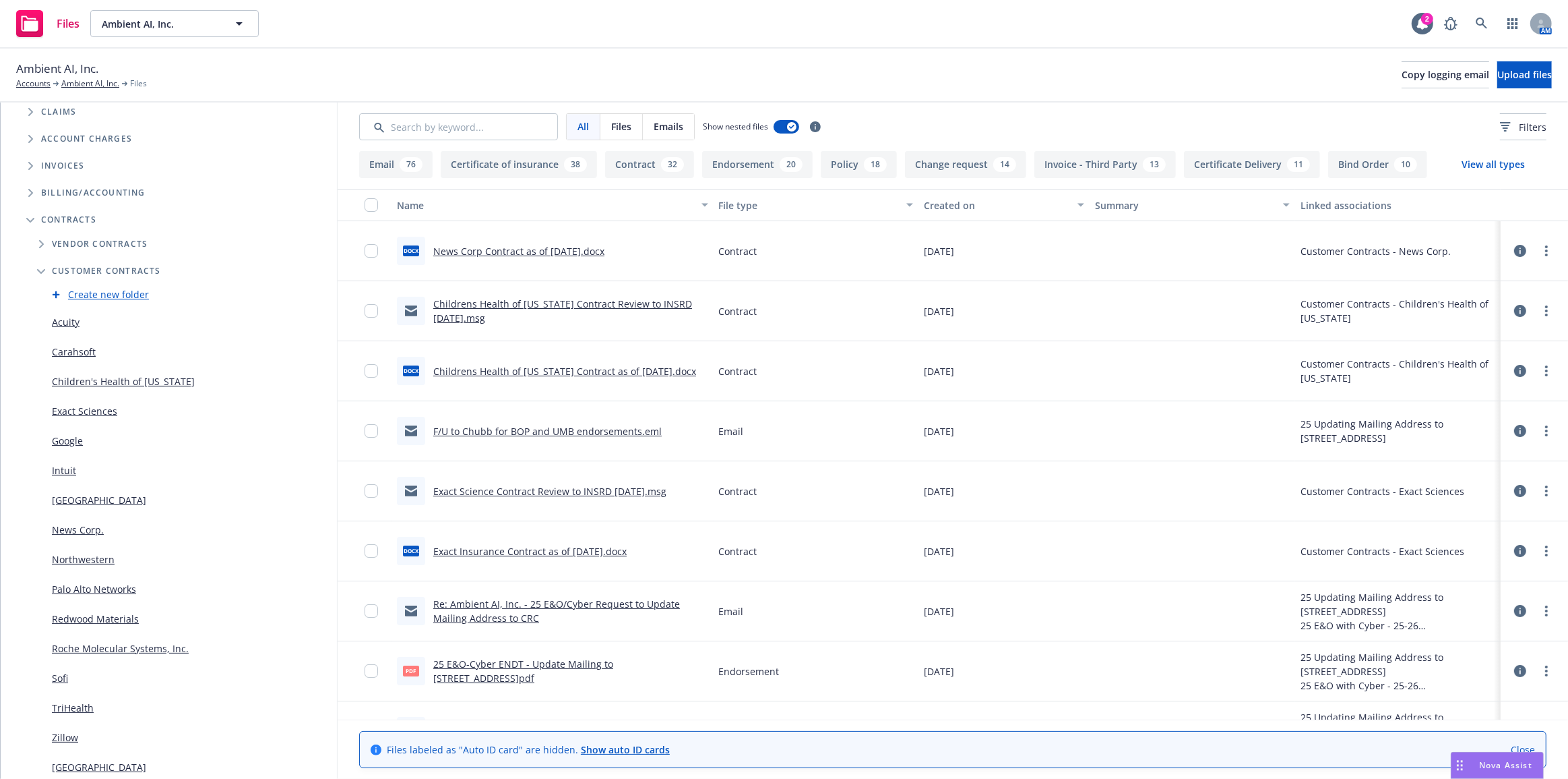
click at [73, 529] on link "News Corp." at bounding box center [78, 529] width 52 height 14
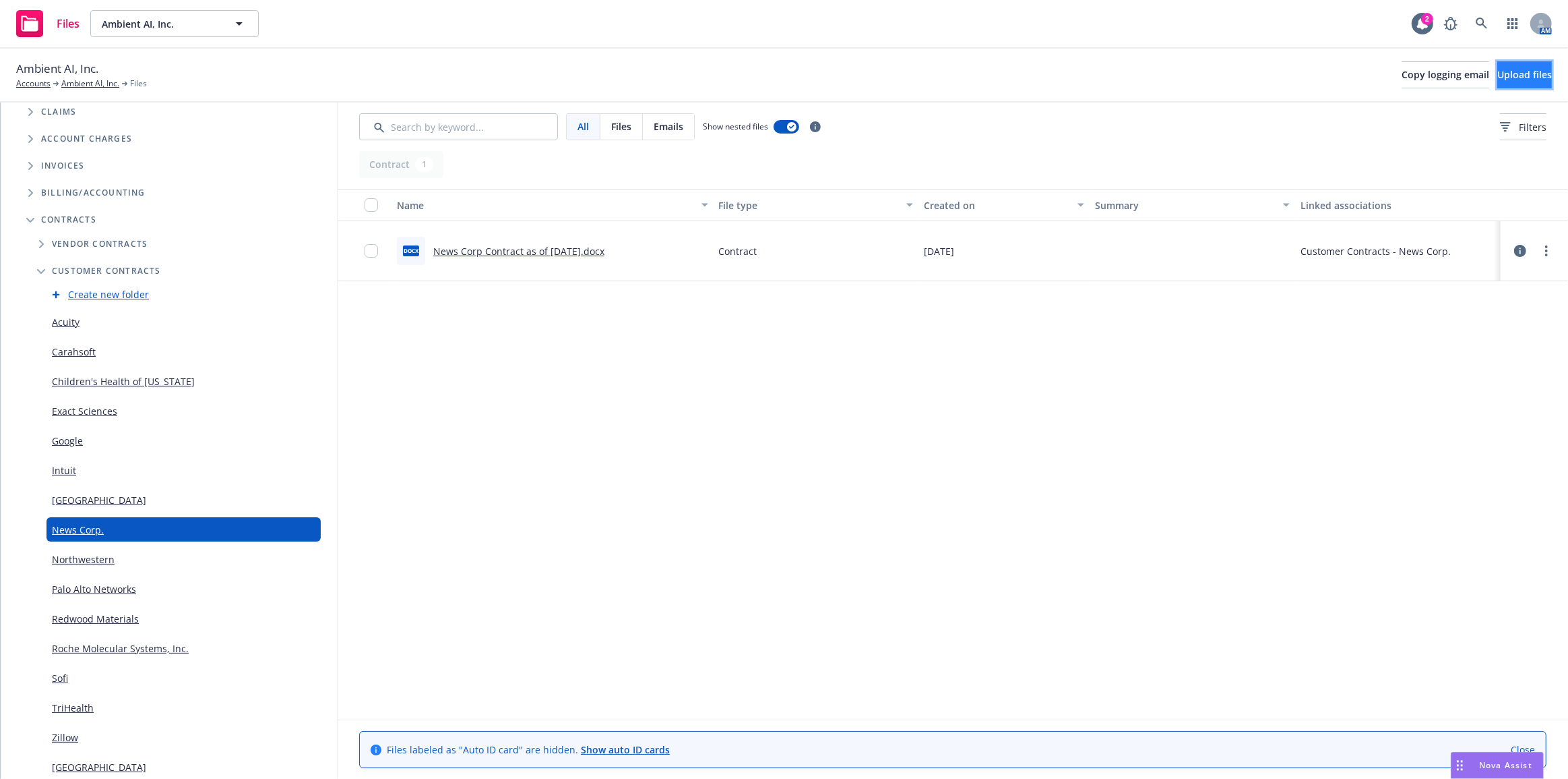
click at [1498, 76] on span "Upload files" at bounding box center [1524, 75] width 55 height 13
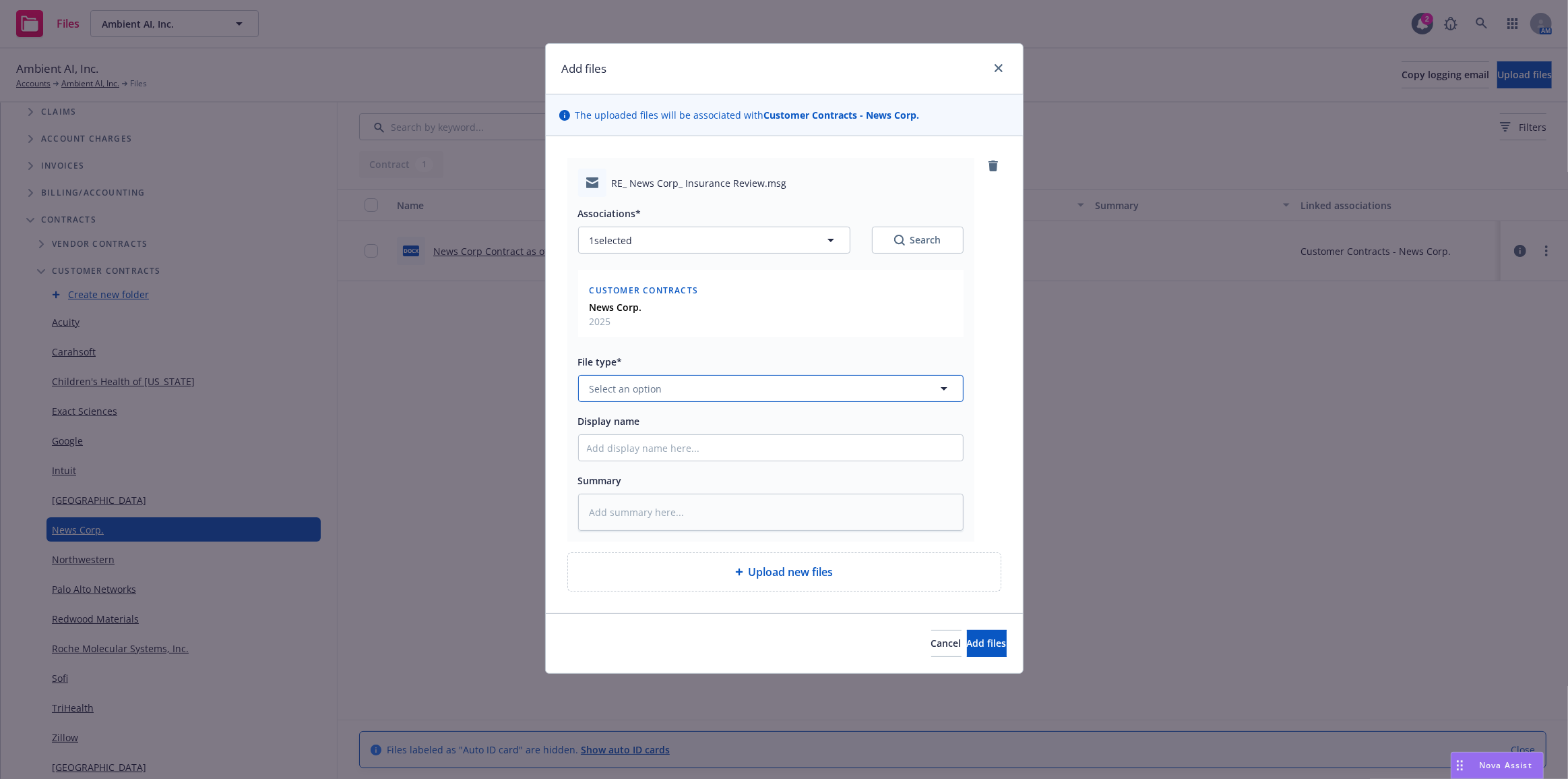
click at [864, 386] on button "Select an option" at bounding box center [771, 388] width 386 height 27
type input "contrac"
type textarea "x"
type input "C"
type textarea "x"
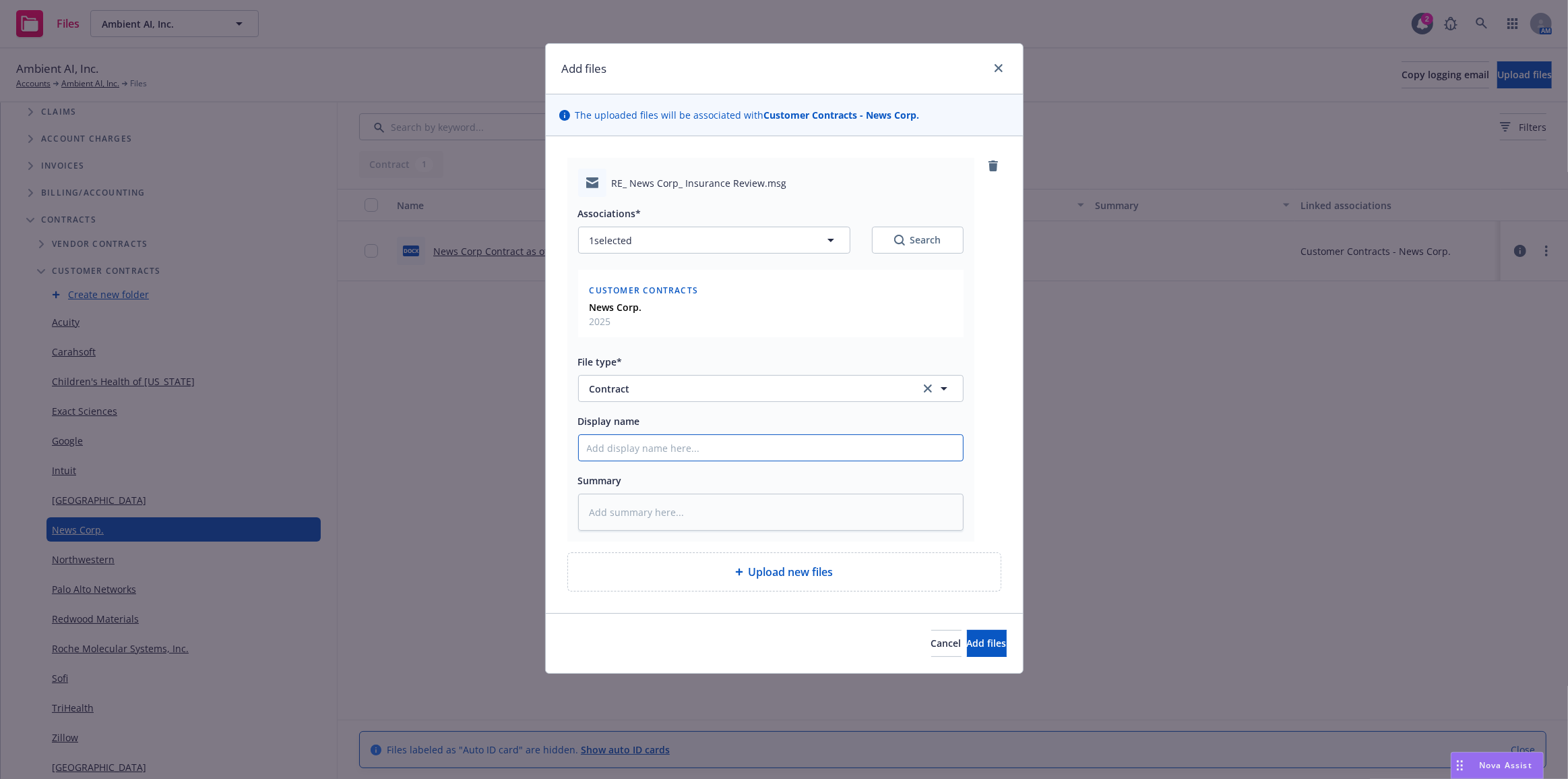
type textarea "x"
type input "Ne"
type textarea "x"
type input "New"
type textarea "x"
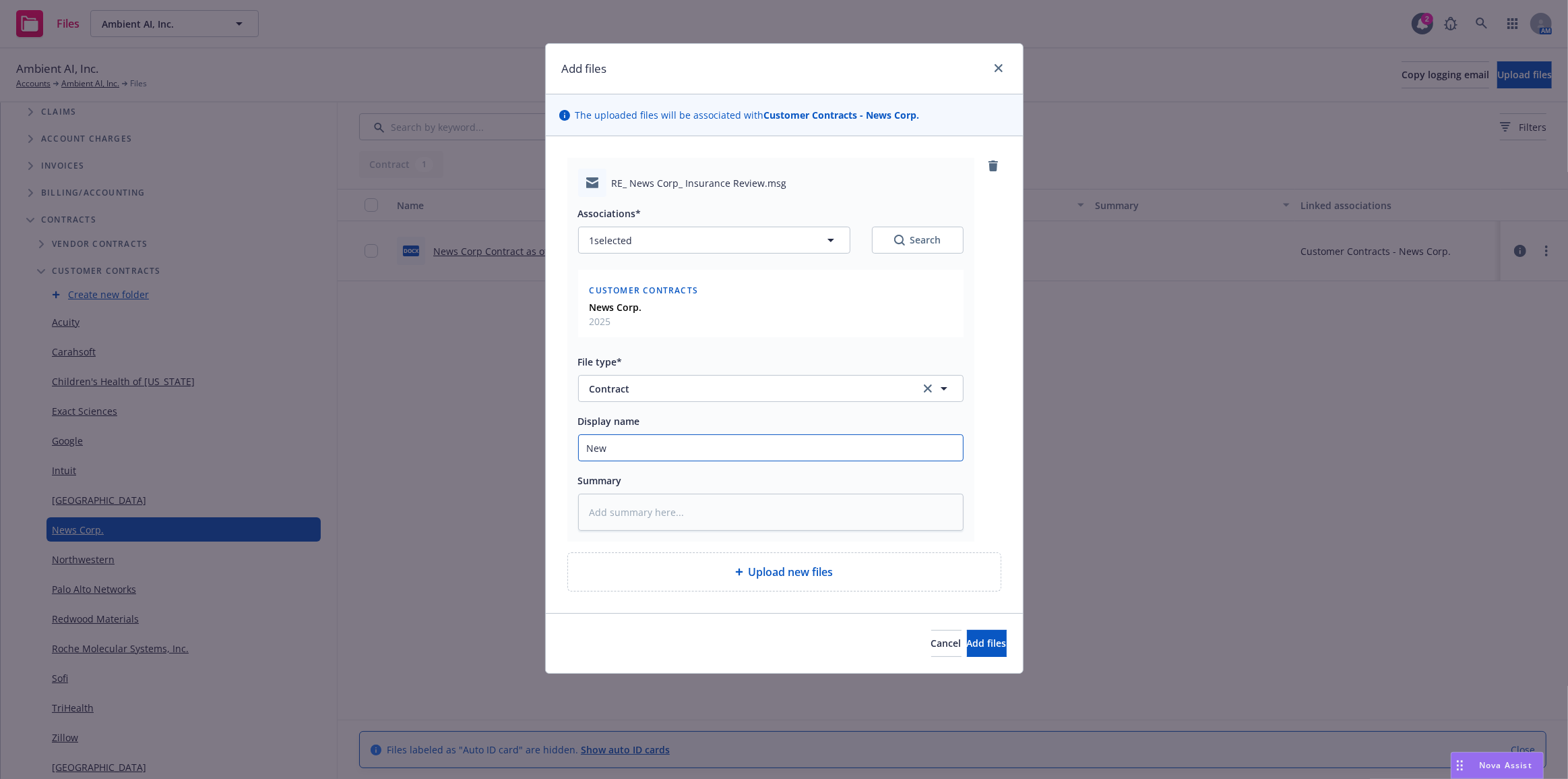
type input "News"
type textarea "x"
type input "News C"
type textarea "x"
type input "News Co"
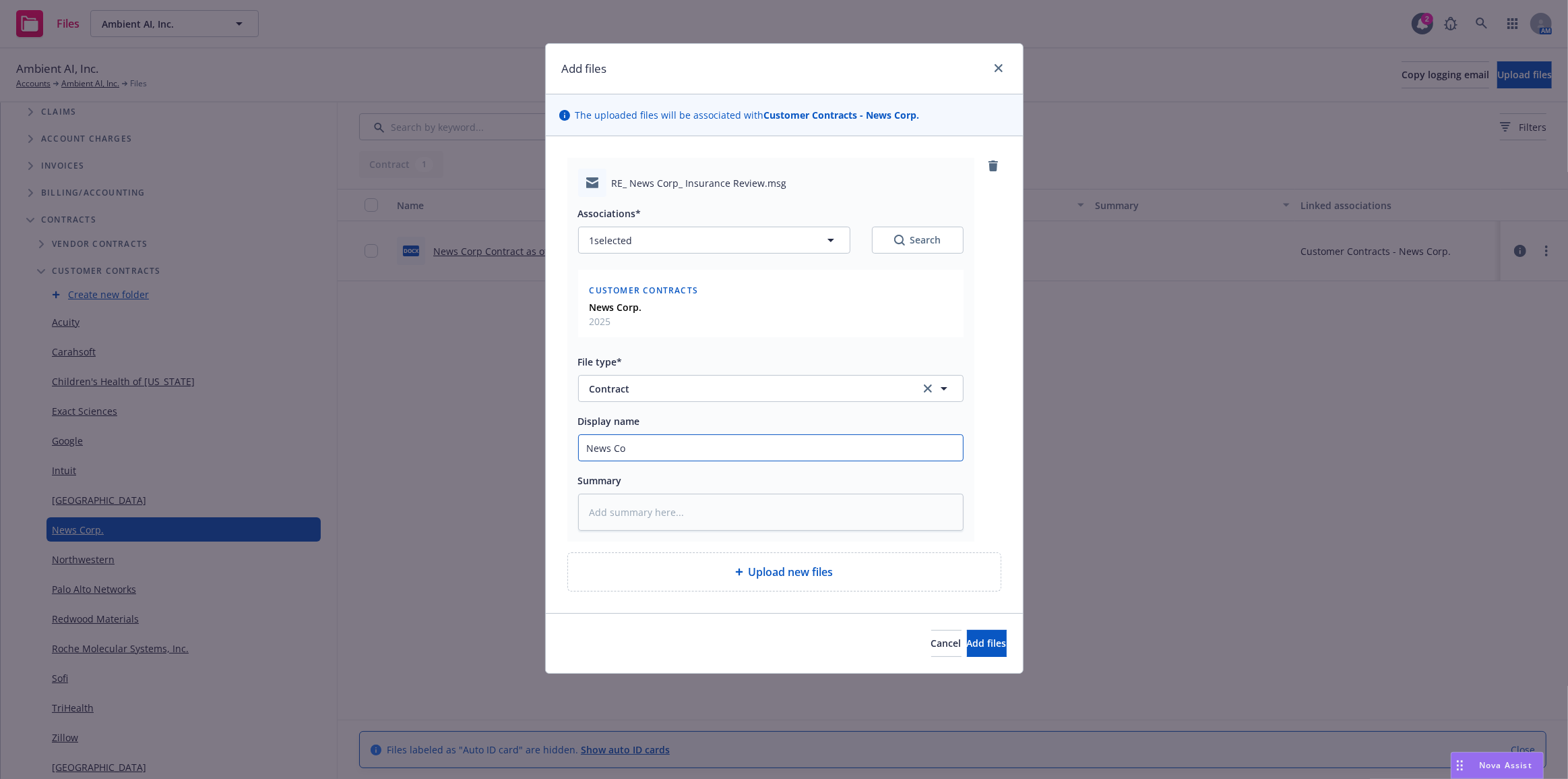
type textarea "x"
type input "News Cor"
type textarea "x"
type input "News Corp"
type textarea "x"
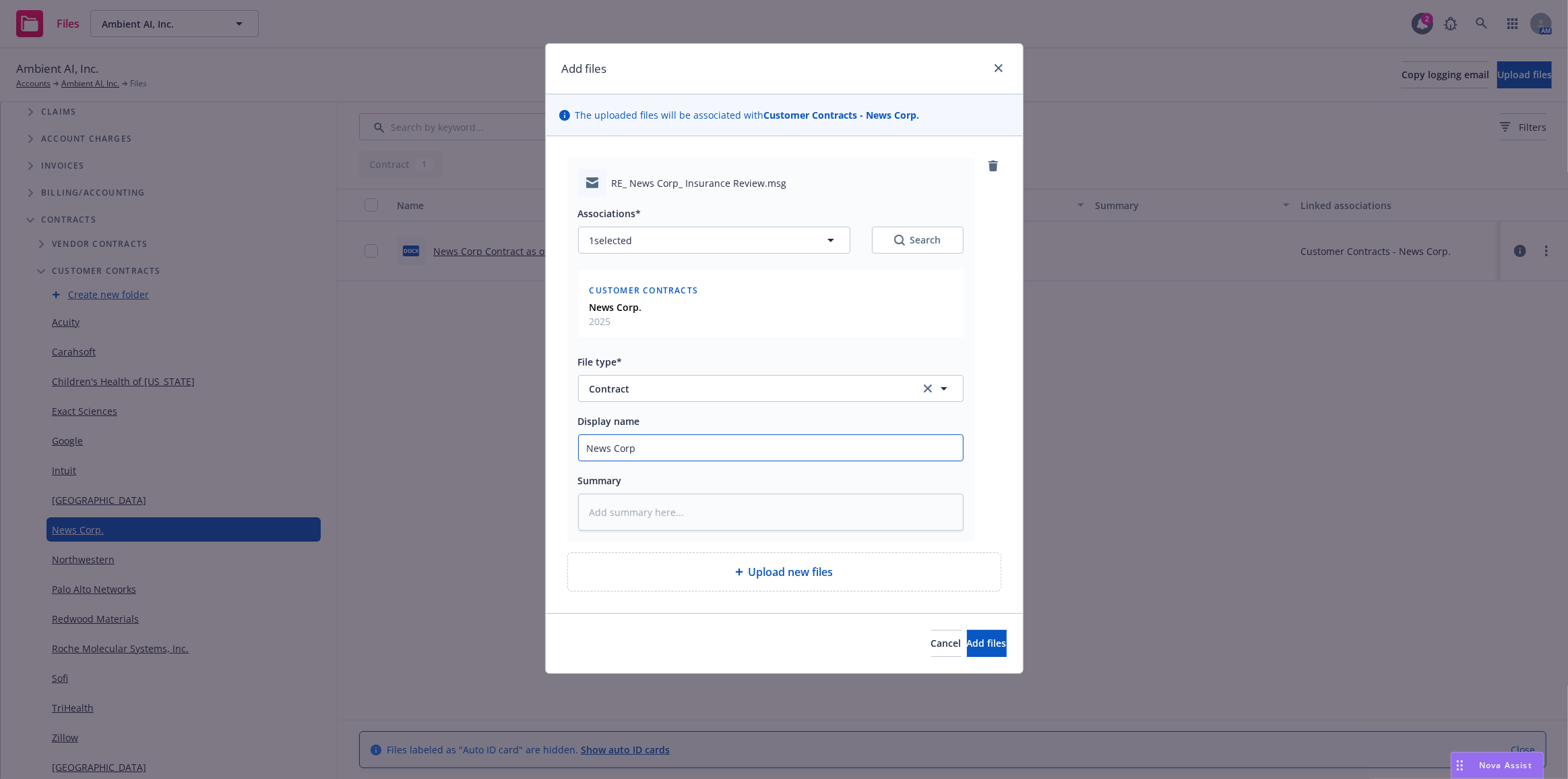
type input "News Corp"
type textarea "x"
type input "News Corp C"
type textarea "x"
type input "News Corp Co"
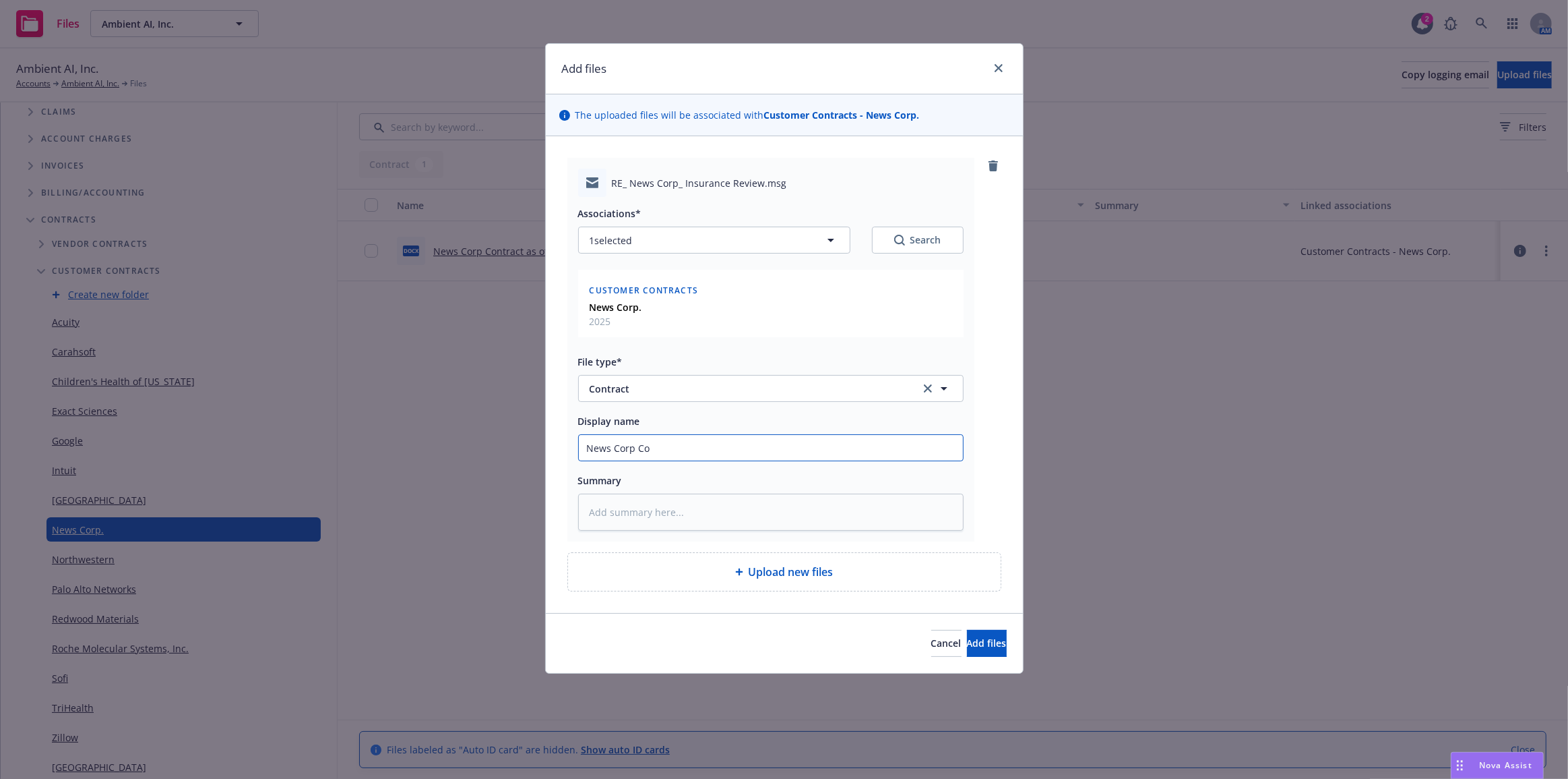
type textarea "x"
type input "News Corp Con"
type textarea "x"
type input "News Corp Contr"
type textarea "x"
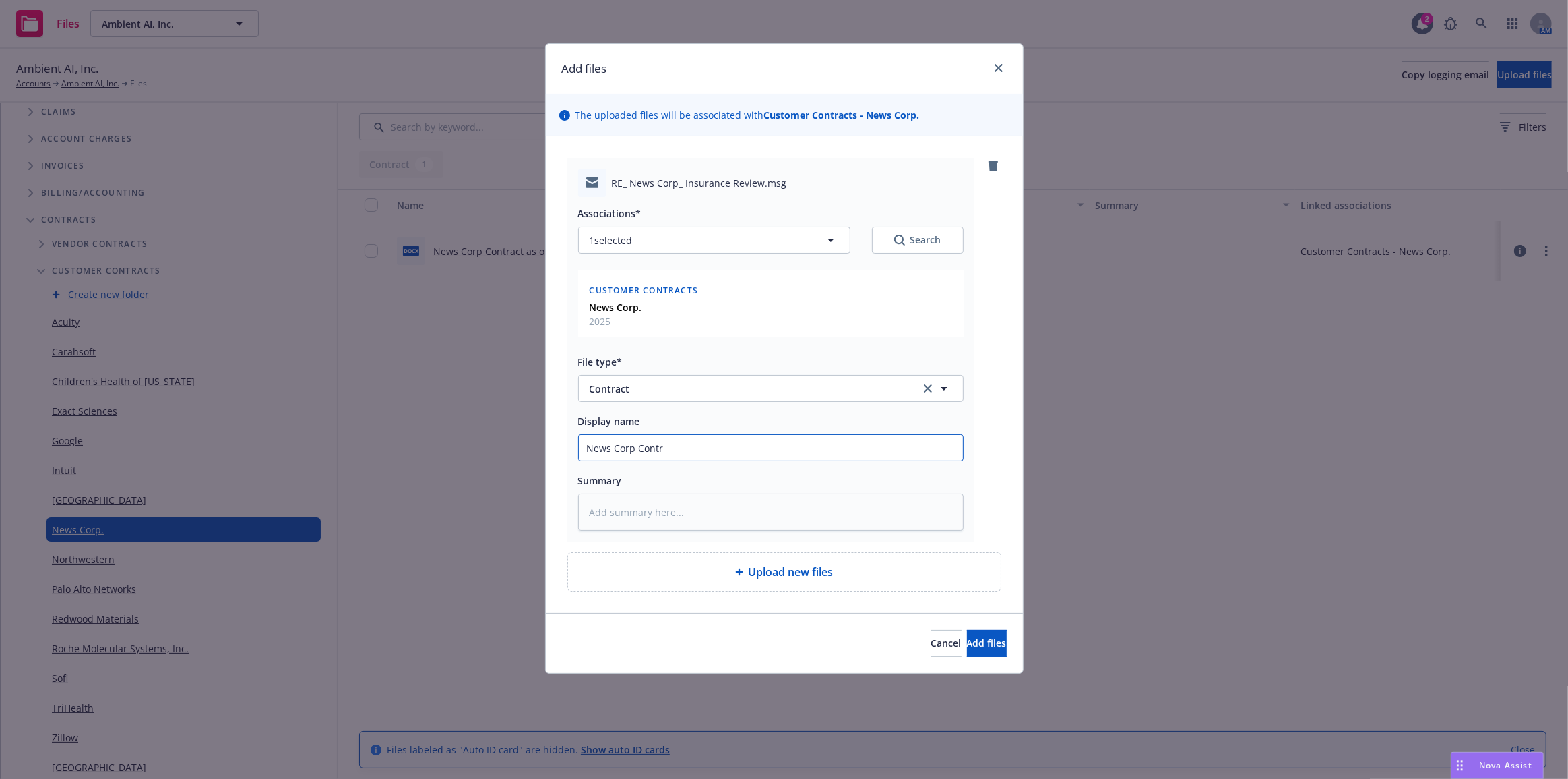
type input "News Corp Contra"
type textarea "x"
type input "News Corp Contrac"
type textarea "x"
type input "News Corp Contract"
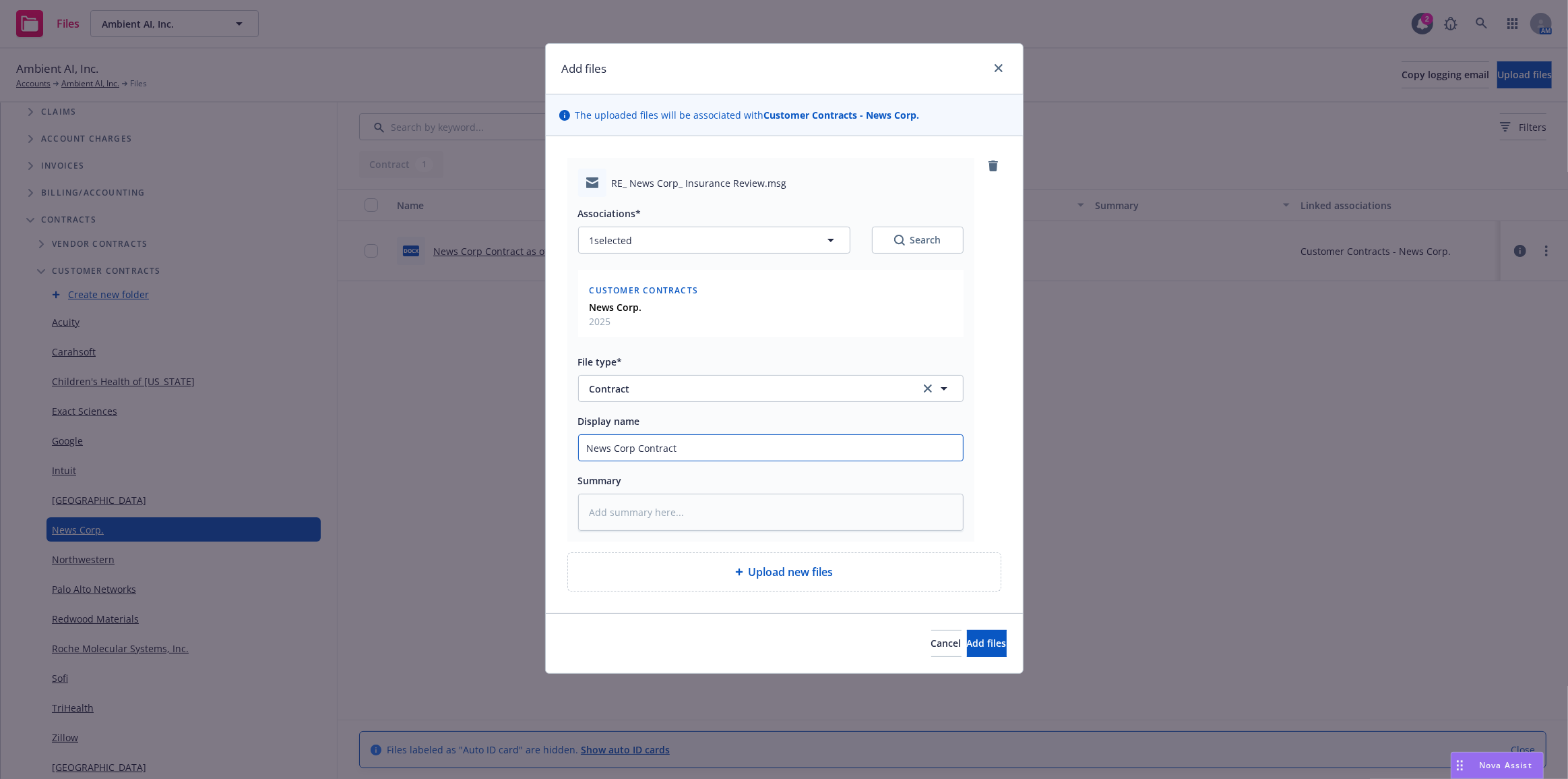
type textarea "x"
type input "News Corp Contract"
type textarea "x"
type input "News Corp Contract R"
type textarea "x"
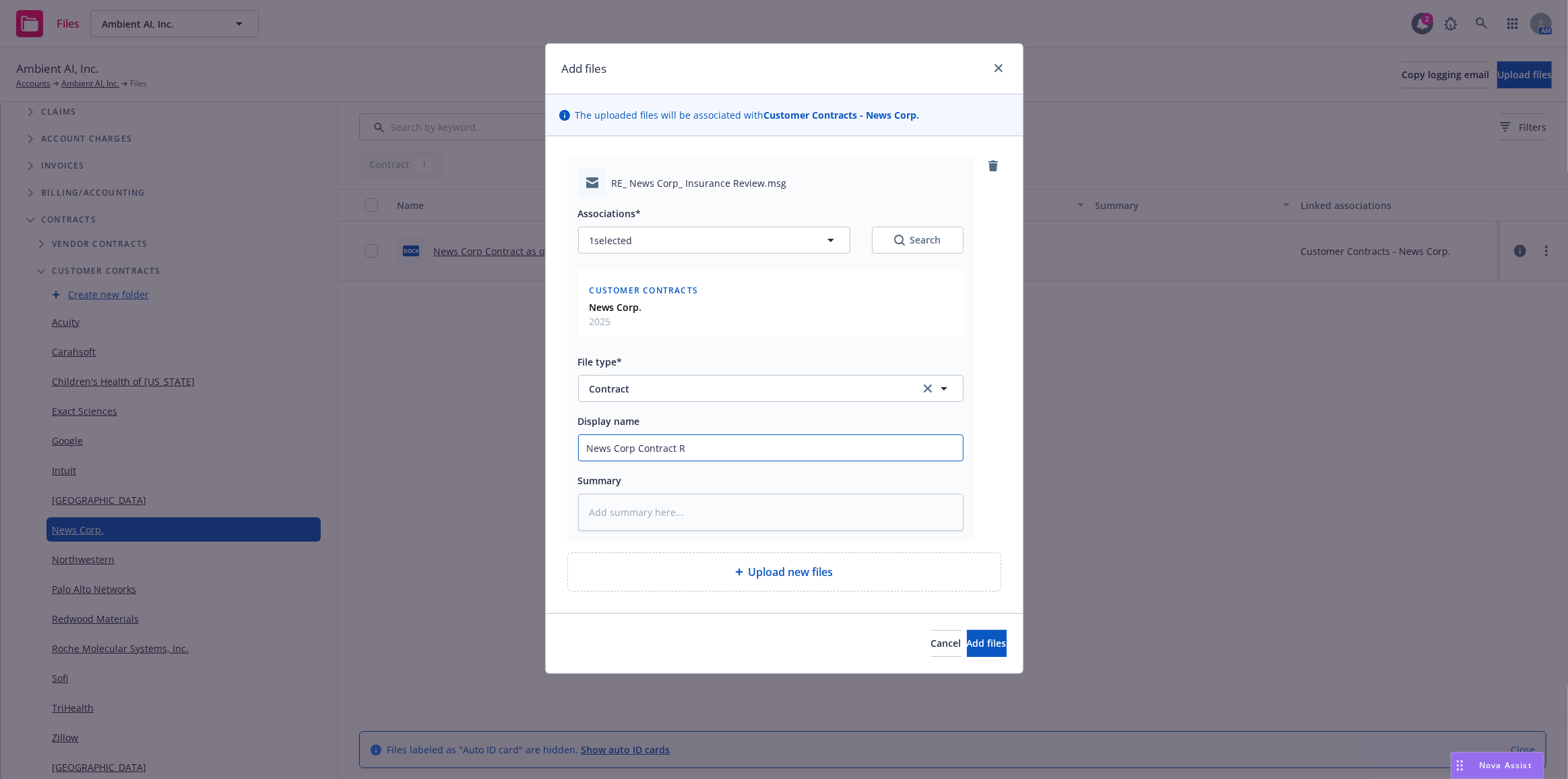
type input "News Corp Contract Re"
type textarea "x"
type input "News Corp Contract Rev"
type textarea "x"
type input "News Corp Contract Revi"
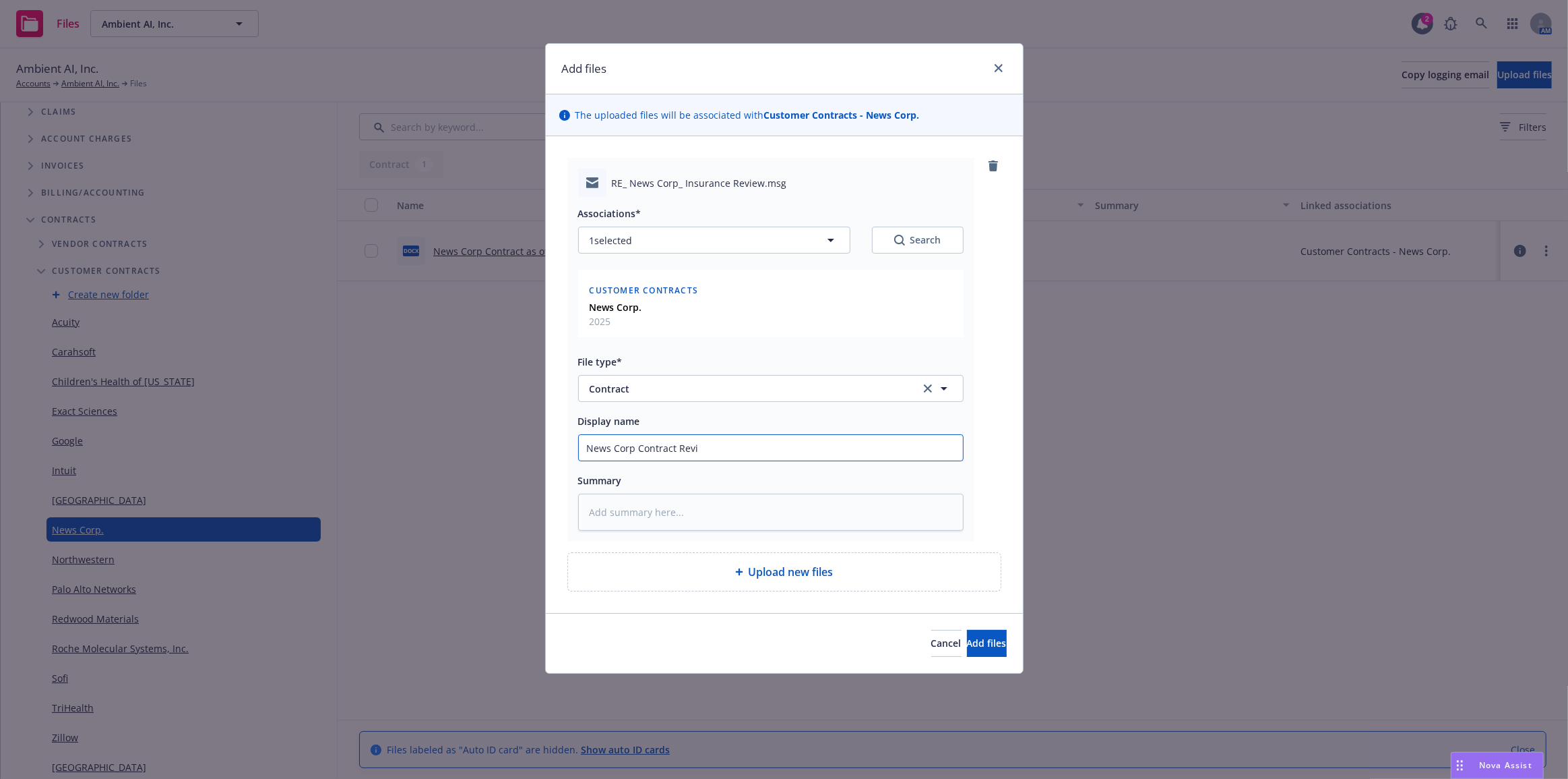
type textarea "x"
type input "News Corp Contract Revie"
type textarea "x"
type input "News Corp Contract Review"
type textarea "x"
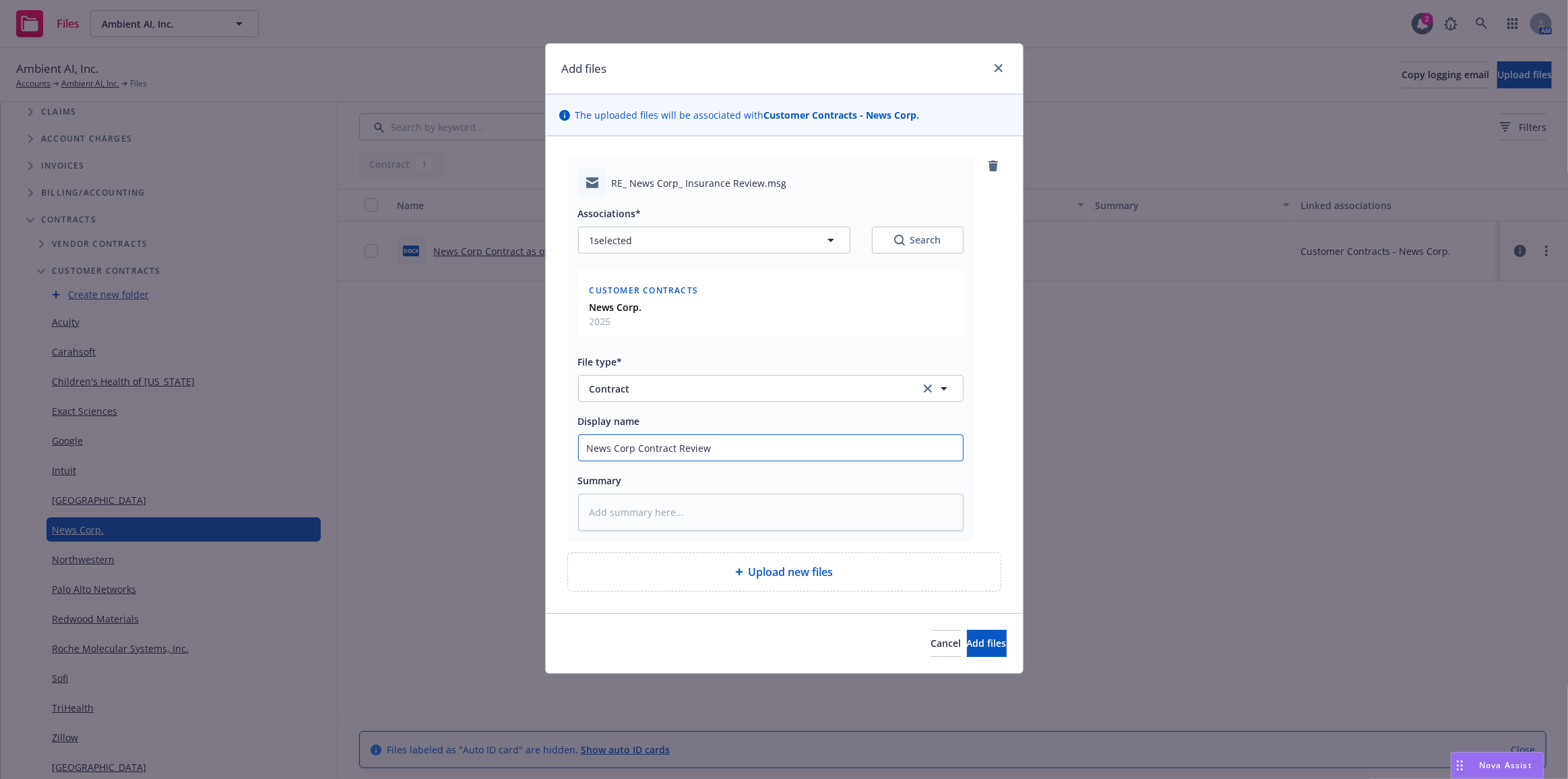
type input "News Corp Contract Review t"
type textarea "x"
type input "News Corp Contract Review to"
type textarea "x"
type input "News Corp Contract Review to"
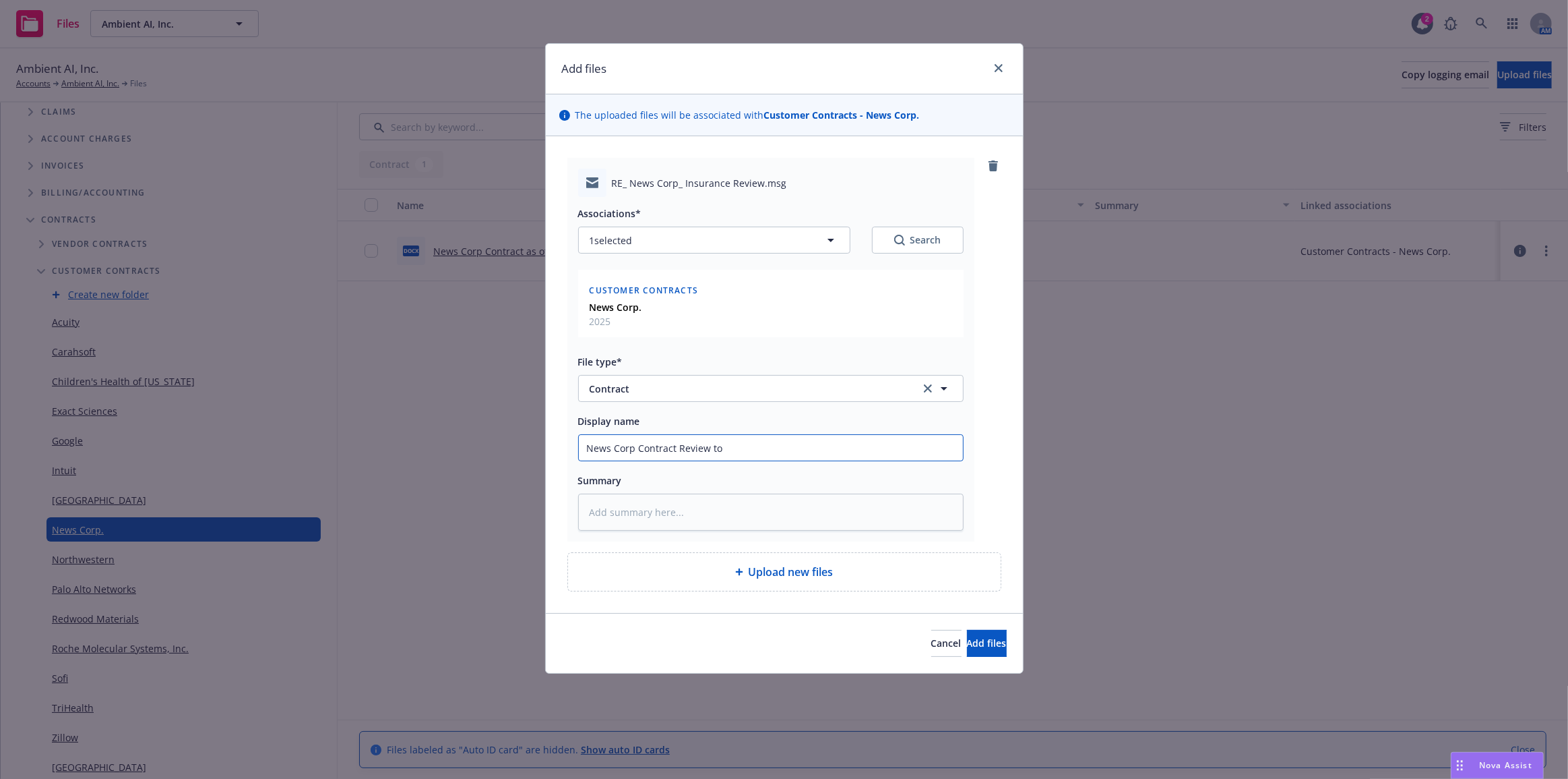
type textarea "x"
type input "News Corp Contract Review to I"
type textarea "x"
type input "News Corp Contract Review to IN"
type textarea "x"
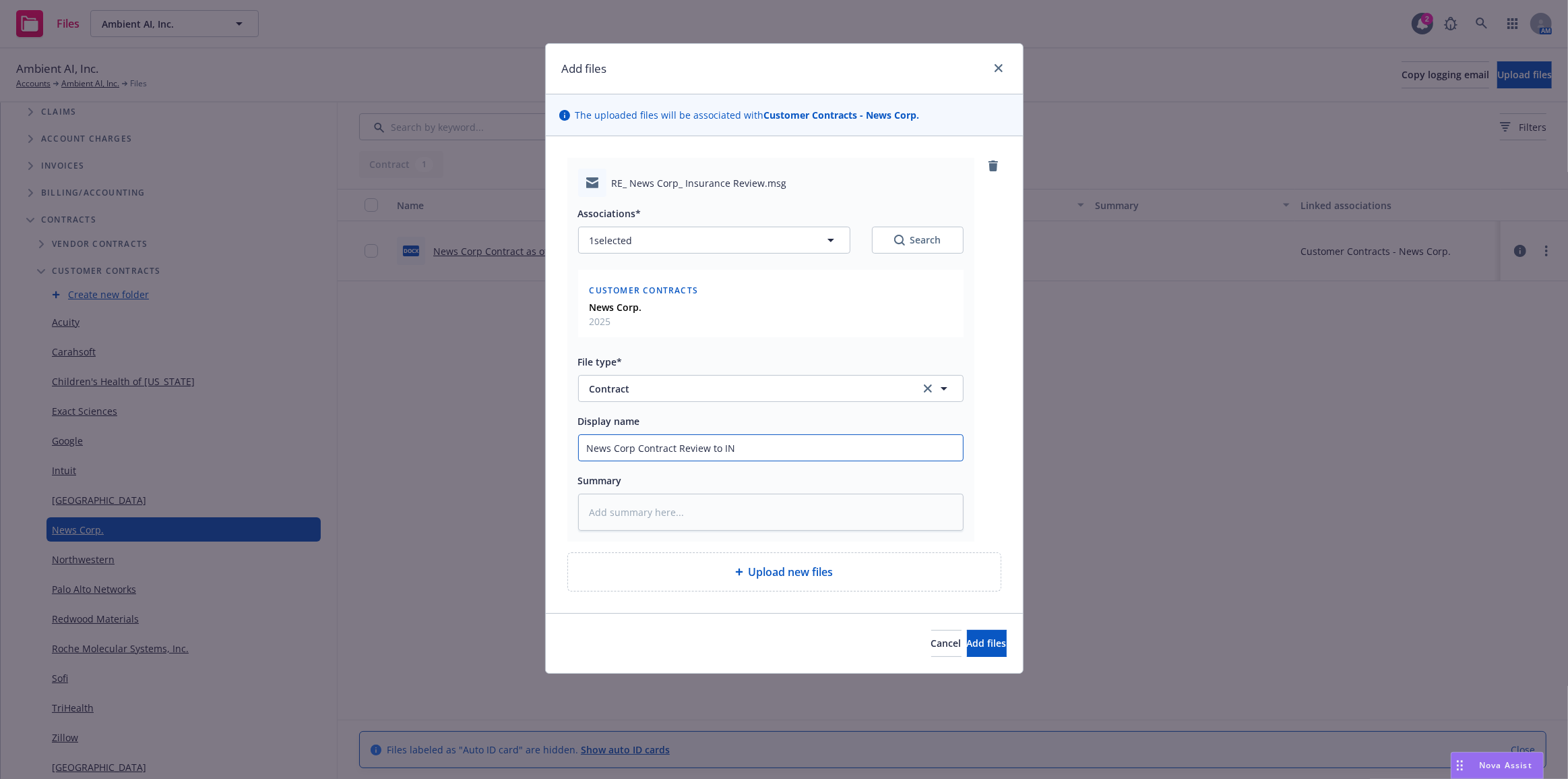
type input "News Corp Contract Review to INS"
type textarea "x"
type input "News Corp Contract Review to INSR"
type textarea "x"
type input "News Corp Contract Review to INSRD"
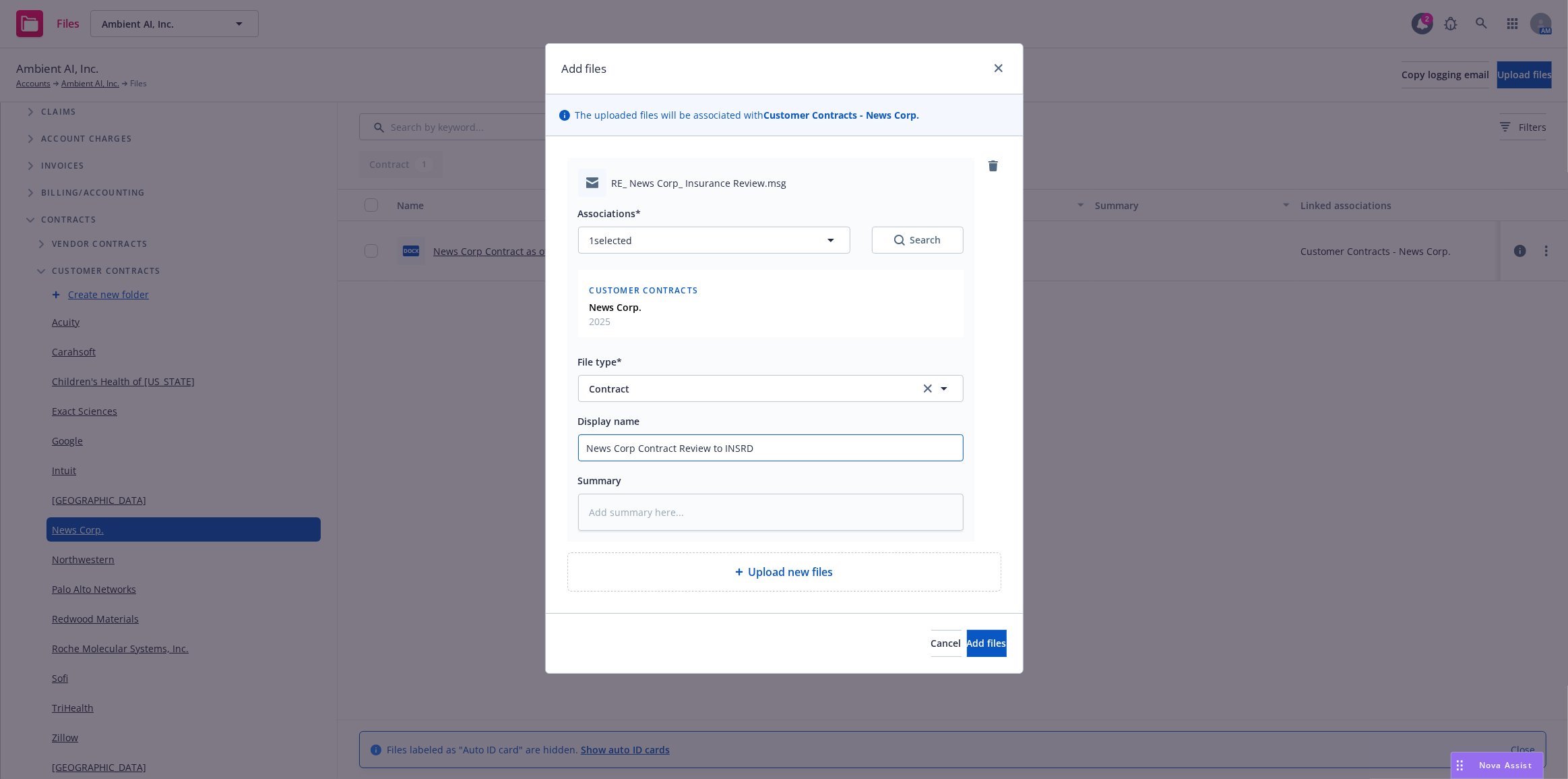
type textarea "x"
type input "News Corp Contract Review to INSRD 8"
type textarea "x"
type input "News Corp Contract Review to INSRD 8-"
type textarea "x"
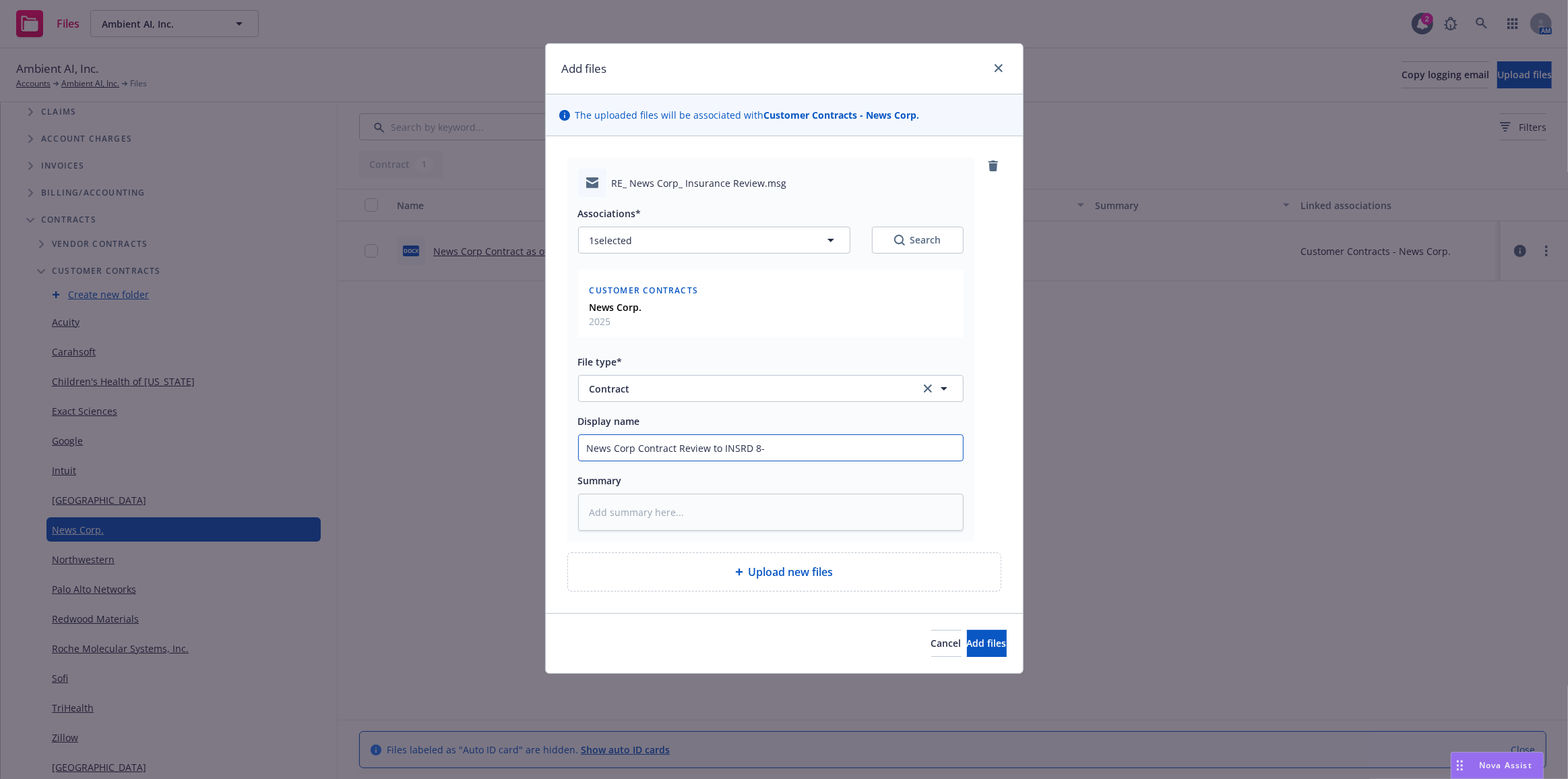
type input "News Corp Contract Review to INSRD 8-1"
type textarea "x"
type input "News Corp Contract Review to INSRD 8-19"
type textarea "x"
type input "News Corp Contract Review to INSRD 8-19-"
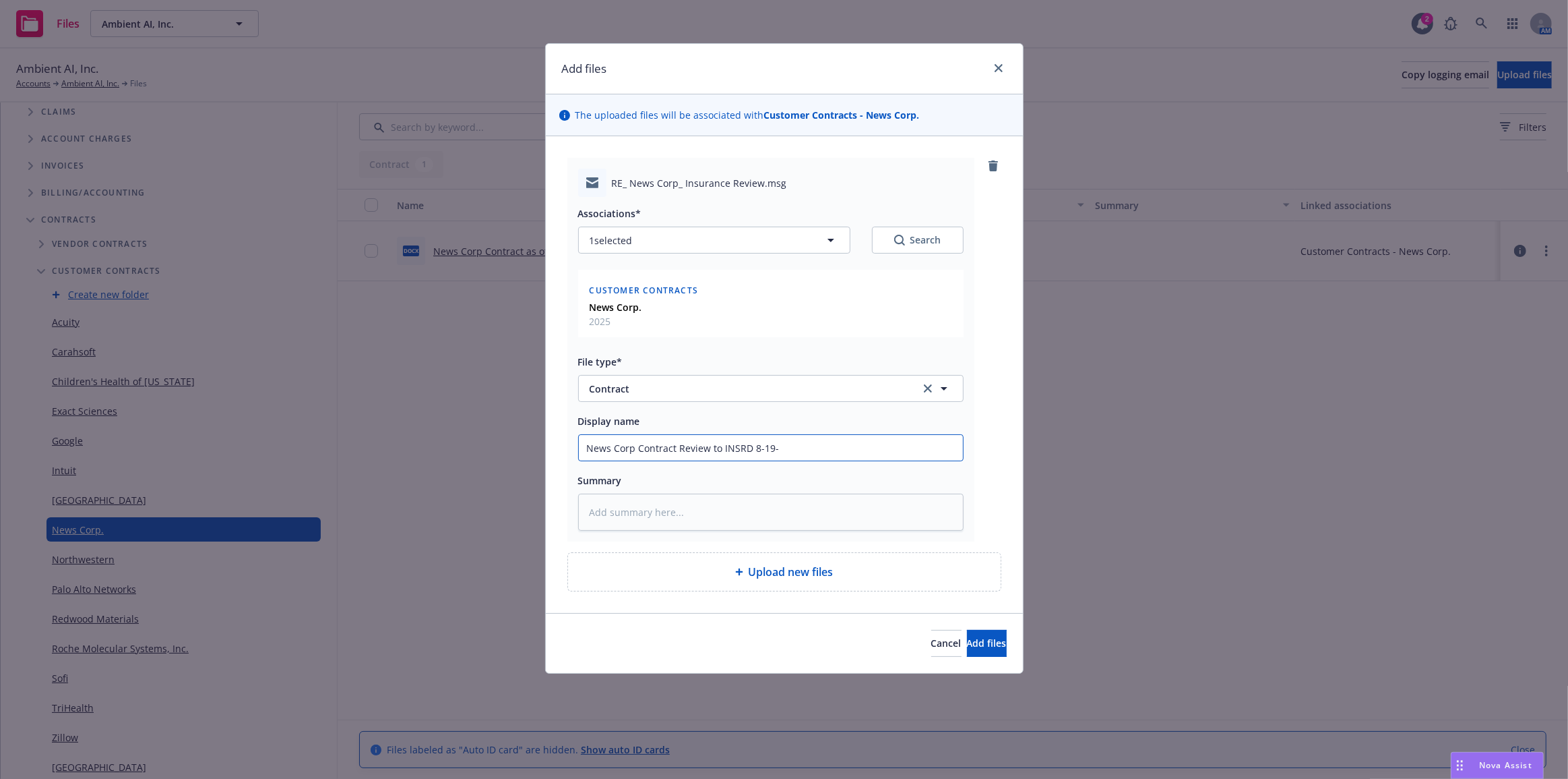
type textarea "x"
type input "News Corp Contract Review to INSRD 8-19-2"
type textarea "x"
type input "News Corp Contract Review to INSRD [DATE]"
click at [967, 630] on button "Add files" at bounding box center [987, 643] width 40 height 27
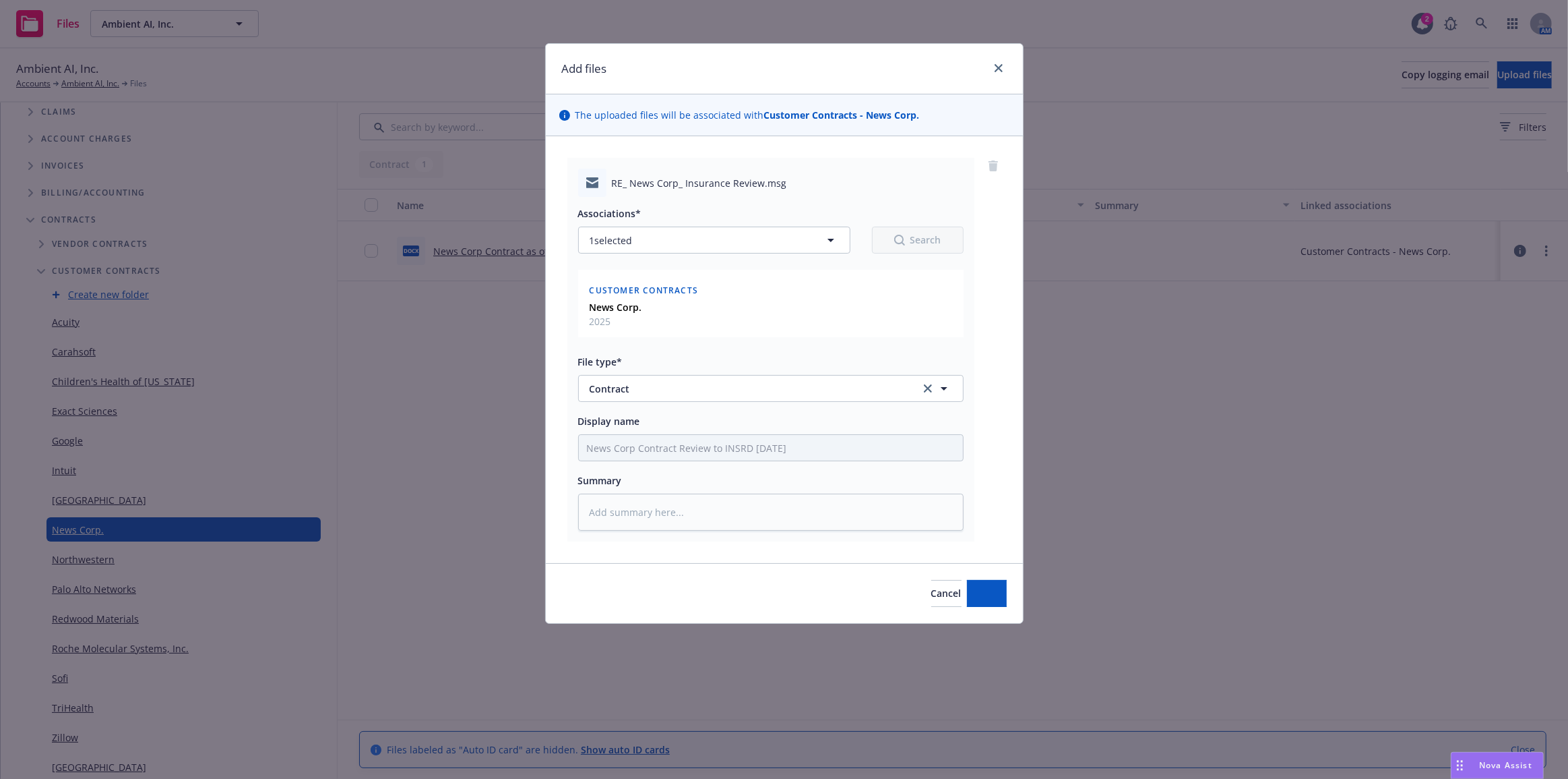
type textarea "x"
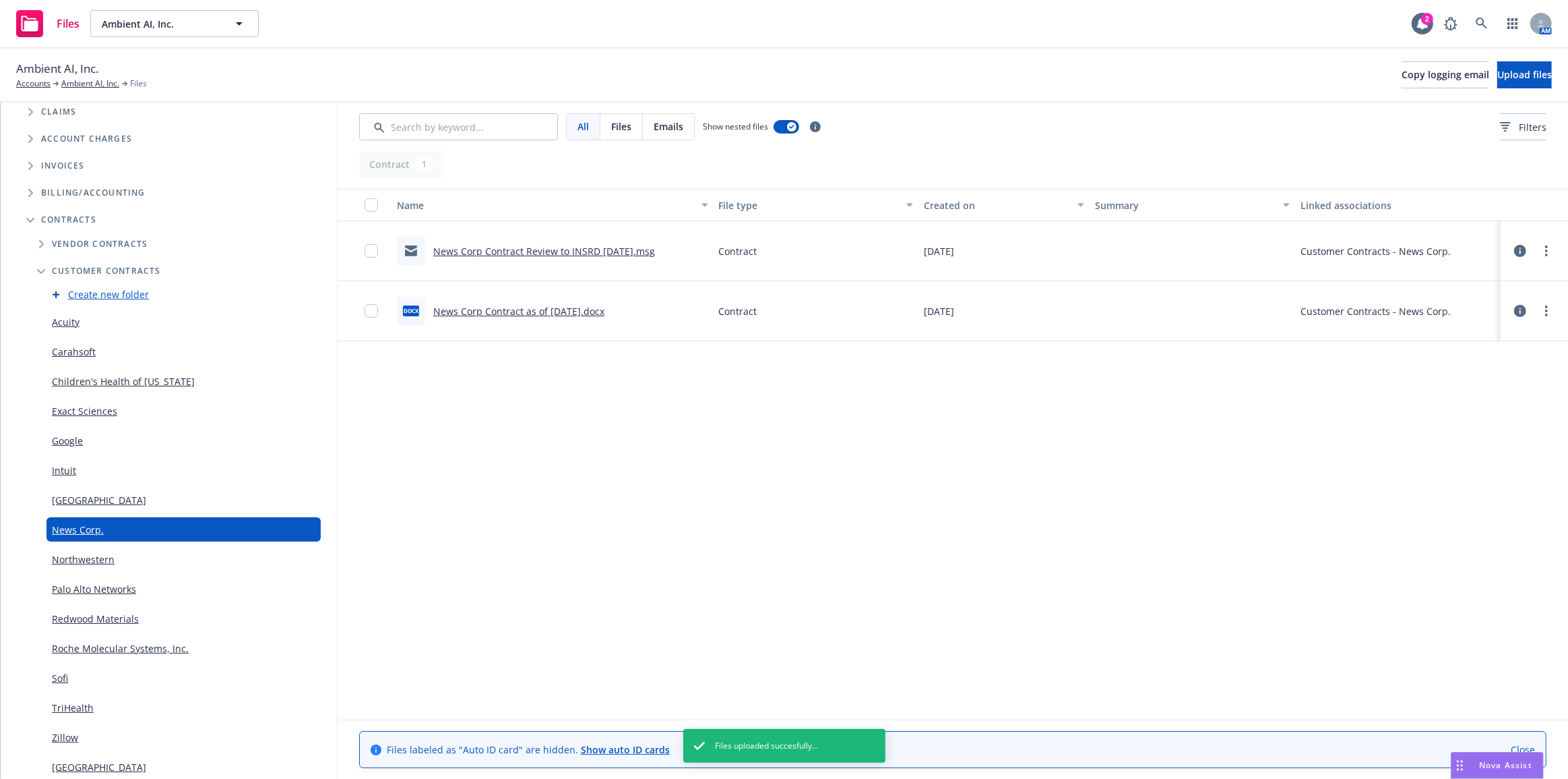
drag, startPoint x: 902, startPoint y: 421, endPoint x: 892, endPoint y: 419, distance: 10.2
click at [903, 422] on div "Name File type Created on Summary Linked associations News Corp Contract Review…" at bounding box center [953, 454] width 1230 height 531
